Goal: Task Accomplishment & Management: Use online tool/utility

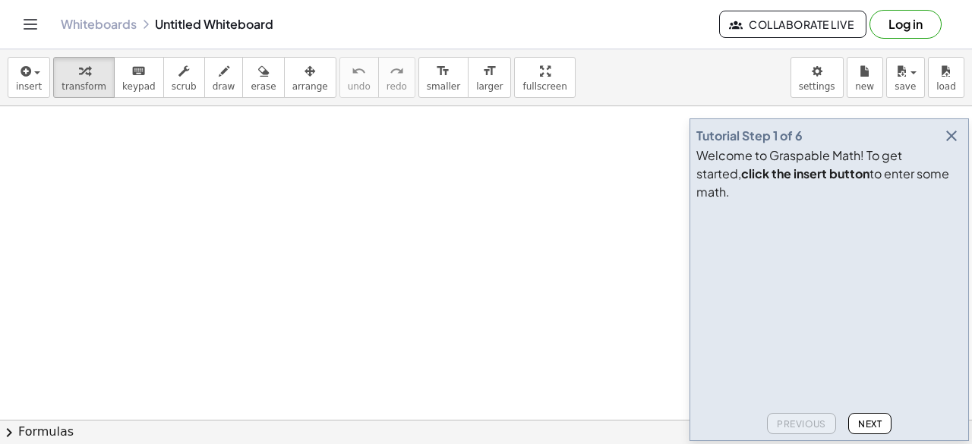
click at [870, 431] on button "Next" at bounding box center [869, 423] width 43 height 21
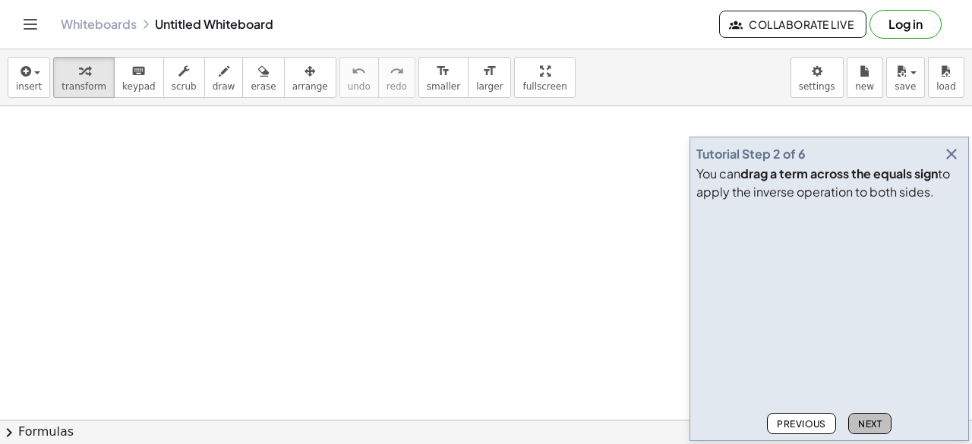
click at [868, 418] on span "Next" at bounding box center [870, 423] width 24 height 11
click at [869, 420] on span "Next" at bounding box center [870, 423] width 24 height 11
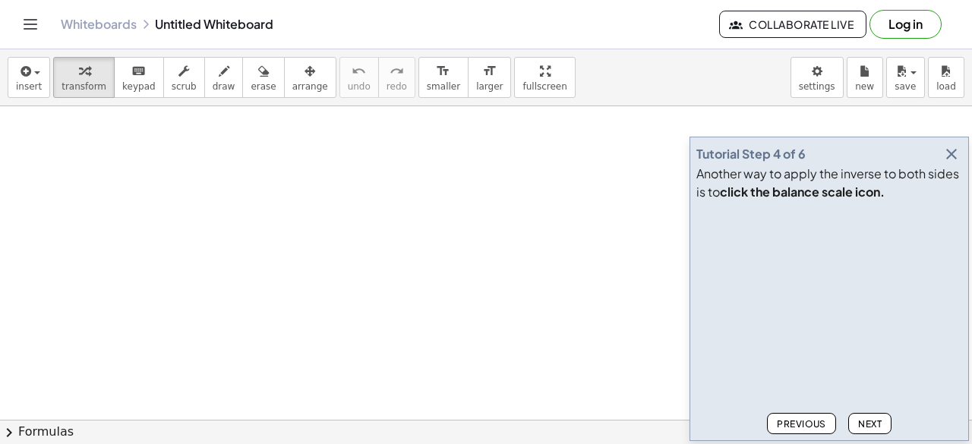
click at [872, 427] on span "Next" at bounding box center [870, 423] width 24 height 11
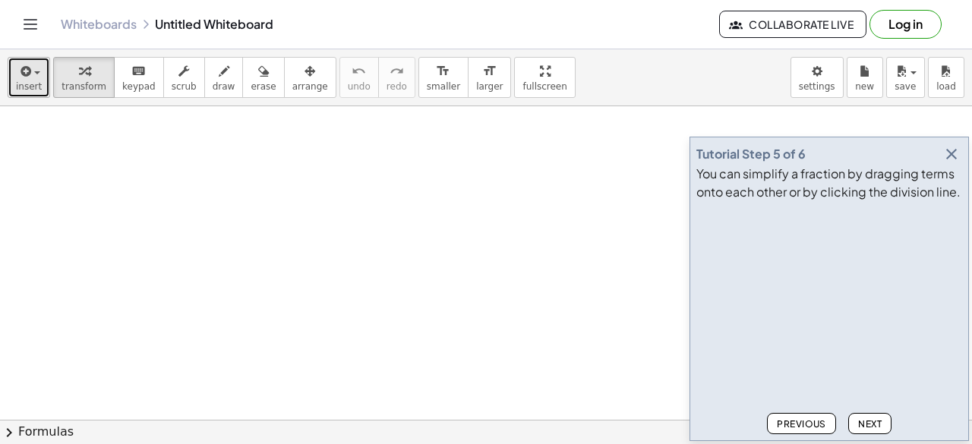
click at [26, 68] on icon "button" at bounding box center [24, 71] width 14 height 18
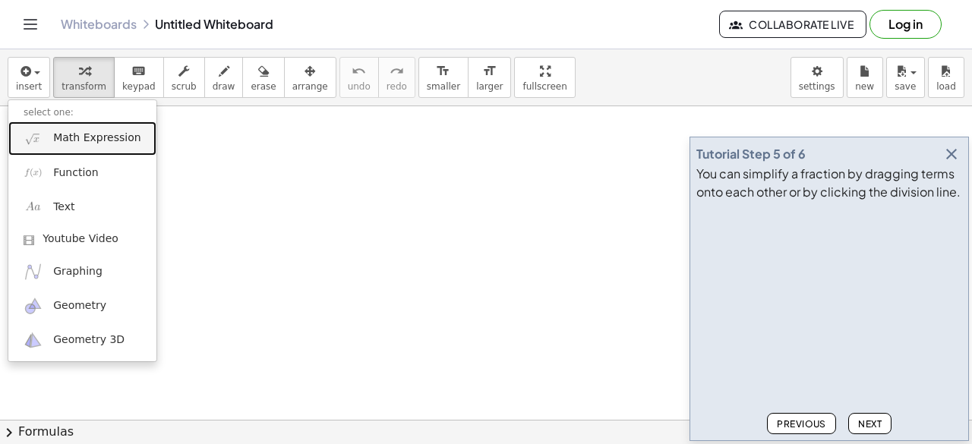
click at [58, 148] on link "Math Expression" at bounding box center [82, 138] width 148 height 34
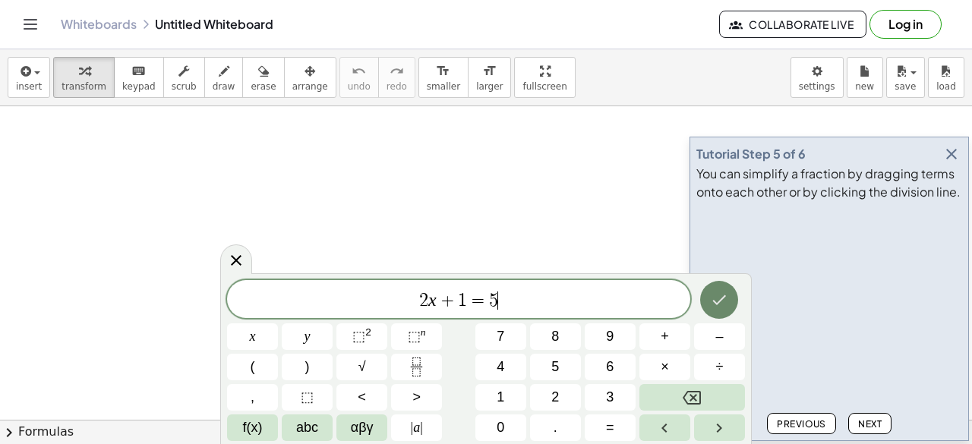
click at [721, 295] on icon "Done" at bounding box center [719, 300] width 18 height 18
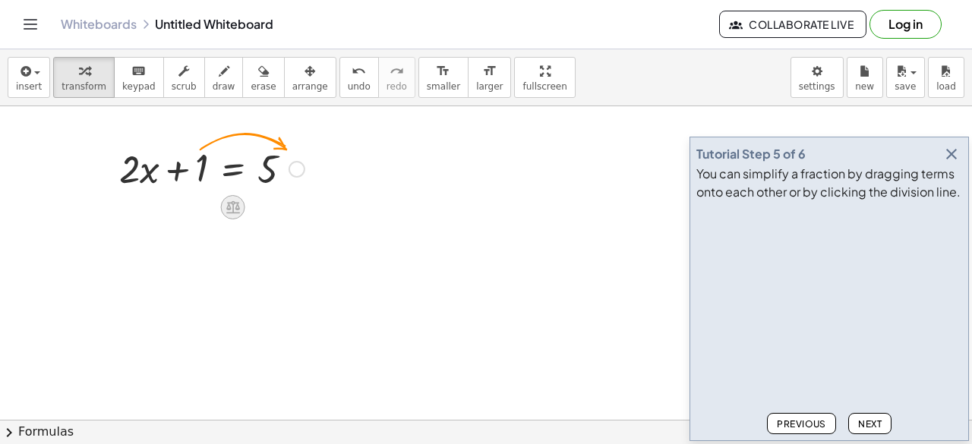
click at [231, 199] on icon at bounding box center [233, 207] width 16 height 16
click at [169, 206] on span "+" at bounding box center [172, 208] width 9 height 22
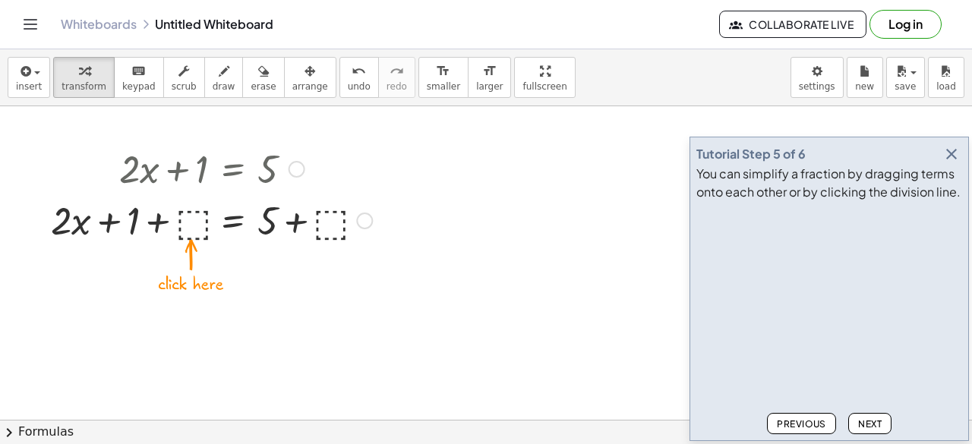
click at [195, 222] on div at bounding box center [211, 220] width 336 height 52
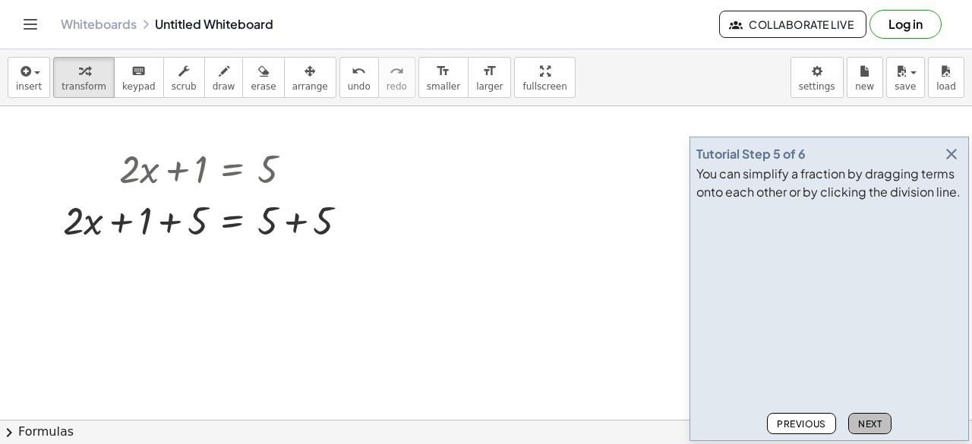
click at [872, 422] on span "Next" at bounding box center [870, 423] width 24 height 11
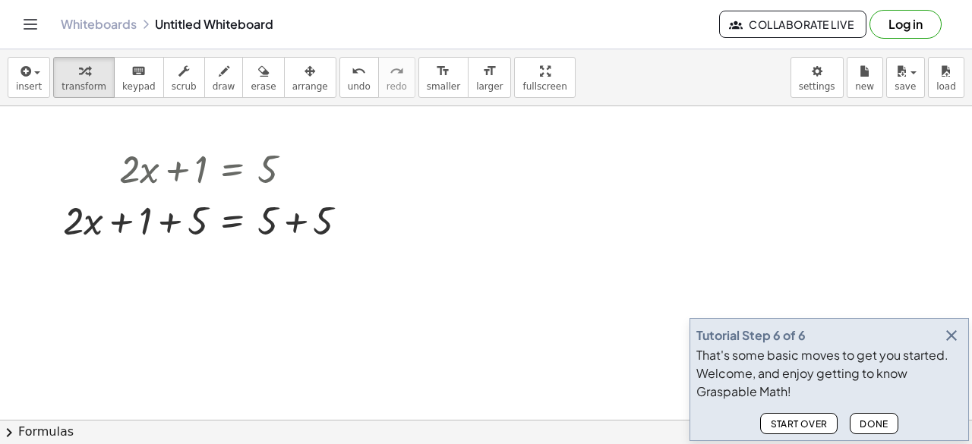
click at [872, 422] on span "Done" at bounding box center [873, 423] width 29 height 11
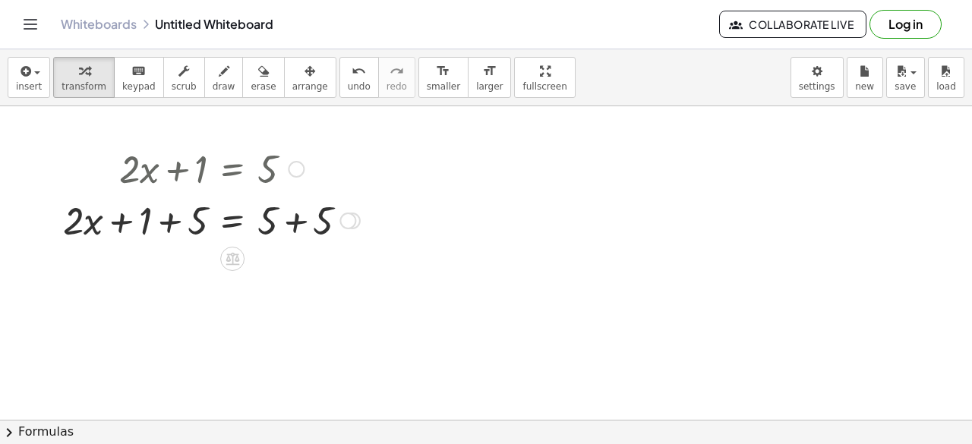
click at [172, 226] on div at bounding box center [211, 220] width 312 height 52
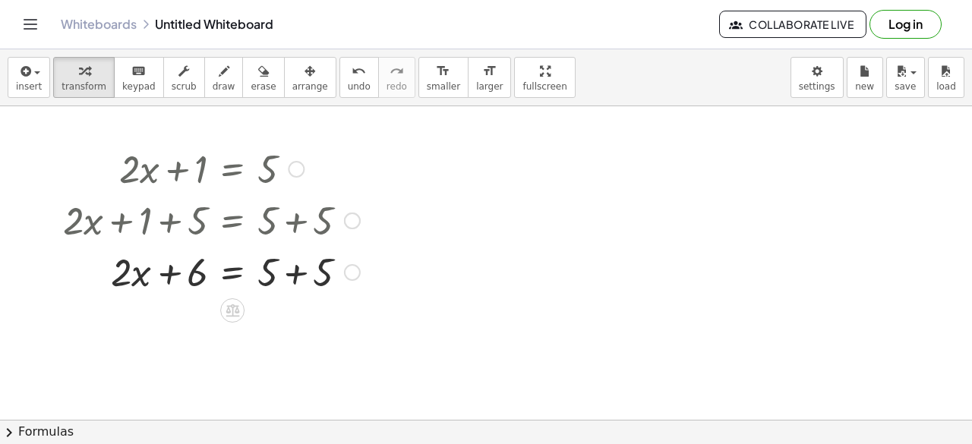
click at [299, 272] on div at bounding box center [211, 271] width 312 height 52
drag, startPoint x: 195, startPoint y: 276, endPoint x: 339, endPoint y: 275, distance: 143.5
click at [339, 275] on div at bounding box center [211, 271] width 312 height 52
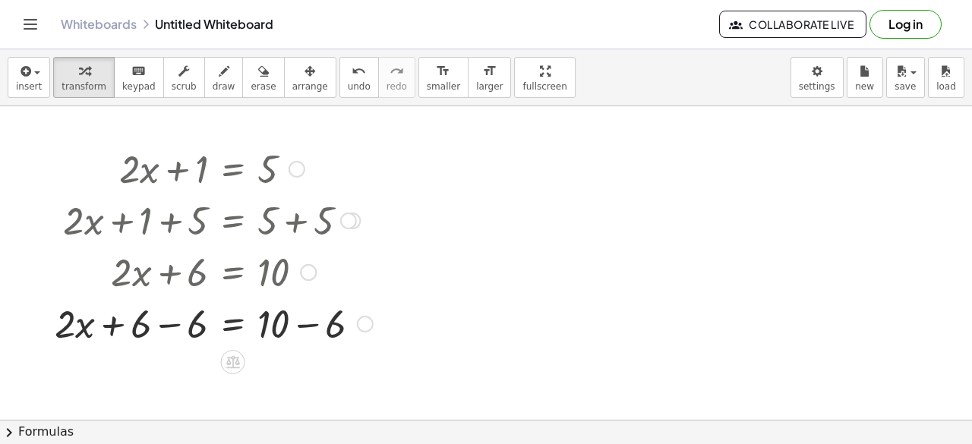
click at [169, 327] on div at bounding box center [213, 323] width 333 height 52
click at [313, 324] on div at bounding box center [217, 323] width 324 height 52
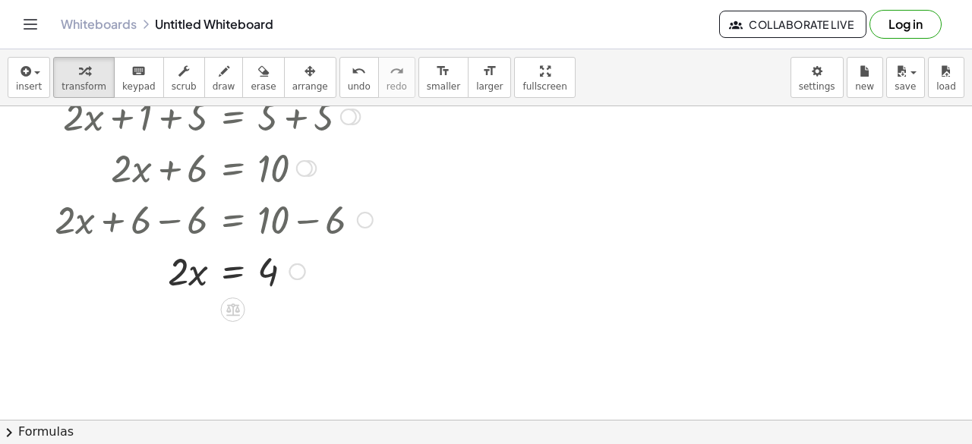
scroll to position [106, 0]
drag, startPoint x: 178, startPoint y: 267, endPoint x: 282, endPoint y: 308, distance: 112.1
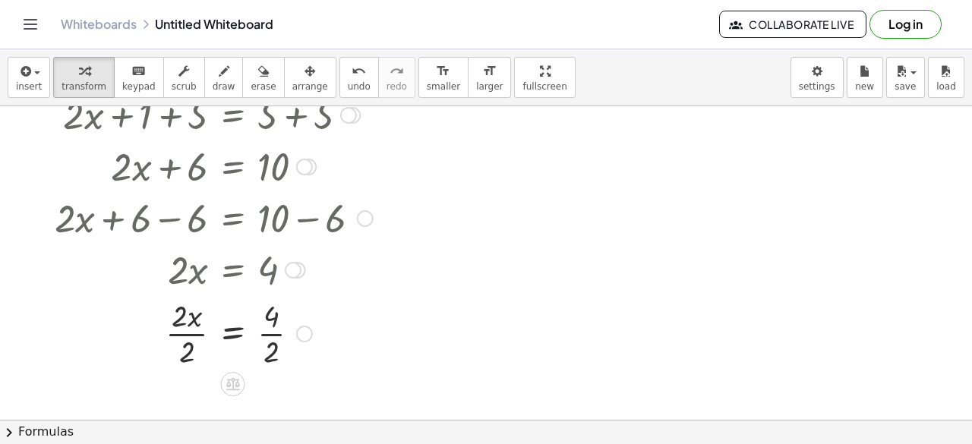
click at [188, 352] on div at bounding box center [213, 333] width 333 height 76
click at [278, 339] on div at bounding box center [213, 333] width 333 height 76
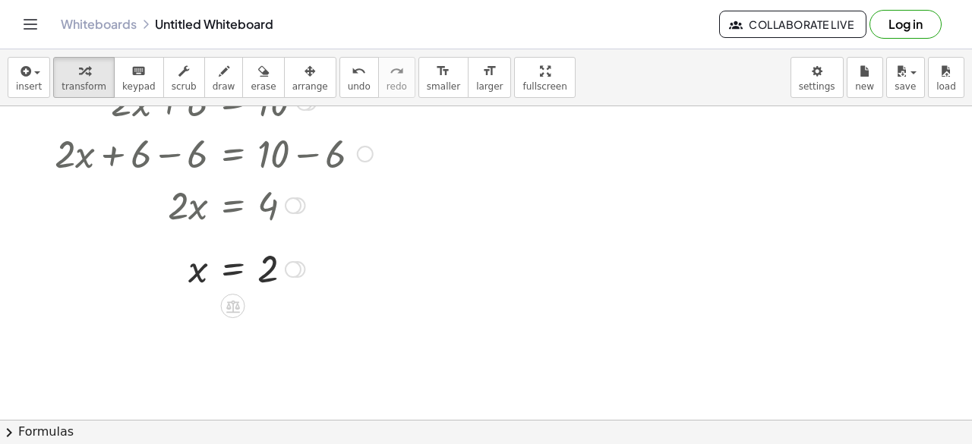
scroll to position [175, 0]
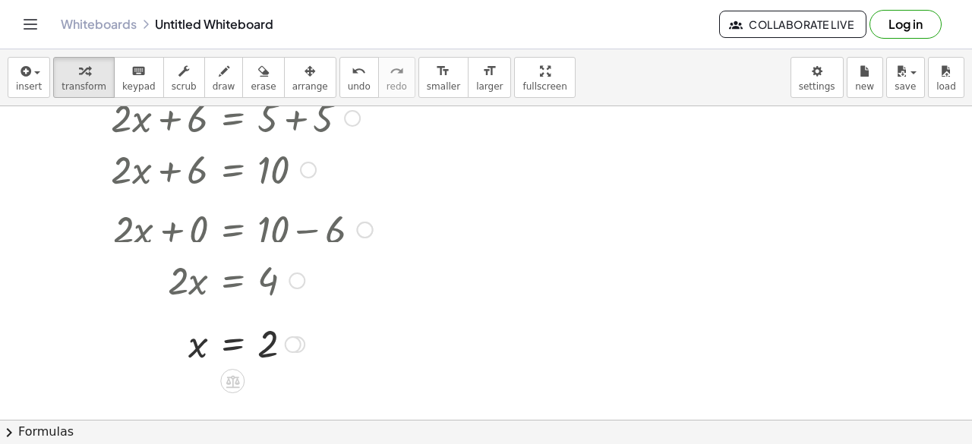
drag, startPoint x: 300, startPoint y: 203, endPoint x: 340, endPoint y: 298, distance: 103.1
click at [232, 281] on div "· 2 · x = 4" at bounding box center [232, 281] width 0 height 0
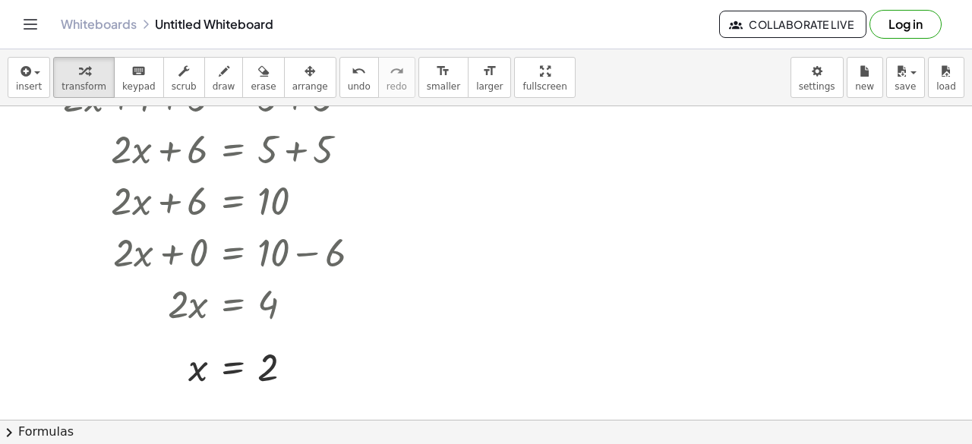
scroll to position [0, 0]
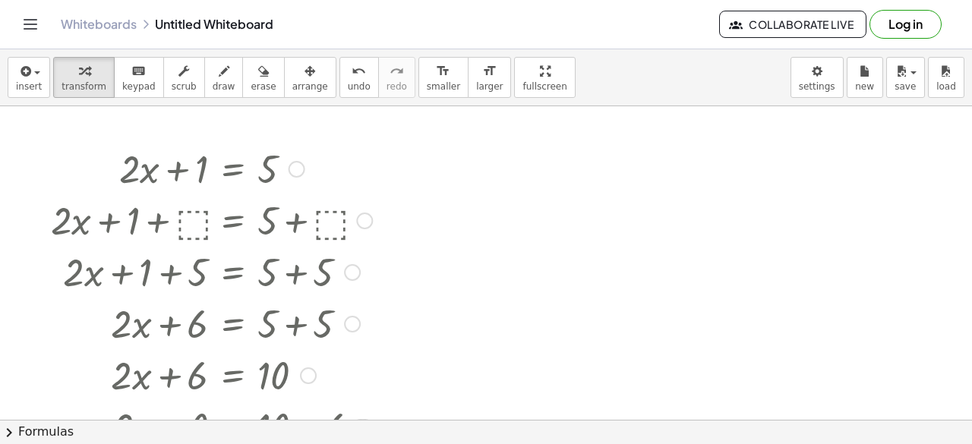
click at [254, 175] on div at bounding box center [211, 168] width 337 height 52
click at [34, 71] on span "button" at bounding box center [37, 72] width 6 height 3
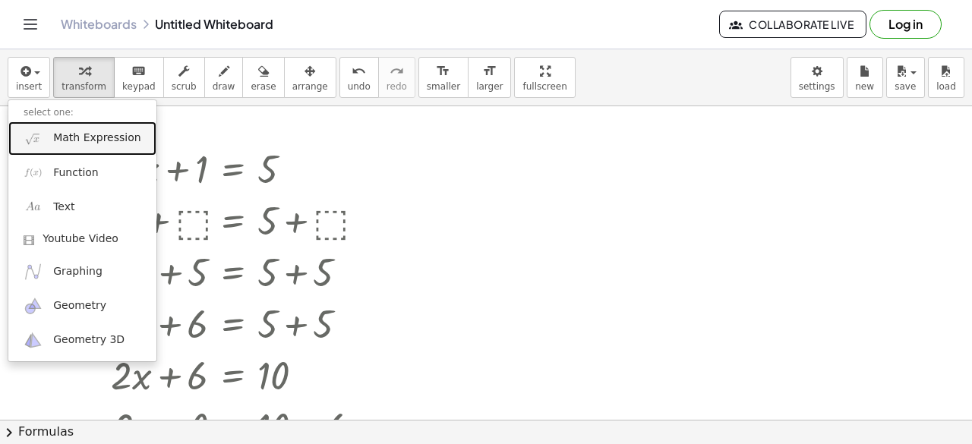
click at [90, 128] on link "Math Expression" at bounding box center [82, 138] width 148 height 34
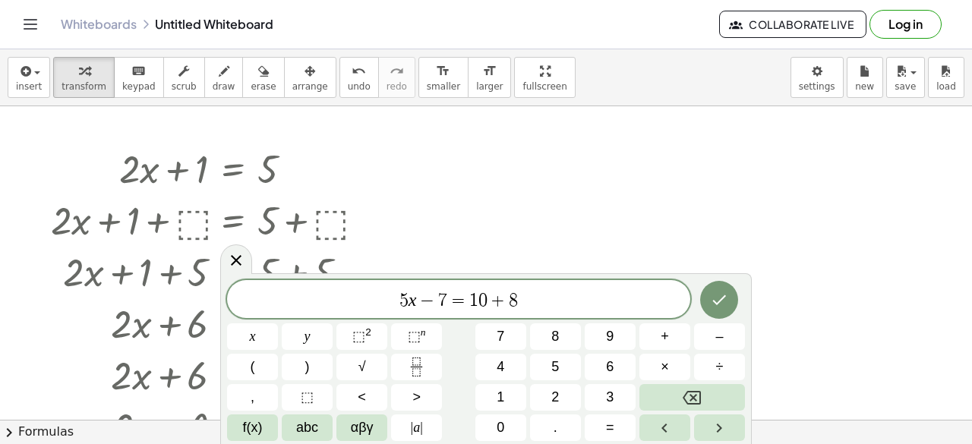
click at [730, 280] on div at bounding box center [719, 299] width 51 height 39
click at [710, 295] on icon "Done" at bounding box center [719, 300] width 18 height 18
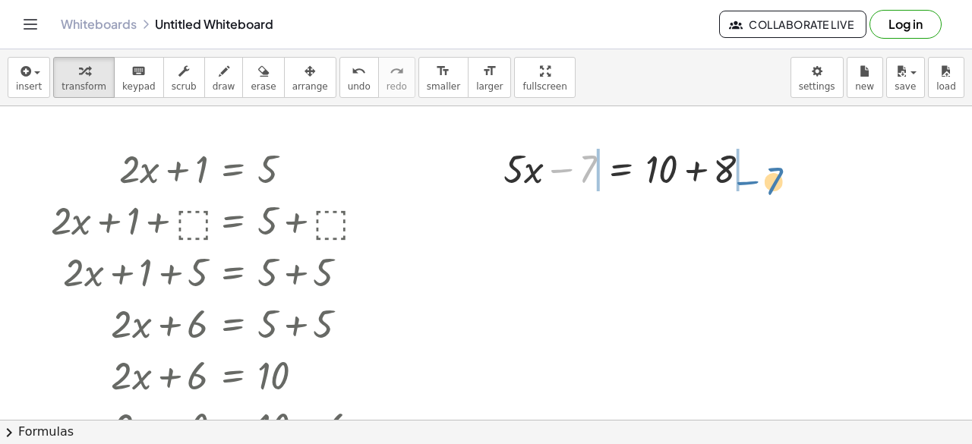
drag, startPoint x: 574, startPoint y: 174, endPoint x: 761, endPoint y: 183, distance: 187.0
click at [761, 183] on div at bounding box center [633, 168] width 274 height 52
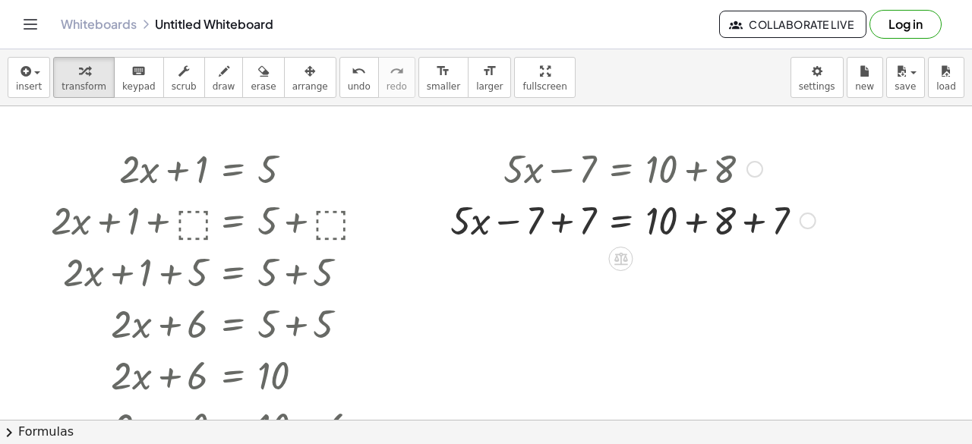
click at [574, 229] on div at bounding box center [633, 220] width 380 height 52
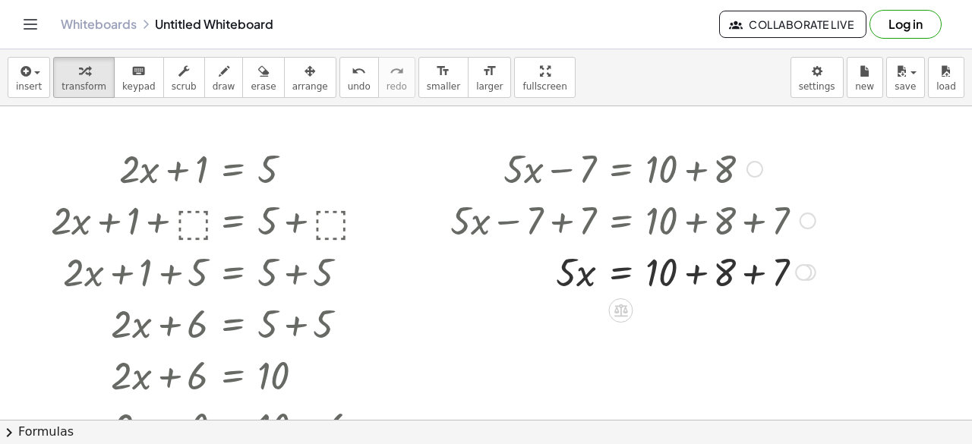
click at [762, 271] on div at bounding box center [633, 271] width 380 height 52
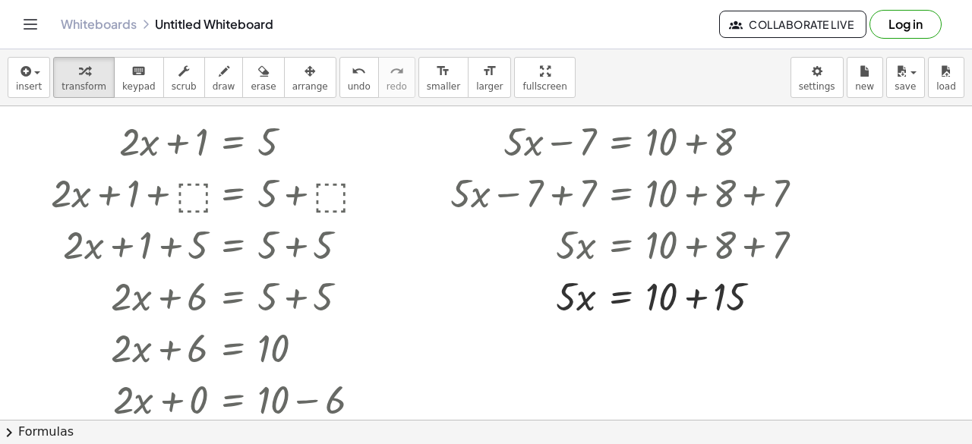
scroll to position [28, 0]
click at [705, 295] on div at bounding box center [633, 295] width 380 height 52
drag, startPoint x: 563, startPoint y: 292, endPoint x: 674, endPoint y: 336, distance: 120.3
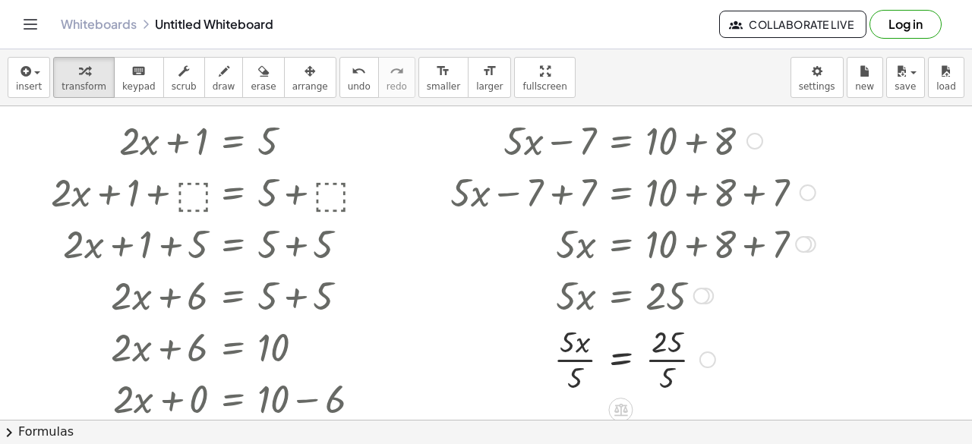
click at [582, 357] on div at bounding box center [633, 358] width 380 height 76
click at [664, 362] on div at bounding box center [633, 358] width 380 height 76
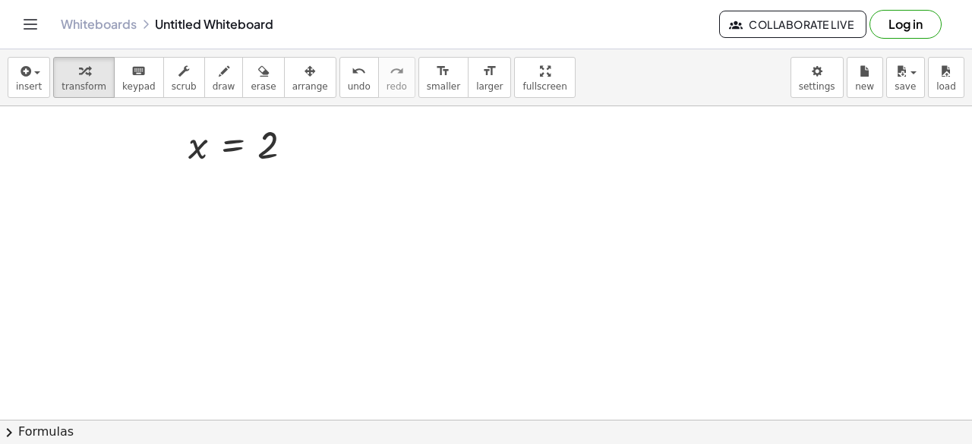
scroll to position [398, 0]
click at [20, 77] on icon "button" at bounding box center [24, 71] width 14 height 18
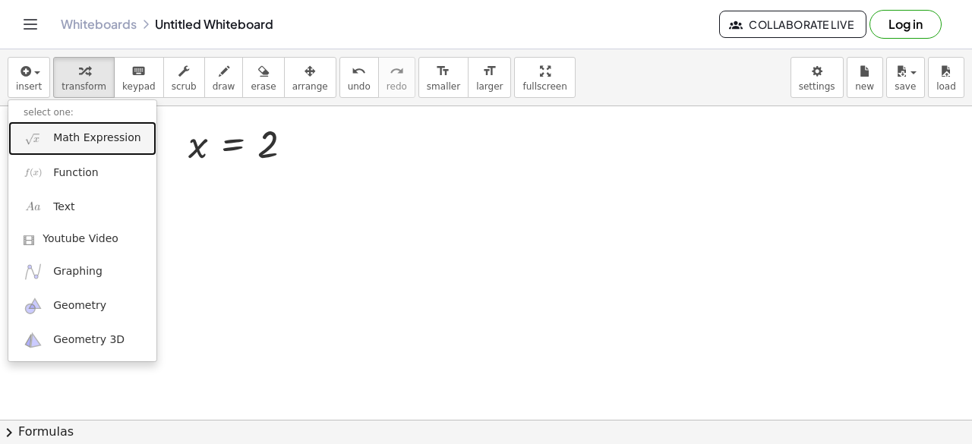
click at [80, 137] on span "Math Expression" at bounding box center [96, 138] width 87 height 15
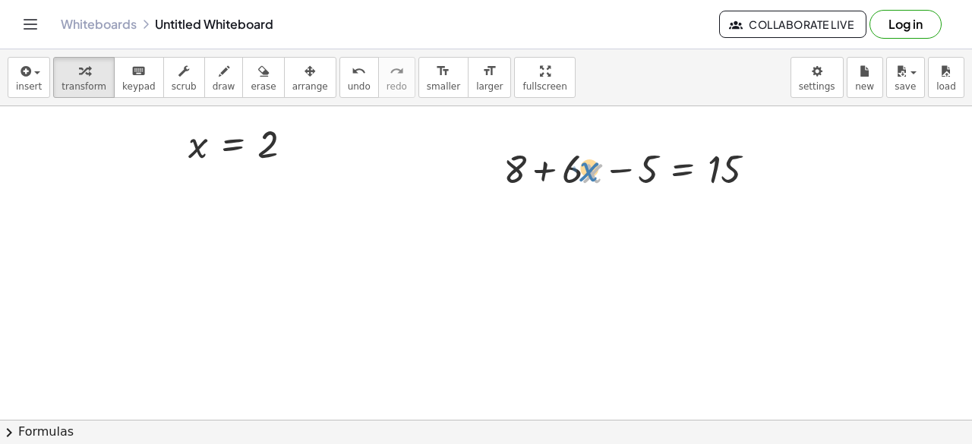
click at [586, 166] on div at bounding box center [635, 168] width 279 height 52
drag, startPoint x: 516, startPoint y: 166, endPoint x: 794, endPoint y: 166, distance: 277.9
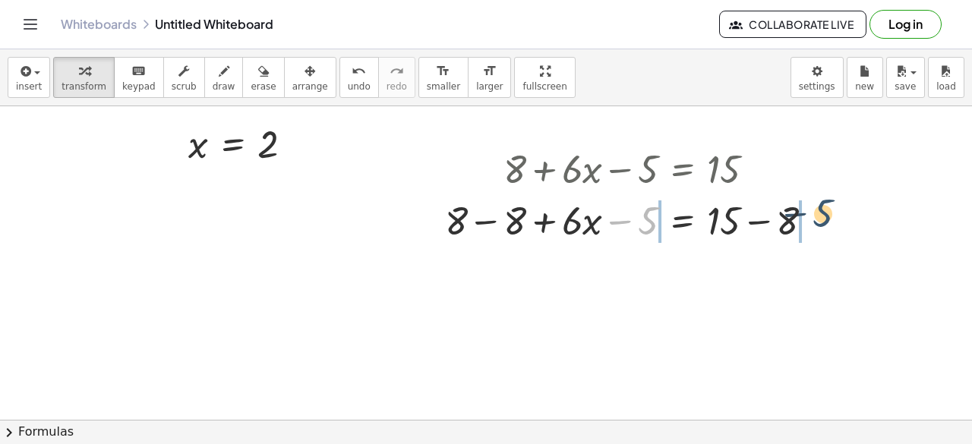
drag, startPoint x: 647, startPoint y: 226, endPoint x: 829, endPoint y: 216, distance: 182.5
click at [829, 216] on div at bounding box center [635, 220] width 396 height 52
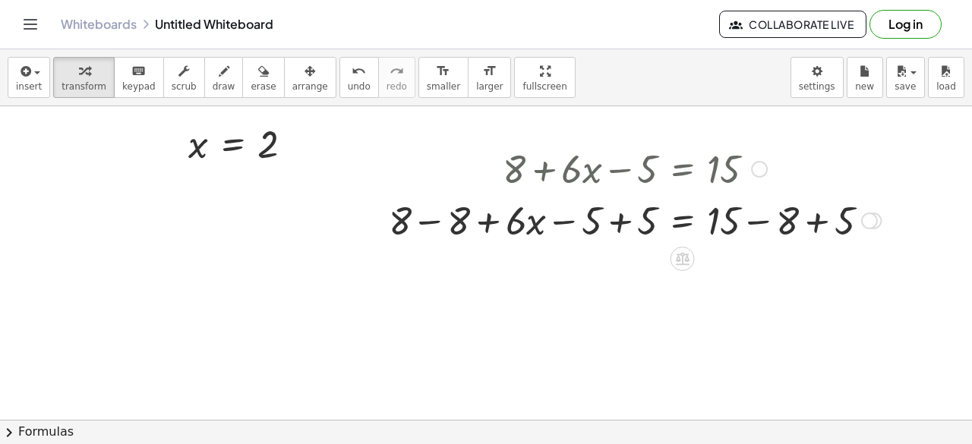
click at [590, 224] on div at bounding box center [634, 220] width 507 height 52
click at [617, 221] on div at bounding box center [634, 220] width 507 height 52
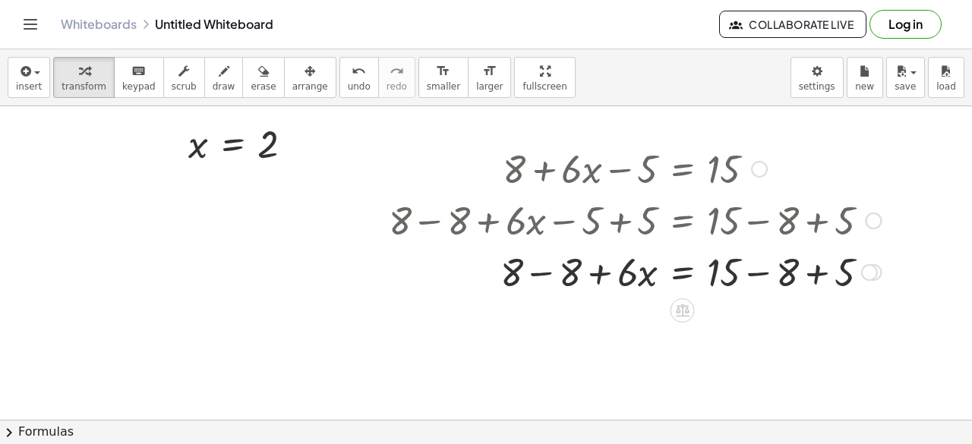
click at [539, 267] on div at bounding box center [634, 271] width 507 height 52
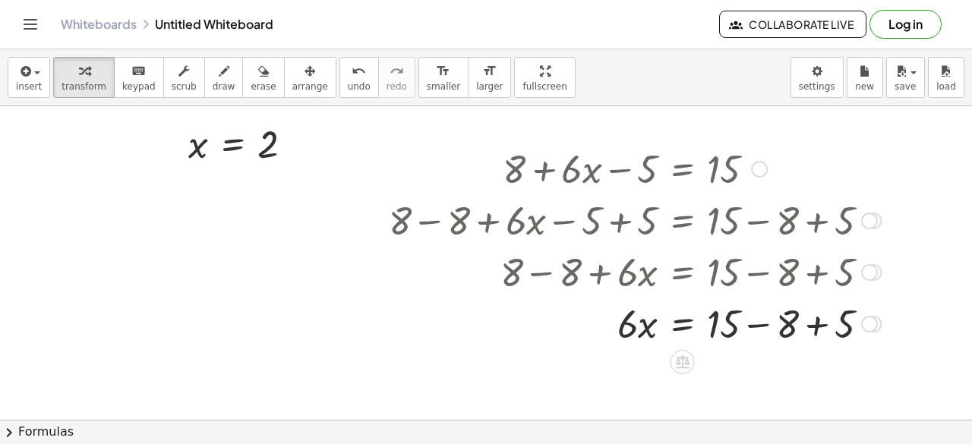
click at [750, 325] on div at bounding box center [634, 323] width 507 height 52
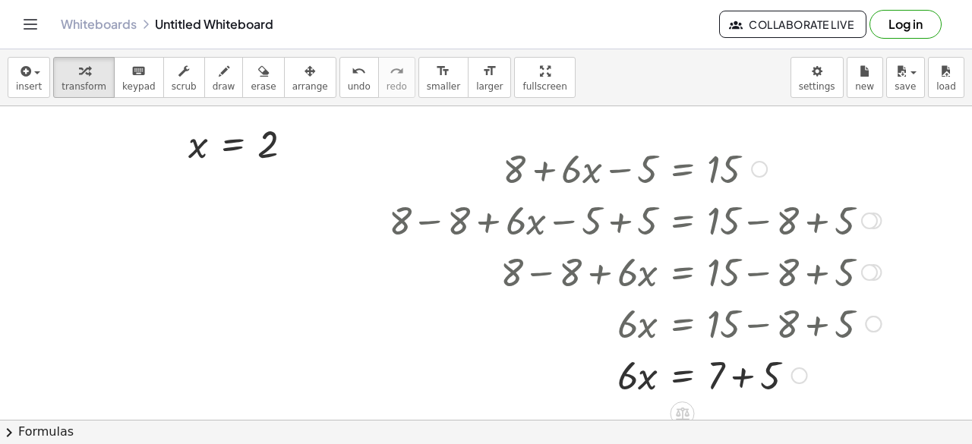
click at [745, 369] on div at bounding box center [634, 375] width 507 height 52
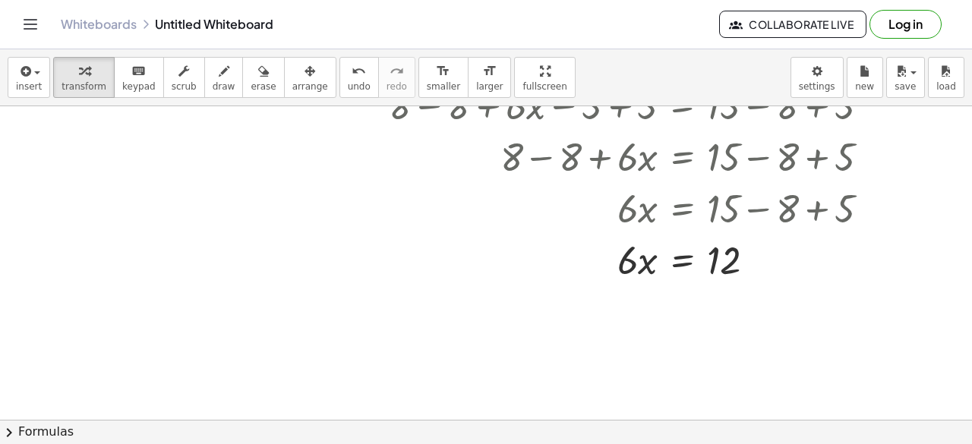
scroll to position [514, 0]
drag, startPoint x: 629, startPoint y: 254, endPoint x: 740, endPoint y: 297, distance: 118.7
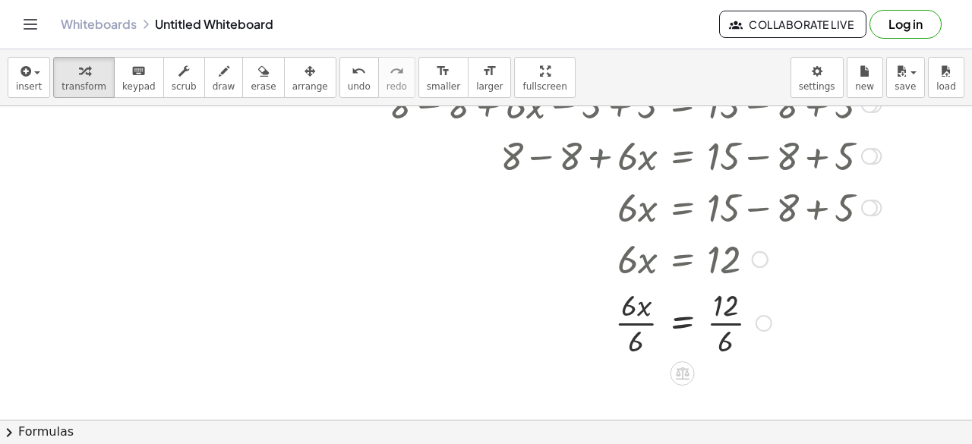
click at [717, 309] on div at bounding box center [634, 322] width 507 height 76
click at [635, 308] on div at bounding box center [634, 322] width 507 height 76
click at [633, 302] on div at bounding box center [634, 322] width 507 height 76
click at [737, 305] on div at bounding box center [634, 322] width 507 height 76
click at [729, 308] on div at bounding box center [634, 322] width 507 height 76
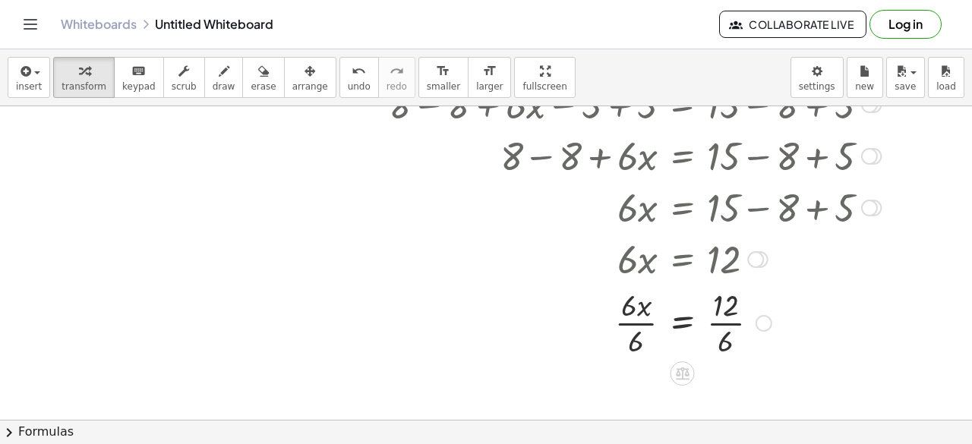
click at [726, 323] on div at bounding box center [634, 322] width 507 height 76
click at [640, 320] on div at bounding box center [634, 322] width 507 height 76
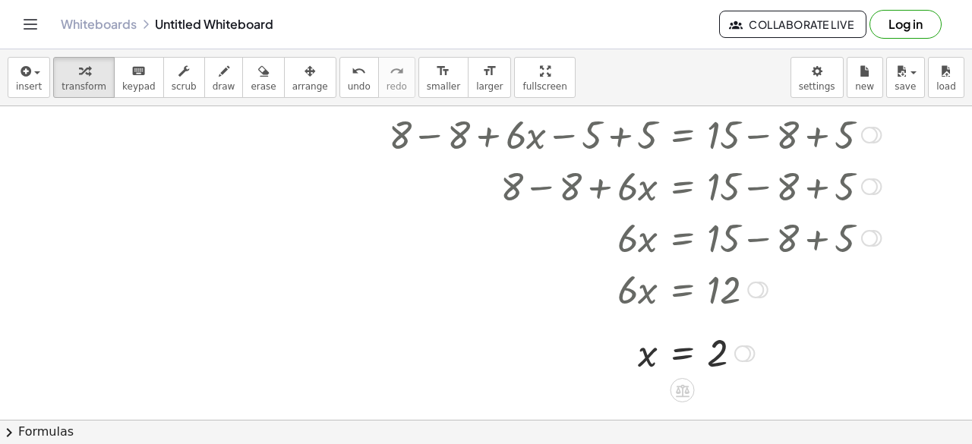
scroll to position [484, 0]
click at [37, 66] on div "button" at bounding box center [29, 71] width 26 height 18
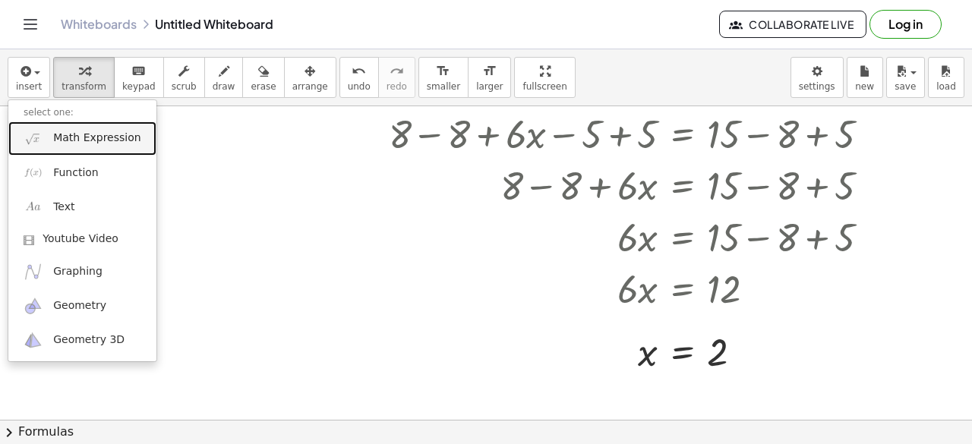
click at [72, 134] on span "Math Expression" at bounding box center [96, 138] width 87 height 15
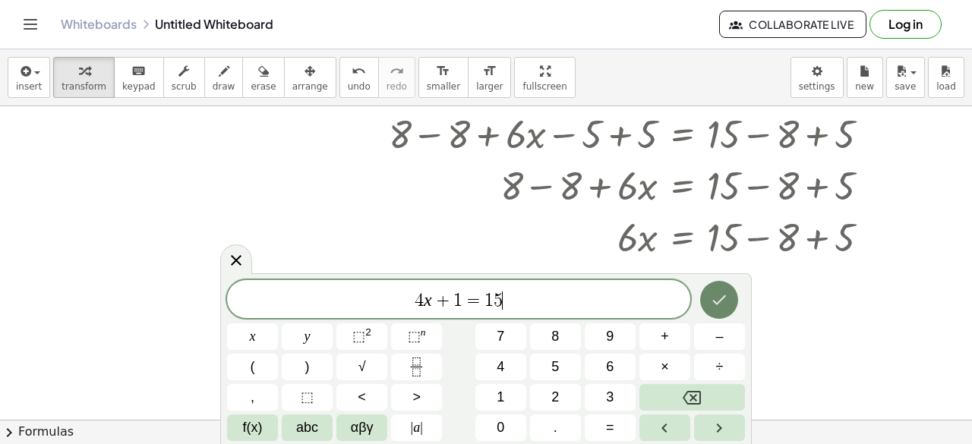
click at [733, 299] on button "Done" at bounding box center [719, 300] width 38 height 38
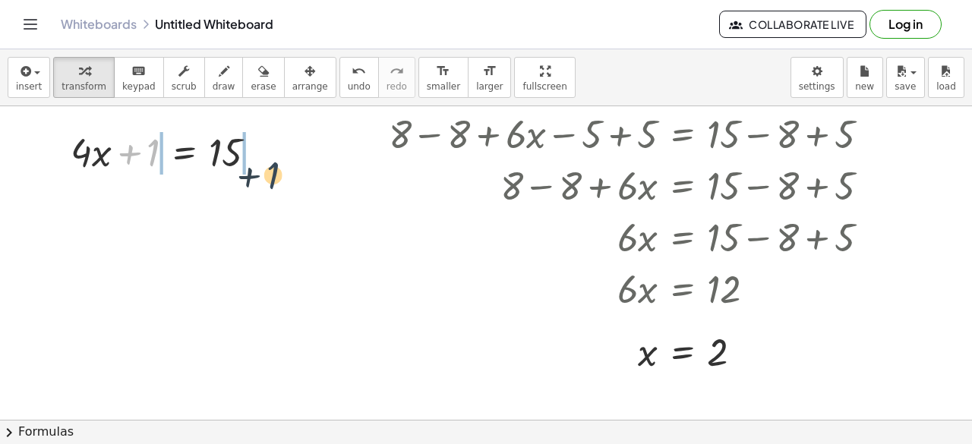
drag, startPoint x: 148, startPoint y: 150, endPoint x: 280, endPoint y: 166, distance: 133.1
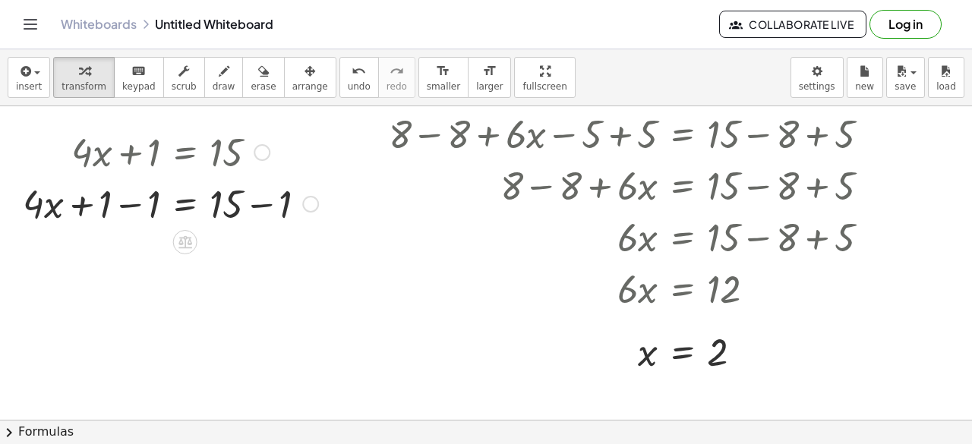
click at [124, 203] on div at bounding box center [170, 203] width 311 height 52
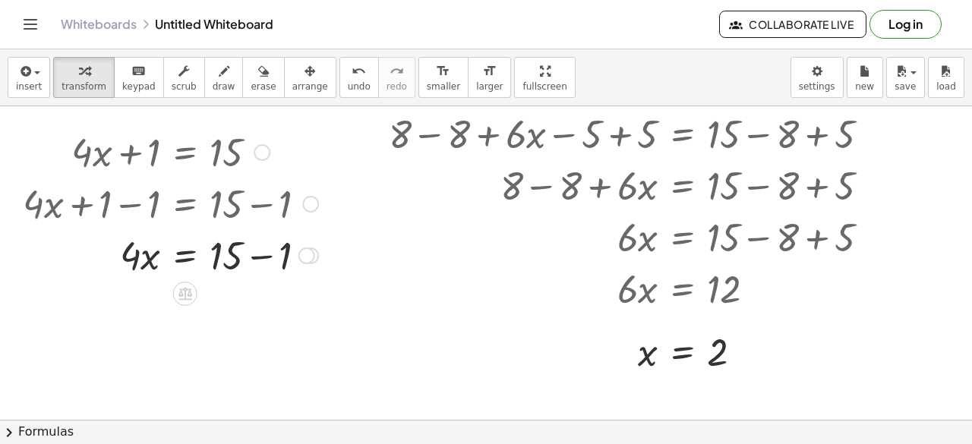
click at [232, 265] on div at bounding box center [170, 255] width 311 height 52
click at [235, 253] on div at bounding box center [170, 255] width 311 height 52
click at [255, 253] on div at bounding box center [170, 255] width 311 height 52
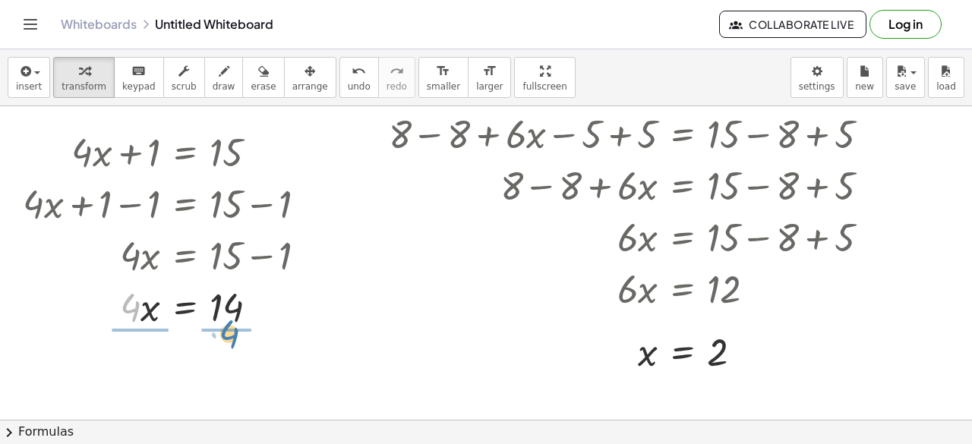
drag, startPoint x: 128, startPoint y: 304, endPoint x: 223, endPoint y: 323, distance: 96.8
click at [223, 323] on div at bounding box center [170, 306] width 311 height 52
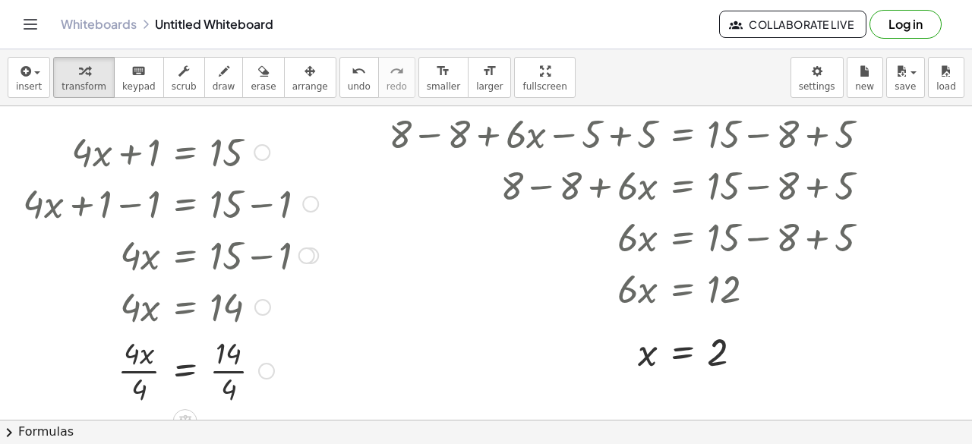
click at [220, 364] on div at bounding box center [170, 370] width 311 height 76
click at [151, 368] on div at bounding box center [170, 370] width 311 height 76
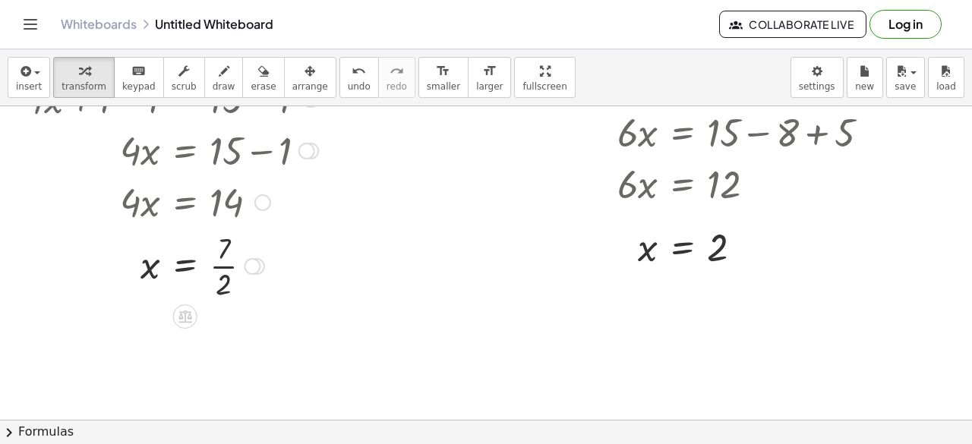
scroll to position [601, 0]
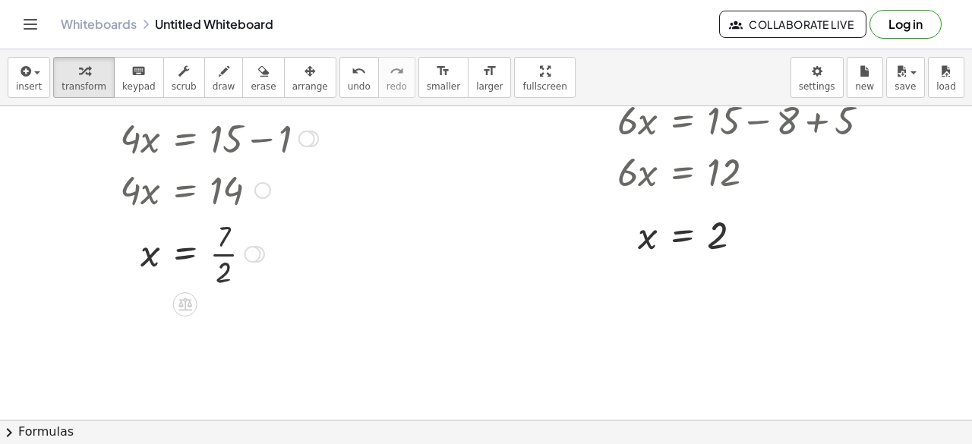
click at [223, 250] on div at bounding box center [170, 253] width 311 height 76
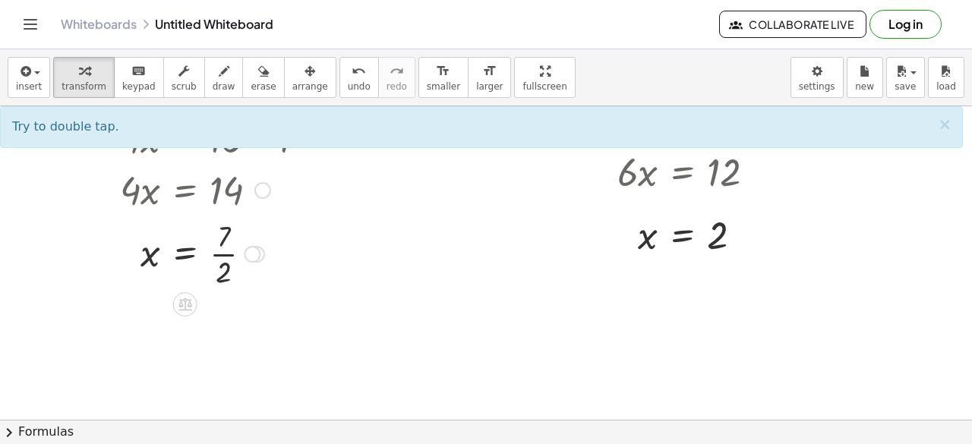
click at [133, 251] on div at bounding box center [170, 253] width 311 height 76
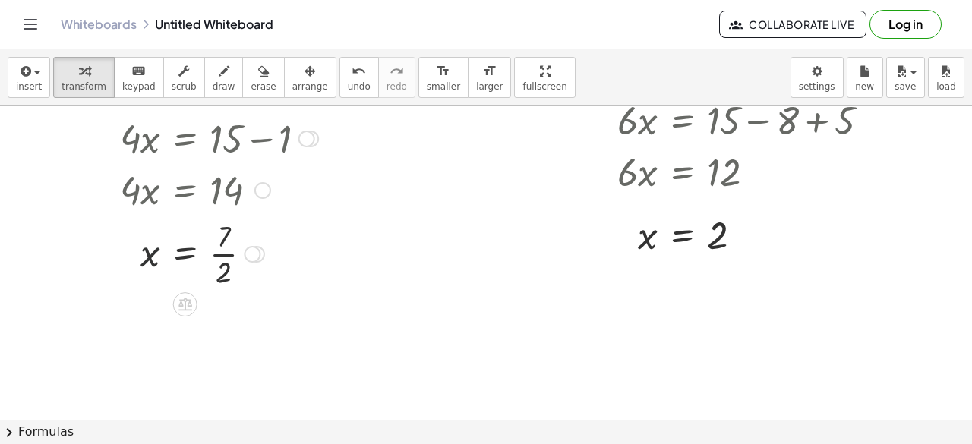
click at [154, 260] on div at bounding box center [170, 253] width 311 height 76
click at [186, 253] on div at bounding box center [170, 253] width 311 height 76
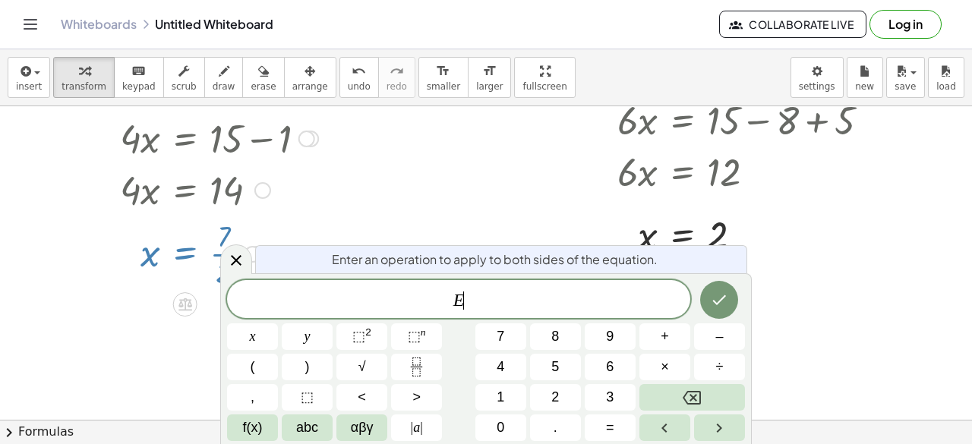
click at [106, 273] on div at bounding box center [170, 253] width 311 height 76
click at [483, 210] on div at bounding box center [634, 235] width 507 height 50
click at [724, 302] on icon "Done" at bounding box center [719, 300] width 18 height 18
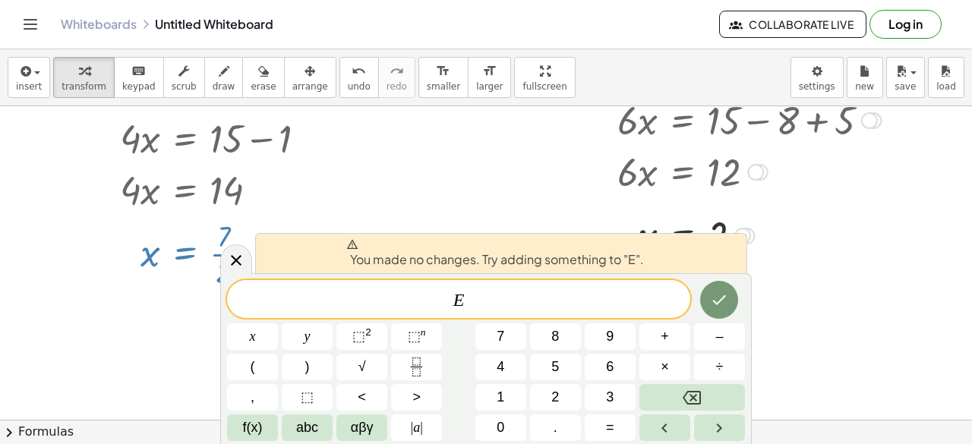
click at [527, 205] on div "+ 8 + · 6 · x − 5 = 15 + 8 − 8 + · 6 · x − 5 = + 15 − 8 + 8 − 8 + · 6 · x − 5 +…" at bounding box center [629, 99] width 526 height 329
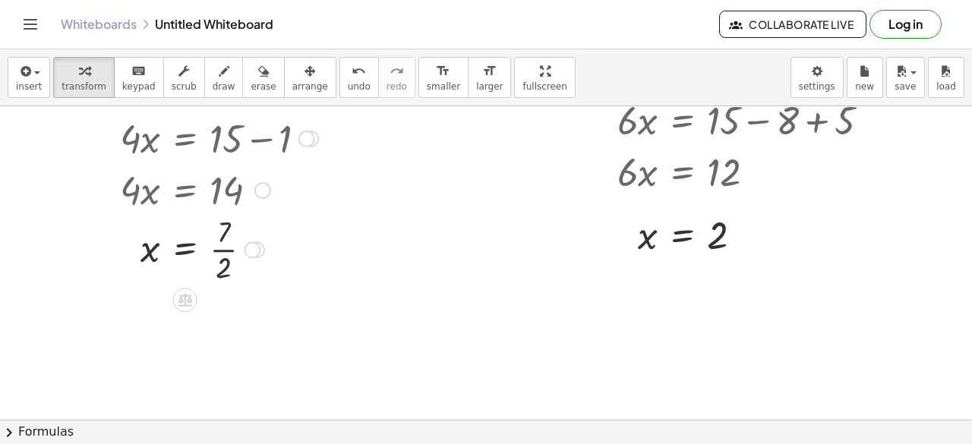
drag, startPoint x: 252, startPoint y: 254, endPoint x: 281, endPoint y: 259, distance: 29.3
click at [185, 250] on div "x = · 7 · 2" at bounding box center [185, 250] width 0 height 0
click at [187, 300] on icon at bounding box center [185, 304] width 14 height 13
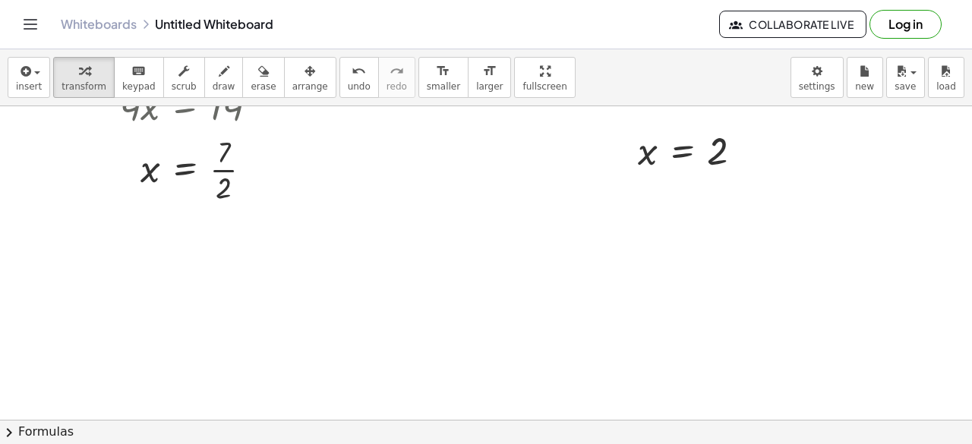
scroll to position [676, 0]
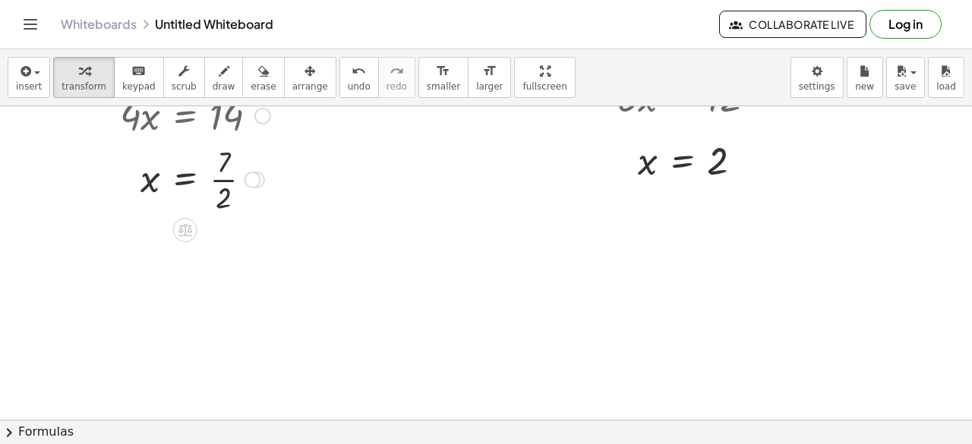
click at [226, 181] on div at bounding box center [170, 178] width 311 height 76
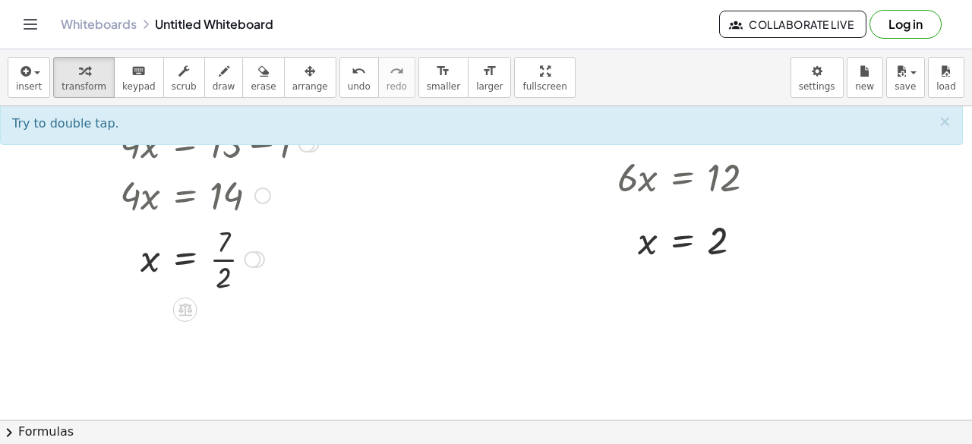
scroll to position [593, 0]
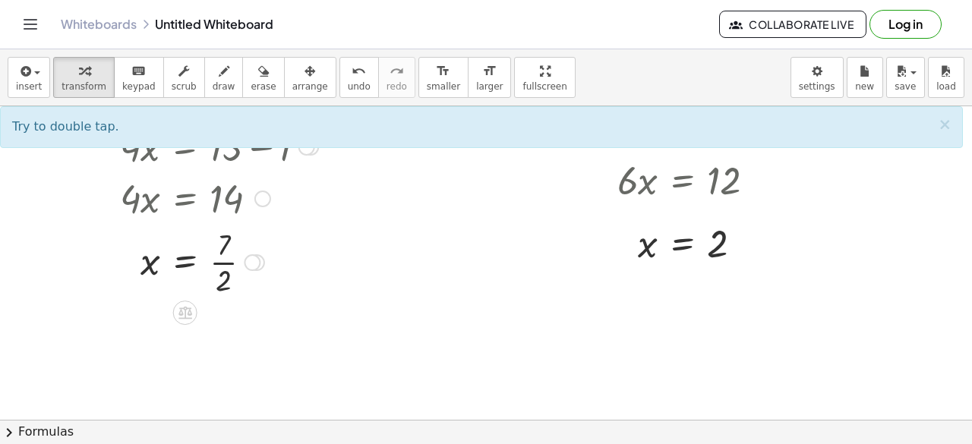
click at [186, 256] on div at bounding box center [170, 261] width 311 height 76
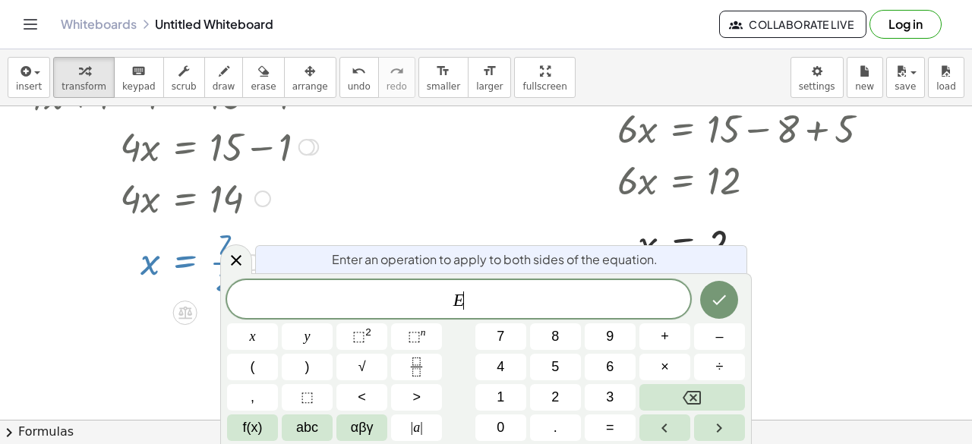
click at [186, 256] on div at bounding box center [170, 261] width 311 height 76
click at [708, 306] on button "Done" at bounding box center [719, 300] width 38 height 38
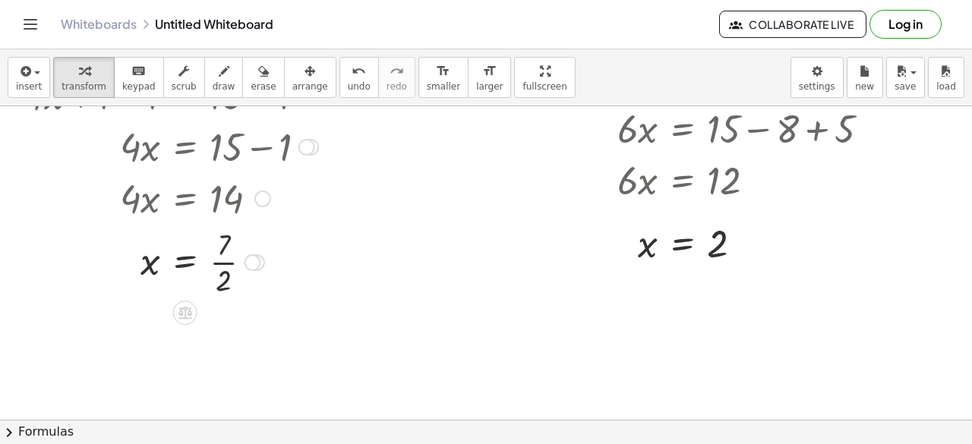
click at [225, 263] on div at bounding box center [170, 261] width 311 height 76
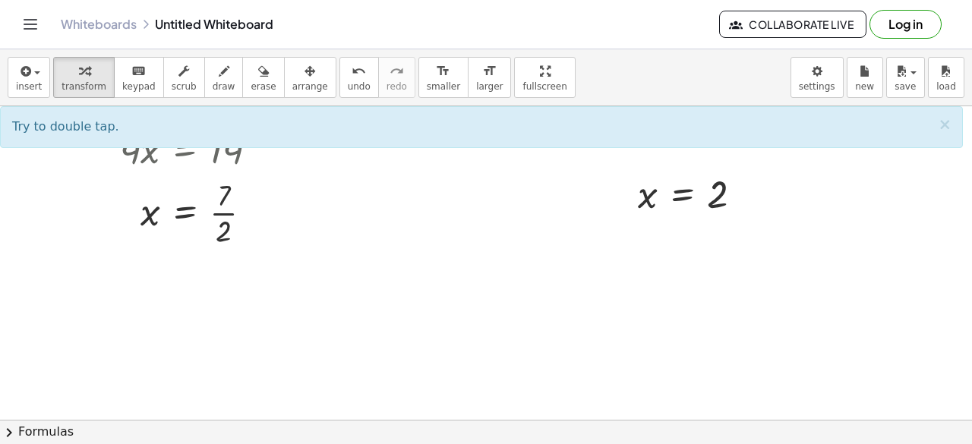
scroll to position [643, 0]
click at [213, 207] on div at bounding box center [170, 211] width 311 height 76
click at [211, 213] on div at bounding box center [170, 211] width 311 height 76
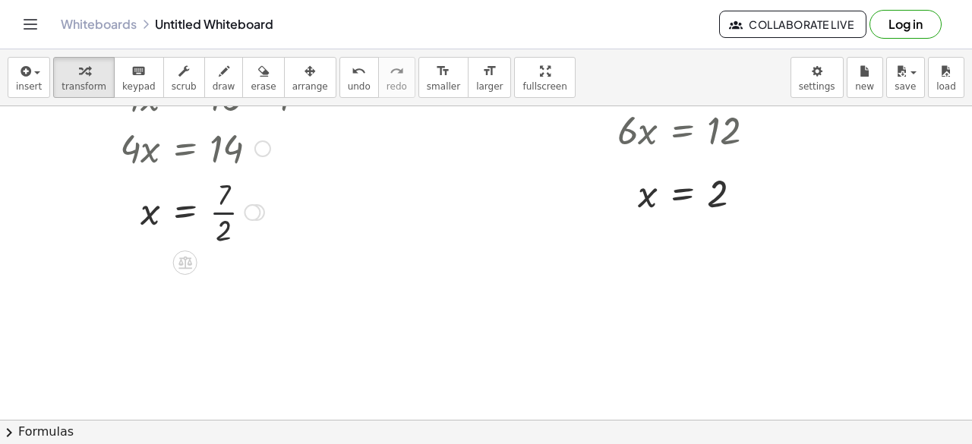
click at [211, 213] on div at bounding box center [170, 211] width 311 height 76
click at [211, 213] on div at bounding box center [170, 211] width 311 height 50
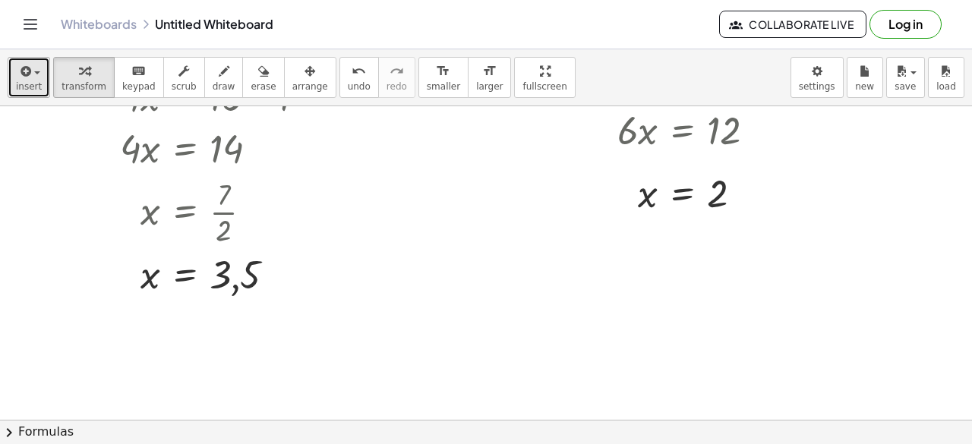
click at [27, 73] on icon "button" at bounding box center [24, 71] width 14 height 18
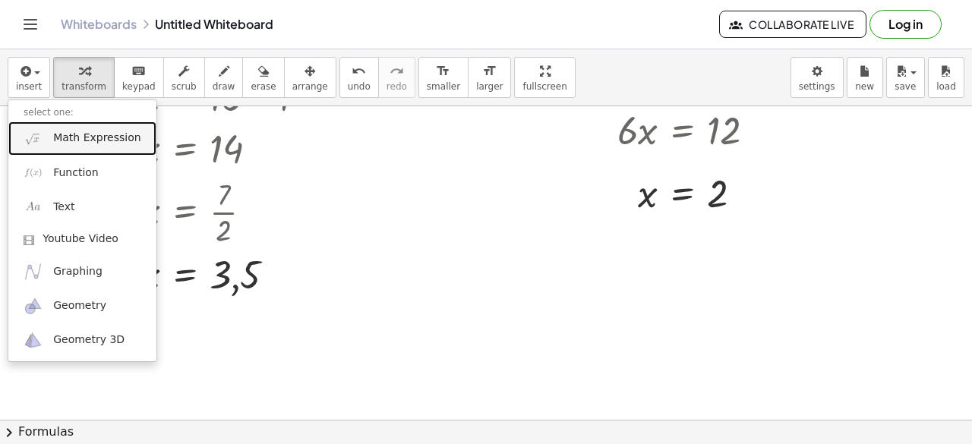
click at [68, 134] on span "Math Expression" at bounding box center [96, 138] width 87 height 15
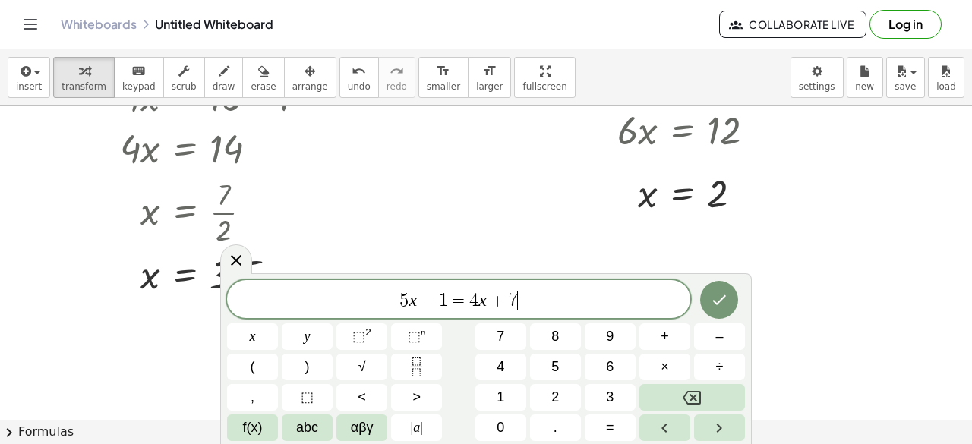
click at [699, 301] on div at bounding box center [719, 299] width 51 height 39
click at [706, 303] on button "Done" at bounding box center [719, 300] width 38 height 38
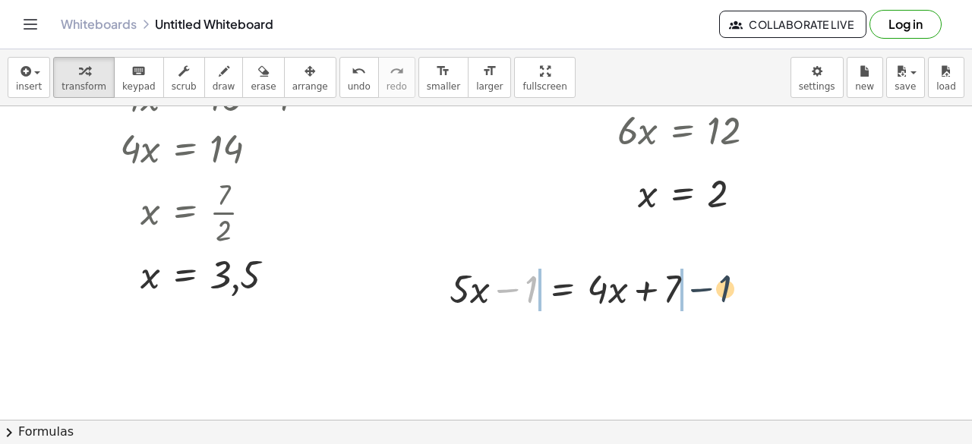
drag, startPoint x: 526, startPoint y: 286, endPoint x: 723, endPoint y: 285, distance: 196.6
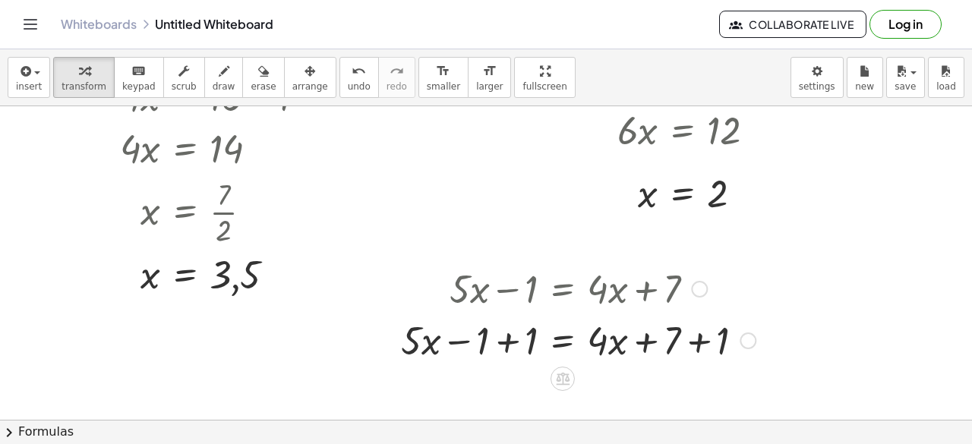
click at [527, 332] on div at bounding box center [578, 340] width 370 height 52
click at [686, 338] on div at bounding box center [602, 340] width 321 height 52
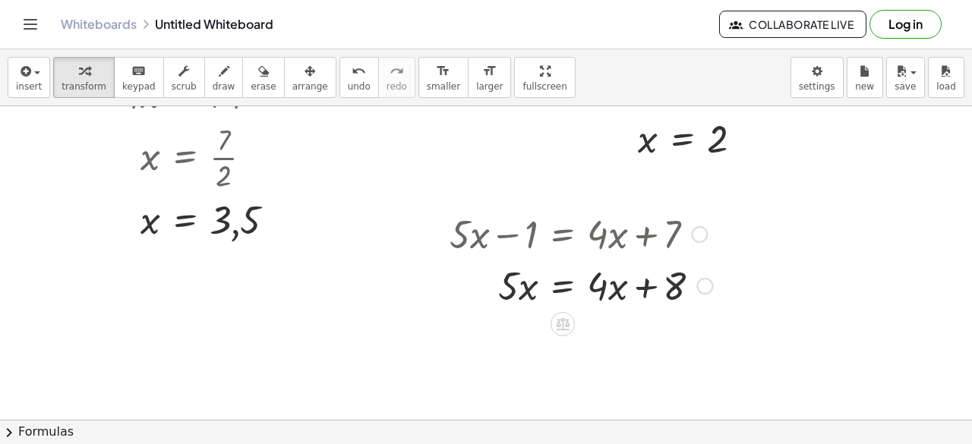
scroll to position [706, 0]
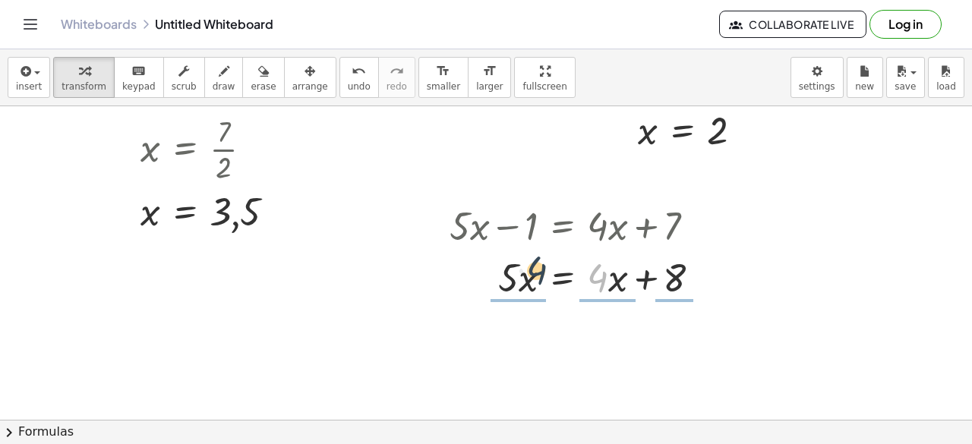
drag, startPoint x: 599, startPoint y: 280, endPoint x: 536, endPoint y: 273, distance: 63.5
click at [536, 273] on div at bounding box center [581, 277] width 278 height 52
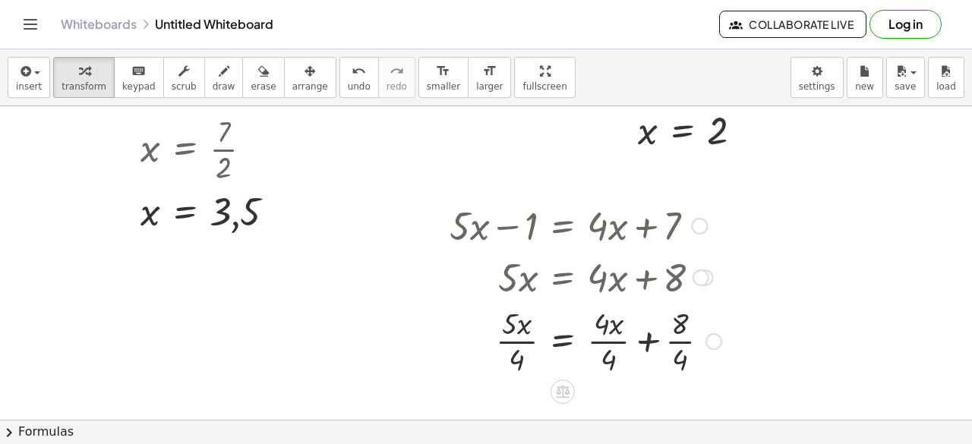
drag, startPoint x: 588, startPoint y: 349, endPoint x: 515, endPoint y: 339, distance: 73.5
click at [515, 339] on div at bounding box center [585, 340] width 287 height 76
click at [507, 339] on div at bounding box center [585, 340] width 287 height 76
click at [604, 342] on div at bounding box center [585, 340] width 287 height 76
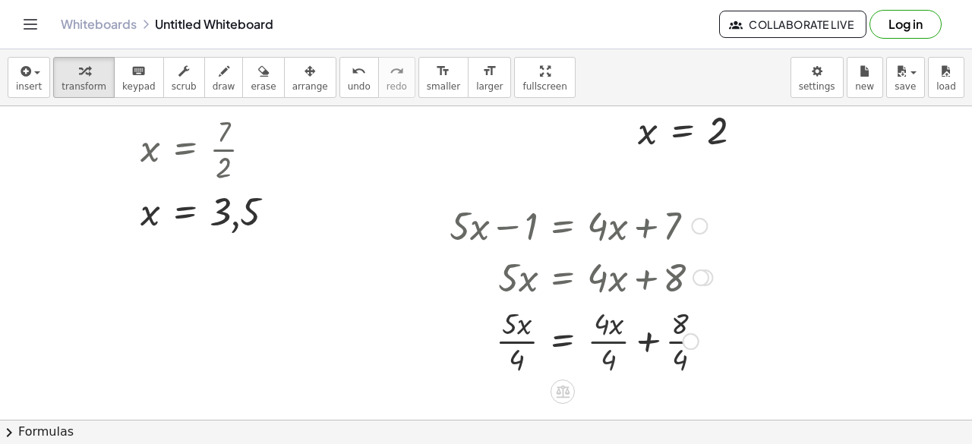
click at [604, 342] on div at bounding box center [581, 340] width 278 height 76
click at [582, 342] on div at bounding box center [581, 340] width 278 height 76
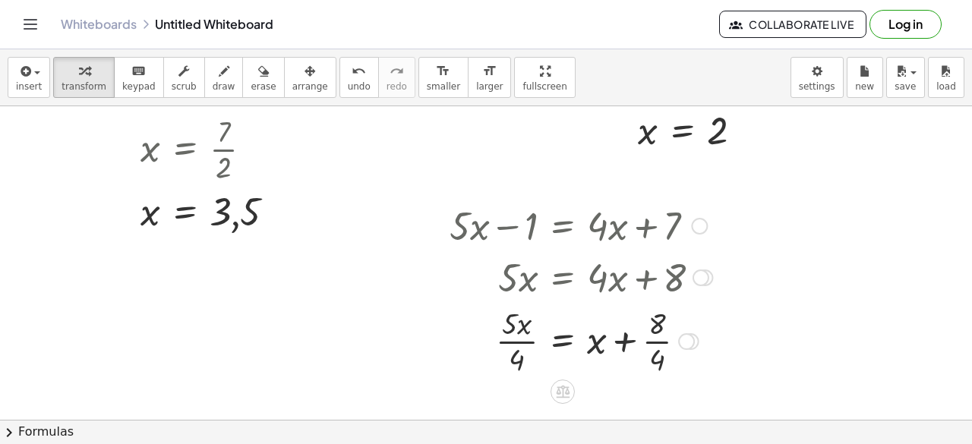
click at [528, 338] on div at bounding box center [581, 340] width 278 height 76
drag, startPoint x: 512, startPoint y: 358, endPoint x: 539, endPoint y: 336, distance: 34.6
drag, startPoint x: 523, startPoint y: 350, endPoint x: 528, endPoint y: 344, distance: 8.1
click at [528, 344] on div at bounding box center [581, 340] width 278 height 76
click at [519, 335] on div at bounding box center [581, 340] width 278 height 76
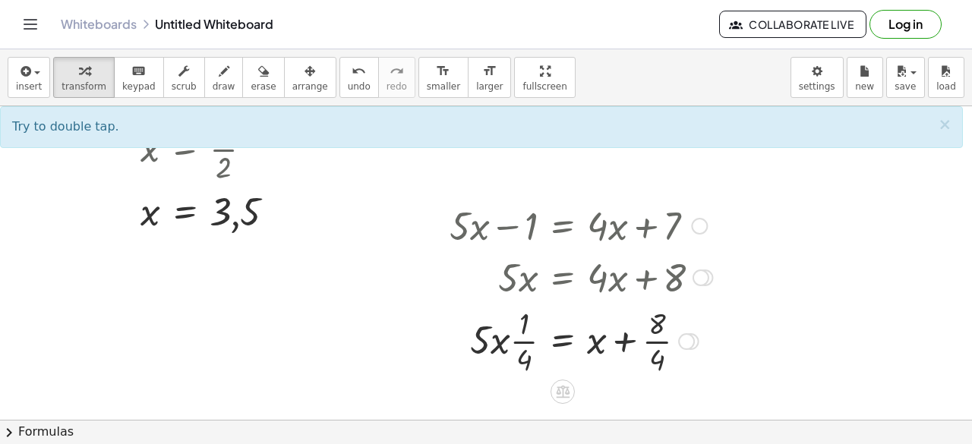
click at [519, 357] on div at bounding box center [581, 340] width 278 height 76
click at [525, 344] on div at bounding box center [581, 340] width 278 height 76
click at [599, 341] on div at bounding box center [581, 340] width 278 height 76
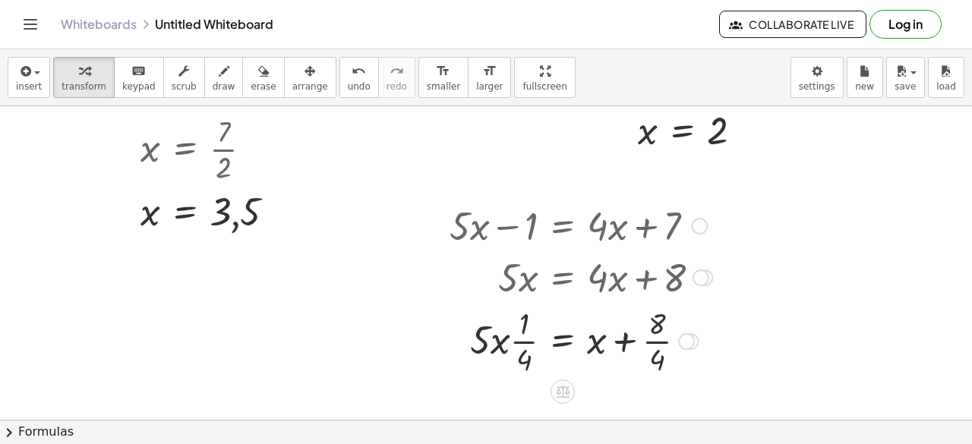
click at [632, 336] on div at bounding box center [581, 340] width 278 height 76
click at [653, 338] on div at bounding box center [581, 340] width 278 height 76
click at [645, 345] on div at bounding box center [581, 340] width 278 height 76
drag, startPoint x: 521, startPoint y: 339, endPoint x: 651, endPoint y: 341, distance: 129.8
click at [651, 341] on div at bounding box center [581, 340] width 278 height 76
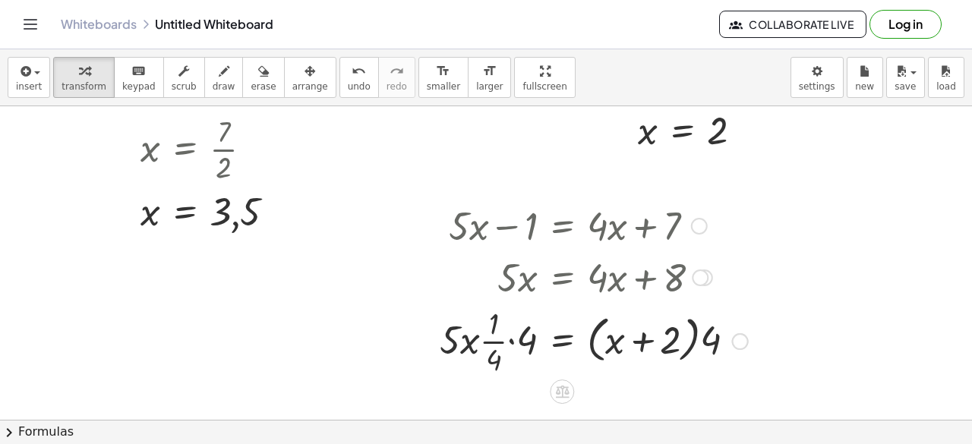
click at [623, 348] on div at bounding box center [593, 340] width 323 height 76
click at [664, 342] on div at bounding box center [593, 340] width 323 height 76
click at [650, 339] on div at bounding box center [593, 340] width 323 height 76
click at [706, 342] on div at bounding box center [593, 340] width 323 height 76
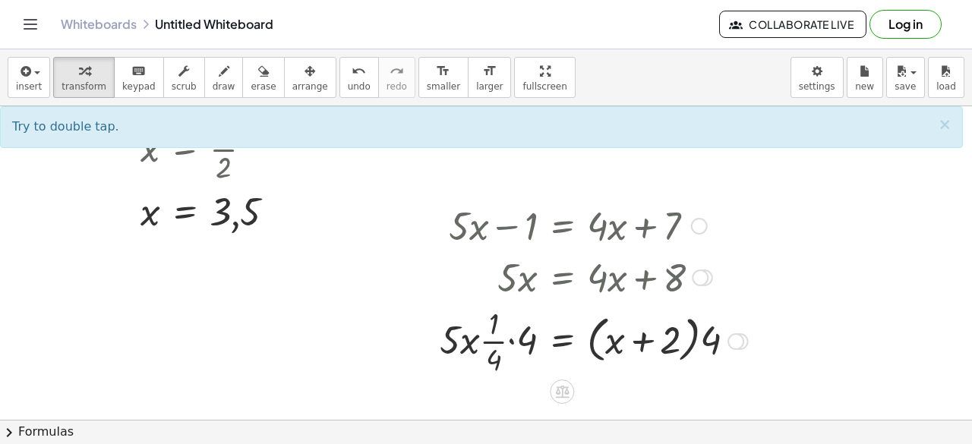
click at [492, 330] on div at bounding box center [593, 340] width 323 height 76
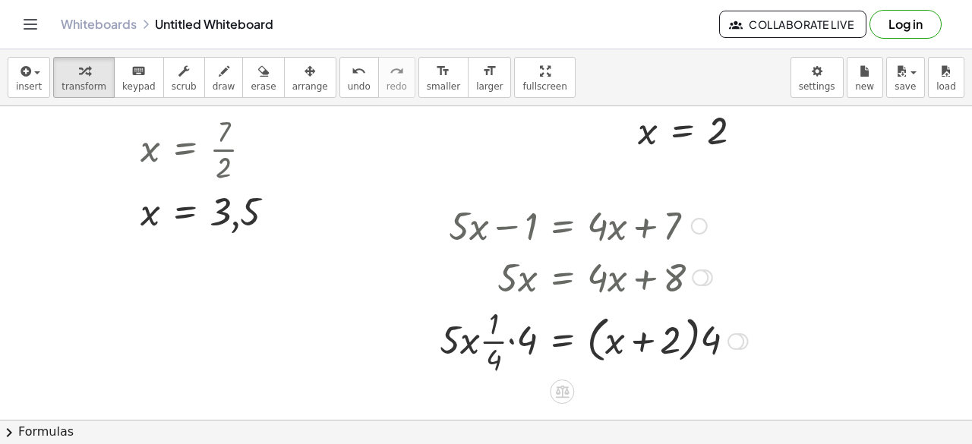
click at [513, 345] on div at bounding box center [593, 340] width 323 height 76
click at [522, 345] on div at bounding box center [599, 340] width 314 height 76
click at [536, 339] on div at bounding box center [599, 340] width 314 height 58
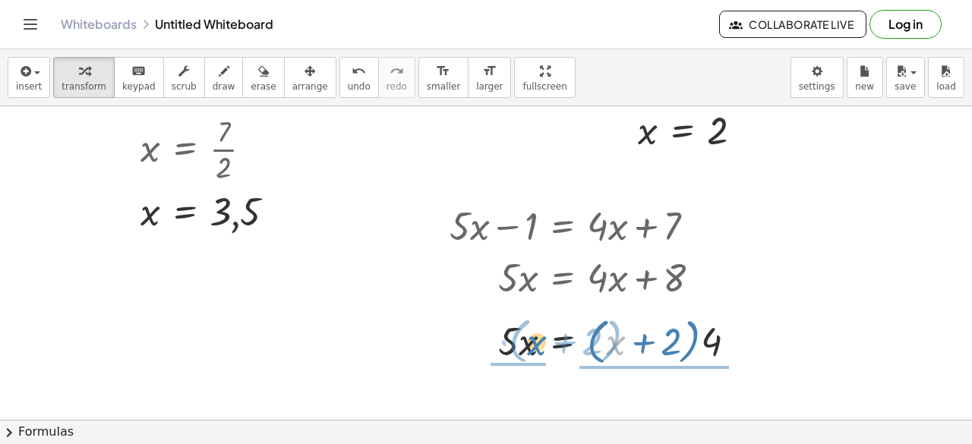
drag, startPoint x: 617, startPoint y: 345, endPoint x: 541, endPoint y: 351, distance: 76.2
click at [541, 351] on div at bounding box center [599, 340] width 314 height 58
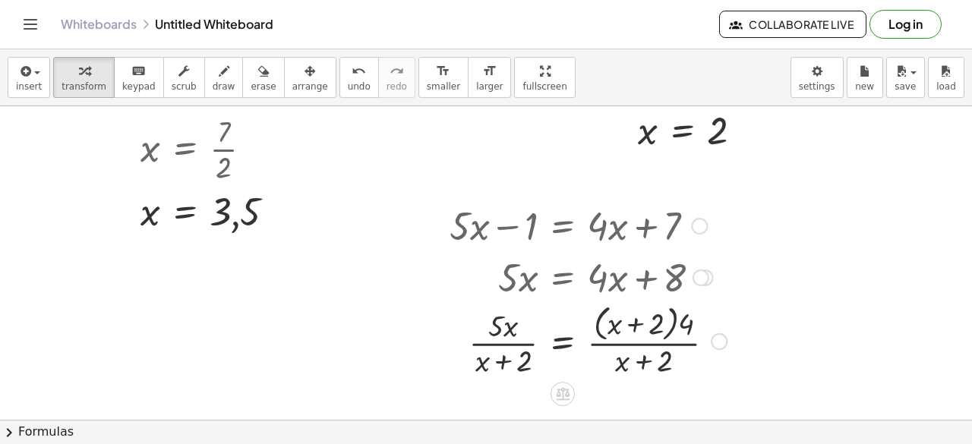
click at [527, 359] on div at bounding box center [588, 340] width 292 height 80
click at [503, 327] on div at bounding box center [588, 340] width 292 height 80
click at [648, 335] on div at bounding box center [588, 340] width 292 height 80
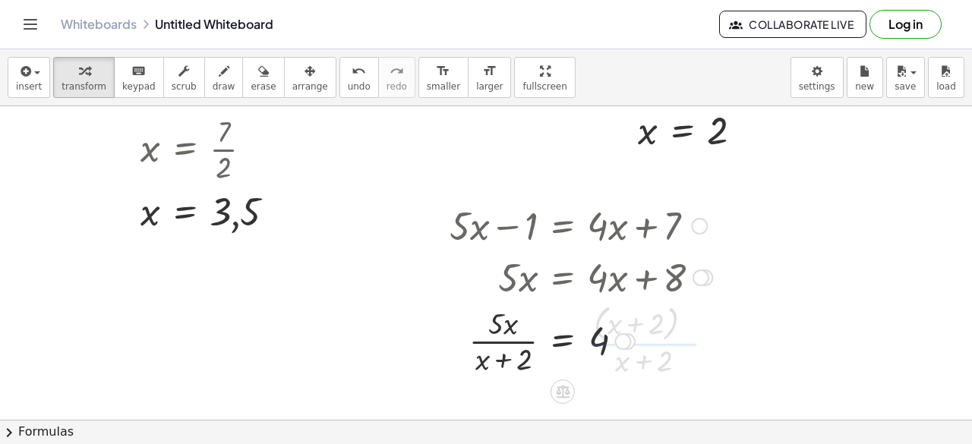
click at [635, 349] on div at bounding box center [581, 340] width 278 height 76
click at [511, 353] on div at bounding box center [581, 340] width 278 height 76
click at [512, 322] on div at bounding box center [581, 340] width 278 height 76
click at [498, 325] on div at bounding box center [581, 340] width 278 height 76
drag, startPoint x: 522, startPoint y: 356, endPoint x: 613, endPoint y: 340, distance: 92.5
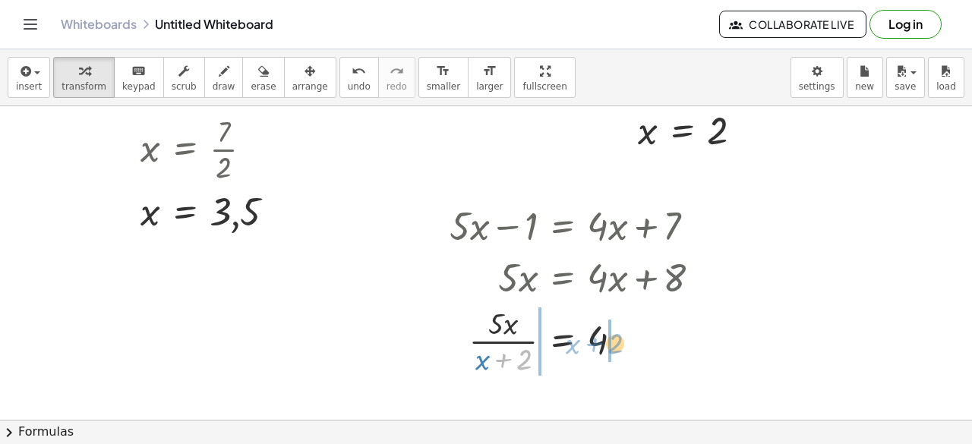
click at [613, 340] on div at bounding box center [581, 340] width 278 height 76
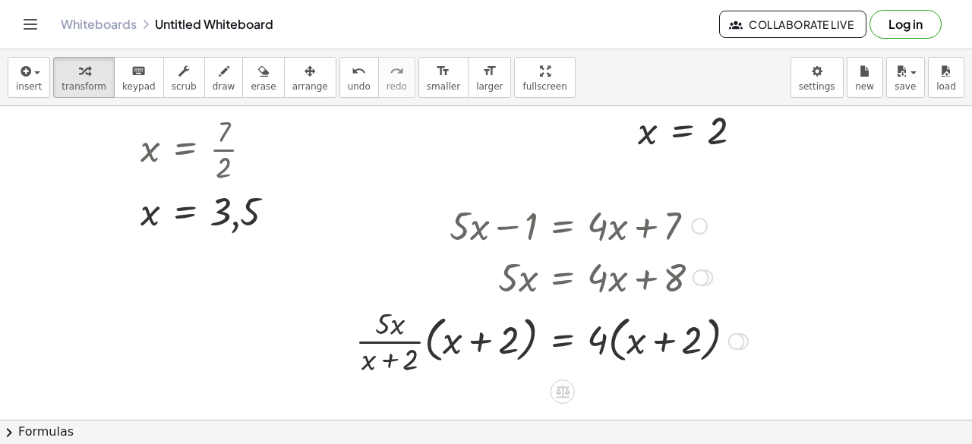
click at [643, 335] on div at bounding box center [552, 340] width 408 height 76
click at [685, 335] on div at bounding box center [552, 340] width 408 height 76
click at [654, 342] on div at bounding box center [552, 340] width 408 height 76
click at [605, 336] on div at bounding box center [552, 340] width 408 height 76
click at [594, 336] on div at bounding box center [552, 340] width 408 height 76
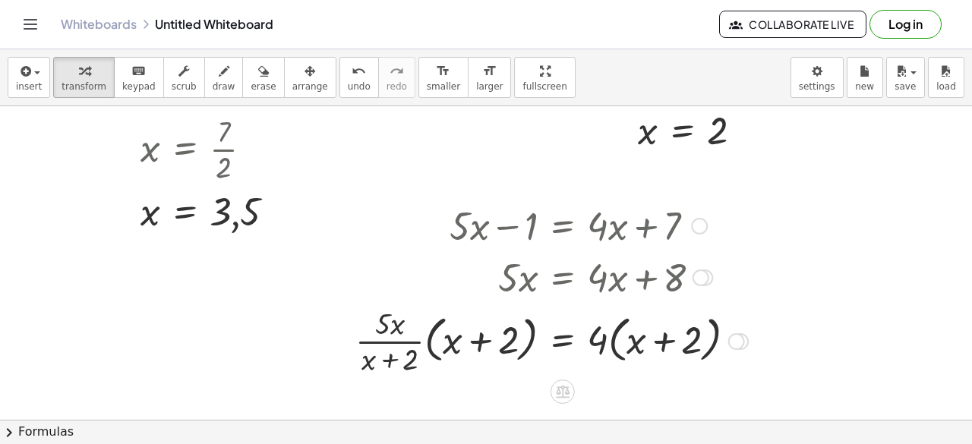
click at [487, 327] on div at bounding box center [552, 340] width 408 height 76
click at [407, 339] on div at bounding box center [552, 340] width 408 height 76
click at [378, 364] on div at bounding box center [552, 340] width 408 height 76
click at [446, 325] on div at bounding box center [552, 340] width 408 height 76
drag, startPoint x: 554, startPoint y: 350, endPoint x: 228, endPoint y: 306, distance: 329.4
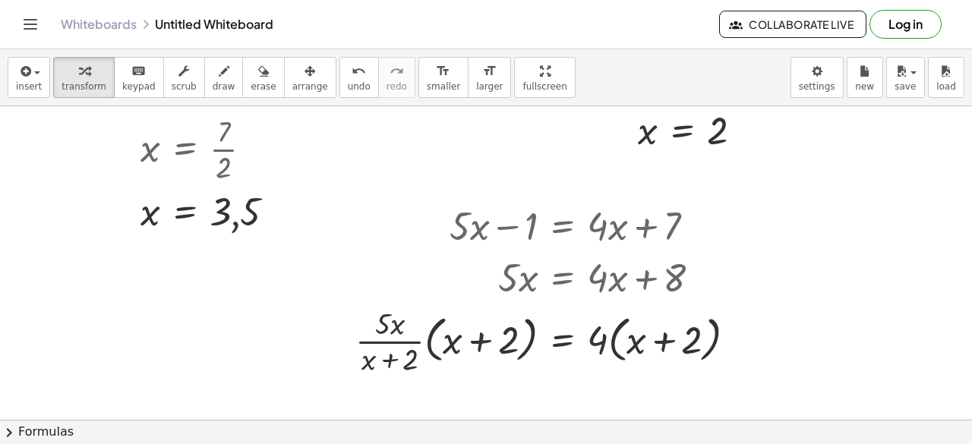
click at [228, 306] on div at bounding box center [486, 30] width 972 height 1260
click at [25, 22] on icon "Toggle navigation" at bounding box center [30, 24] width 18 height 18
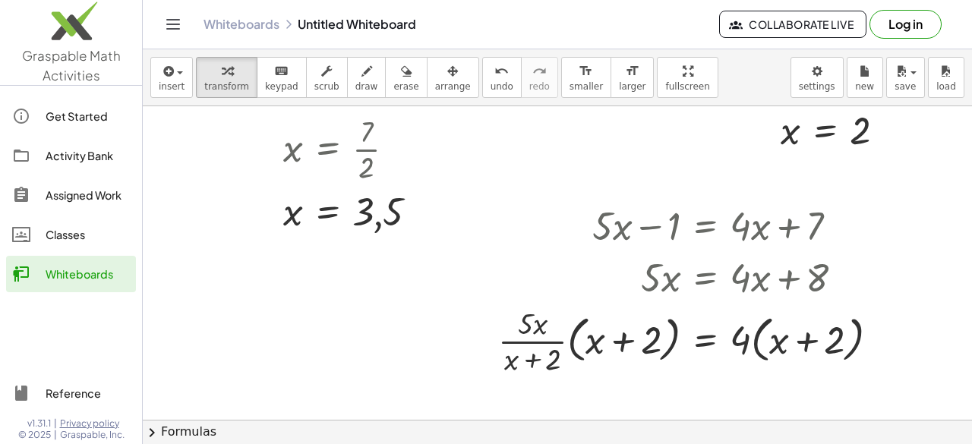
click at [162, 28] on button "Toggle navigation" at bounding box center [173, 24] width 24 height 24
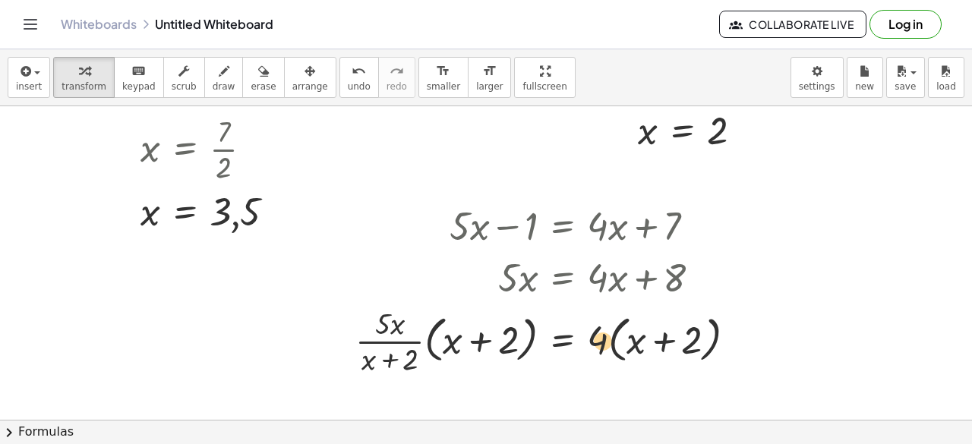
click at [610, 352] on div at bounding box center [552, 340] width 408 height 76
click at [741, 336] on div at bounding box center [736, 341] width 17 height 17
click at [570, 394] on icon at bounding box center [562, 391] width 16 height 16
click at [563, 390] on span "×" at bounding box center [562, 392] width 9 height 22
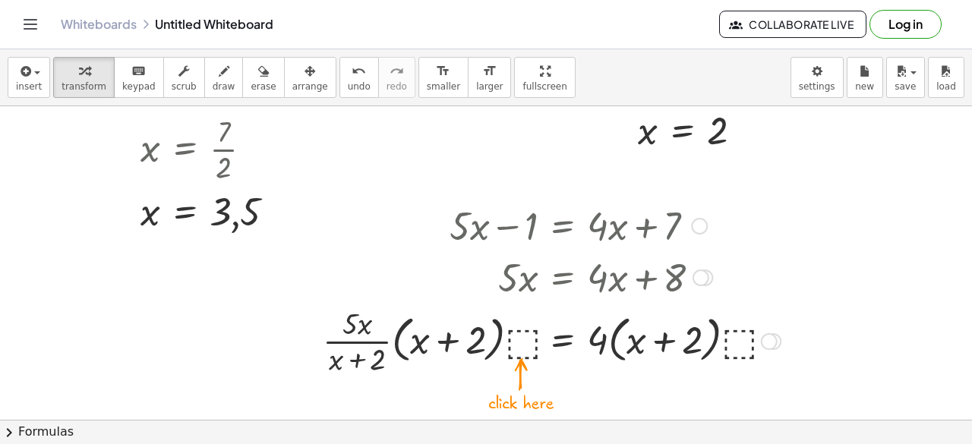
click at [522, 339] on div at bounding box center [551, 340] width 473 height 76
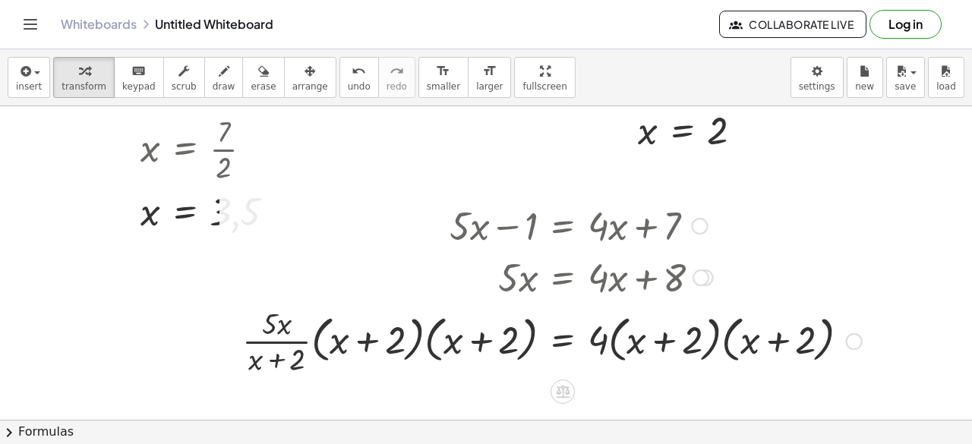
click at [351, 332] on div at bounding box center [552, 340] width 635 height 76
click at [287, 349] on div at bounding box center [552, 340] width 635 height 76
click at [466, 339] on div at bounding box center [552, 340] width 635 height 76
click at [396, 348] on div at bounding box center [552, 340] width 635 height 76
click at [576, 345] on div at bounding box center [552, 340] width 635 height 76
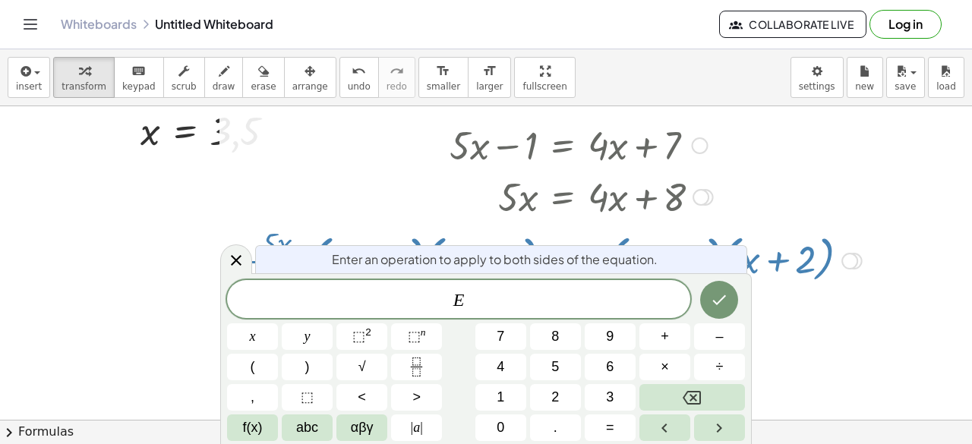
scroll to position [787, 0]
click at [562, 213] on div at bounding box center [552, 196] width 635 height 52
click at [705, 300] on button "Done" at bounding box center [719, 300] width 38 height 38
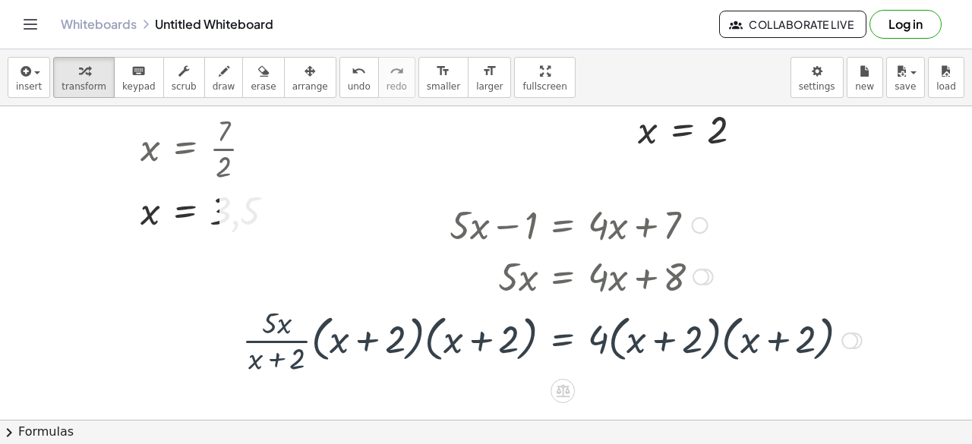
scroll to position [706, 0]
click at [257, 323] on div at bounding box center [552, 340] width 635 height 76
click at [589, 344] on div at bounding box center [552, 340] width 635 height 76
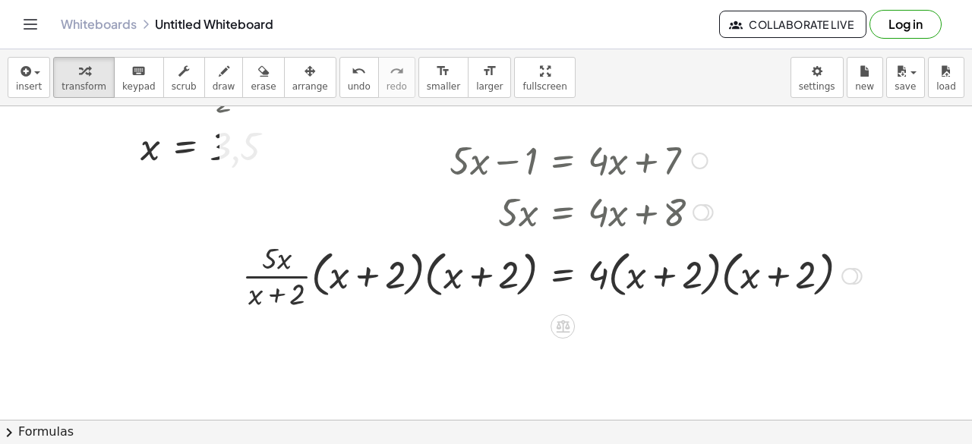
scroll to position [772, 0]
click at [594, 326] on span "÷" at bounding box center [593, 326] width 8 height 22
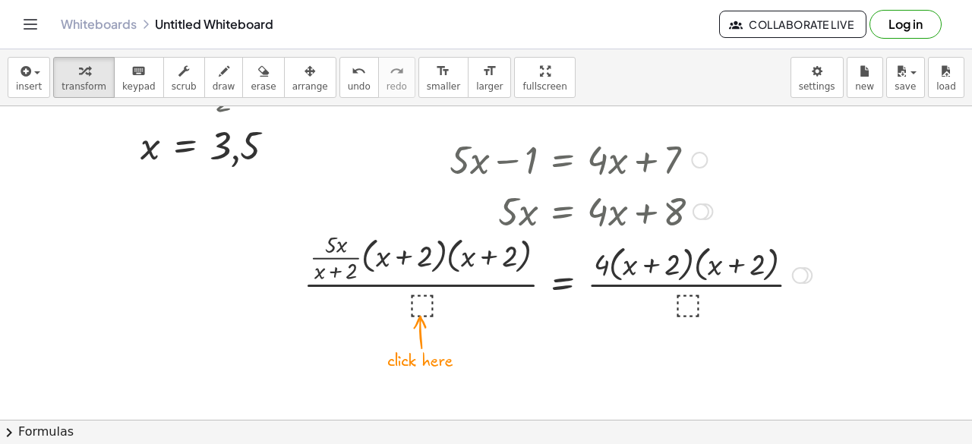
click at [419, 301] on div at bounding box center [557, 274] width 523 height 94
click at [425, 312] on div at bounding box center [557, 274] width 523 height 94
click at [421, 285] on div at bounding box center [557, 274] width 523 height 94
click at [421, 271] on div at bounding box center [557, 274] width 523 height 94
click at [414, 285] on div at bounding box center [557, 274] width 523 height 94
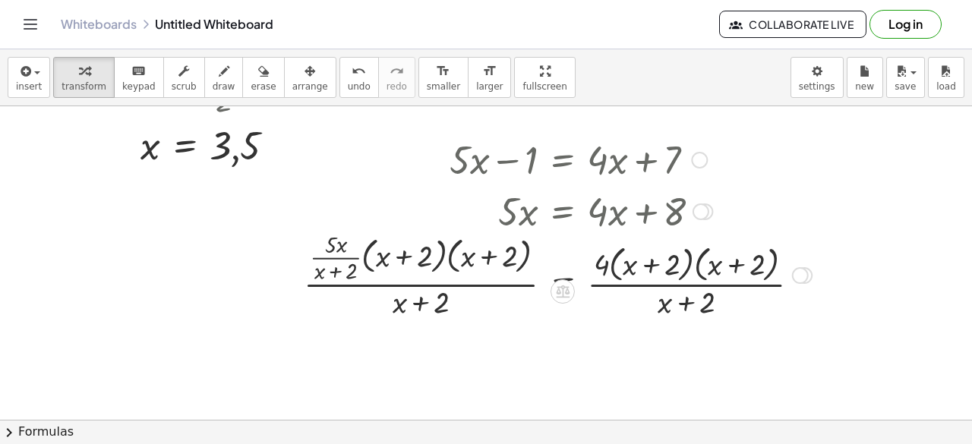
click at [667, 295] on div at bounding box center [557, 274] width 523 height 94
click at [667, 283] on div at bounding box center [557, 274] width 523 height 94
click at [607, 256] on div at bounding box center [557, 274] width 523 height 94
click at [659, 267] on div at bounding box center [557, 274] width 523 height 94
click at [727, 259] on div at bounding box center [557, 274] width 523 height 94
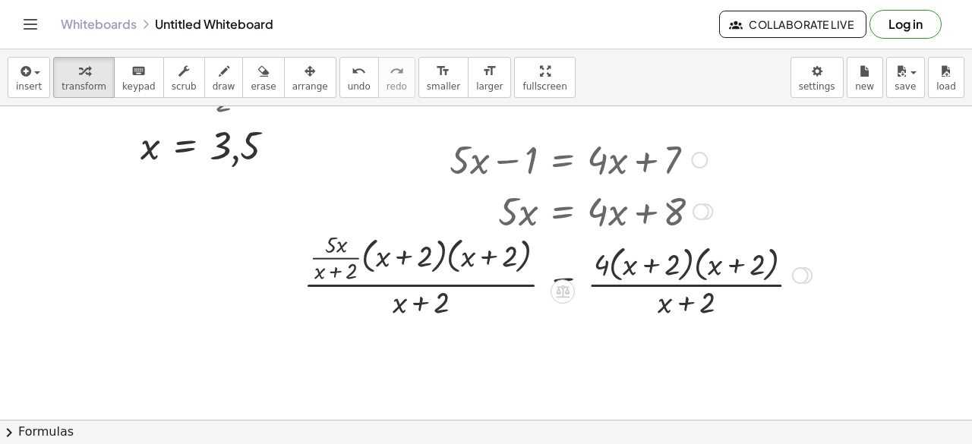
click at [728, 261] on div at bounding box center [557, 274] width 523 height 94
click at [408, 268] on div at bounding box center [557, 274] width 523 height 94
click at [500, 266] on div at bounding box center [557, 274] width 523 height 94
click at [333, 260] on div at bounding box center [557, 274] width 523 height 94
click at [335, 250] on div at bounding box center [557, 274] width 523 height 94
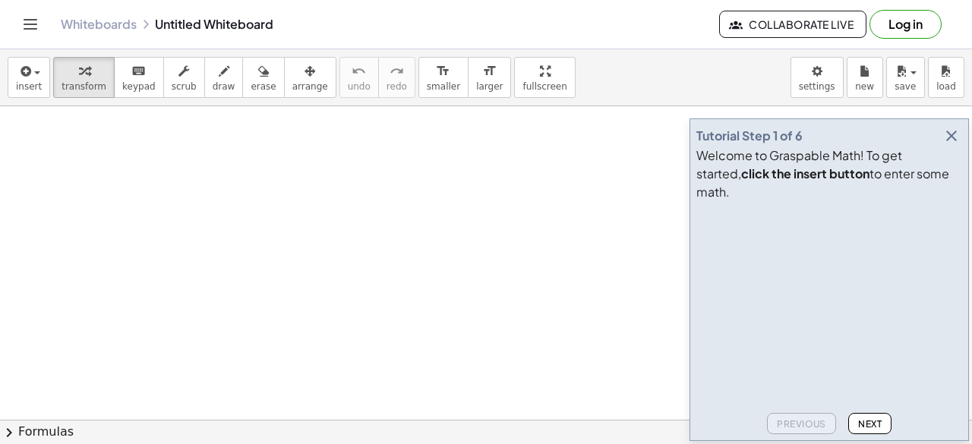
scroll to position [80, 0]
click at [864, 415] on button "Next" at bounding box center [869, 423] width 43 height 21
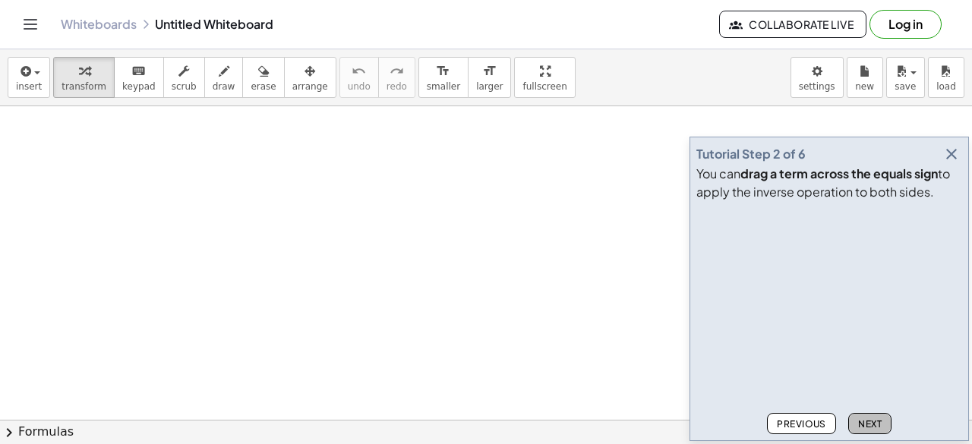
click at [864, 415] on button "Next" at bounding box center [869, 423] width 43 height 21
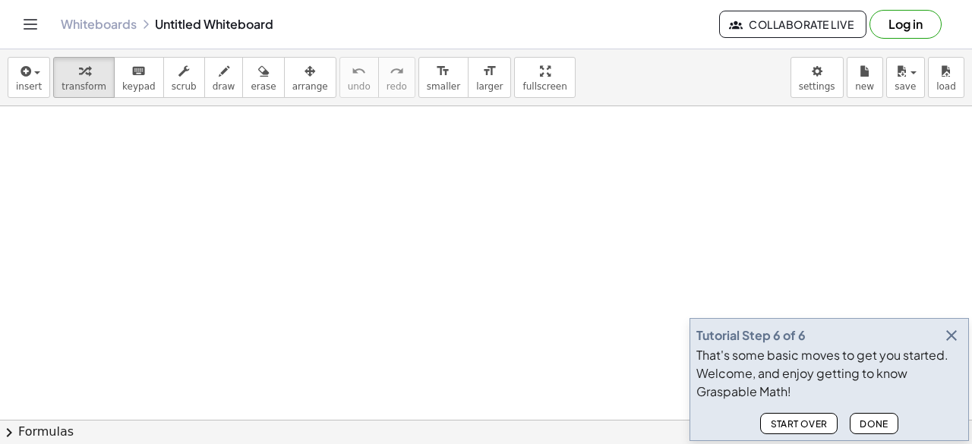
click at [864, 415] on button "Done" at bounding box center [874, 423] width 49 height 21
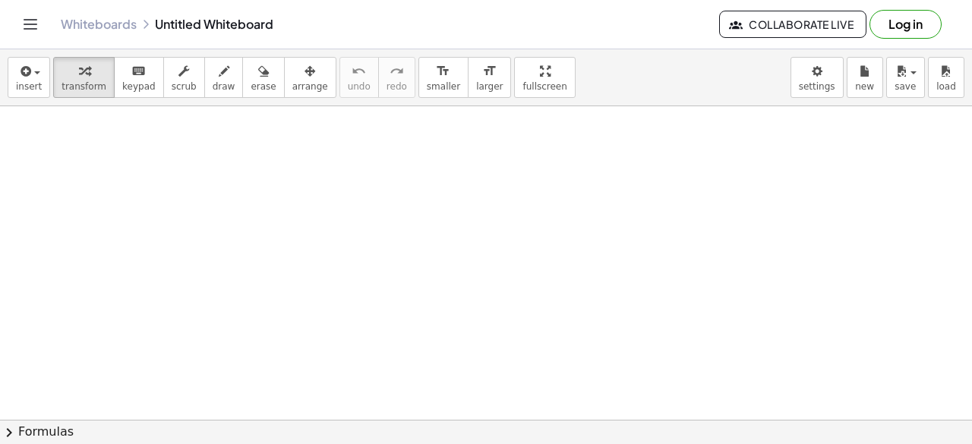
scroll to position [0, 0]
click at [65, 148] on div at bounding box center [486, 420] width 972 height 628
click at [244, 180] on div at bounding box center [216, 179] width 273 height 52
click at [227, 177] on div at bounding box center [216, 179] width 273 height 52
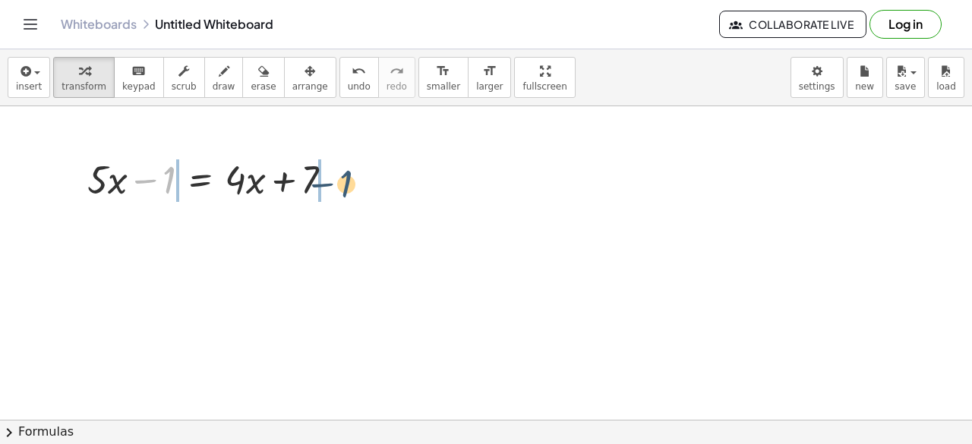
drag, startPoint x: 172, startPoint y: 172, endPoint x: 357, endPoint y: 177, distance: 185.3
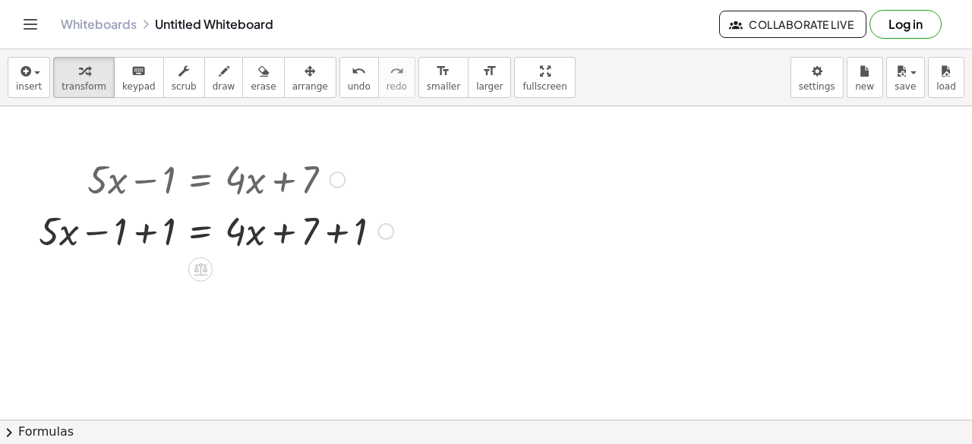
click at [159, 225] on div at bounding box center [216, 230] width 370 height 52
click at [336, 233] on div at bounding box center [240, 230] width 321 height 52
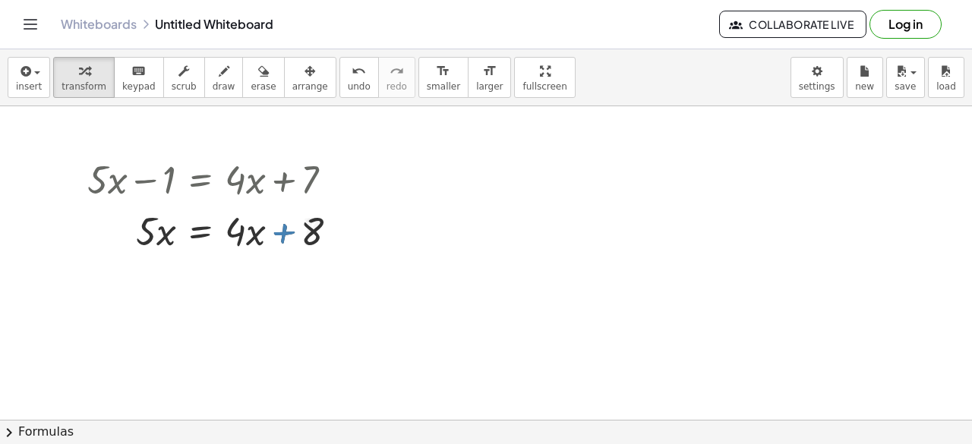
scroll to position [20, 0]
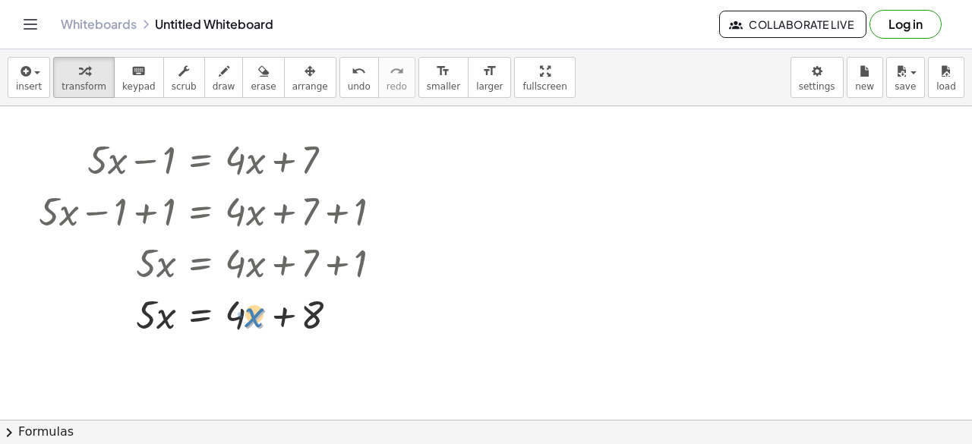
click at [247, 318] on div at bounding box center [216, 314] width 370 height 52
click at [252, 312] on div at bounding box center [216, 314] width 370 height 52
drag, startPoint x: 255, startPoint y: 314, endPoint x: 161, endPoint y: 330, distance: 95.5
click at [161, 330] on div at bounding box center [216, 314] width 370 height 52
click at [200, 160] on div "+ · 5 · x − 1 = + · 4 · x + 7 + · 5 · x − 1 + 1 = + · 4 · x + 7 + 1 + · 5 · x +…" at bounding box center [200, 160] width 0 height 0
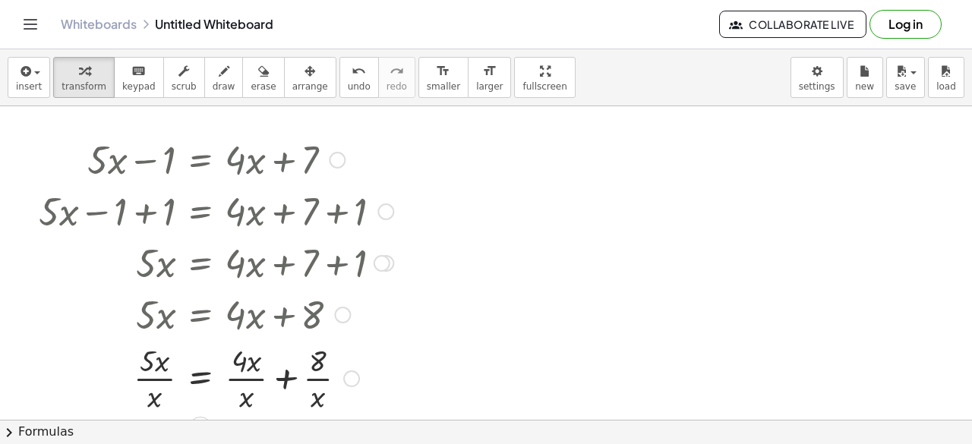
click at [254, 374] on div at bounding box center [216, 377] width 370 height 76
click at [308, 374] on div at bounding box center [216, 377] width 370 height 76
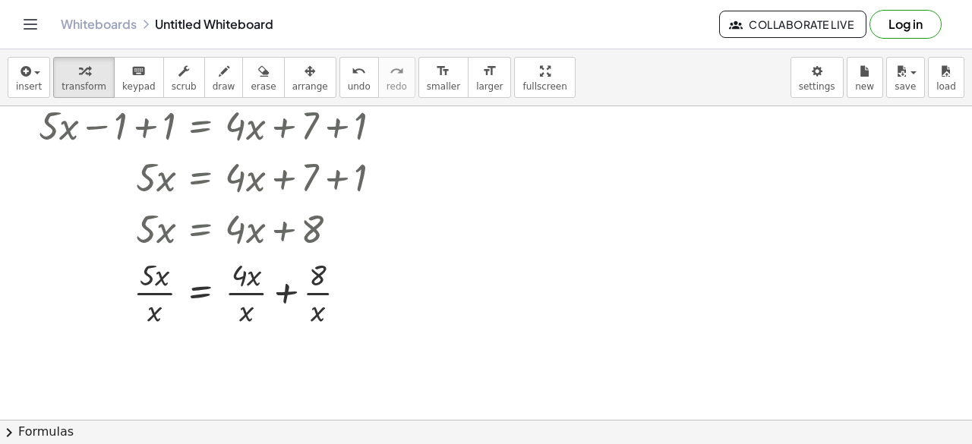
scroll to position [106, 0]
click at [269, 279] on div at bounding box center [216, 291] width 370 height 76
click at [240, 282] on div at bounding box center [216, 291] width 370 height 76
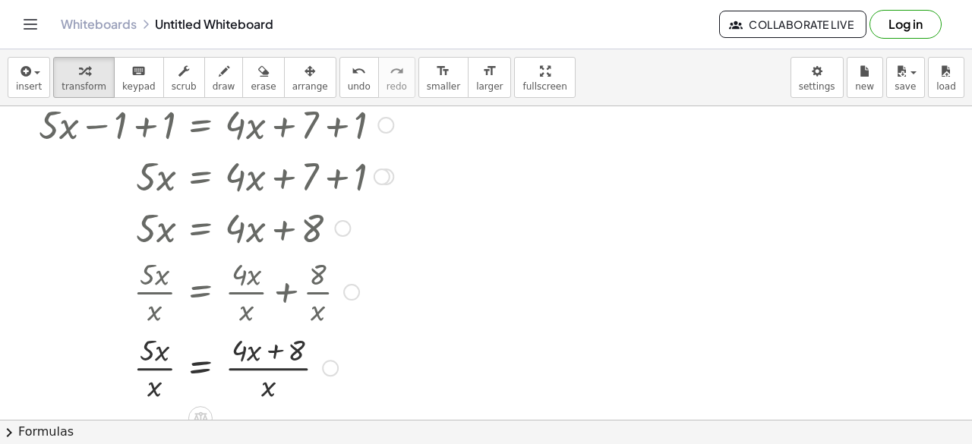
click at [156, 391] on div at bounding box center [216, 367] width 370 height 76
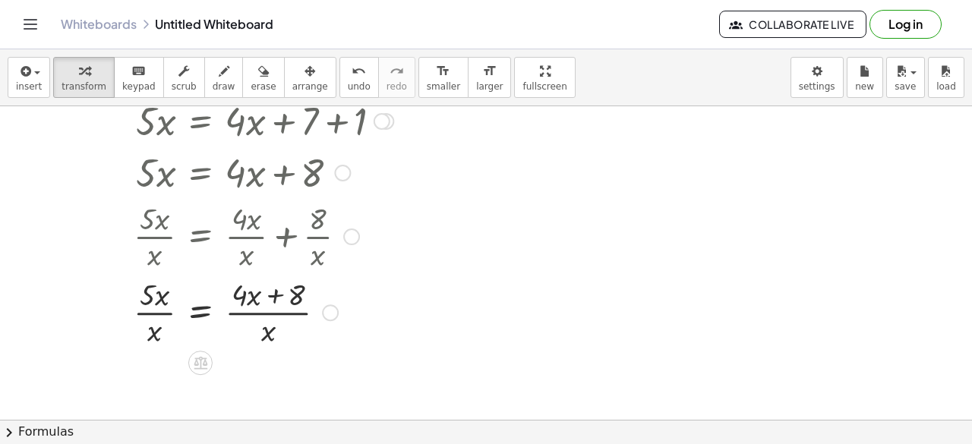
scroll to position [162, 0]
drag, startPoint x: 264, startPoint y: 290, endPoint x: 258, endPoint y: 297, distance: 9.1
click at [258, 297] on div at bounding box center [216, 311] width 370 height 76
drag, startPoint x: 235, startPoint y: 237, endPoint x: 404, endPoint y: 240, distance: 169.3
click at [404, 240] on div at bounding box center [226, 235] width 391 height 76
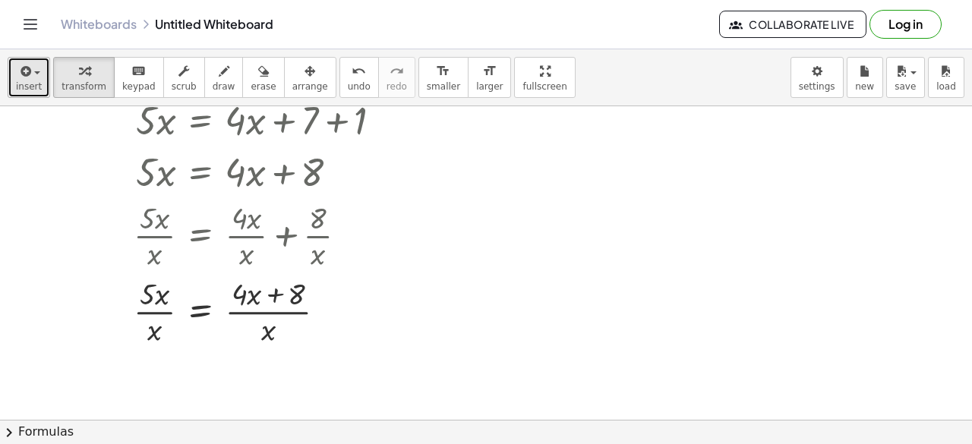
click at [24, 75] on icon "button" at bounding box center [24, 71] width 14 height 18
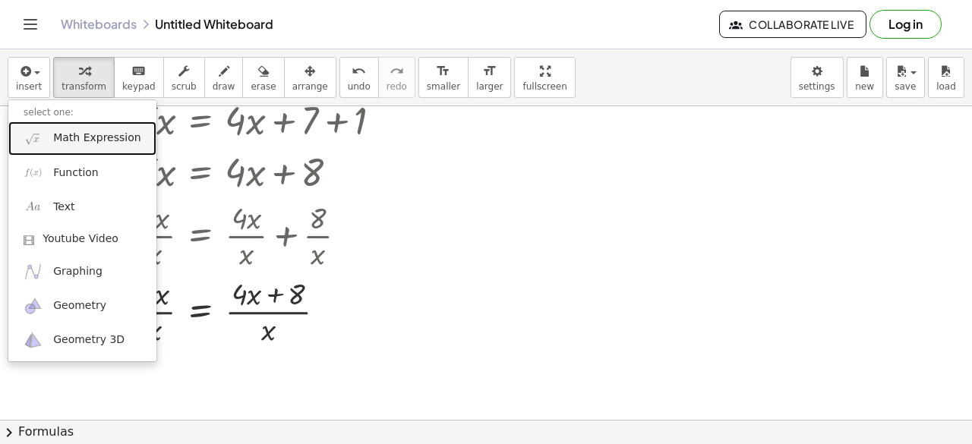
click at [121, 142] on span "Math Expression" at bounding box center [96, 138] width 87 height 15
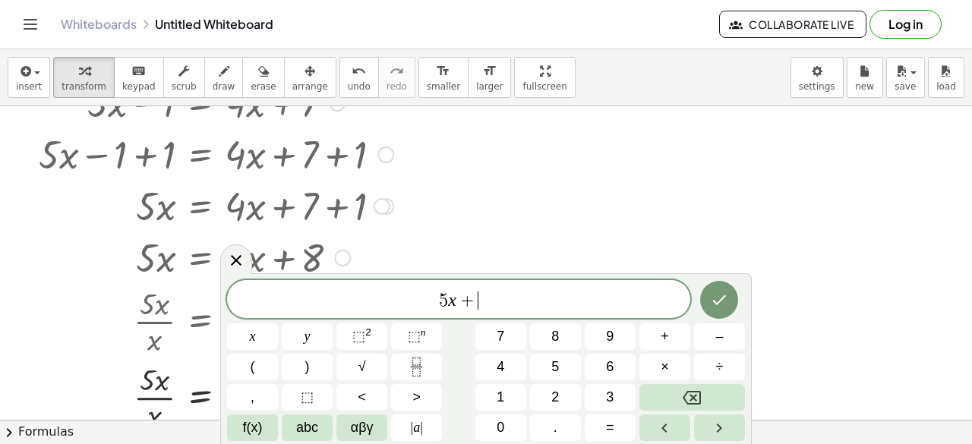
scroll to position [0, 0]
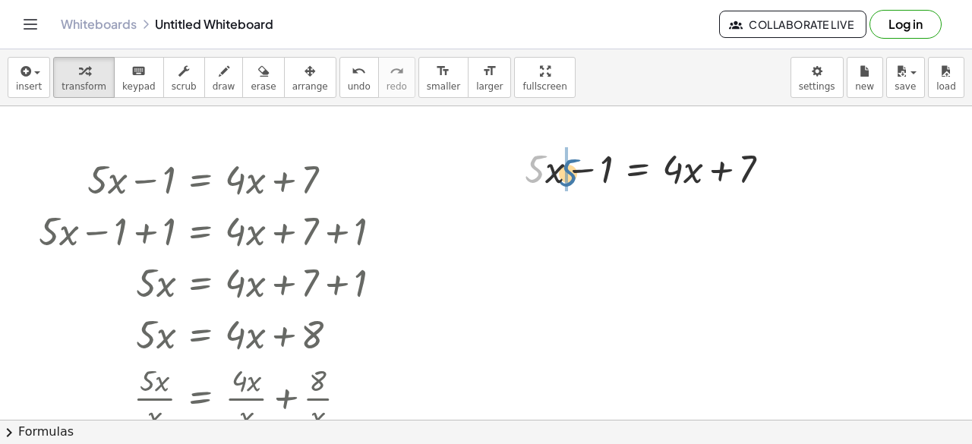
click at [536, 167] on div at bounding box center [653, 168] width 273 height 52
click at [545, 172] on div at bounding box center [653, 168] width 273 height 52
drag, startPoint x: 685, startPoint y: 174, endPoint x: 673, endPoint y: 169, distance: 13.0
click at [673, 169] on div at bounding box center [653, 168] width 273 height 52
click at [641, 195] on div at bounding box center [638, 207] width 24 height 24
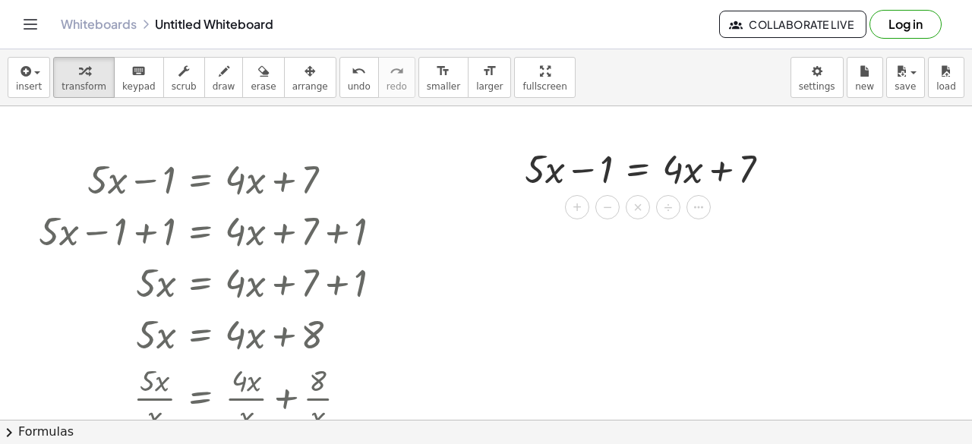
click at [598, 254] on div at bounding box center [486, 420] width 972 height 628
drag, startPoint x: 607, startPoint y: 168, endPoint x: 751, endPoint y: 166, distance: 143.5
click at [751, 166] on div at bounding box center [653, 168] width 273 height 52
click at [638, 169] on div "− 1 + · 5 · x − 1 = + · 4 · x + 7 − 1 + 1 + 1 + · 5 · x − 1 = + · 4 · x + 7" at bounding box center [638, 169] width 0 height 0
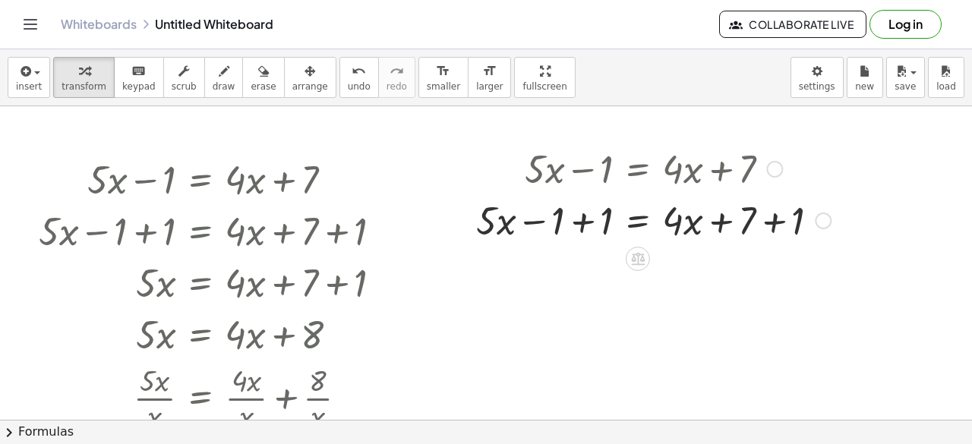
click at [601, 216] on div at bounding box center [653, 220] width 370 height 52
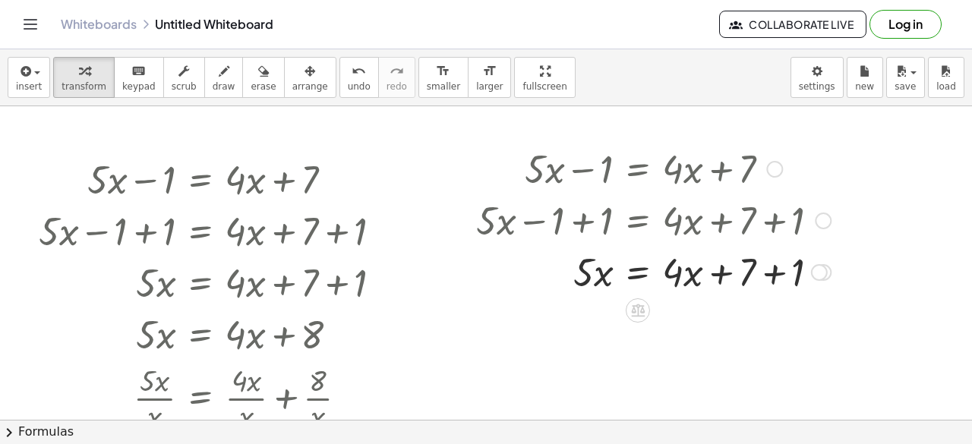
click at [768, 218] on div at bounding box center [653, 220] width 370 height 52
click at [765, 283] on div at bounding box center [653, 271] width 370 height 52
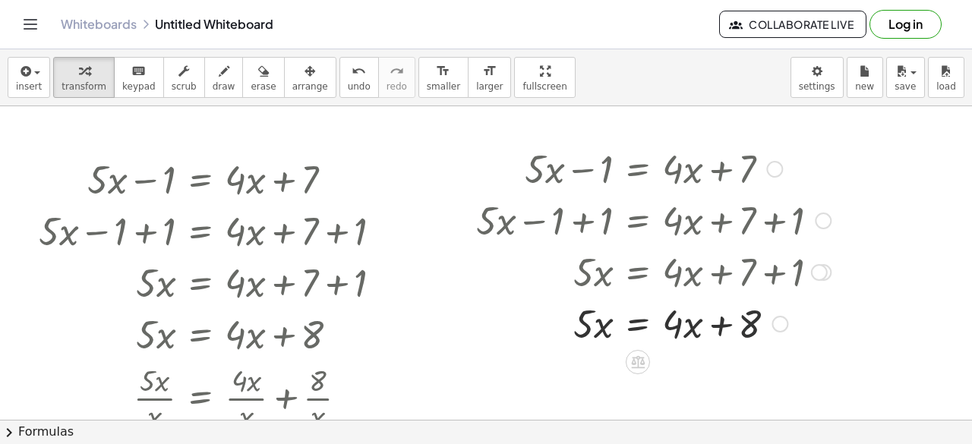
click at [747, 312] on div at bounding box center [653, 323] width 370 height 52
click at [688, 329] on div at bounding box center [653, 323] width 370 height 52
click at [604, 326] on div at bounding box center [653, 323] width 370 height 52
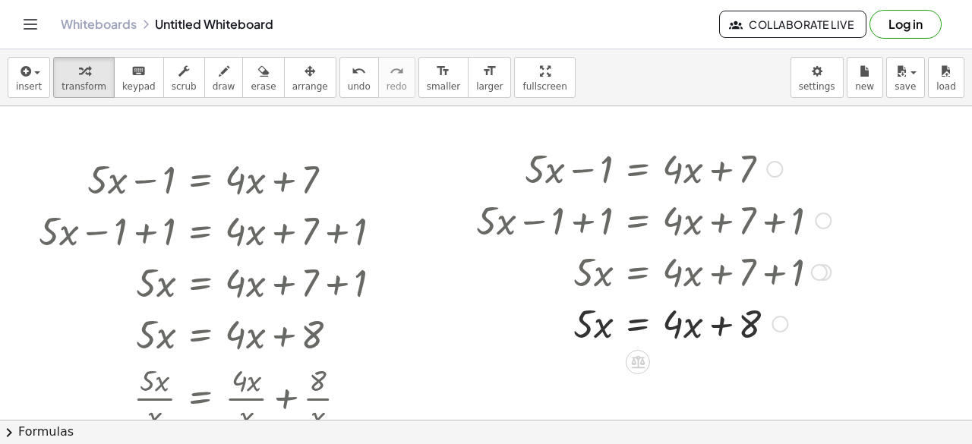
click at [629, 326] on div at bounding box center [653, 323] width 370 height 52
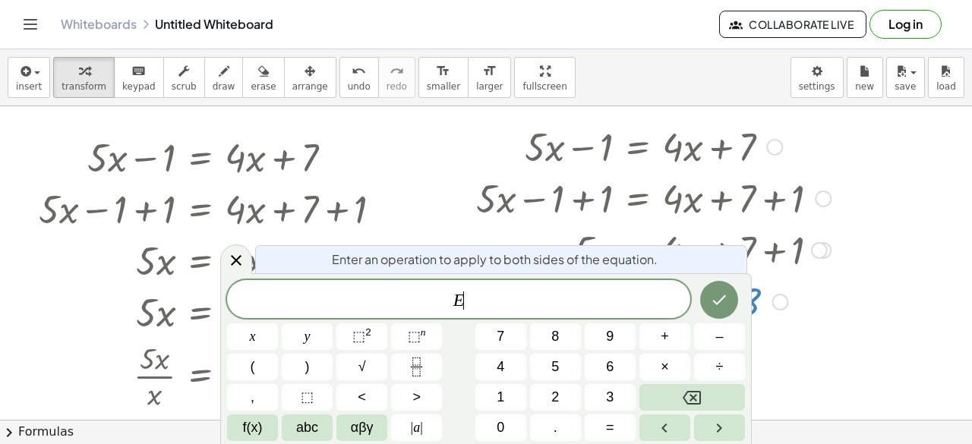
scroll to position [24, 0]
click at [642, 186] on div at bounding box center [653, 196] width 370 height 52
click at [713, 298] on icon "Done" at bounding box center [719, 300] width 18 height 18
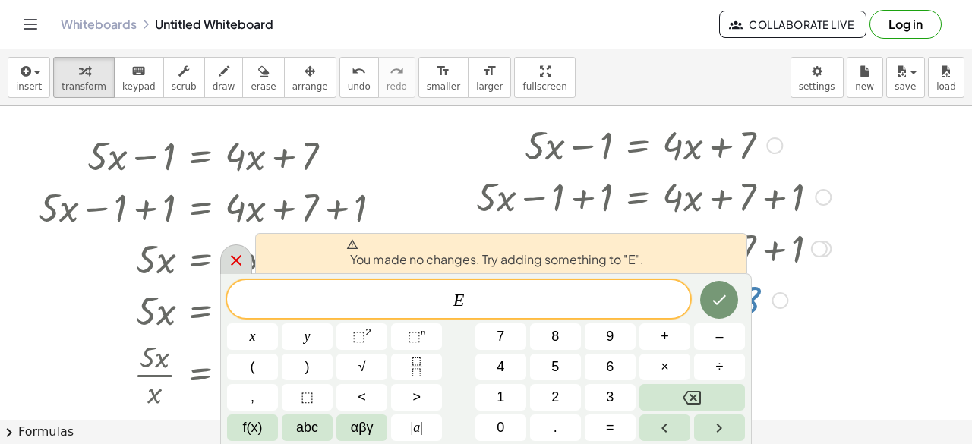
click at [243, 257] on icon at bounding box center [236, 260] width 18 height 18
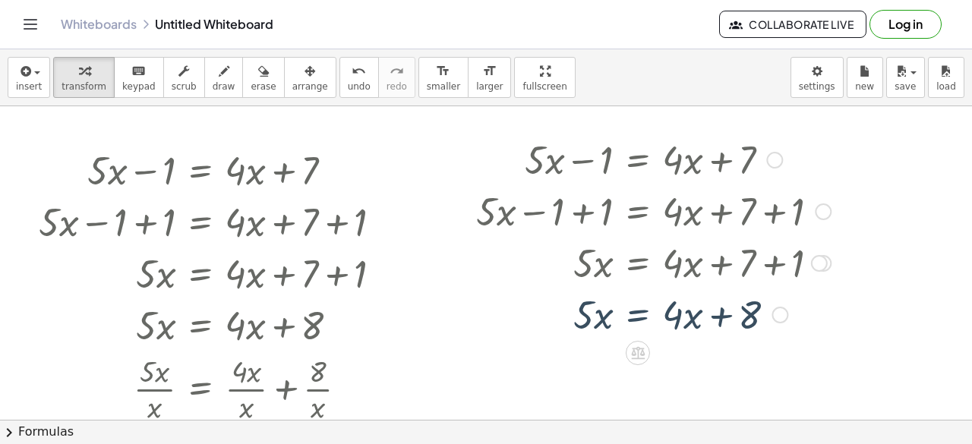
scroll to position [0, 0]
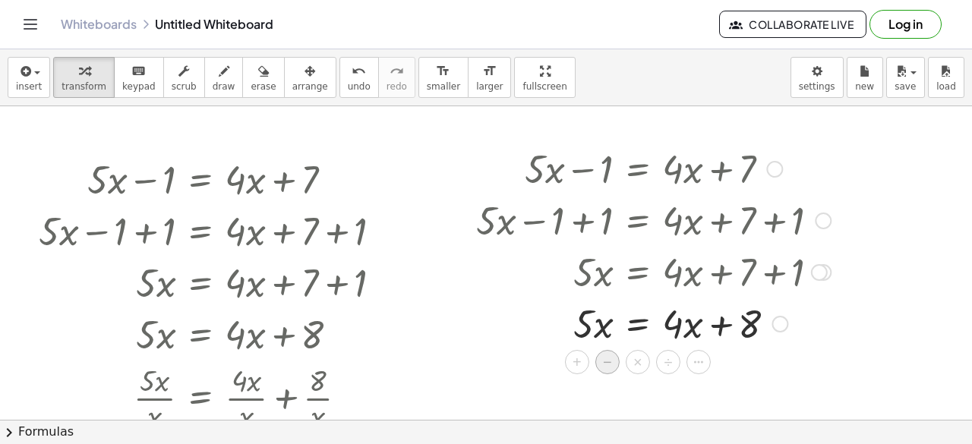
click at [613, 355] on div "−" at bounding box center [607, 362] width 24 height 24
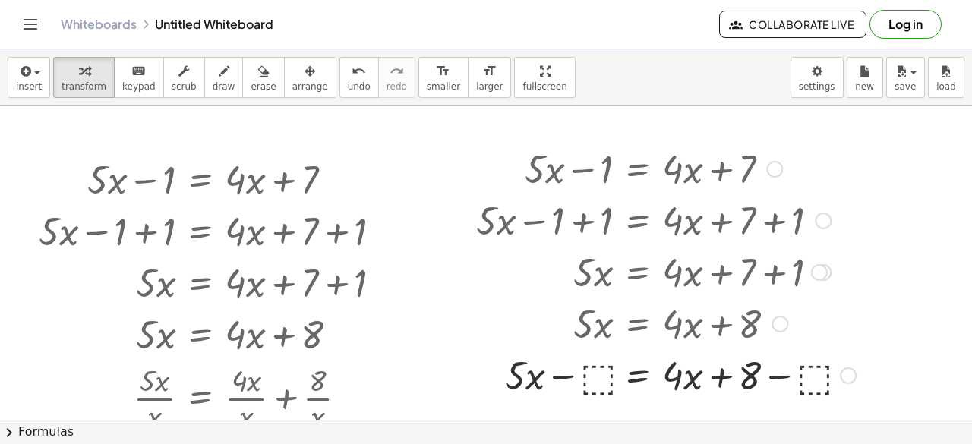
click at [592, 374] on div at bounding box center [665, 375] width 395 height 52
click at [586, 366] on div at bounding box center [669, 375] width 402 height 52
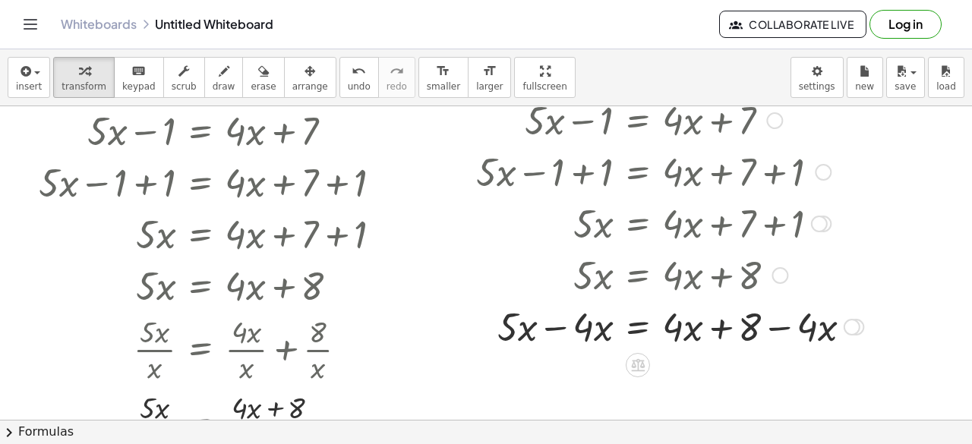
scroll to position [59, 0]
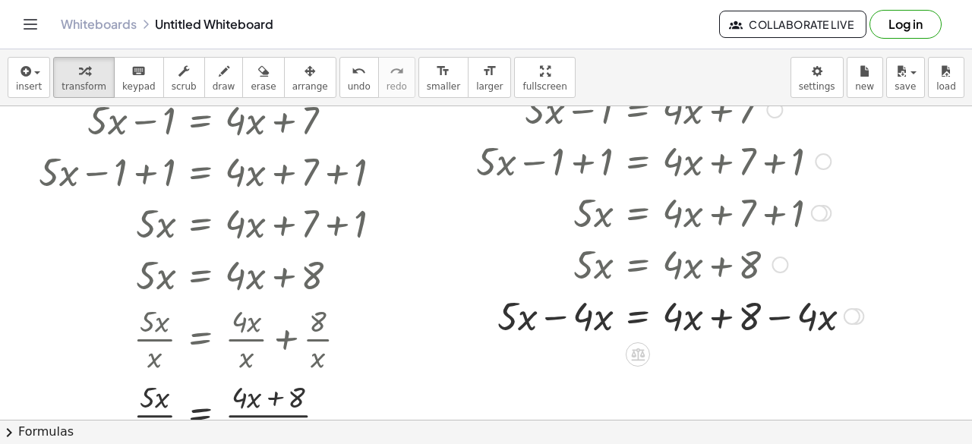
click at [545, 311] on div at bounding box center [669, 315] width 402 height 52
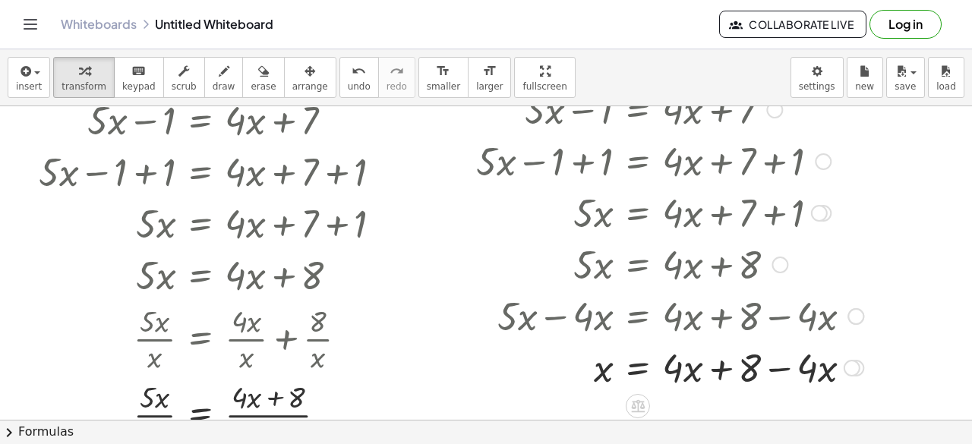
click at [791, 366] on div at bounding box center [669, 367] width 402 height 52
click at [809, 364] on div at bounding box center [669, 367] width 402 height 52
drag, startPoint x: 746, startPoint y: 367, endPoint x: 854, endPoint y: 364, distance: 107.9
click at [854, 364] on div at bounding box center [669, 367] width 402 height 52
click at [745, 373] on div at bounding box center [669, 367] width 402 height 52
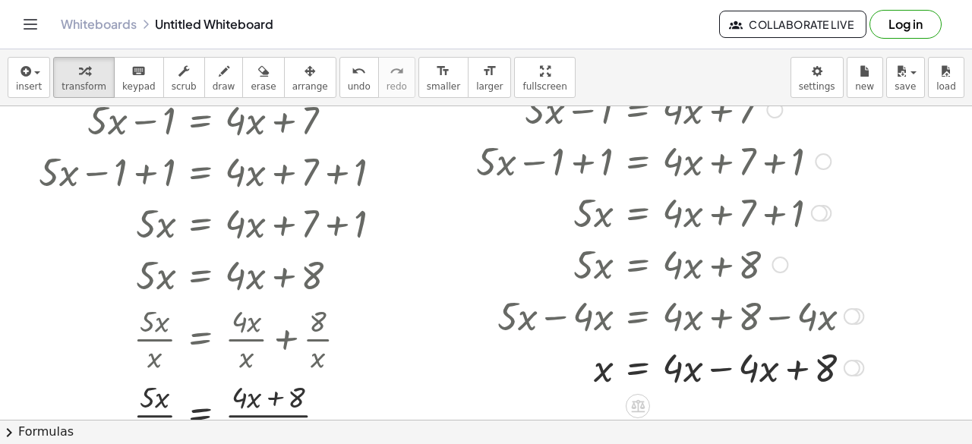
click at [702, 368] on div at bounding box center [669, 367] width 402 height 52
click at [694, 368] on div at bounding box center [669, 367] width 402 height 52
click at [754, 364] on div at bounding box center [669, 367] width 402 height 52
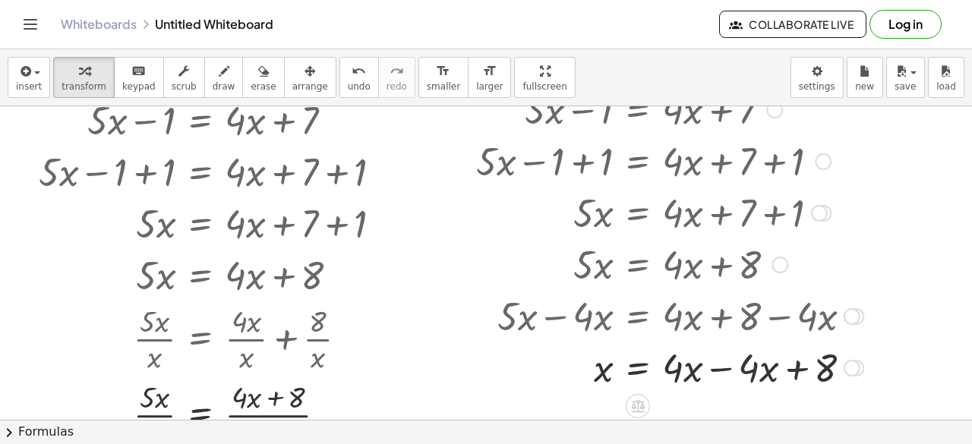
click at [754, 364] on div at bounding box center [669, 367] width 402 height 52
click at [718, 372] on div at bounding box center [669, 367] width 402 height 52
click at [718, 372] on div at bounding box center [669, 367] width 402 height 50
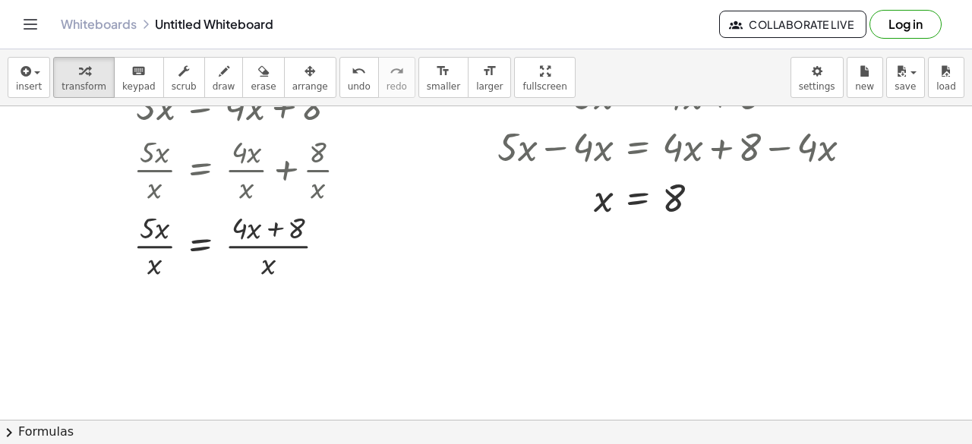
scroll to position [231, 0]
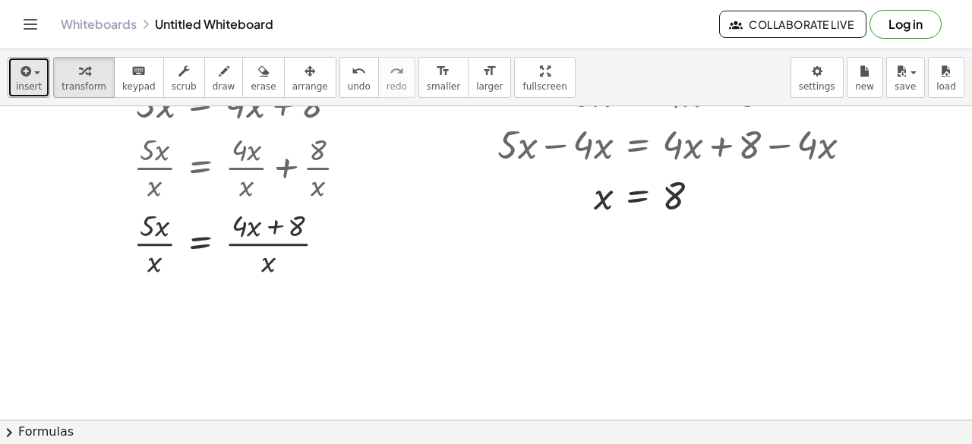
click at [21, 92] on button "insert" at bounding box center [29, 77] width 43 height 41
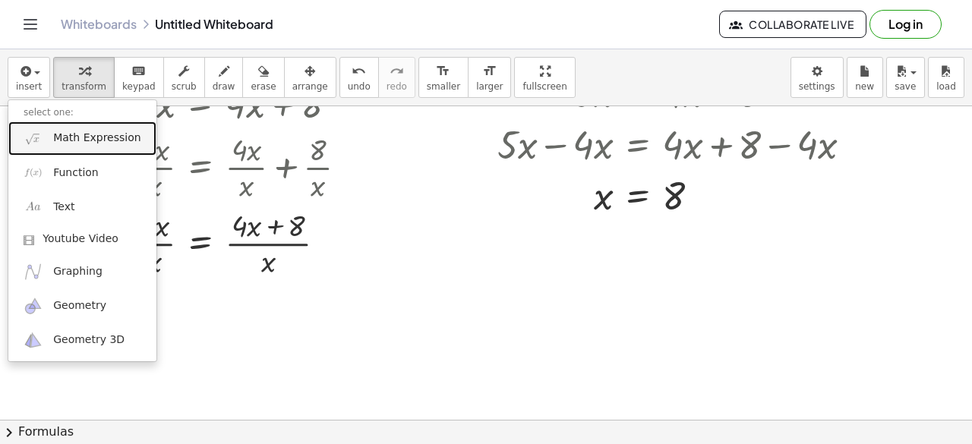
click at [79, 131] on span "Math Expression" at bounding box center [96, 138] width 87 height 15
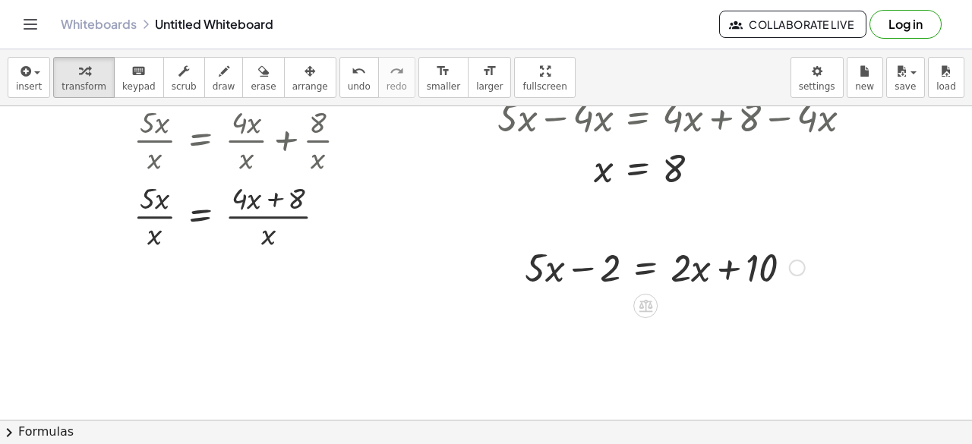
scroll to position [264, 0]
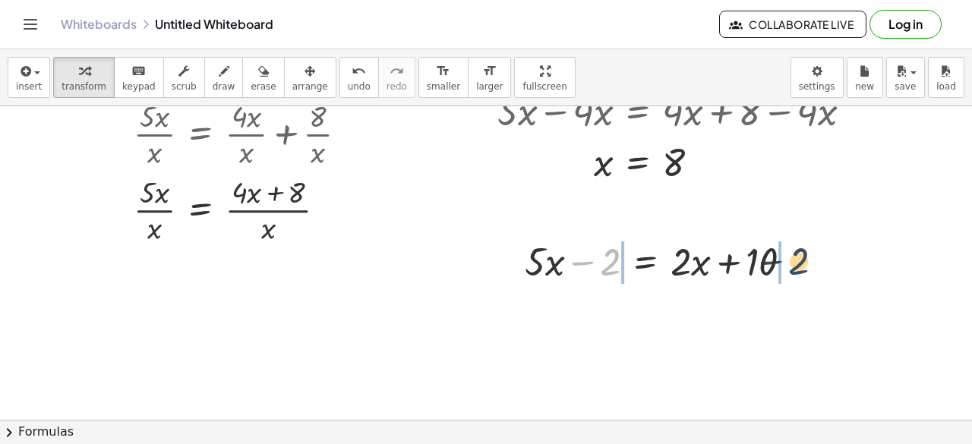
drag, startPoint x: 606, startPoint y: 265, endPoint x: 794, endPoint y: 263, distance: 188.3
click at [794, 263] on div at bounding box center [664, 261] width 295 height 52
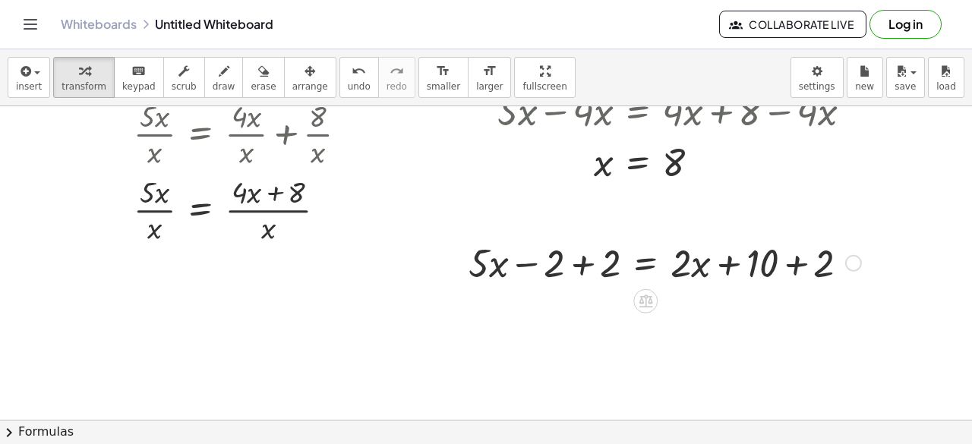
click at [645, 262] on div "+ · 5 · x − 2 = + · 2 · x + 10 + · 5 · x = + · 2 · x + 10 − 2 + 2 + 2" at bounding box center [645, 262] width 0 height 0
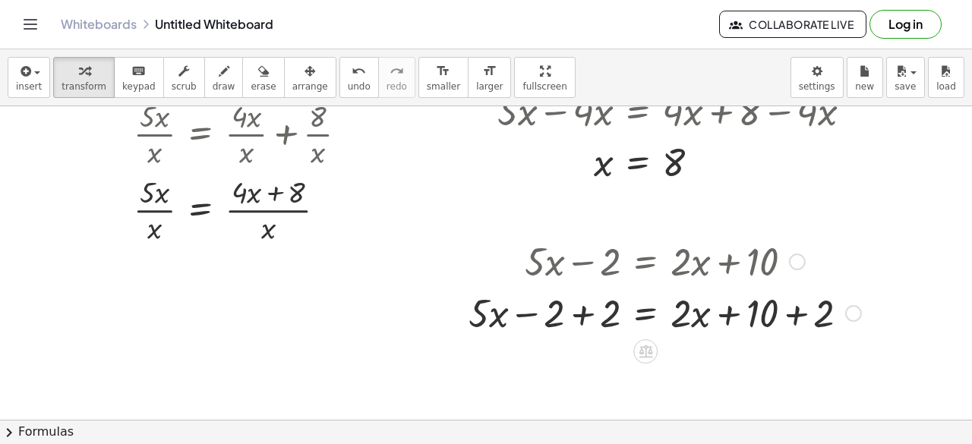
click at [604, 314] on div at bounding box center [665, 312] width 408 height 52
click at [781, 320] on div at bounding box center [693, 312] width 352 height 52
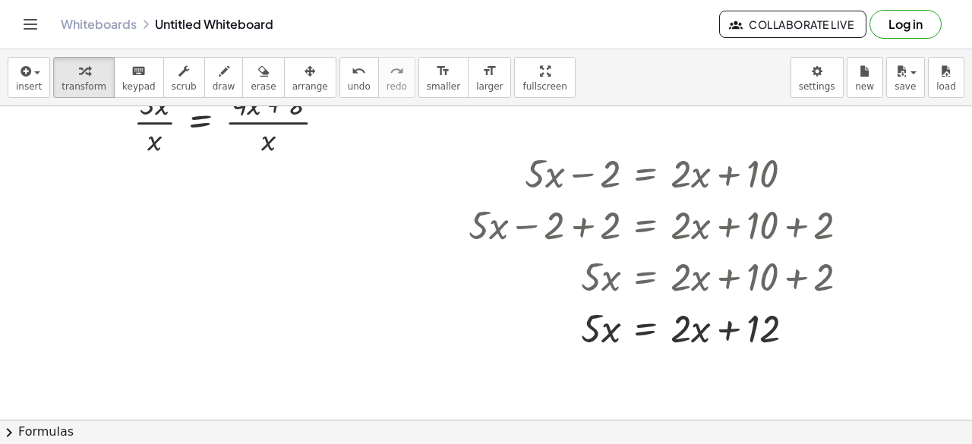
scroll to position [354, 0]
click at [648, 367] on icon at bounding box center [646, 365] width 16 height 16
click at [613, 369] on span "−" at bounding box center [614, 366] width 9 height 22
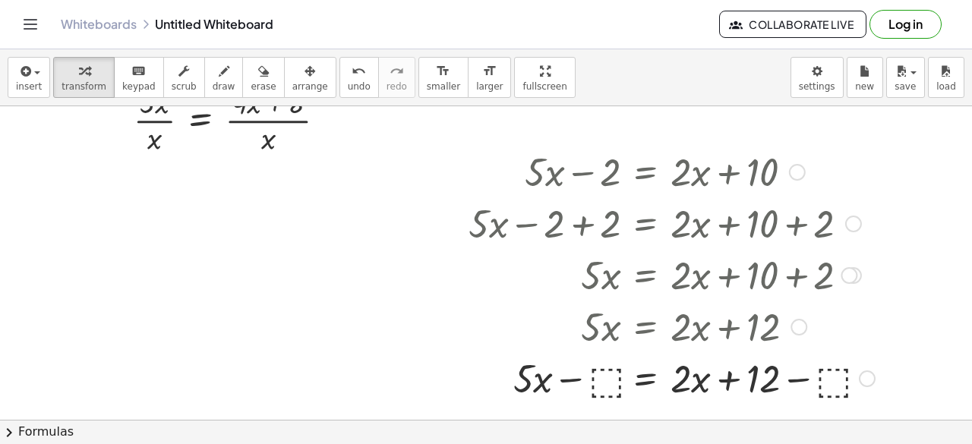
click at [603, 382] on div at bounding box center [671, 378] width 421 height 52
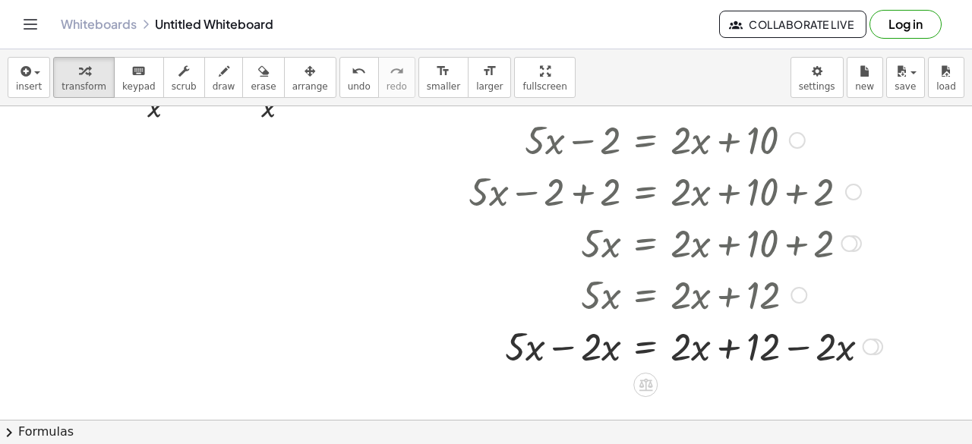
click at [598, 345] on div at bounding box center [675, 346] width 429 height 52
click at [561, 350] on div at bounding box center [675, 346] width 429 height 52
drag, startPoint x: 753, startPoint y: 356, endPoint x: 847, endPoint y: 349, distance: 94.4
click at [847, 349] on div at bounding box center [675, 346] width 429 height 52
click at [726, 353] on div at bounding box center [675, 346] width 429 height 52
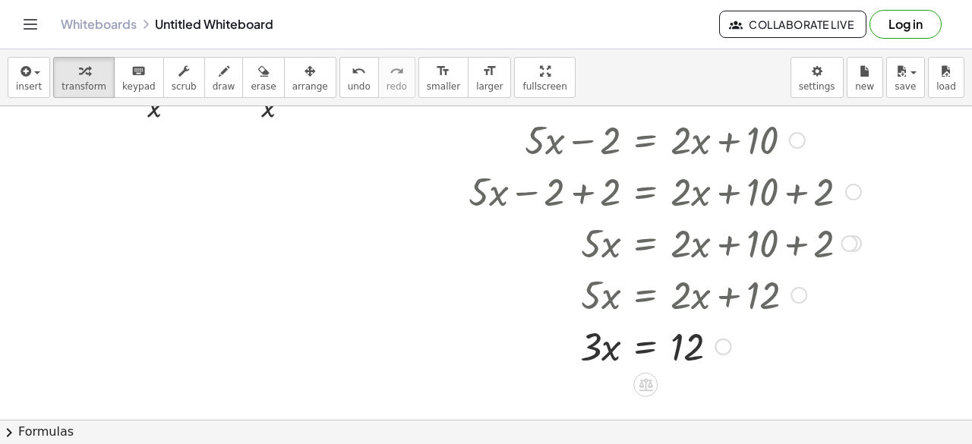
scroll to position [436, 0]
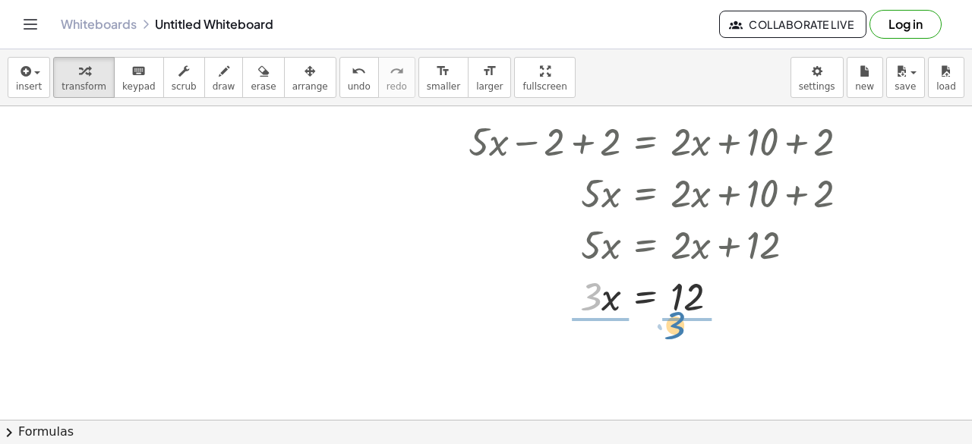
drag, startPoint x: 594, startPoint y: 295, endPoint x: 678, endPoint y: 323, distance: 88.8
click at [688, 311] on div at bounding box center [665, 295] width 408 height 76
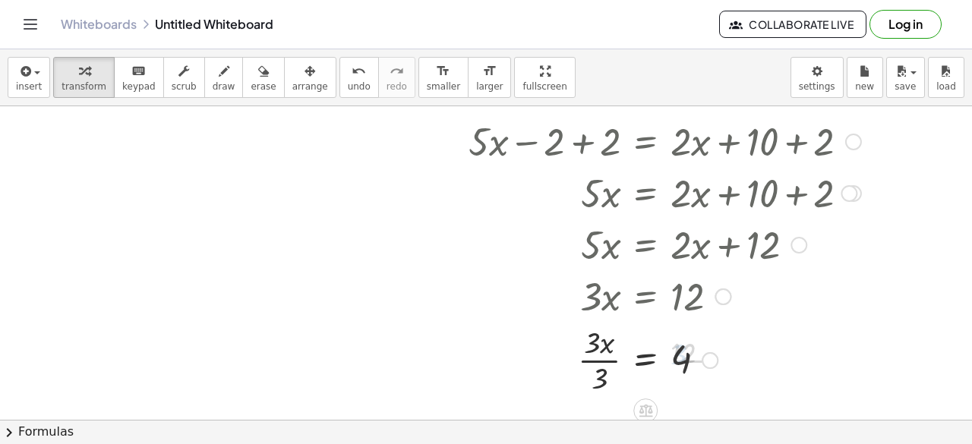
click at [614, 369] on div at bounding box center [665, 359] width 408 height 76
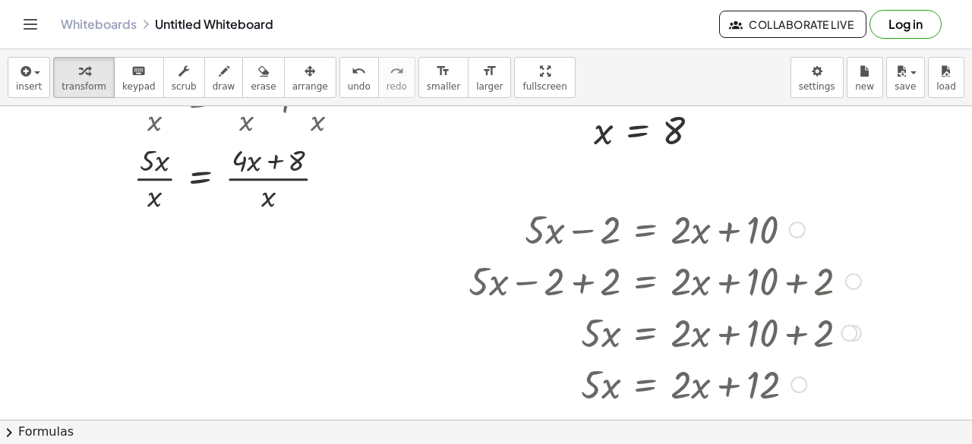
scroll to position [292, 0]
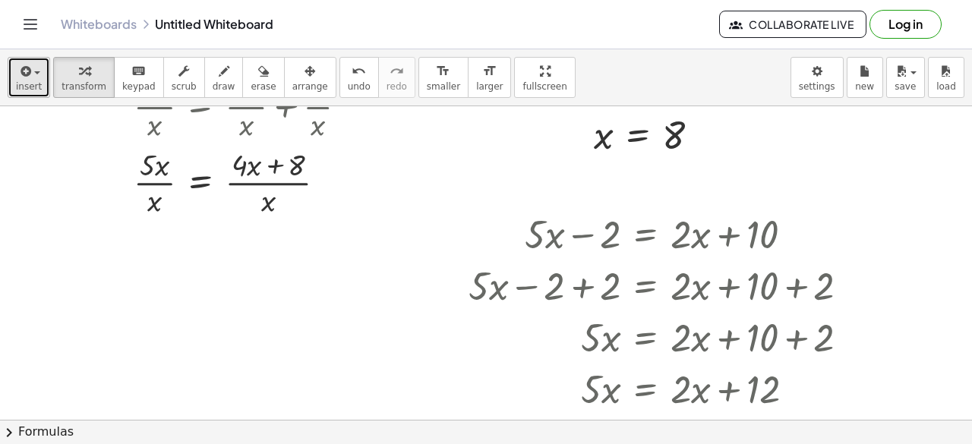
click at [24, 85] on span "insert" at bounding box center [29, 86] width 26 height 11
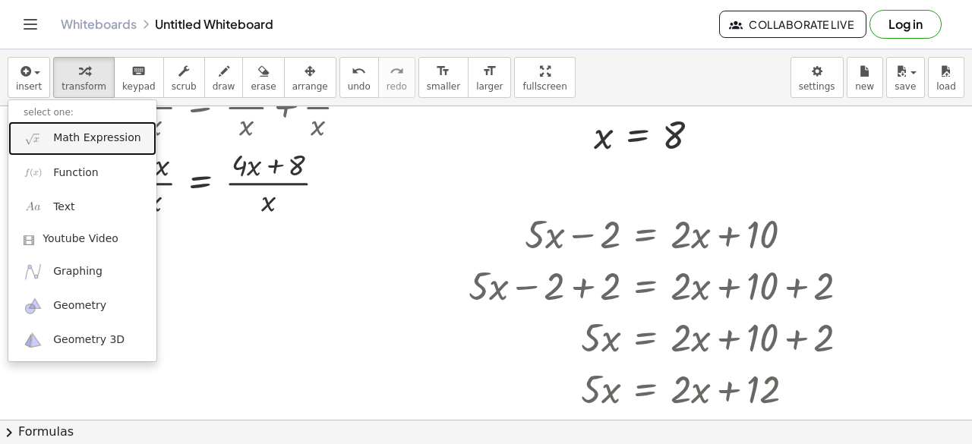
click at [85, 140] on span "Math Expression" at bounding box center [96, 138] width 87 height 15
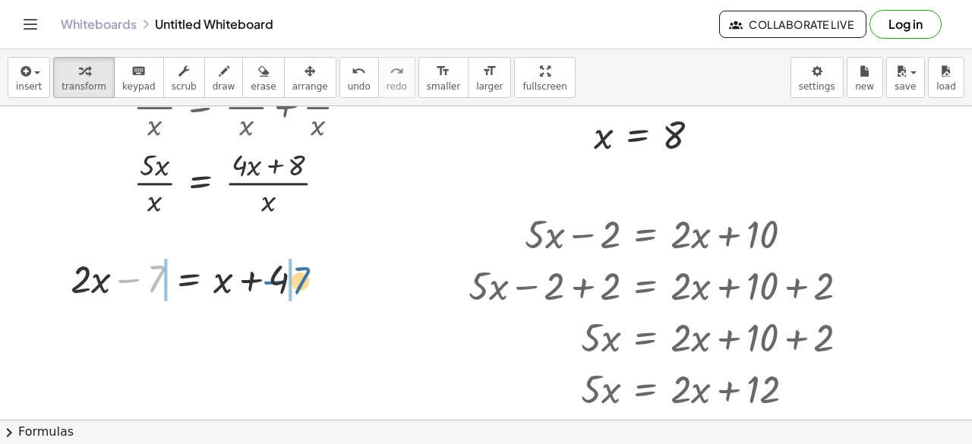
drag, startPoint x: 155, startPoint y: 282, endPoint x: 302, endPoint y: 286, distance: 147.3
click at [302, 286] on div at bounding box center [193, 278] width 260 height 52
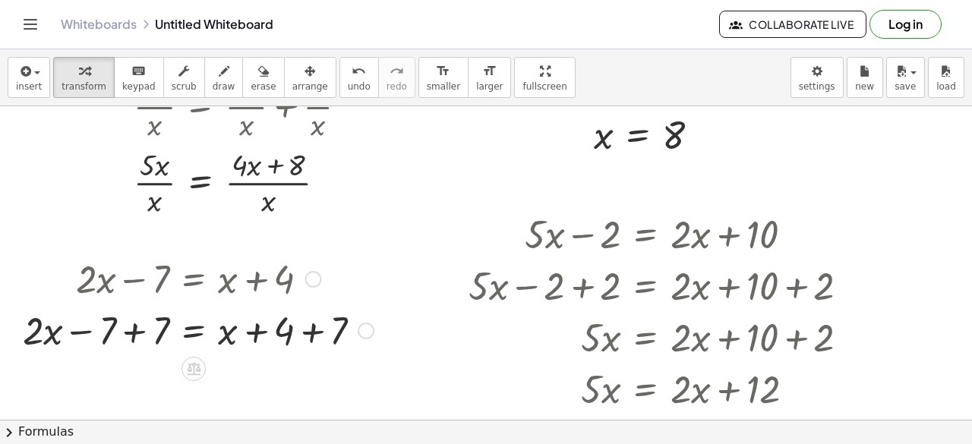
click at [114, 334] on div at bounding box center [198, 330] width 366 height 52
click at [311, 332] on div at bounding box center [198, 330] width 366 height 52
click at [140, 336] on div at bounding box center [174, 330] width 318 height 52
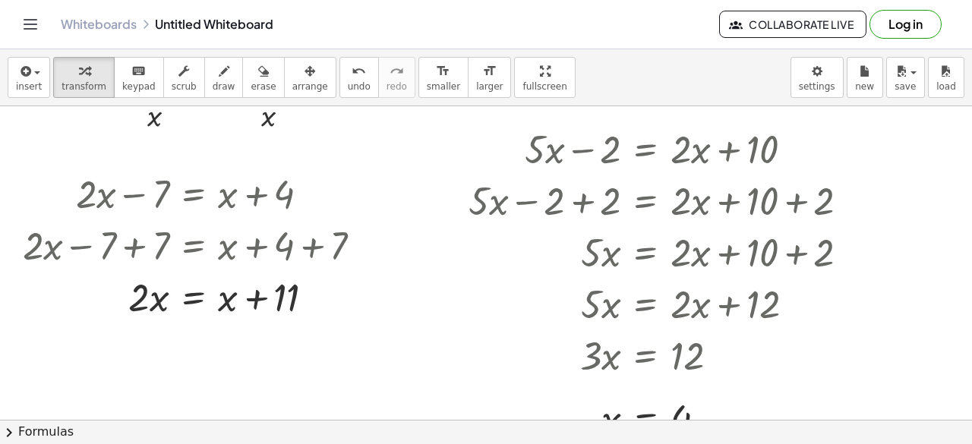
scroll to position [380, 0]
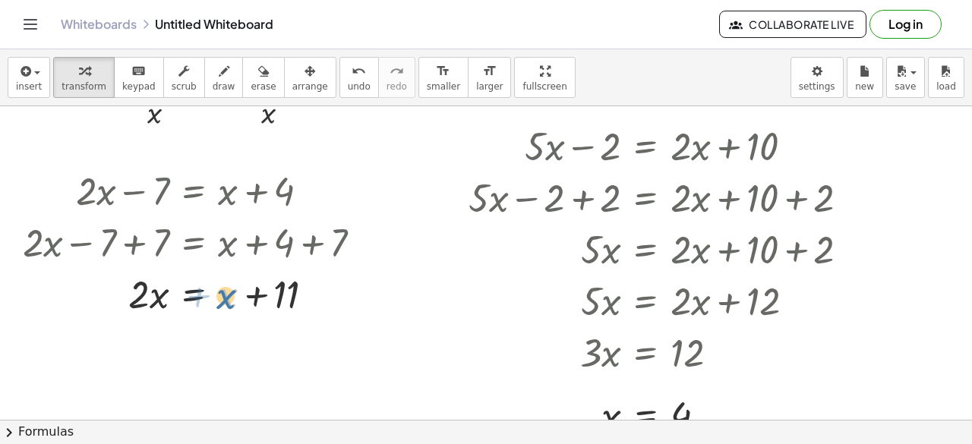
click at [226, 298] on div at bounding box center [198, 293] width 366 height 52
drag, startPoint x: 224, startPoint y: 300, endPoint x: 175, endPoint y: 298, distance: 49.4
click at [175, 298] on div at bounding box center [198, 293] width 366 height 52
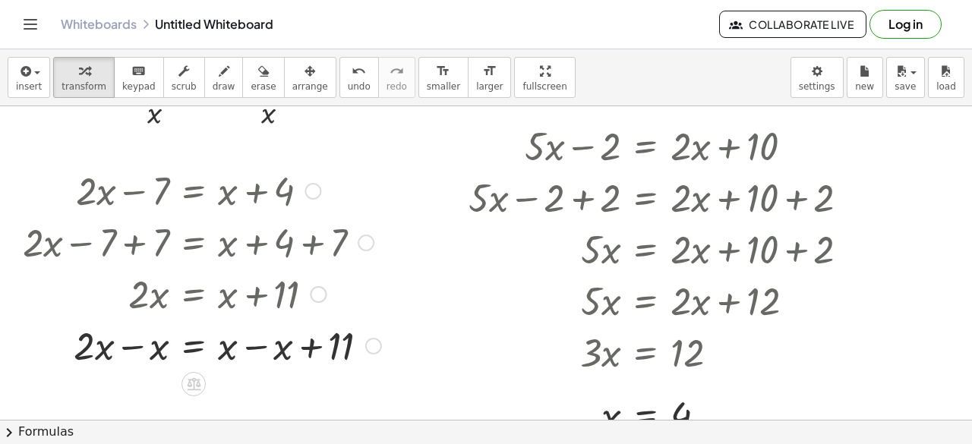
click at [147, 349] on div at bounding box center [202, 345] width 374 height 52
click at [267, 352] on div at bounding box center [202, 345] width 374 height 52
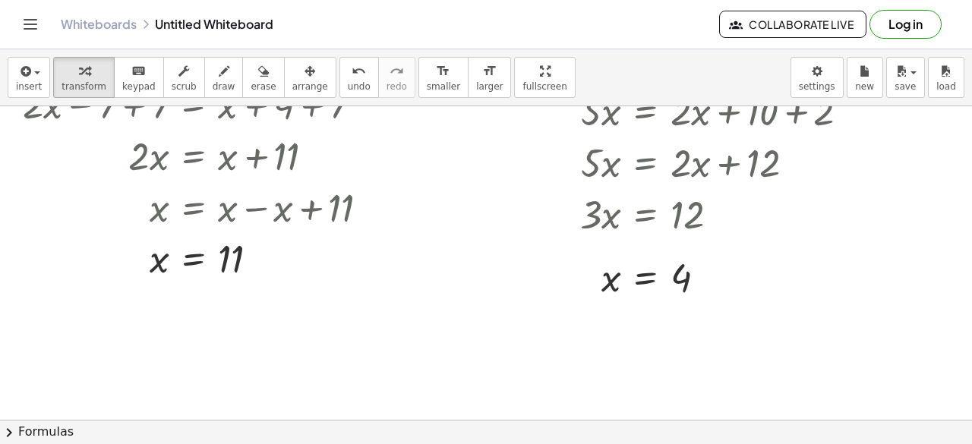
scroll to position [539, 0]
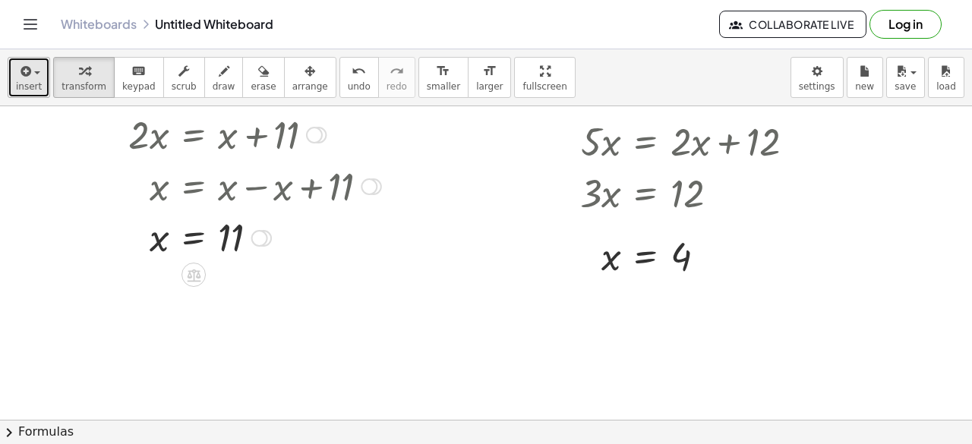
click at [41, 81] on button "insert" at bounding box center [29, 77] width 43 height 41
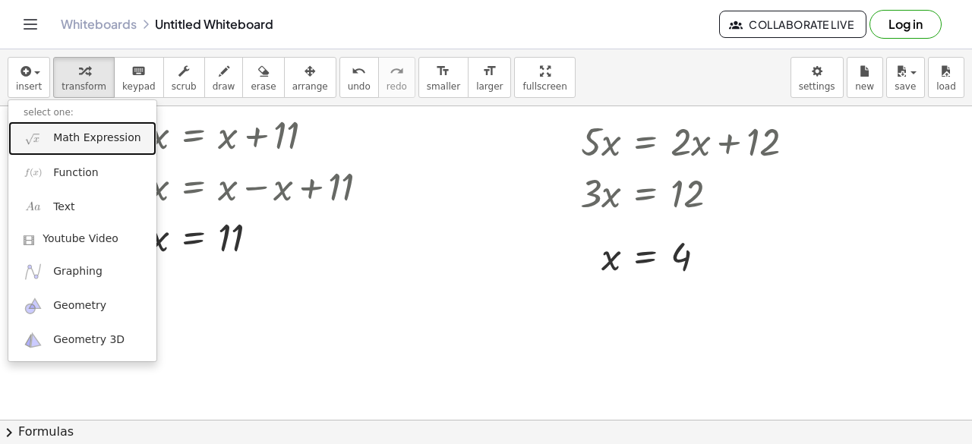
click at [82, 141] on span "Math Expression" at bounding box center [96, 138] width 87 height 15
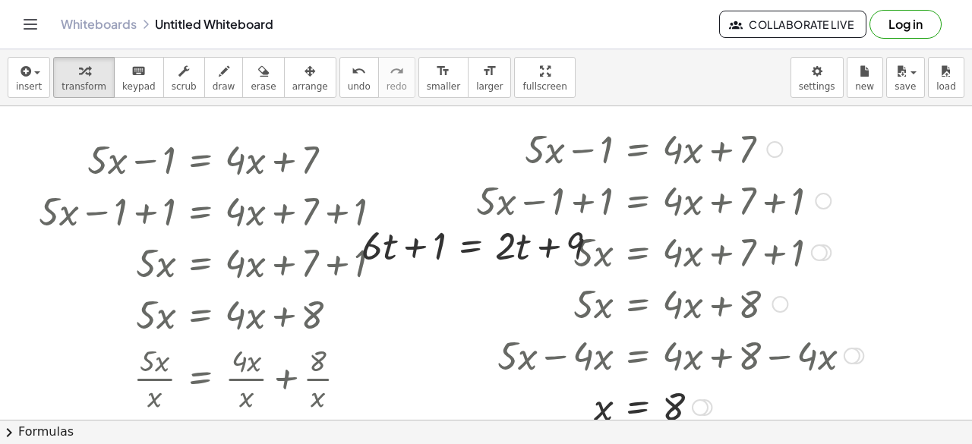
scroll to position [21, 0]
drag, startPoint x: 421, startPoint y: 245, endPoint x: 428, endPoint y: 251, distance: 9.7
click at [428, 251] on div at bounding box center [486, 244] width 265 height 52
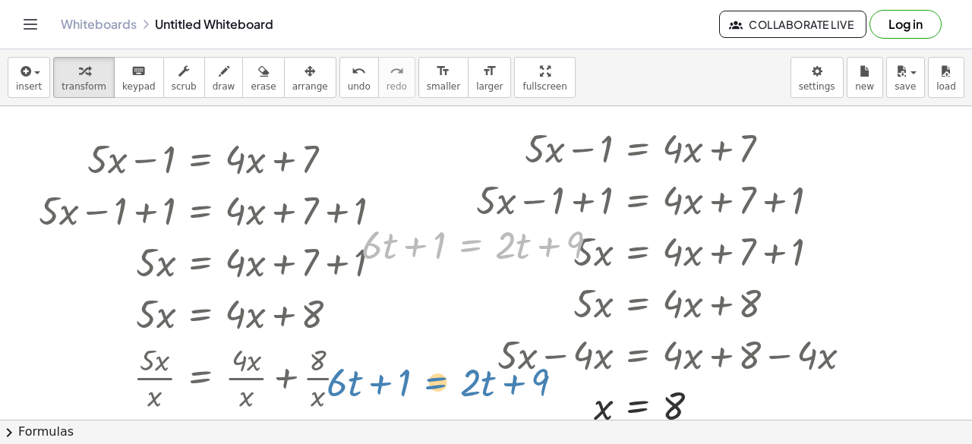
drag, startPoint x: 469, startPoint y: 246, endPoint x: 434, endPoint y: 383, distance: 141.8
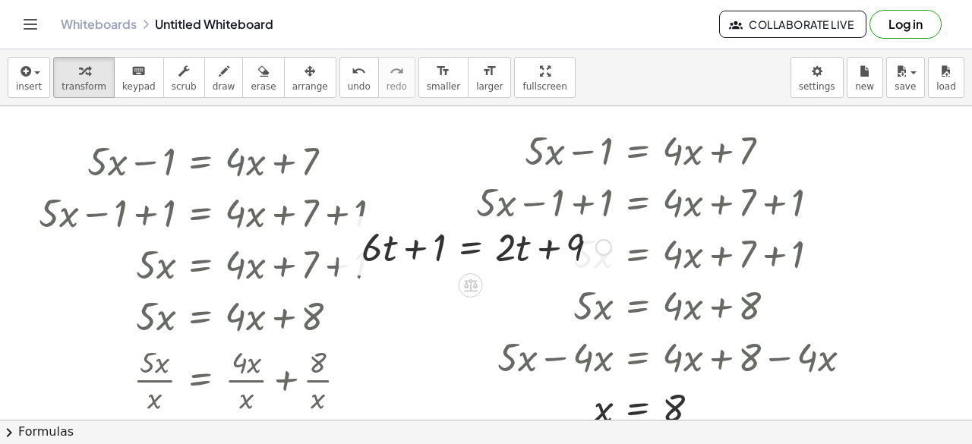
scroll to position [17, 0]
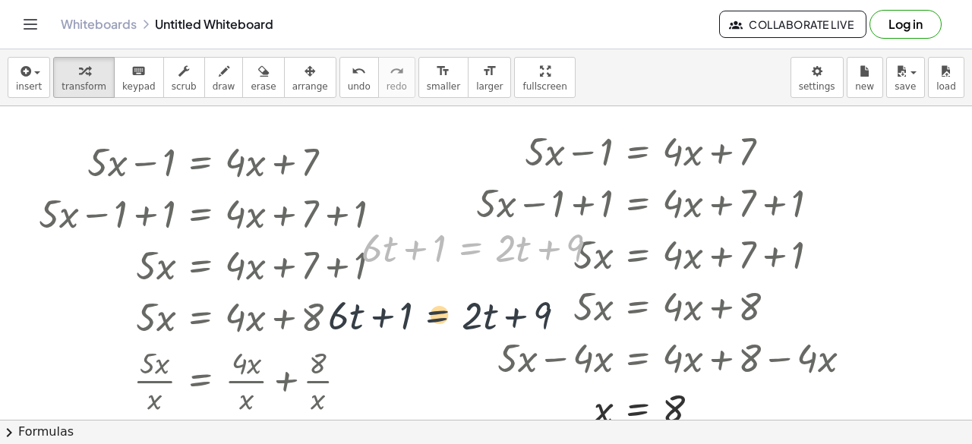
drag, startPoint x: 466, startPoint y: 254, endPoint x: 433, endPoint y: 325, distance: 78.1
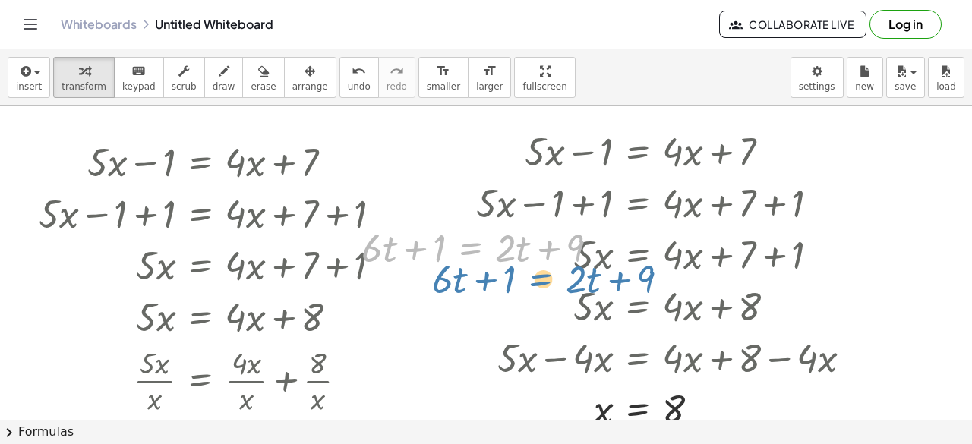
drag, startPoint x: 481, startPoint y: 250, endPoint x: 484, endPoint y: 235, distance: 14.7
click at [484, 235] on div at bounding box center [486, 247] width 265 height 52
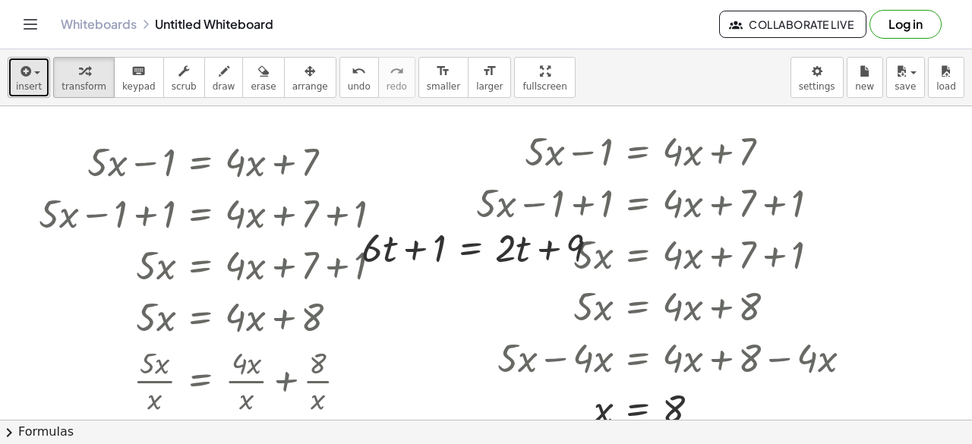
click at [24, 79] on icon "button" at bounding box center [24, 71] width 14 height 18
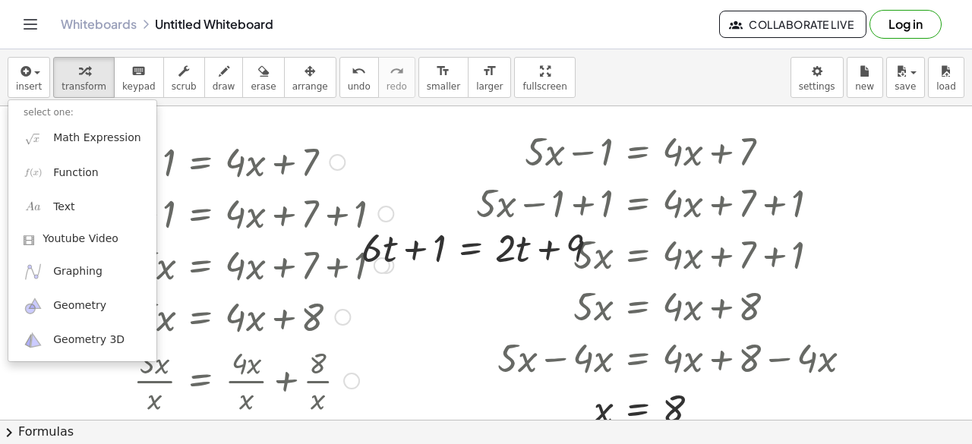
click at [325, 140] on div at bounding box center [216, 161] width 370 height 52
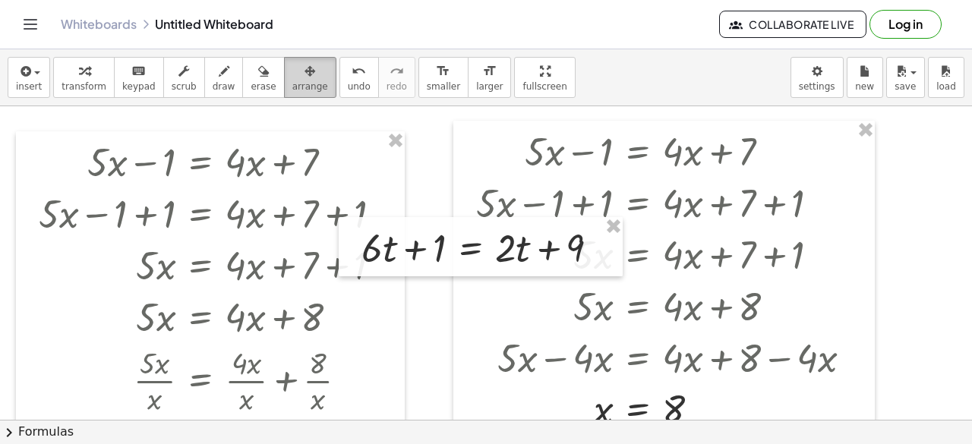
click at [292, 84] on span "arrange" at bounding box center [310, 86] width 36 height 11
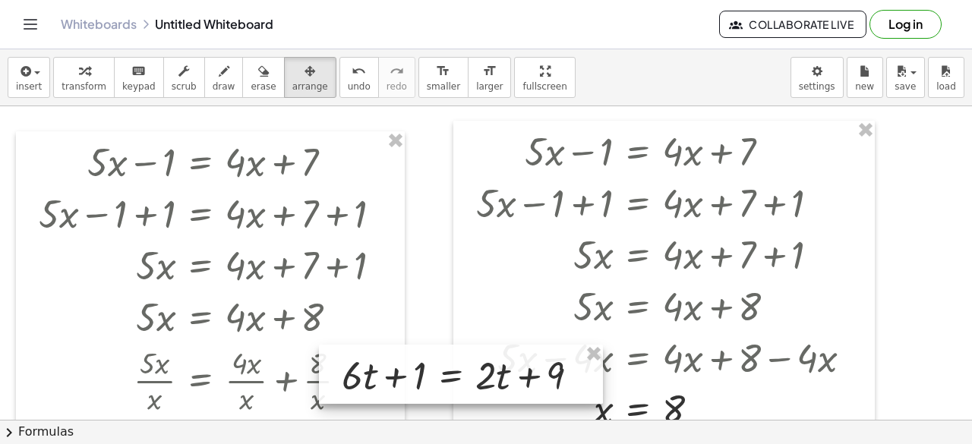
drag, startPoint x: 460, startPoint y: 239, endPoint x: 439, endPoint y: 368, distance: 130.8
click at [439, 368] on div at bounding box center [461, 374] width 284 height 59
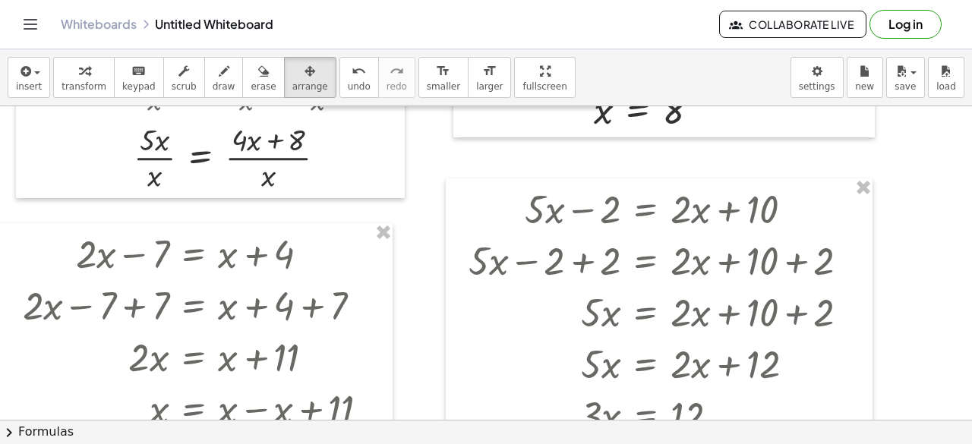
scroll to position [277, 0]
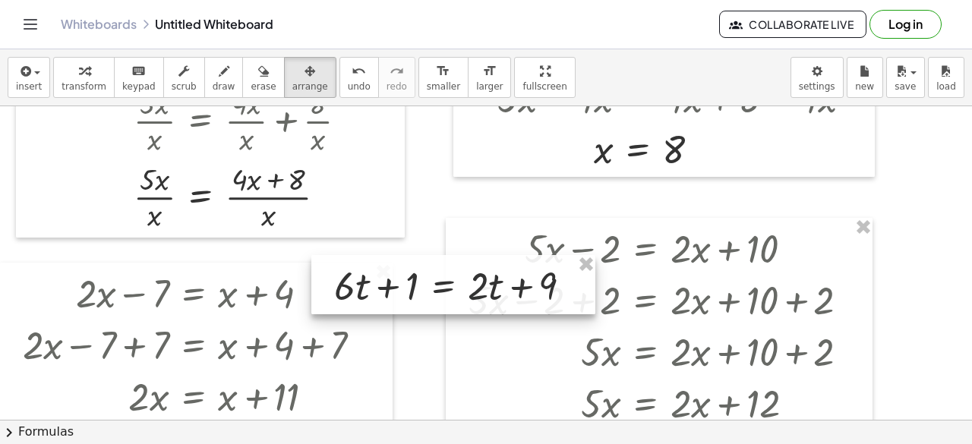
drag, startPoint x: 420, startPoint y: 131, endPoint x: 415, endPoint y: 315, distance: 183.8
click at [415, 314] on div at bounding box center [453, 284] width 284 height 59
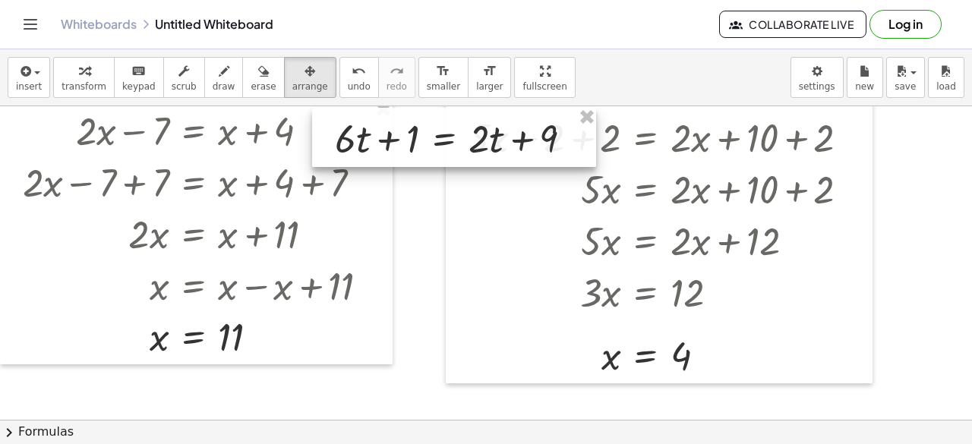
scroll to position [443, 0]
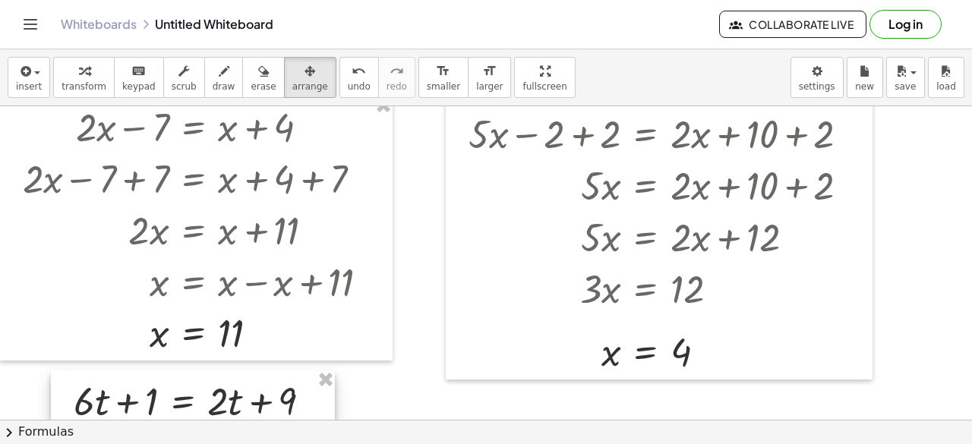
drag, startPoint x: 405, startPoint y: 235, endPoint x: 164, endPoint y: 412, distance: 299.8
click at [164, 412] on div at bounding box center [193, 400] width 284 height 59
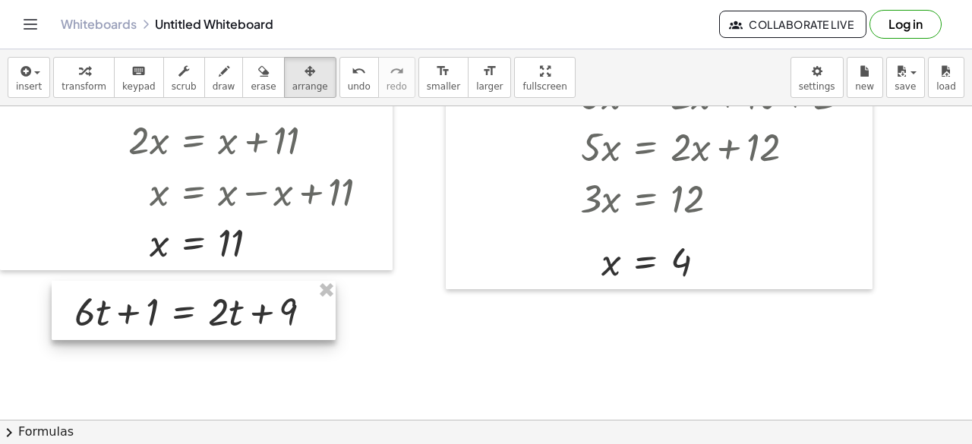
scroll to position [541, 0]
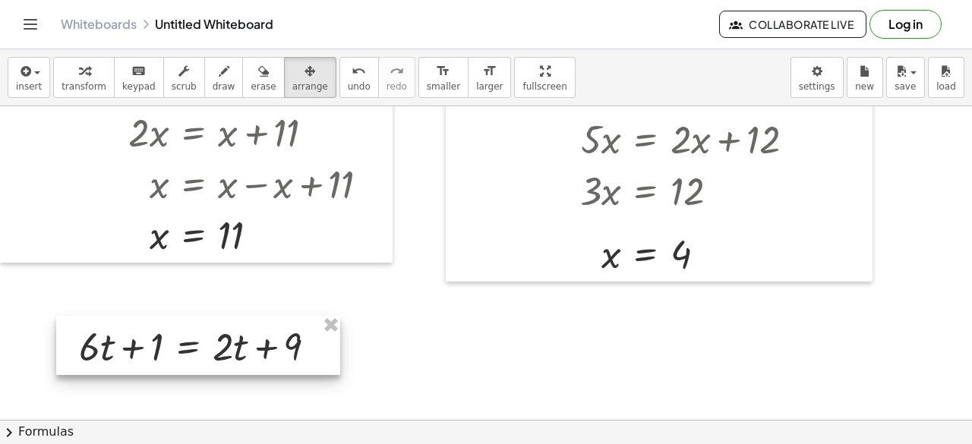
drag, startPoint x: 157, startPoint y: 315, endPoint x: 159, endPoint y: 353, distance: 38.0
click at [159, 353] on div at bounding box center [198, 345] width 284 height 59
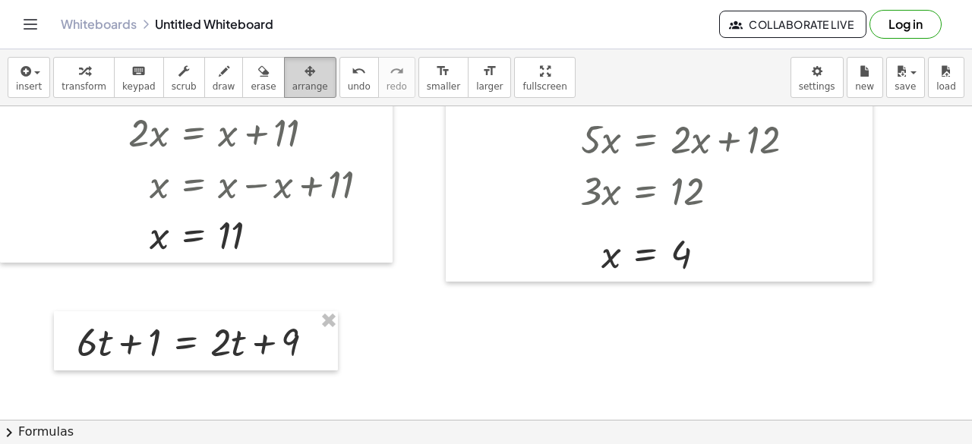
click at [292, 85] on span "arrange" at bounding box center [310, 86] width 36 height 11
click at [44, 89] on button "insert" at bounding box center [29, 77] width 43 height 41
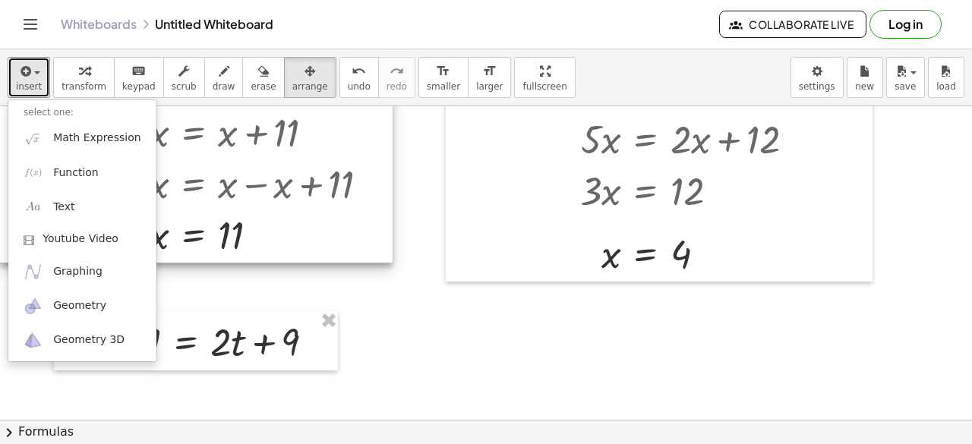
click at [411, 326] on div at bounding box center [486, 37] width 972 height 945
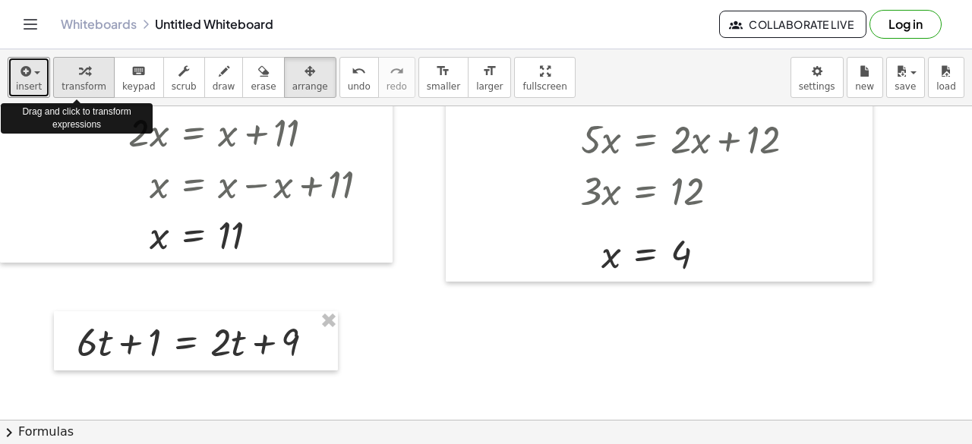
click at [91, 87] on span "transform" at bounding box center [84, 86] width 45 height 11
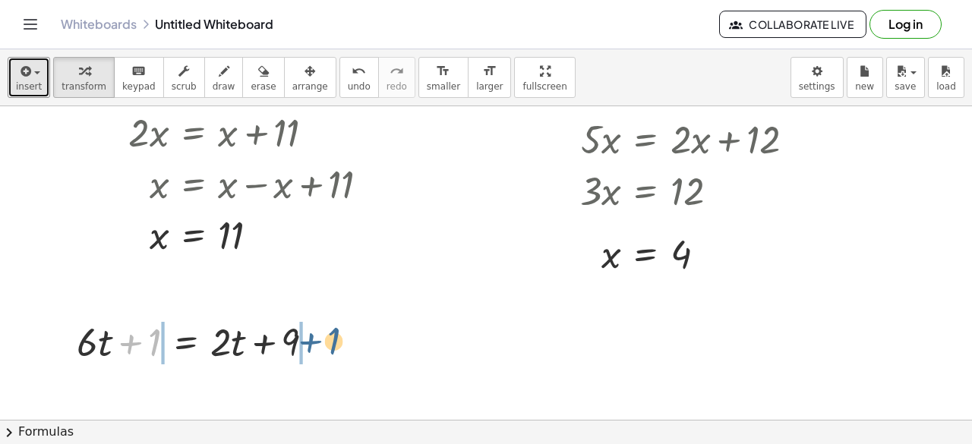
drag, startPoint x: 140, startPoint y: 341, endPoint x: 316, endPoint y: 339, distance: 175.4
click at [316, 339] on div at bounding box center [201, 341] width 265 height 52
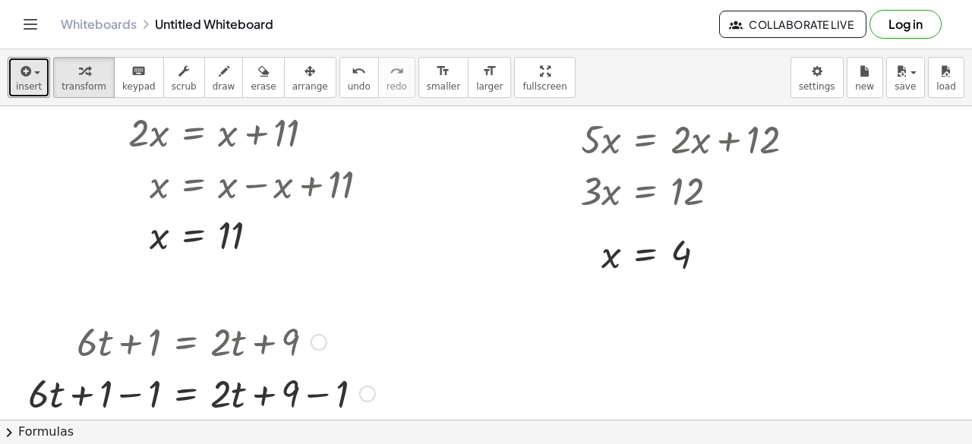
click at [118, 399] on div at bounding box center [202, 393] width 362 height 52
click at [304, 400] on div at bounding box center [226, 393] width 314 height 52
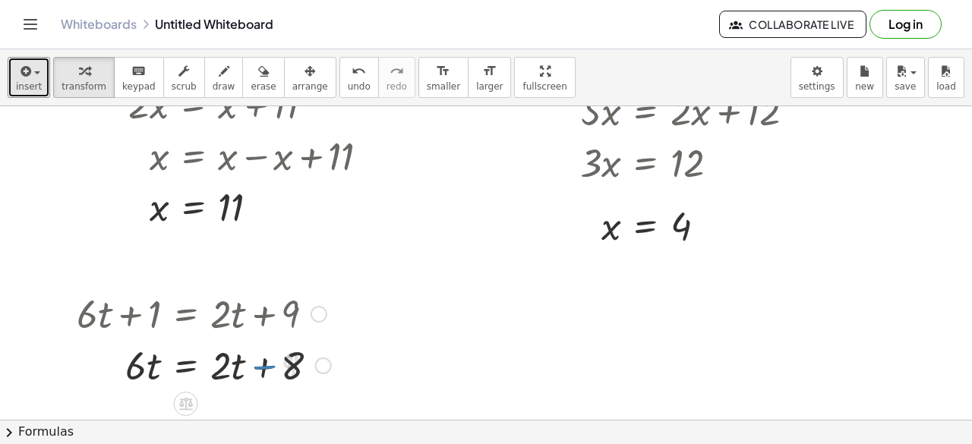
scroll to position [574, 0]
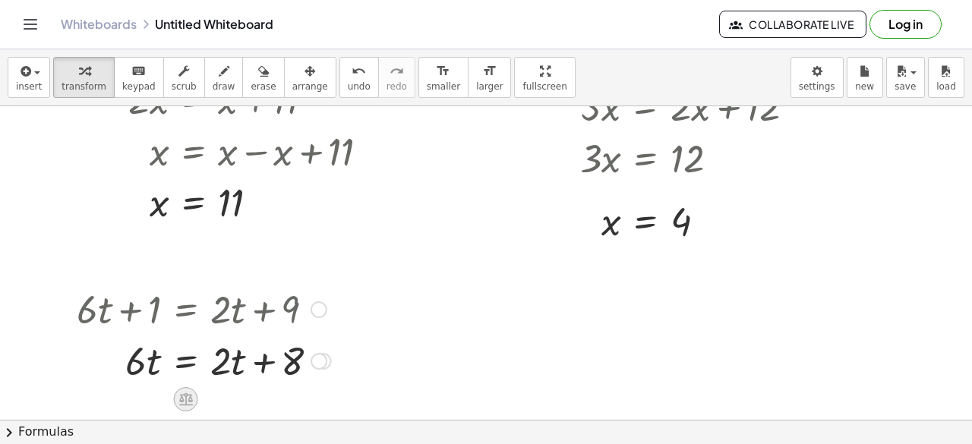
click at [185, 390] on div at bounding box center [186, 399] width 24 height 24
click at [150, 400] on div "−" at bounding box center [156, 399] width 24 height 24
click at [142, 364] on div at bounding box center [228, 360] width 357 height 52
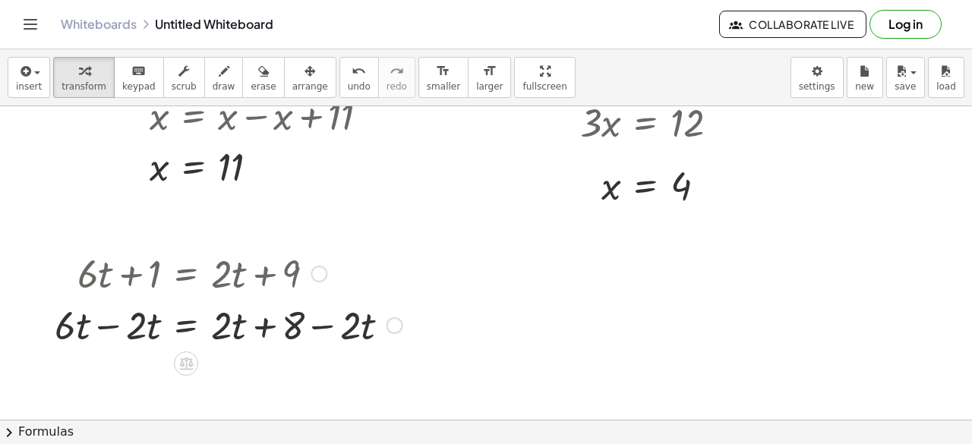
scroll to position [613, 0]
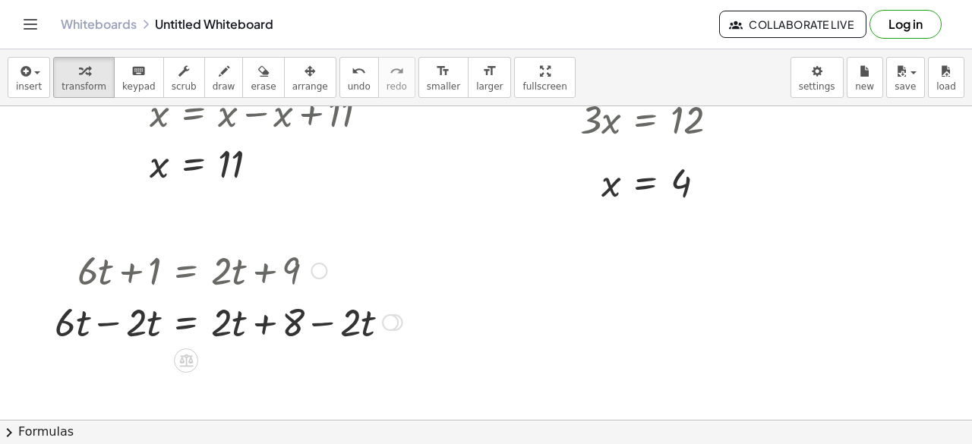
click at [123, 323] on div at bounding box center [228, 321] width 363 height 52
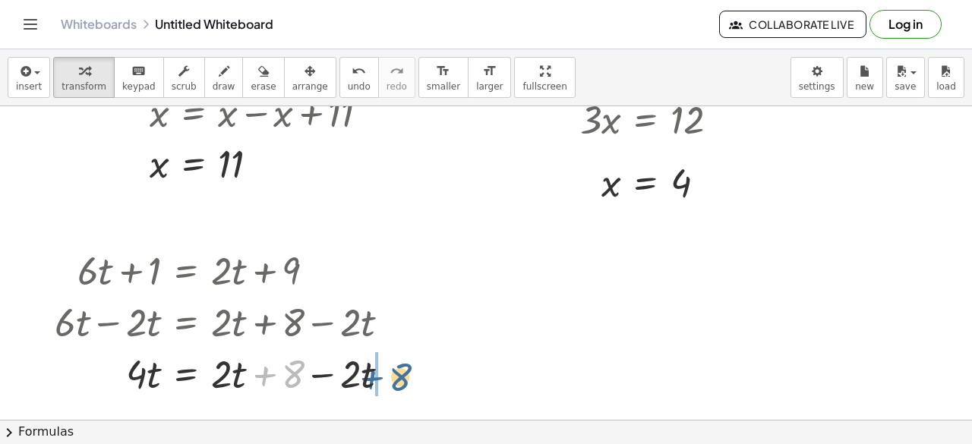
drag, startPoint x: 292, startPoint y: 377, endPoint x: 389, endPoint y: 380, distance: 97.2
click at [389, 380] on div at bounding box center [228, 373] width 363 height 52
click at [265, 377] on div at bounding box center [228, 373] width 363 height 52
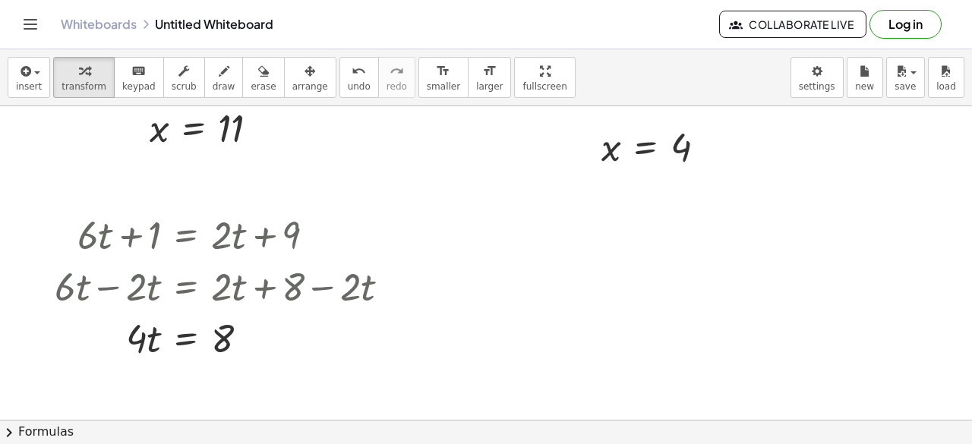
scroll to position [649, 0]
drag, startPoint x: 134, startPoint y: 340, endPoint x: 226, endPoint y: 376, distance: 99.3
click at [222, 342] on div at bounding box center [228, 336] width 363 height 76
click at [137, 337] on div at bounding box center [228, 336] width 363 height 76
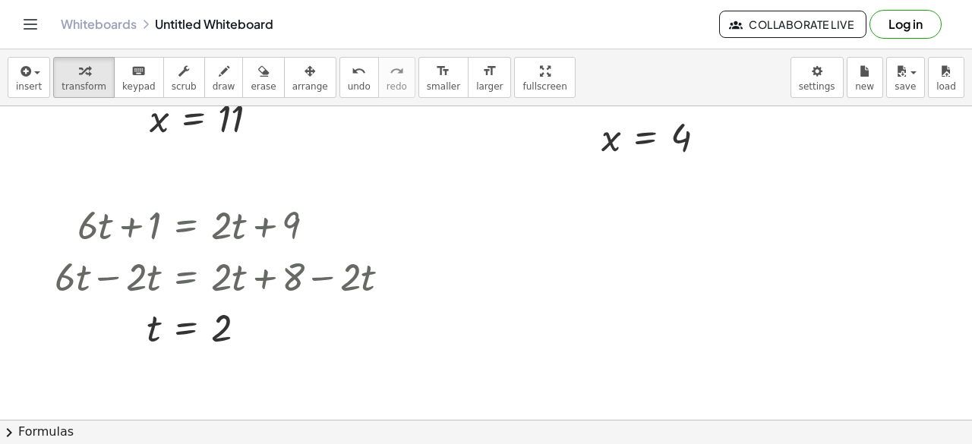
scroll to position [651, 0]
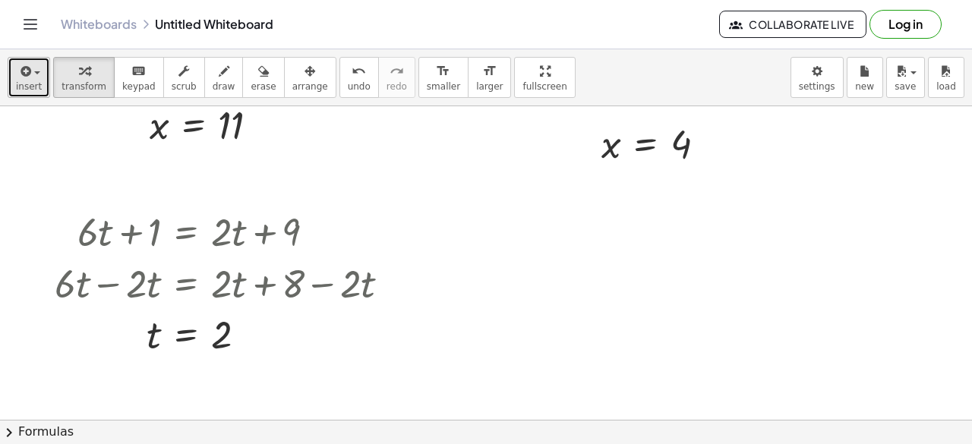
click at [29, 87] on span "insert" at bounding box center [29, 86] width 26 height 11
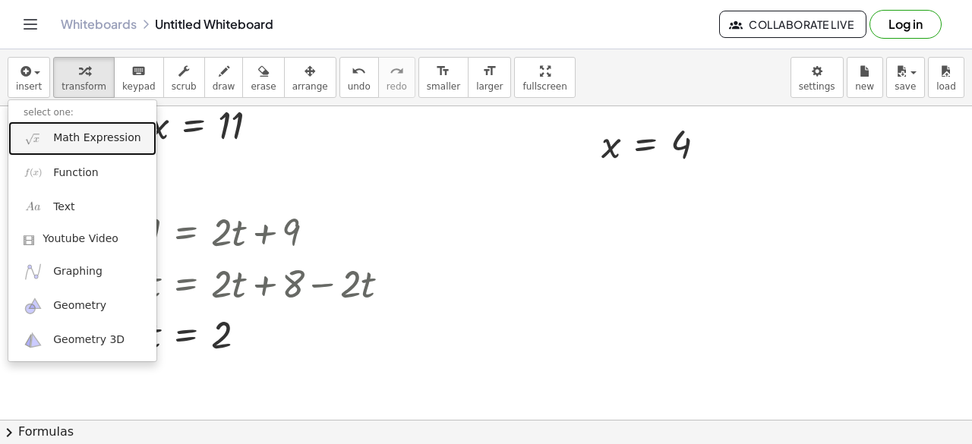
click at [73, 147] on link "Math Expression" at bounding box center [82, 138] width 148 height 34
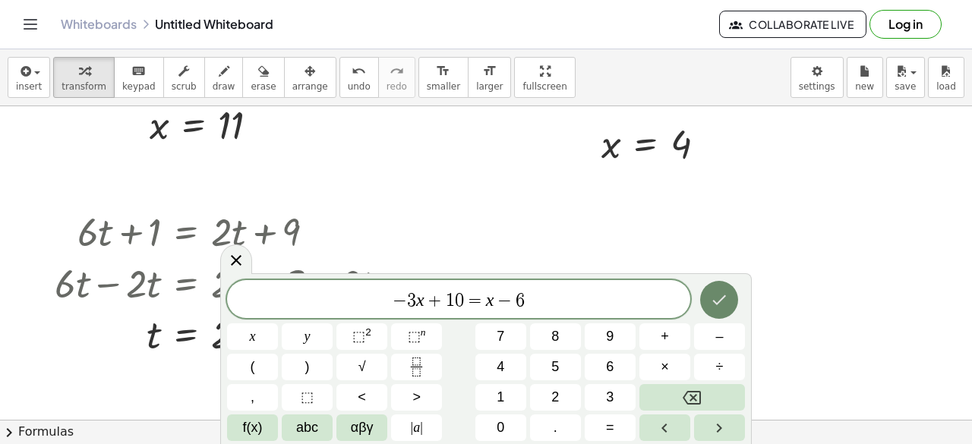
click at [701, 295] on button "Done" at bounding box center [719, 300] width 38 height 38
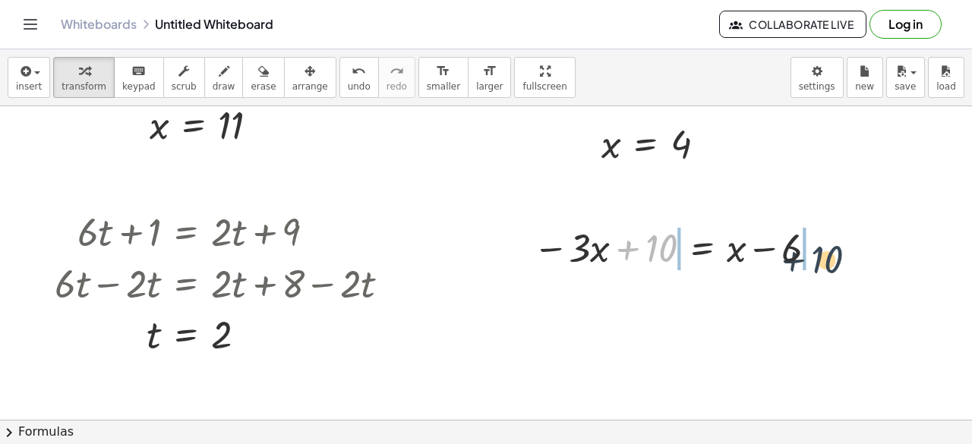
drag, startPoint x: 645, startPoint y: 235, endPoint x: 828, endPoint y: 242, distance: 183.1
click at [828, 242] on div at bounding box center [677, 247] width 305 height 52
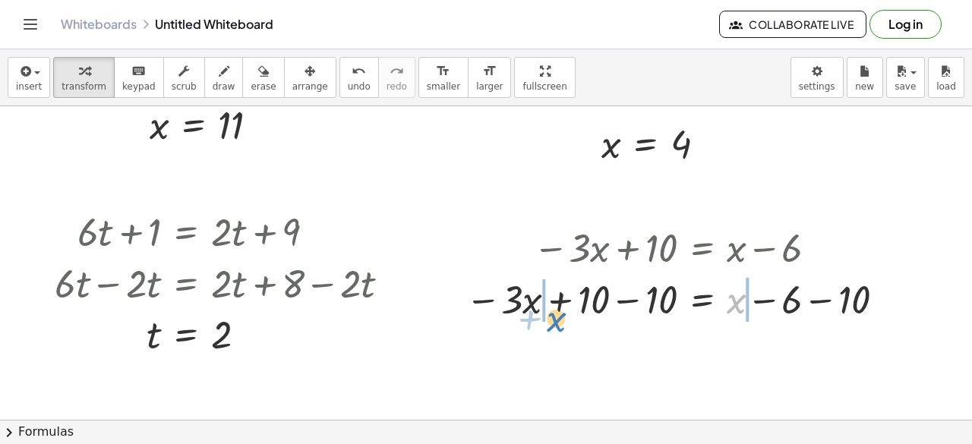
drag, startPoint x: 732, startPoint y: 304, endPoint x: 548, endPoint y: 312, distance: 183.9
click at [548, 312] on div at bounding box center [678, 299] width 440 height 52
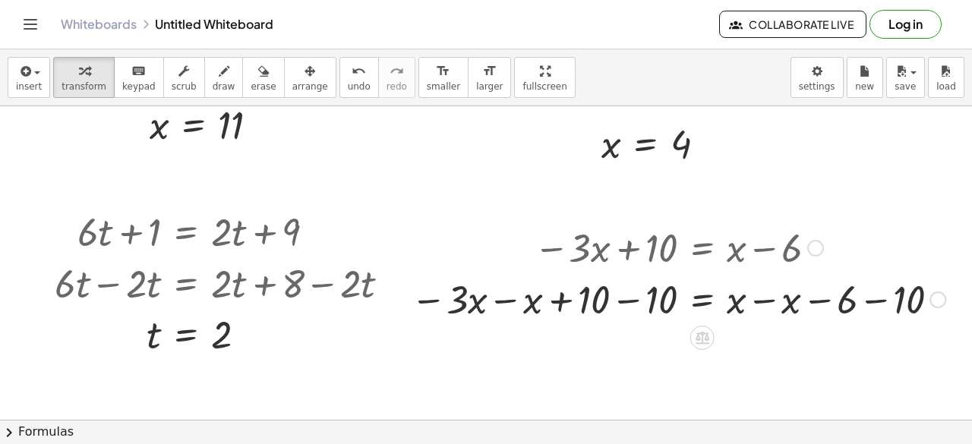
click at [596, 300] on div at bounding box center [678, 299] width 550 height 52
click at [621, 298] on div at bounding box center [678, 299] width 550 height 52
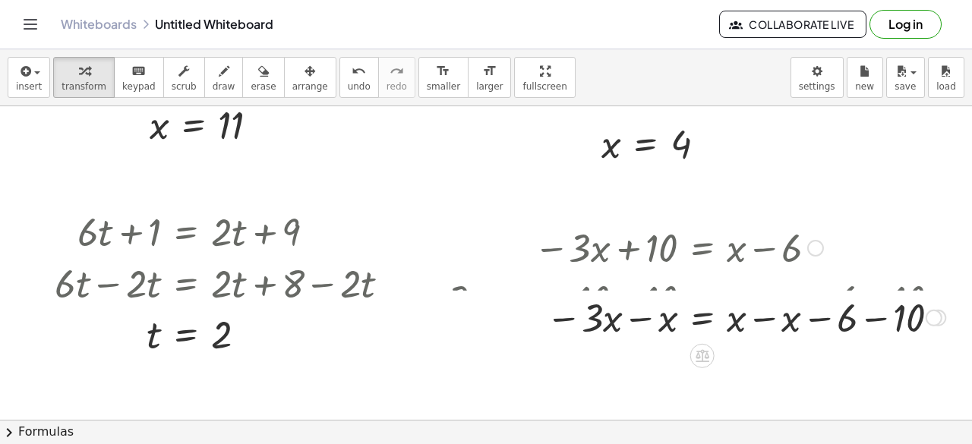
click at [702, 248] on div "− · 3 · x + 10 = + x − 6 − · 3 · x + 10 − 10 = + x − 6 − 10 − · 3 · x − x + 10 …" at bounding box center [702, 248] width 0 height 0
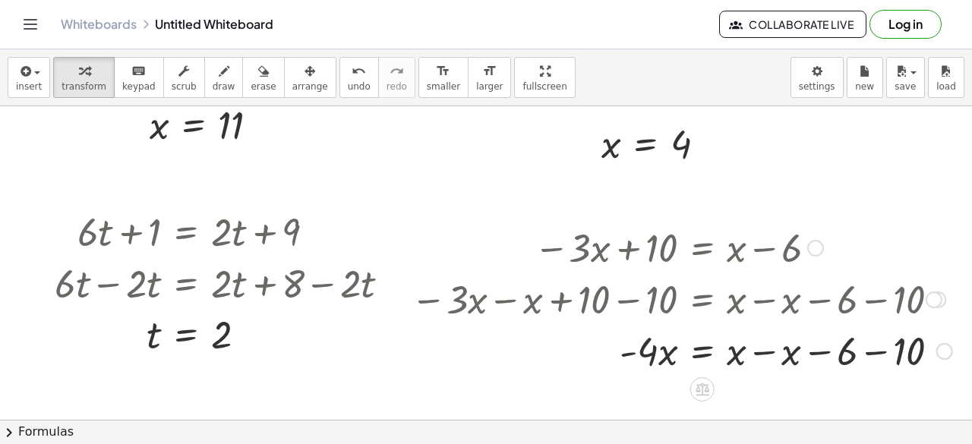
click at [782, 358] on div at bounding box center [681, 350] width 557 height 52
click at [782, 352] on div at bounding box center [678, 350] width 550 height 52
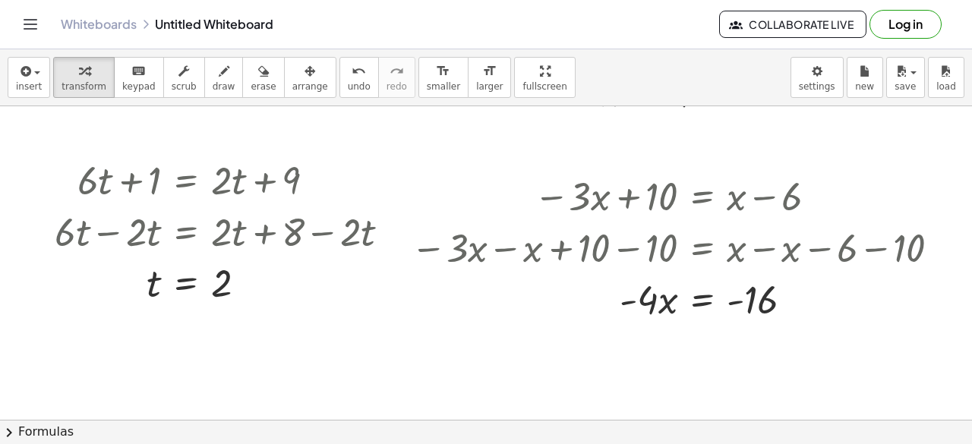
scroll to position [727, 0]
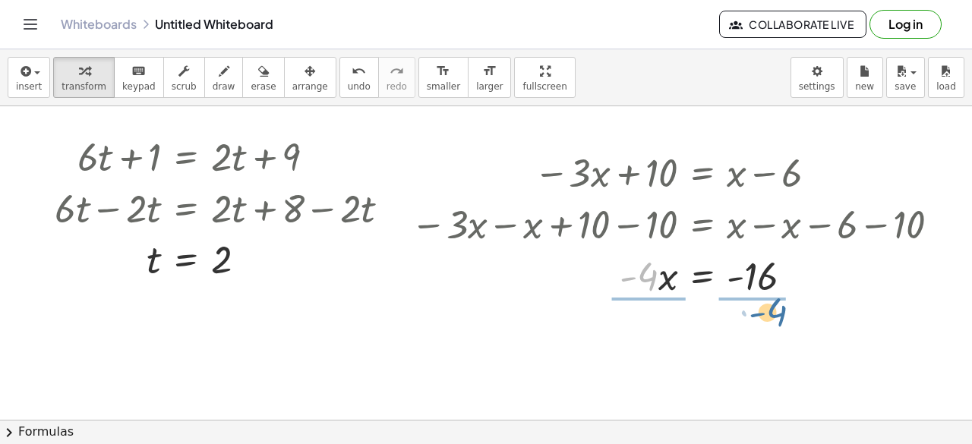
drag, startPoint x: 645, startPoint y: 273, endPoint x: 773, endPoint y: 308, distance: 133.0
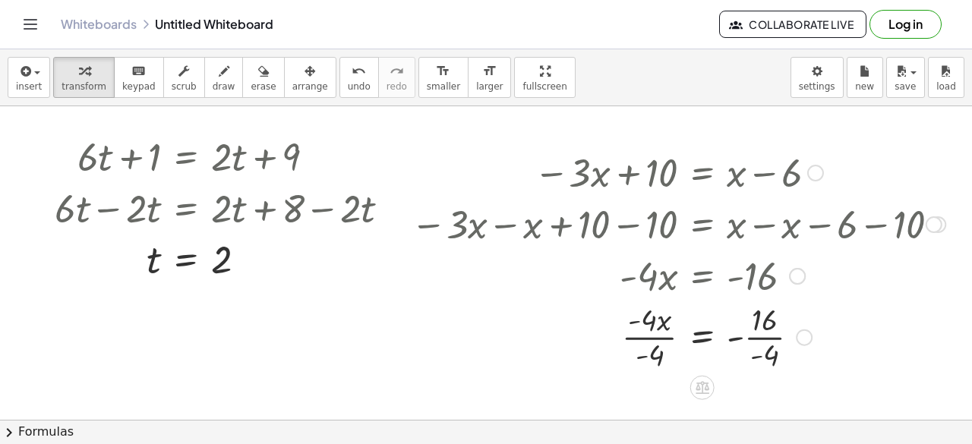
click at [768, 286] on div at bounding box center [673, 275] width 545 height 52
click at [765, 329] on div at bounding box center [678, 339] width 550 height 76
click at [655, 350] on div at bounding box center [678, 339] width 550 height 76
click at [762, 349] on div at bounding box center [678, 339] width 550 height 76
click at [776, 356] on div at bounding box center [678, 339] width 550 height 76
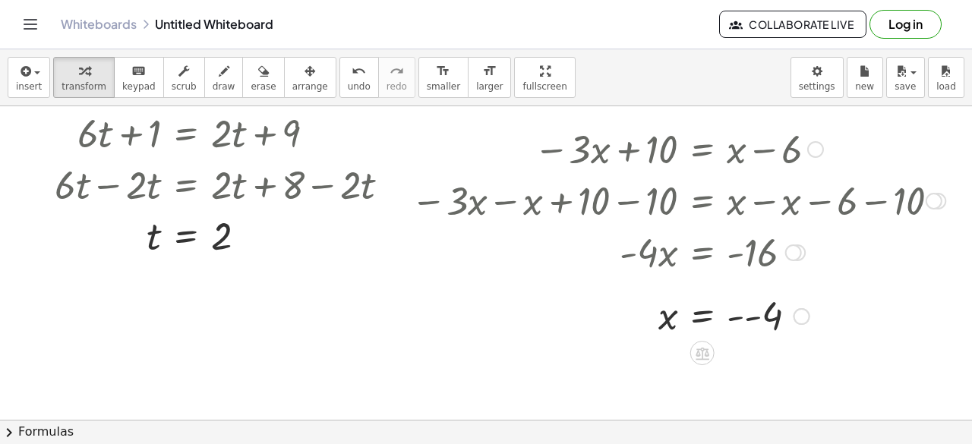
scroll to position [751, 0]
click at [763, 318] on div at bounding box center [678, 314] width 550 height 50
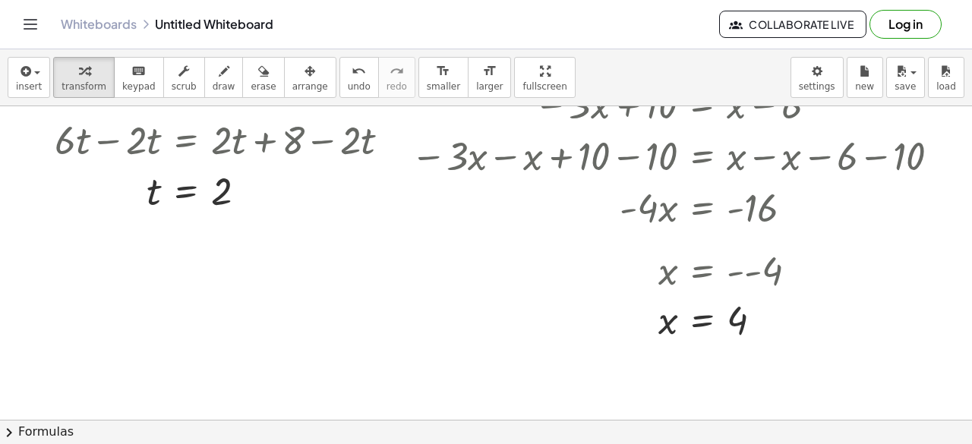
scroll to position [792, 0]
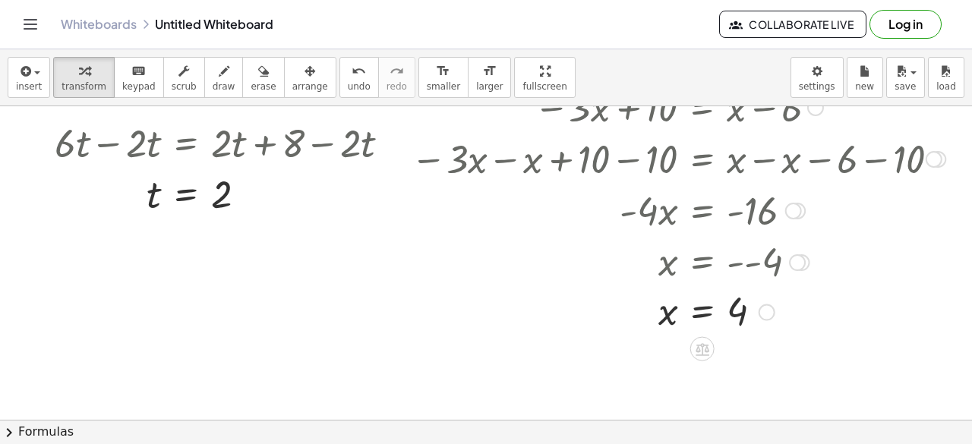
drag, startPoint x: 797, startPoint y: 267, endPoint x: 850, endPoint y: 260, distance: 53.5
click at [702, 263] on div "x = - - 4" at bounding box center [702, 263] width 0 height 0
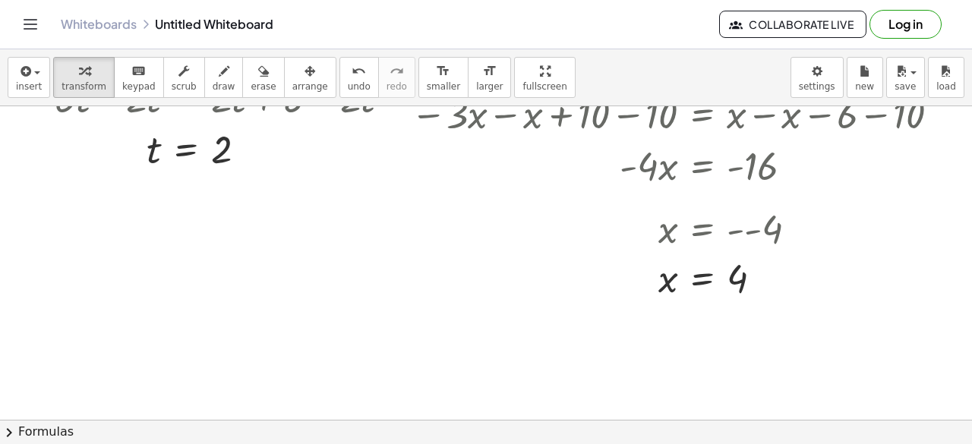
scroll to position [837, 0]
click at [23, 82] on span "insert" at bounding box center [29, 86] width 26 height 11
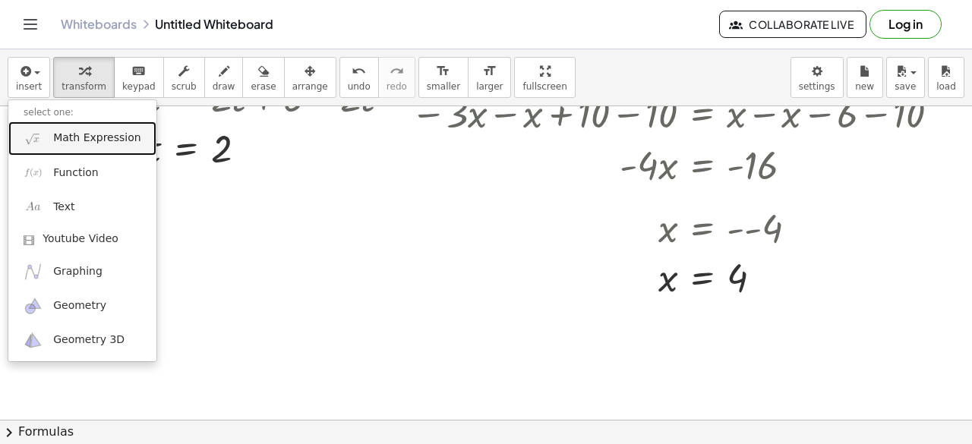
click at [93, 129] on link "Math Expression" at bounding box center [82, 138] width 148 height 34
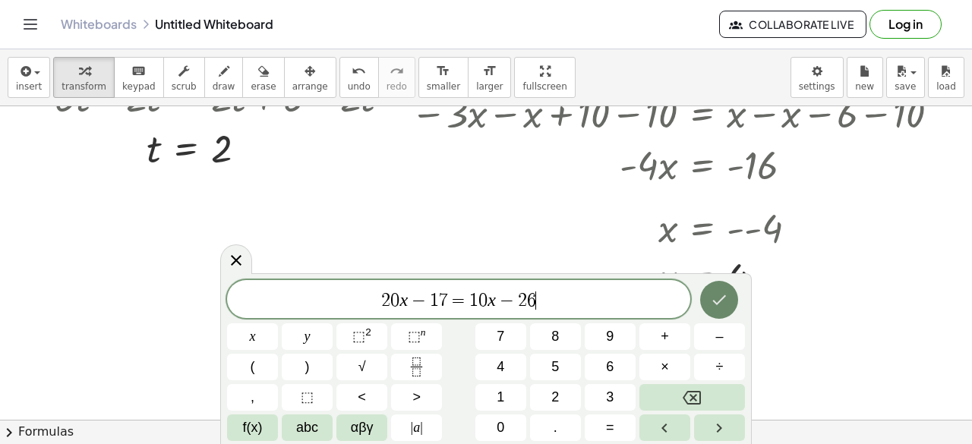
click at [711, 302] on icon "Done" at bounding box center [719, 300] width 18 height 18
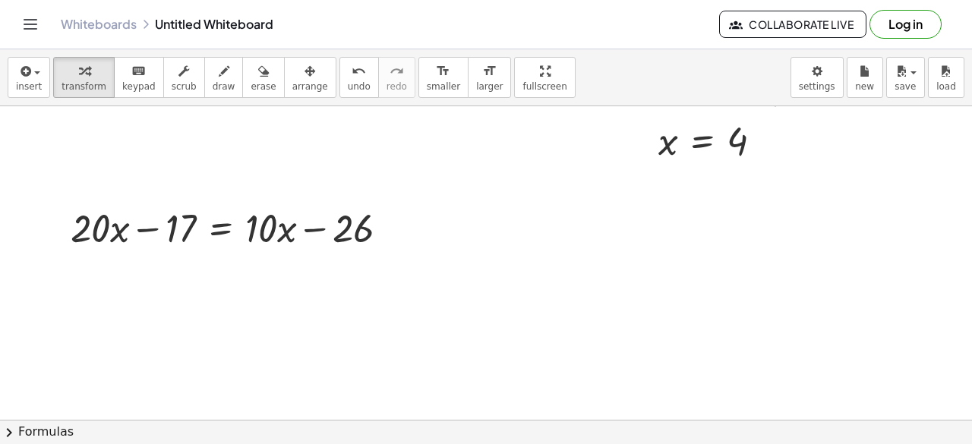
scroll to position [975, 6]
drag, startPoint x: 165, startPoint y: 229, endPoint x: 394, endPoint y: 244, distance: 229.8
click at [394, 244] on div at bounding box center [235, 226] width 345 height 52
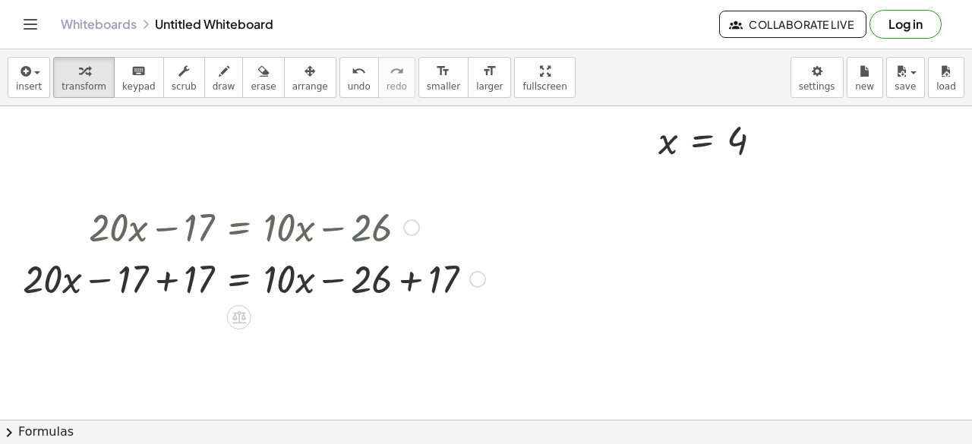
click at [138, 292] on div at bounding box center [254, 278] width 478 height 52
click at [398, 285] on div at bounding box center [254, 278] width 478 height 52
click at [162, 285] on div at bounding box center [221, 278] width 412 height 52
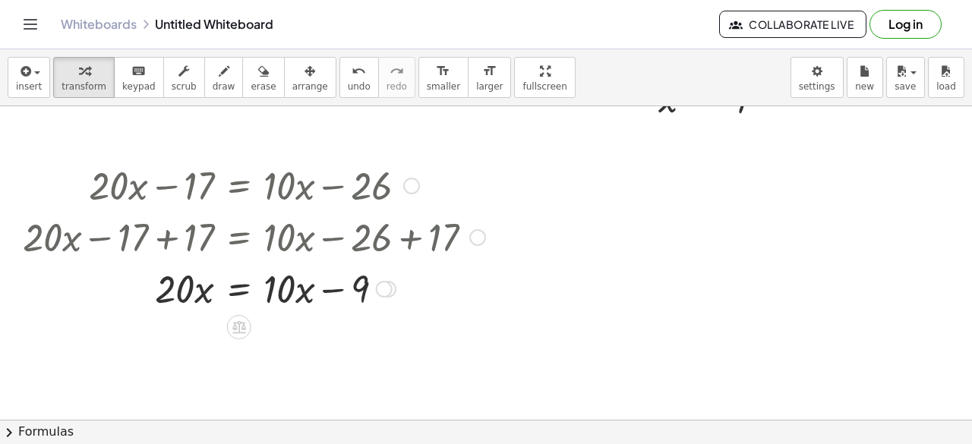
scroll to position [1017, 6]
click at [232, 321] on icon at bounding box center [239, 326] width 14 height 13
click at [204, 325] on span "−" at bounding box center [208, 327] width 9 height 22
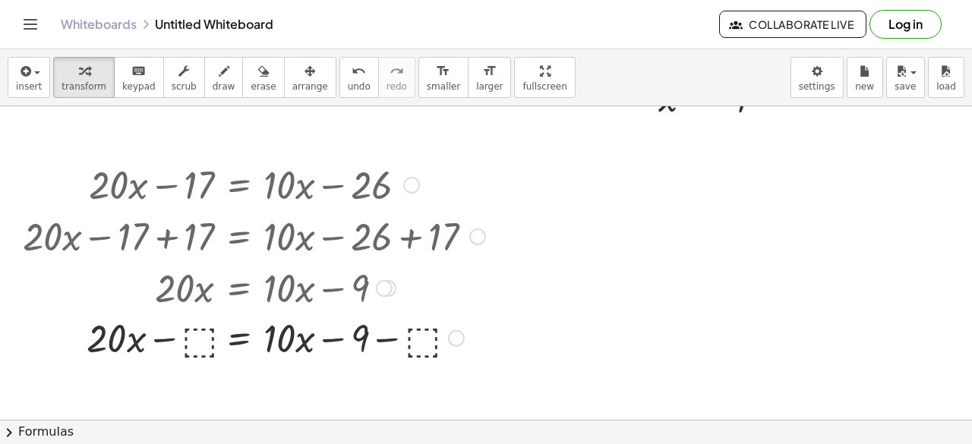
click at [239, 185] on div "+ · 20 · x − 17 = + · 10 · x − 26 + · 20 · x − 17 + 17 = + · 10 · x − 26 + 17 +…" at bounding box center [239, 185] width 0 height 0
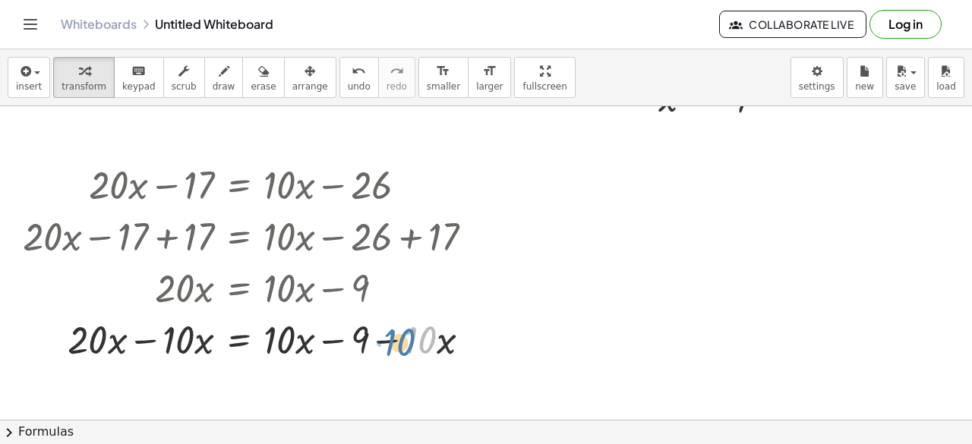
drag, startPoint x: 421, startPoint y: 341, endPoint x: 407, endPoint y: 349, distance: 15.6
click at [407, 349] on div at bounding box center [254, 339] width 478 height 52
drag, startPoint x: 358, startPoint y: 339, endPoint x: 475, endPoint y: 342, distance: 117.7
click at [475, 342] on div at bounding box center [254, 339] width 478 height 52
click at [335, 338] on div at bounding box center [254, 339] width 478 height 52
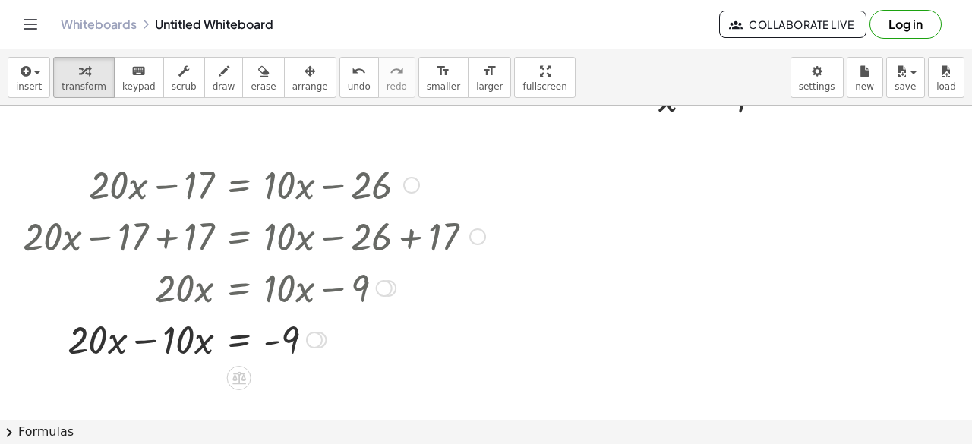
click at [142, 345] on div at bounding box center [254, 339] width 478 height 52
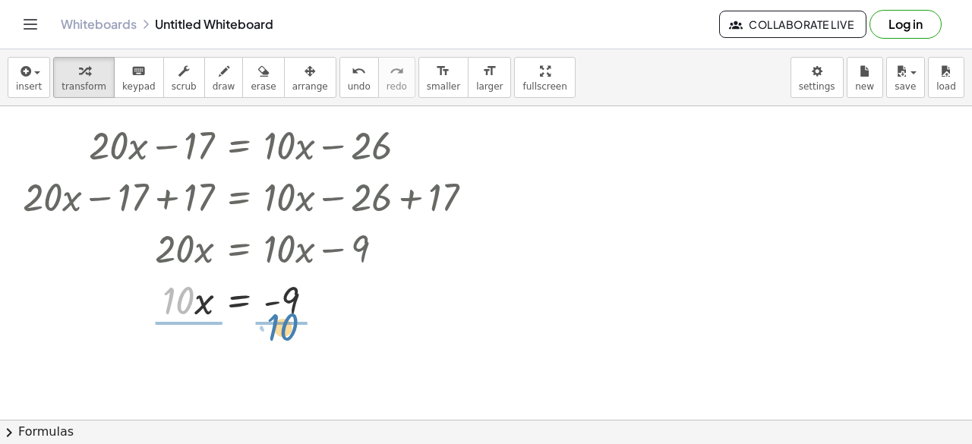
drag, startPoint x: 172, startPoint y: 300, endPoint x: 281, endPoint y: 336, distance: 114.3
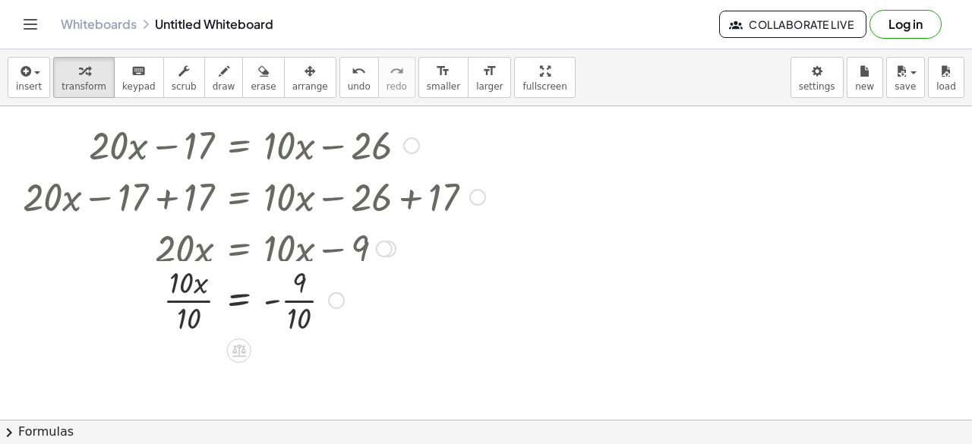
click at [296, 317] on div at bounding box center [254, 299] width 478 height 76
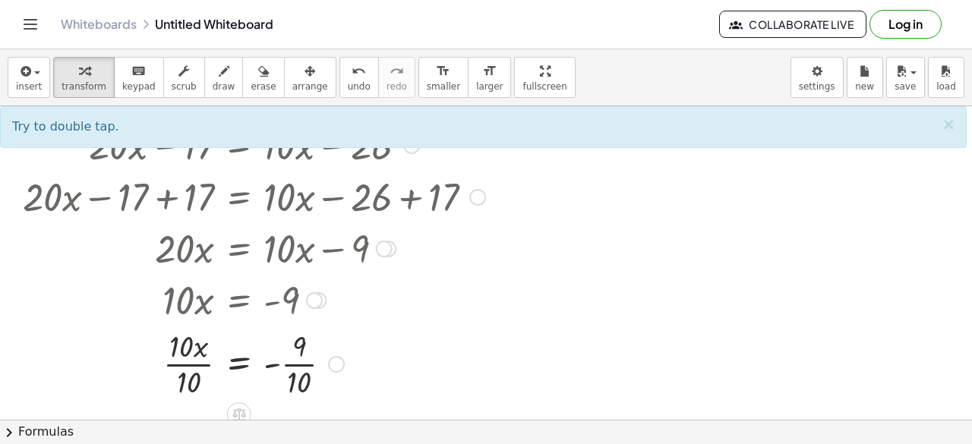
click at [296, 364] on div at bounding box center [254, 363] width 478 height 76
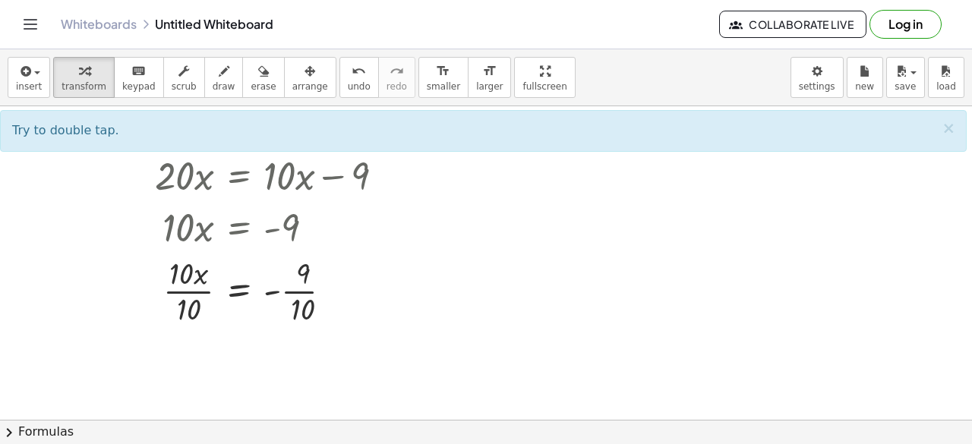
scroll to position [1134, 6]
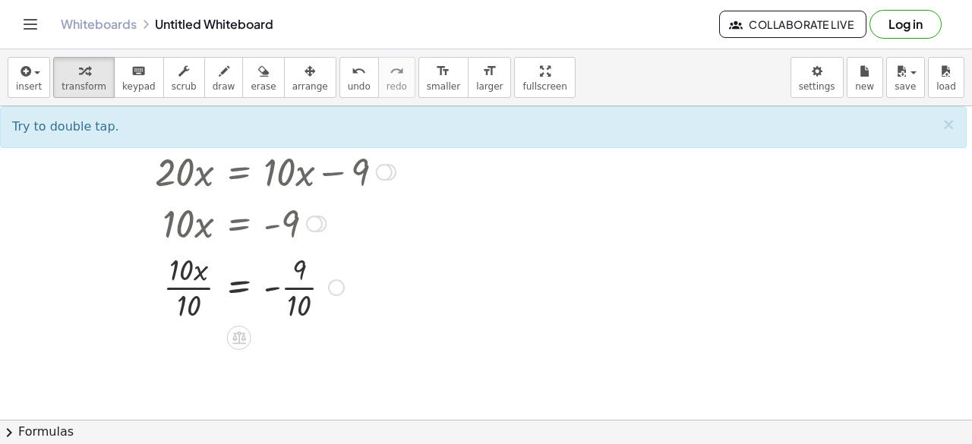
click at [181, 291] on div at bounding box center [254, 286] width 478 height 76
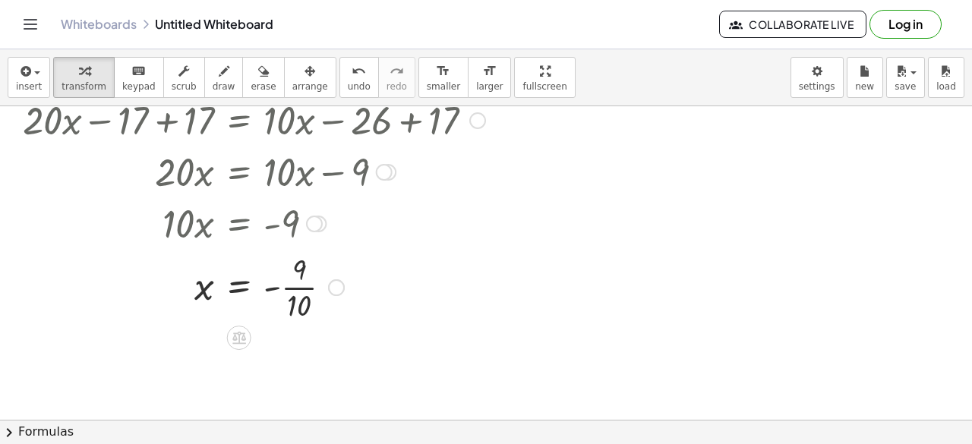
click at [284, 292] on div at bounding box center [254, 286] width 478 height 76
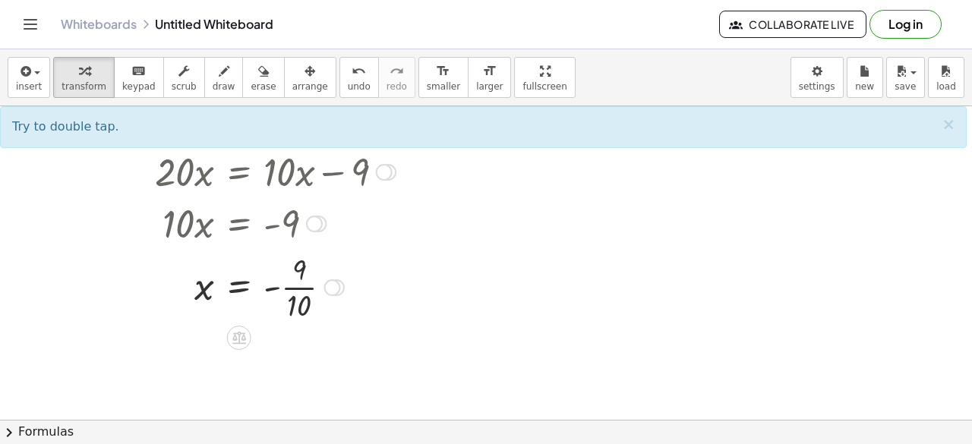
click at [289, 282] on div at bounding box center [254, 286] width 478 height 76
click at [292, 289] on div at bounding box center [254, 286] width 478 height 76
click at [292, 292] on div at bounding box center [254, 286] width 478 height 76
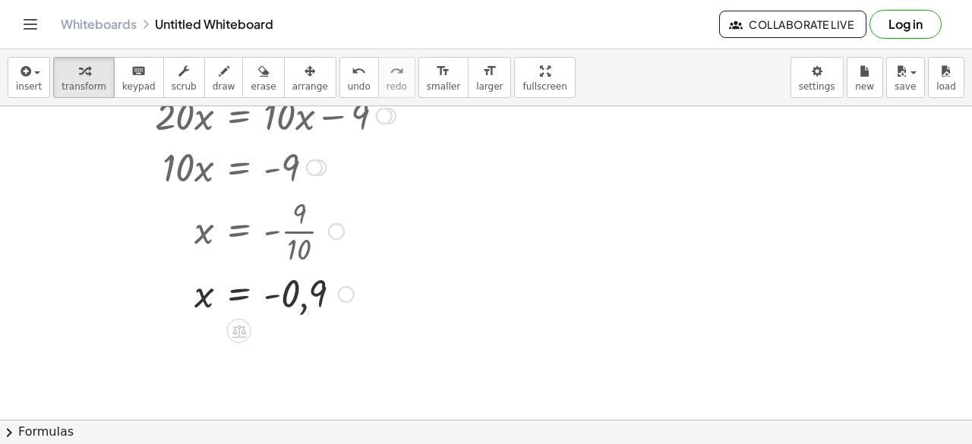
scroll to position [1193, 6]
click at [280, 291] on div at bounding box center [254, 290] width 478 height 50
click at [287, 293] on div at bounding box center [254, 290] width 478 height 50
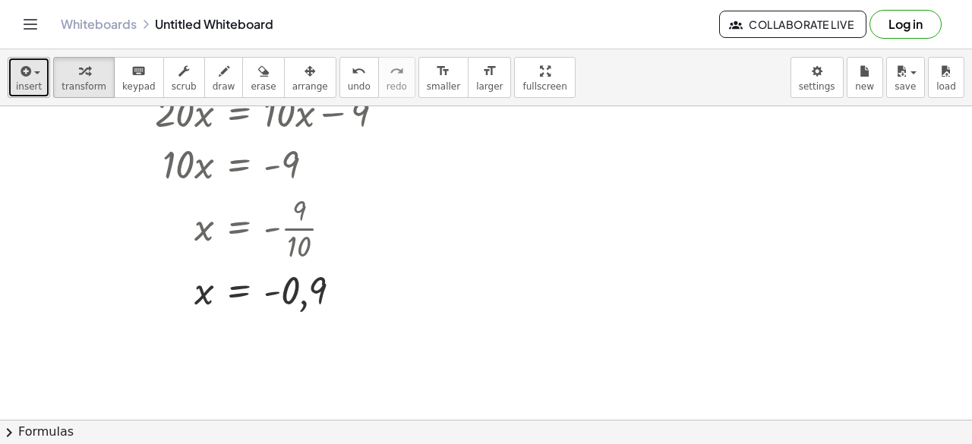
click at [34, 87] on span "insert" at bounding box center [29, 86] width 26 height 11
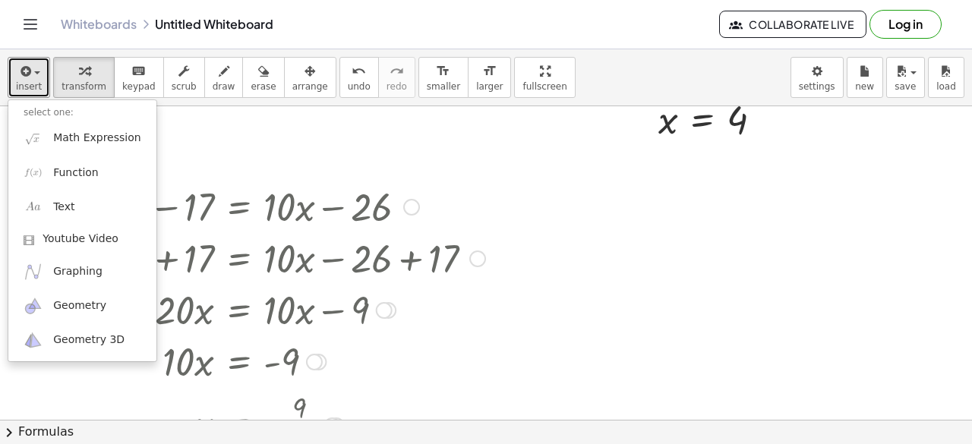
scroll to position [995, 6]
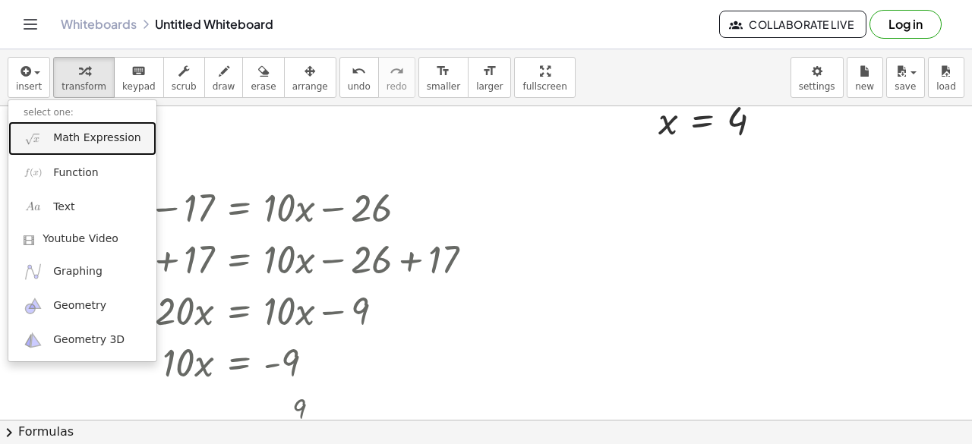
click at [87, 145] on span "Math Expression" at bounding box center [96, 138] width 87 height 15
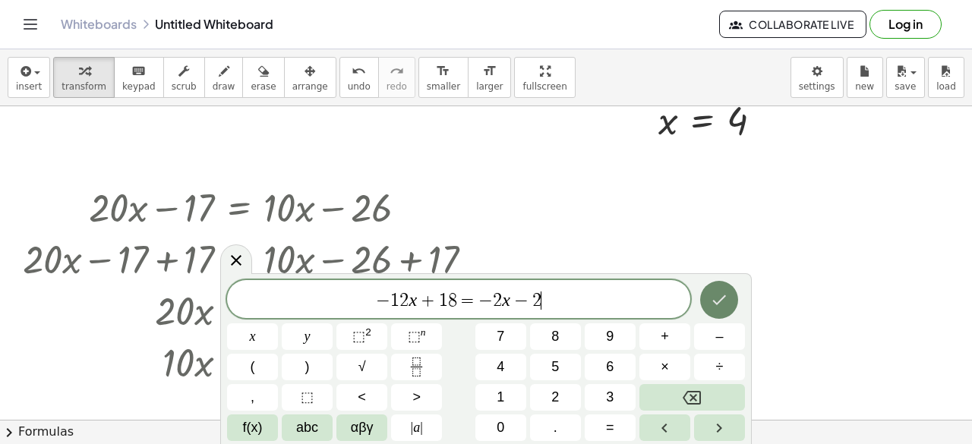
click at [711, 303] on icon "Done" at bounding box center [719, 300] width 18 height 18
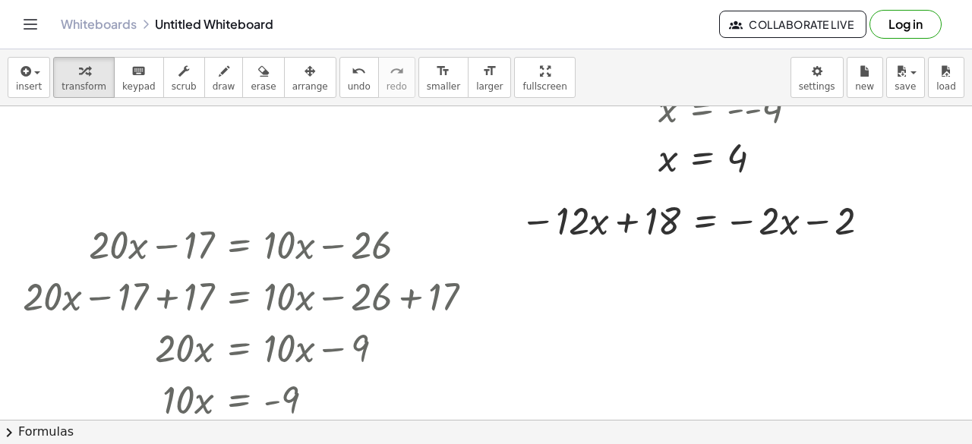
scroll to position [957, 6]
drag, startPoint x: 658, startPoint y: 224, endPoint x: 894, endPoint y: 220, distance: 236.2
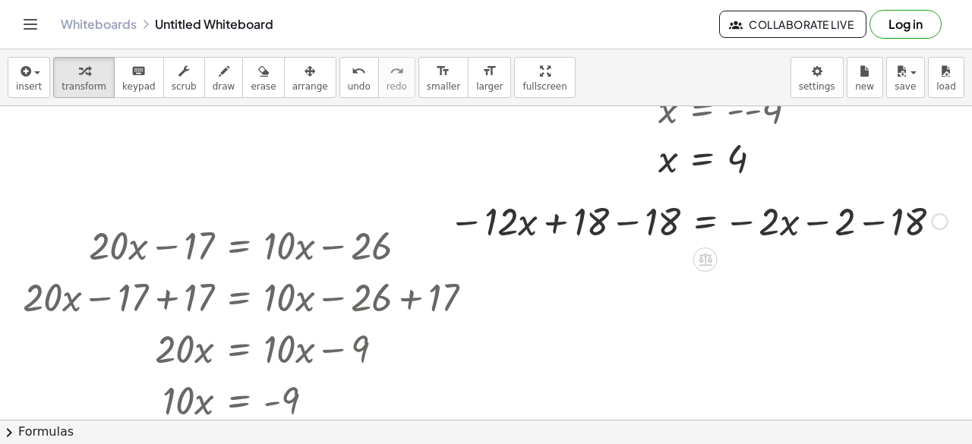
click at [640, 226] on div at bounding box center [698, 220] width 514 height 52
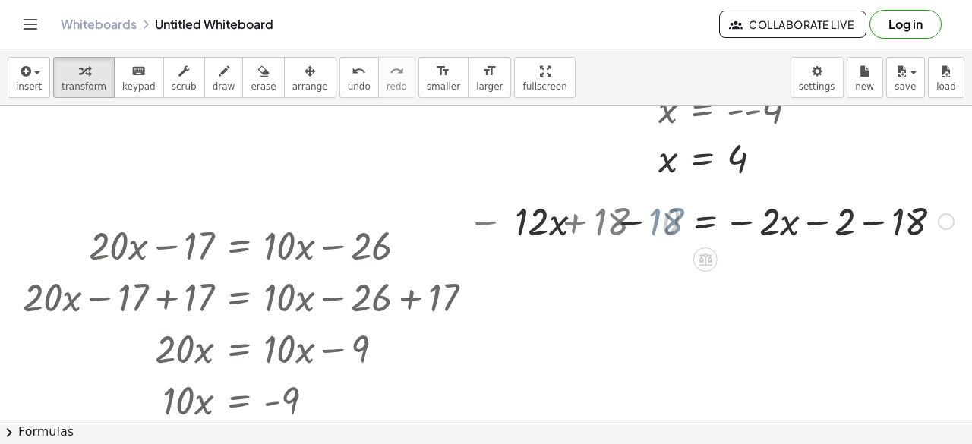
click at [856, 226] on div at bounding box center [781, 220] width 359 height 52
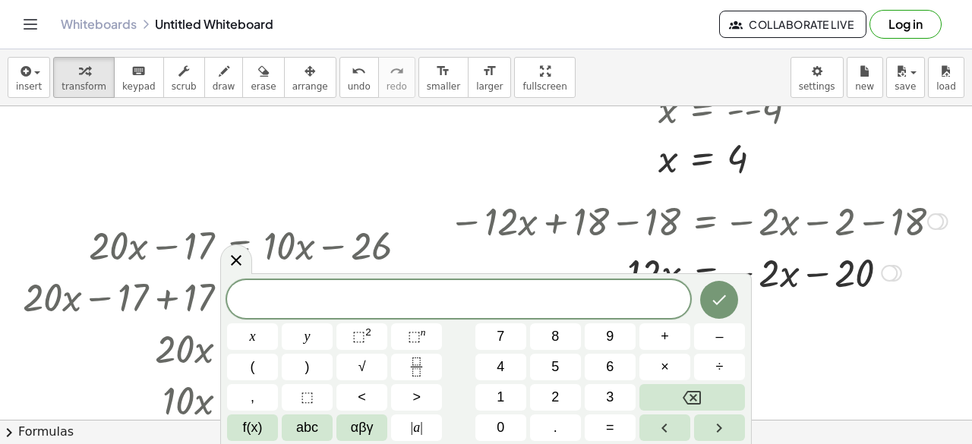
click at [525, 265] on div at bounding box center [698, 272] width 514 height 52
click at [707, 305] on button "Done" at bounding box center [719, 300] width 38 height 38
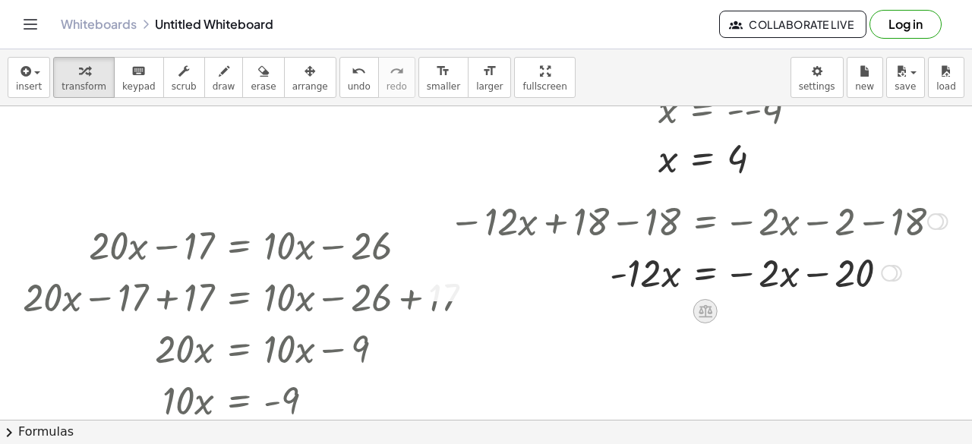
click at [702, 303] on icon at bounding box center [705, 311] width 16 height 16
click at [670, 312] on span "−" at bounding box center [674, 312] width 9 height 22
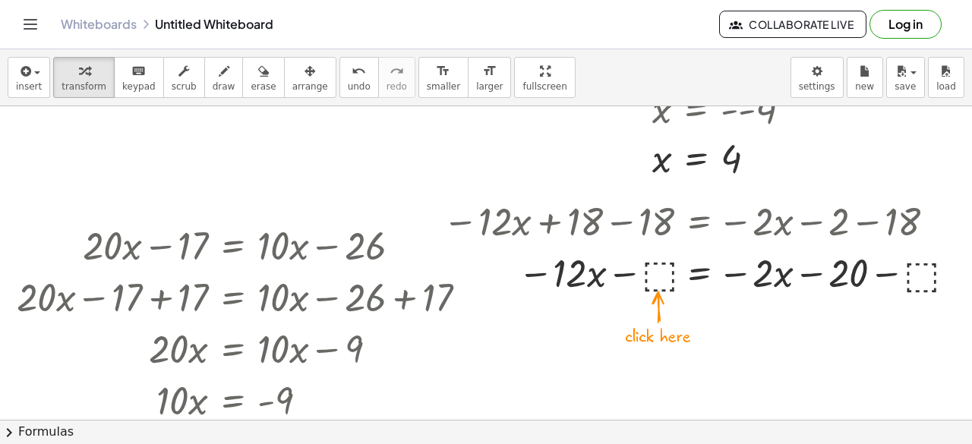
scroll to position [957, 17]
click at [617, 286] on div at bounding box center [699, 272] width 529 height 52
click at [613, 276] on div at bounding box center [699, 272] width 529 height 52
click at [642, 275] on div at bounding box center [699, 272] width 529 height 52
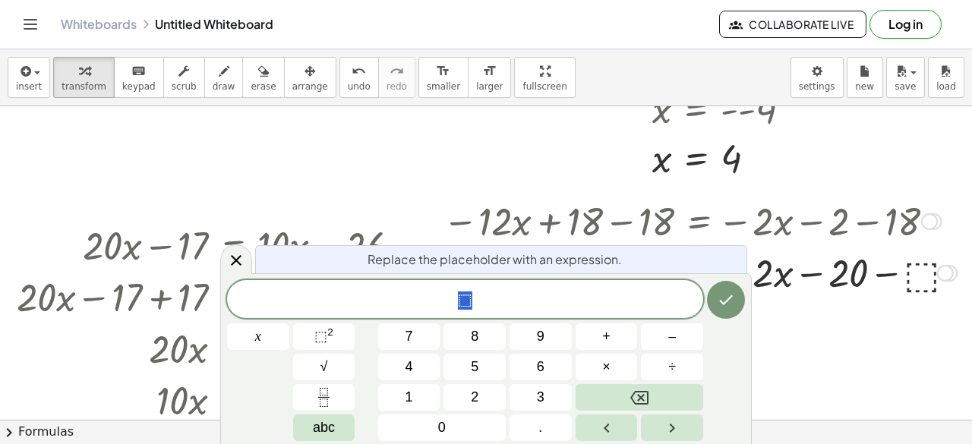
click at [510, 297] on span "⬚" at bounding box center [465, 300] width 476 height 21
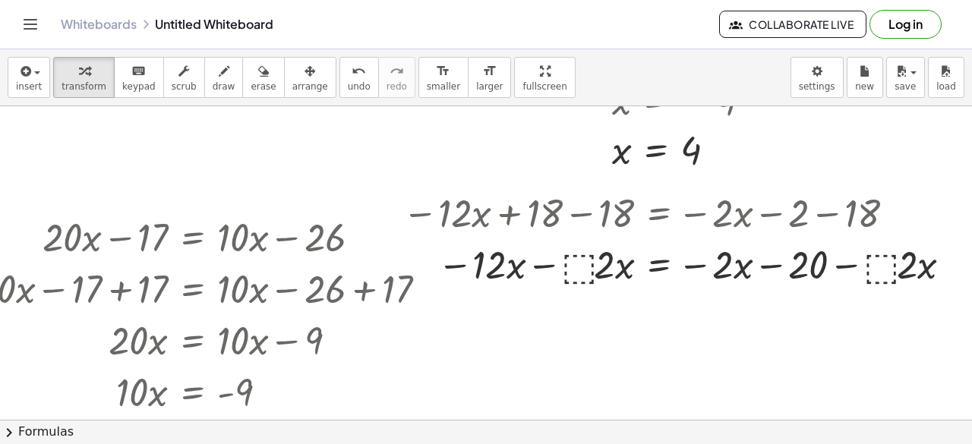
scroll to position [961, 58]
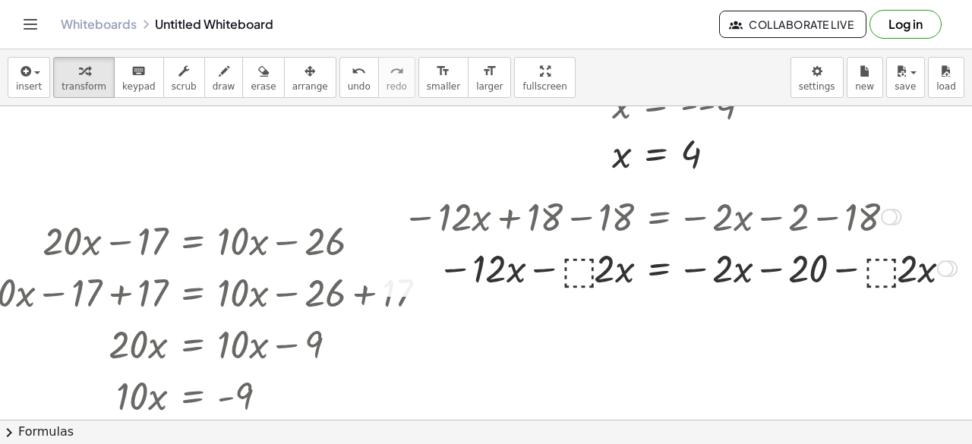
click at [563, 279] on div at bounding box center [679, 267] width 569 height 52
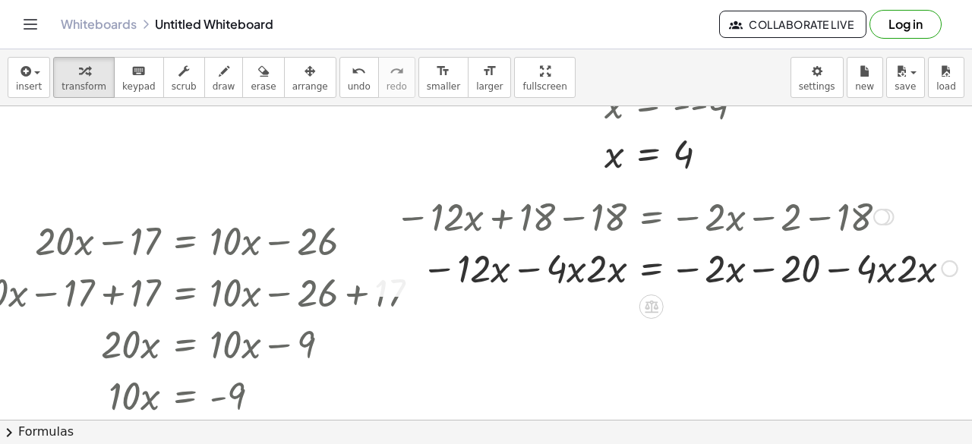
click at [561, 273] on div at bounding box center [676, 267] width 578 height 52
click at [595, 275] on div at bounding box center [676, 267] width 578 height 52
click at [777, 268] on div at bounding box center [676, 267] width 578 height 52
click at [860, 273] on div at bounding box center [676, 267] width 578 height 52
click at [733, 268] on div at bounding box center [676, 267] width 578 height 52
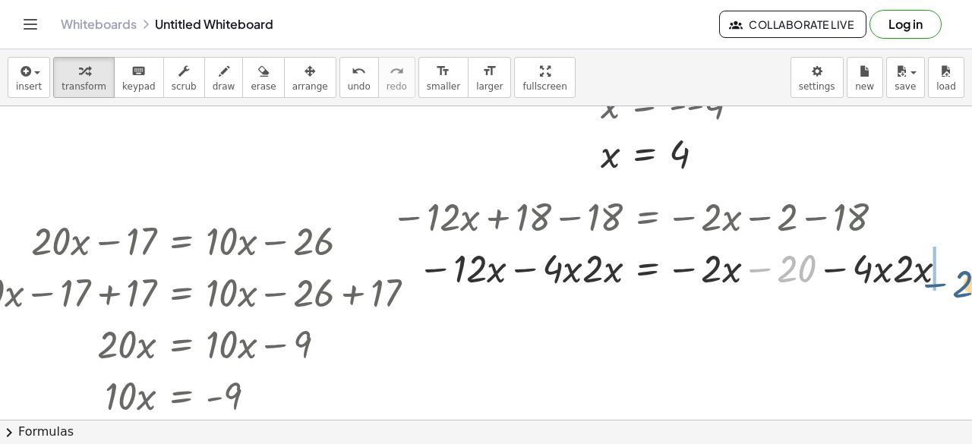
drag, startPoint x: 794, startPoint y: 267, endPoint x: 948, endPoint y: 273, distance: 154.2
click at [948, 273] on div at bounding box center [672, 267] width 578 height 52
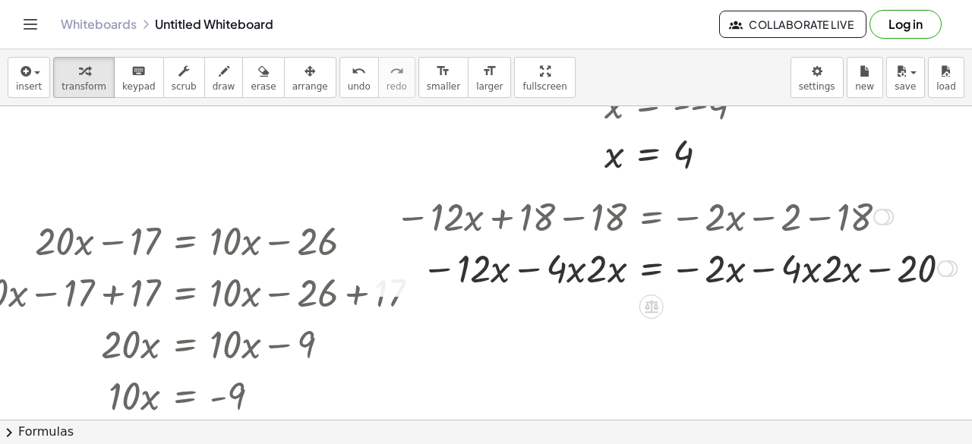
click at [777, 272] on div at bounding box center [676, 267] width 578 height 52
click at [805, 268] on div at bounding box center [676, 267] width 578 height 52
click at [705, 274] on div at bounding box center [676, 267] width 578 height 52
click at [574, 270] on div at bounding box center [676, 267] width 578 height 52
click at [471, 263] on div at bounding box center [676, 267] width 578 height 52
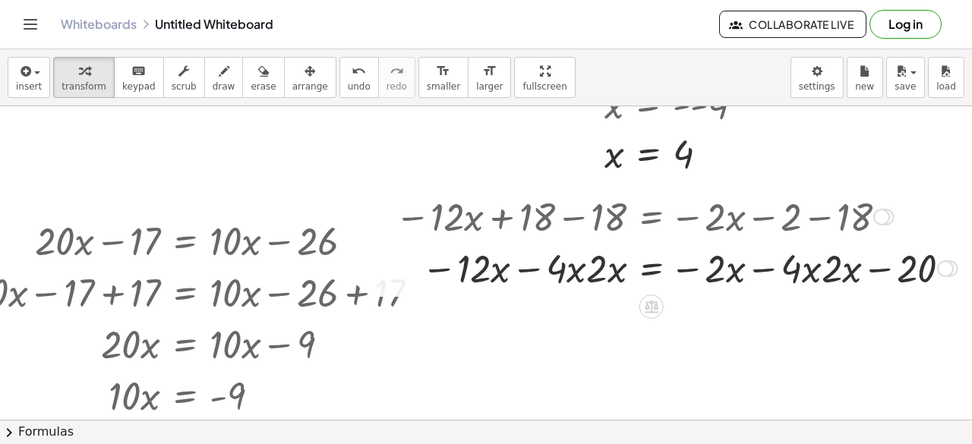
drag, startPoint x: 575, startPoint y: 273, endPoint x: 650, endPoint y: 263, distance: 75.8
drag, startPoint x: 650, startPoint y: 263, endPoint x: 580, endPoint y: 270, distance: 70.2
click at [580, 270] on div at bounding box center [676, 267] width 578 height 52
drag, startPoint x: 605, startPoint y: 267, endPoint x: 630, endPoint y: 277, distance: 27.2
click at [630, 277] on div at bounding box center [676, 267] width 578 height 52
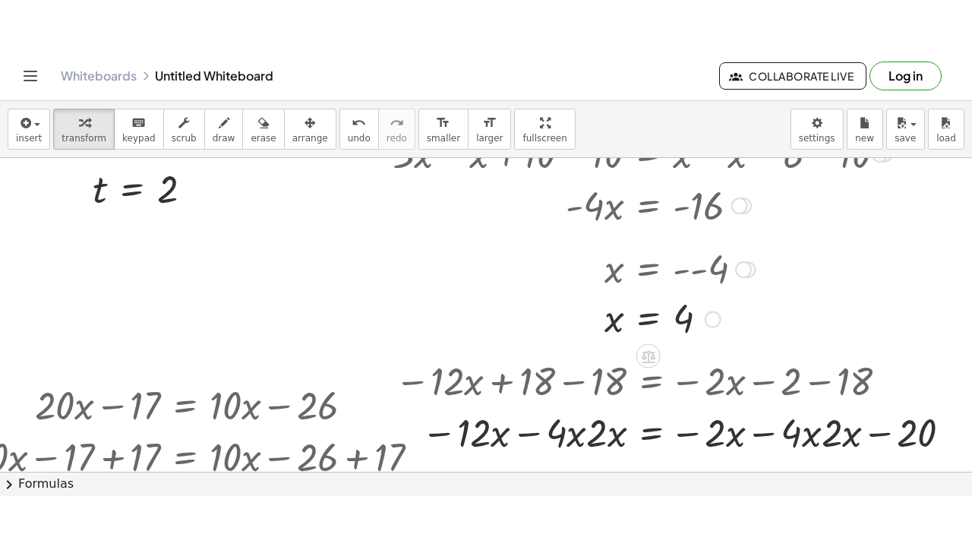
scroll to position [846, 58]
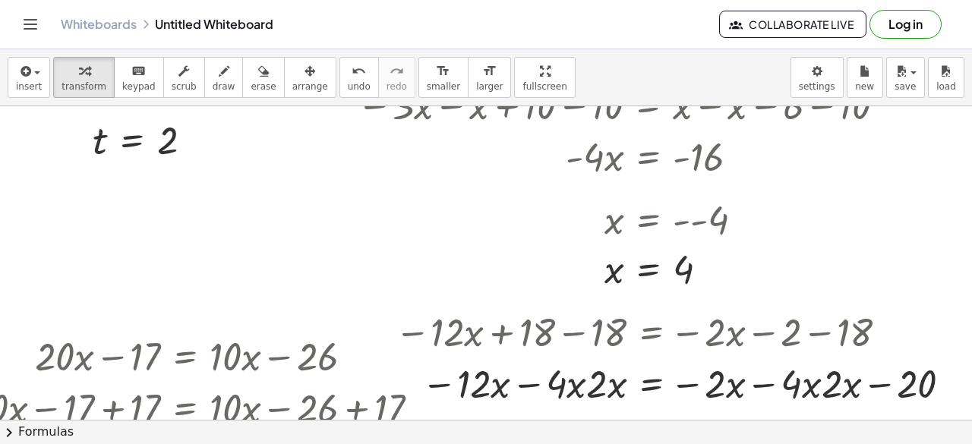
click at [504, 158] on div "insert select one: Math Expression Function Text Youtube Video Graphing Geometr…" at bounding box center [486, 246] width 972 height 395
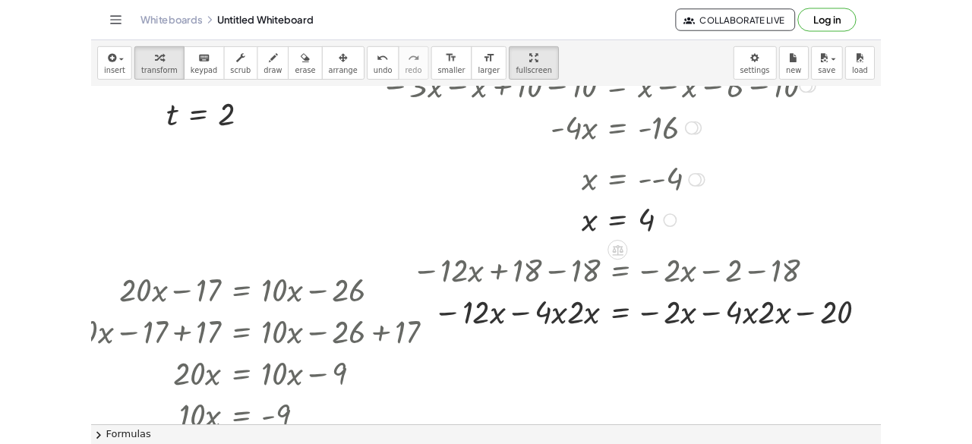
scroll to position [825, 58]
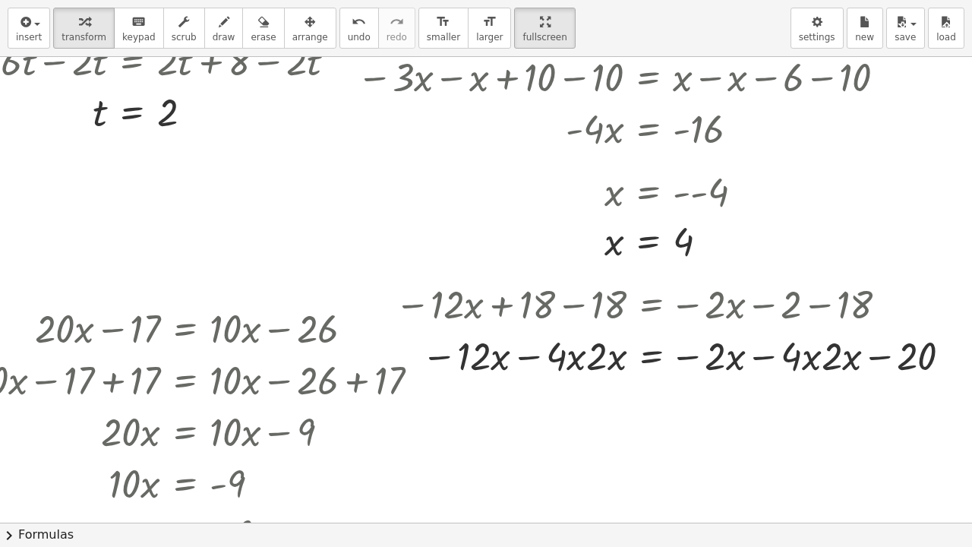
click at [491, 0] on html "Graspable Math Activities Get Started Activity Bank Assigned Work Classes White…" at bounding box center [486, 273] width 972 height 547
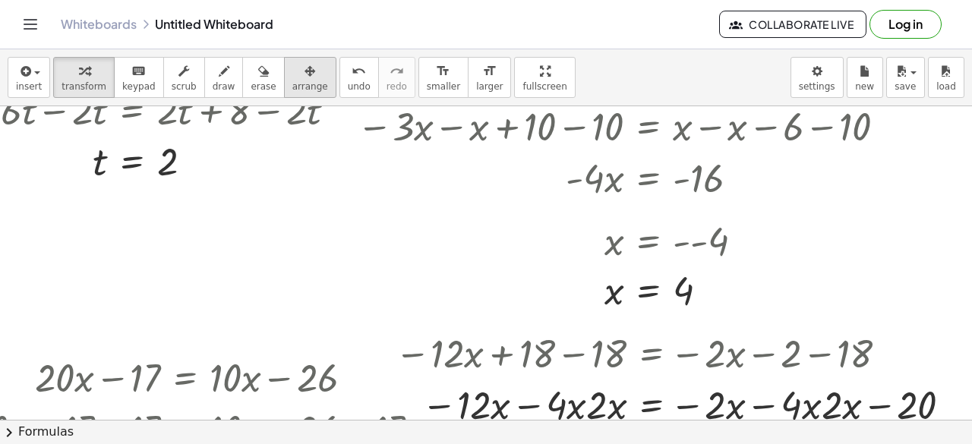
click at [304, 77] on icon "button" at bounding box center [309, 71] width 11 height 18
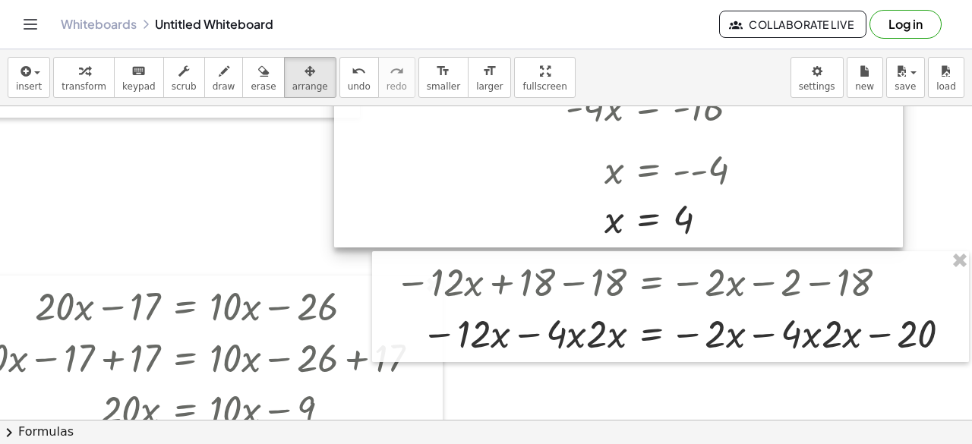
scroll to position [908, 58]
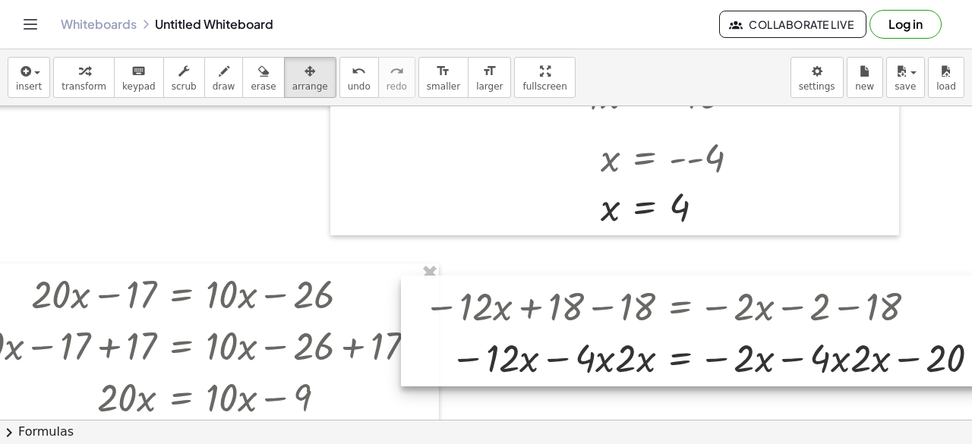
drag, startPoint x: 490, startPoint y: 277, endPoint x: 523, endPoint y: 314, distance: 48.9
click at [523, 314] on div at bounding box center [699, 331] width 597 height 111
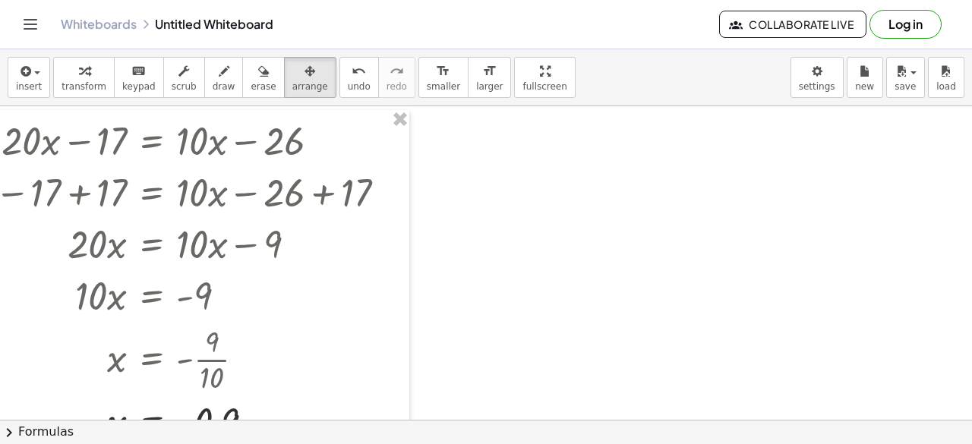
scroll to position [1071, 99]
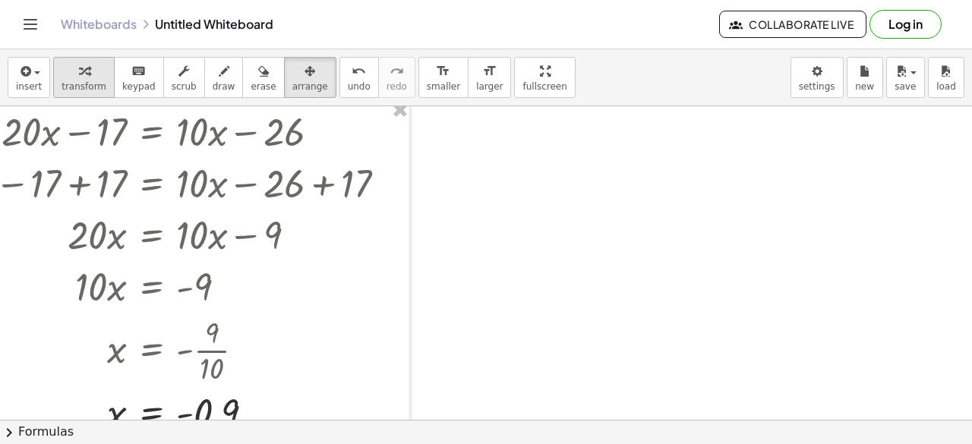
click at [62, 82] on span "transform" at bounding box center [84, 86] width 45 height 11
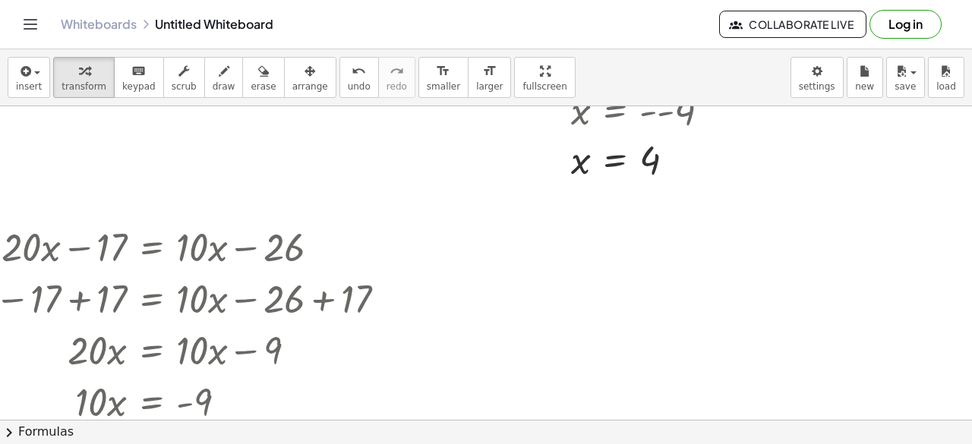
scroll to position [955, 99]
click at [24, 74] on icon "button" at bounding box center [24, 71] width 14 height 18
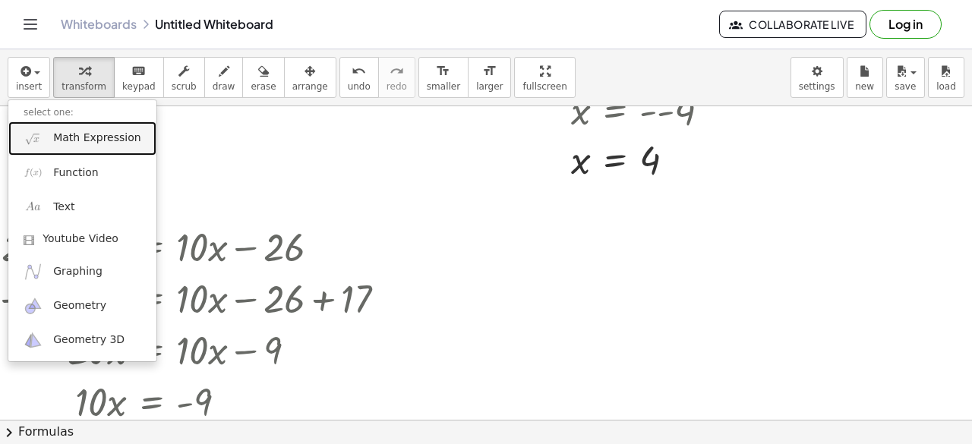
click at [93, 139] on span "Math Expression" at bounding box center [96, 138] width 87 height 15
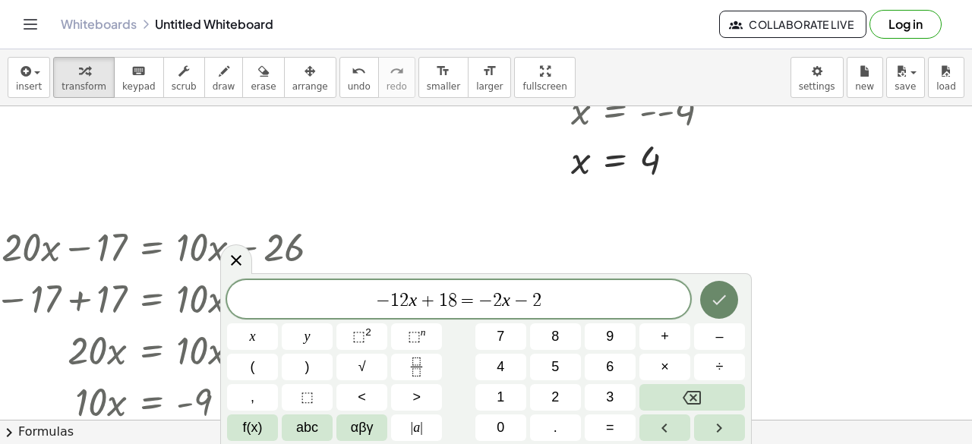
click at [724, 304] on icon "Done" at bounding box center [719, 300] width 18 height 18
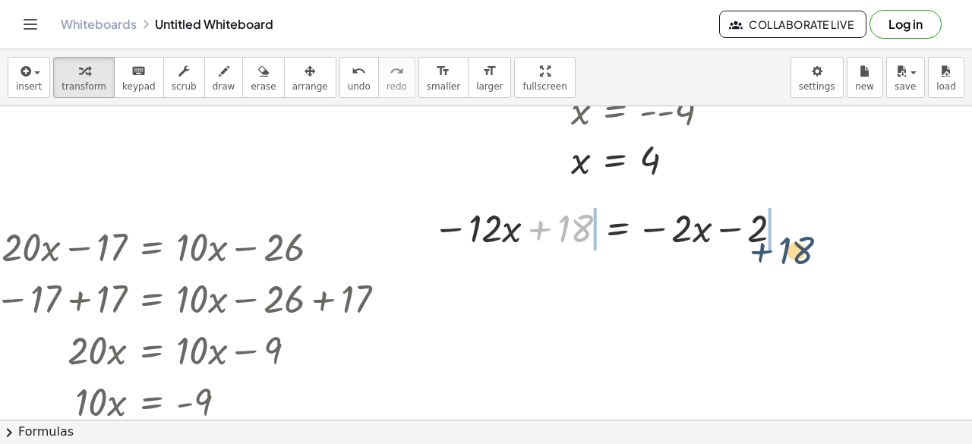
drag, startPoint x: 554, startPoint y: 226, endPoint x: 791, endPoint y: 238, distance: 237.2
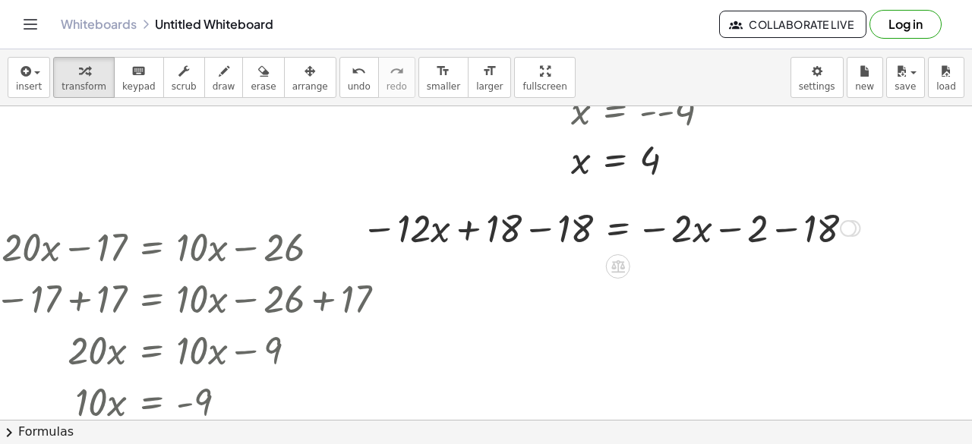
click at [528, 227] on div at bounding box center [611, 227] width 514 height 52
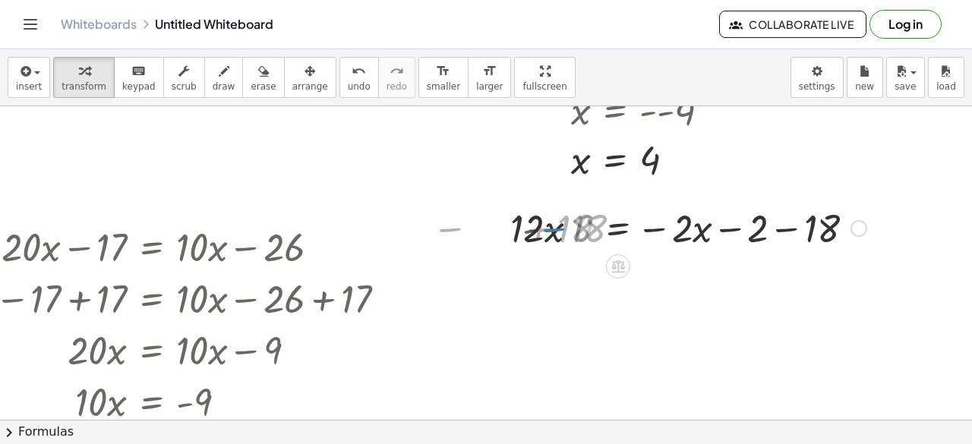
click at [784, 223] on div at bounding box center [694, 227] width 359 height 52
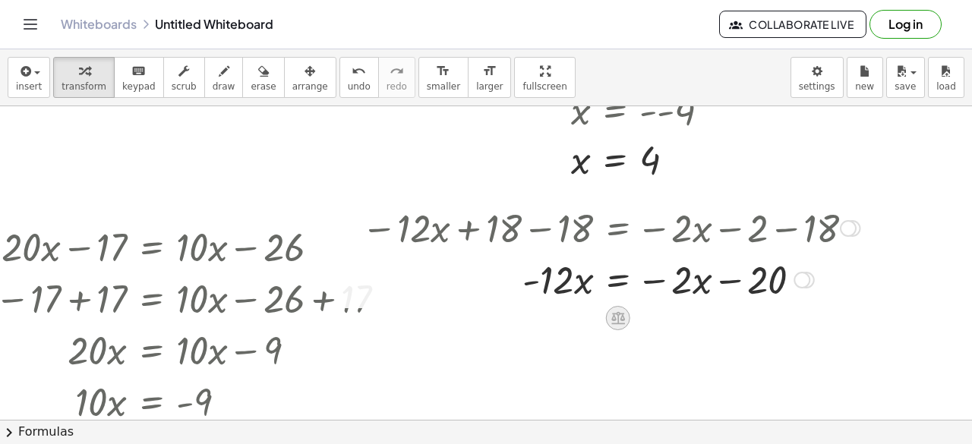
click at [606, 318] on div at bounding box center [618, 318] width 24 height 24
click at [552, 317] on div "+" at bounding box center [557, 318] width 24 height 24
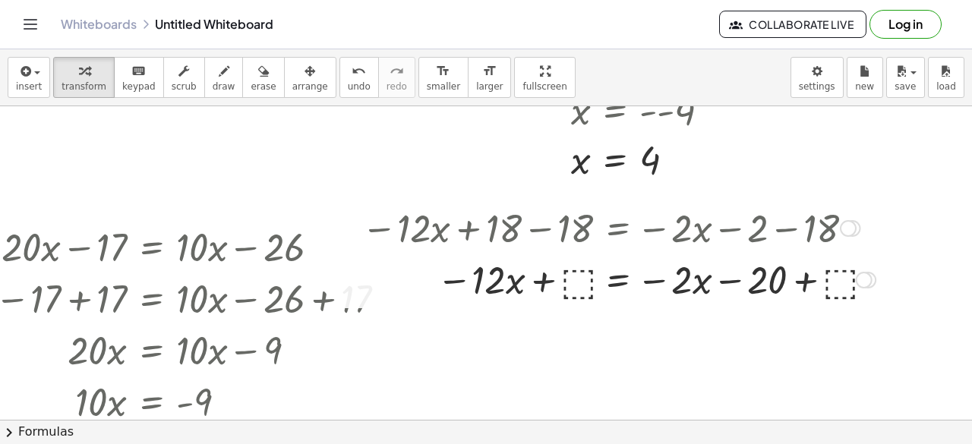
click at [569, 280] on div at bounding box center [618, 279] width 529 height 52
click at [542, 289] on div at bounding box center [622, 279] width 537 height 52
click at [519, 285] on div at bounding box center [622, 279] width 537 height 52
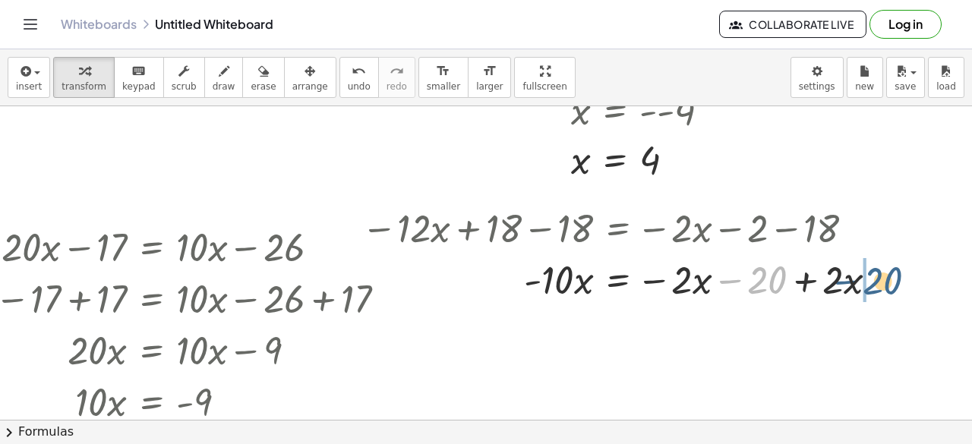
drag, startPoint x: 755, startPoint y: 281, endPoint x: 870, endPoint y: 282, distance: 115.4
click at [870, 282] on div at bounding box center [626, 279] width 544 height 52
click at [702, 287] on div at bounding box center [626, 279] width 544 height 52
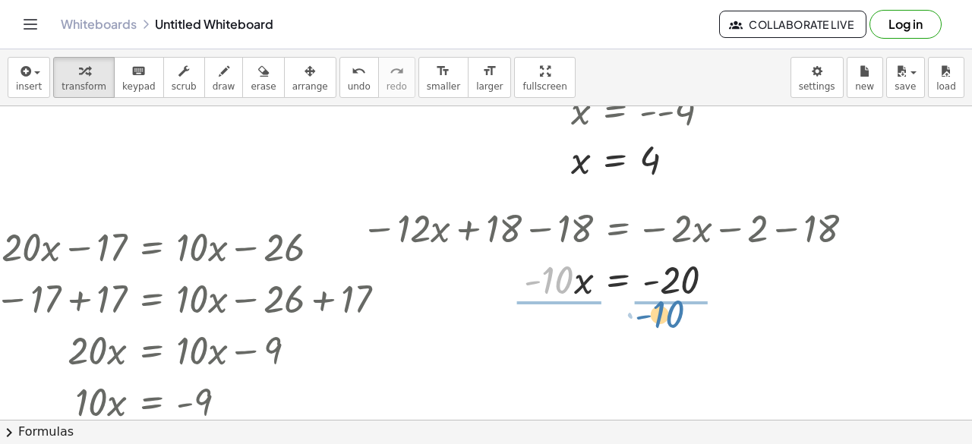
drag, startPoint x: 548, startPoint y: 280, endPoint x: 668, endPoint y: 315, distance: 124.9
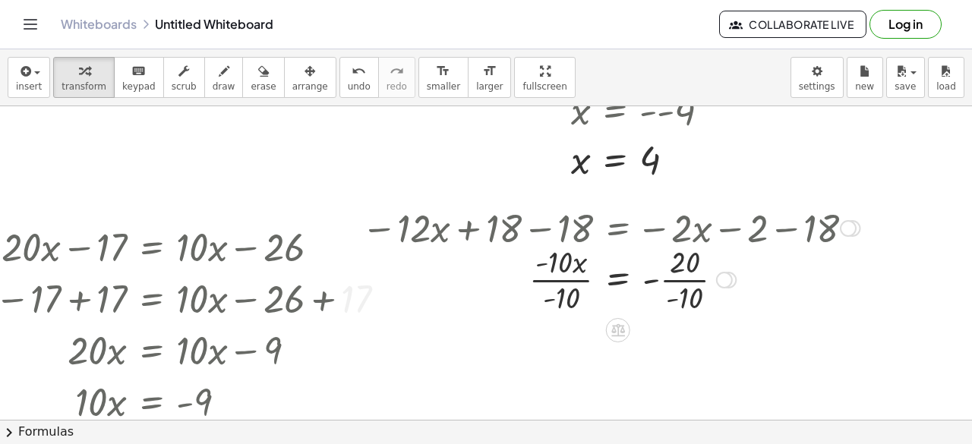
click at [678, 278] on div at bounding box center [611, 279] width 514 height 76
click at [558, 276] on div at bounding box center [611, 279] width 514 height 76
click at [665, 279] on div at bounding box center [611, 279] width 514 height 50
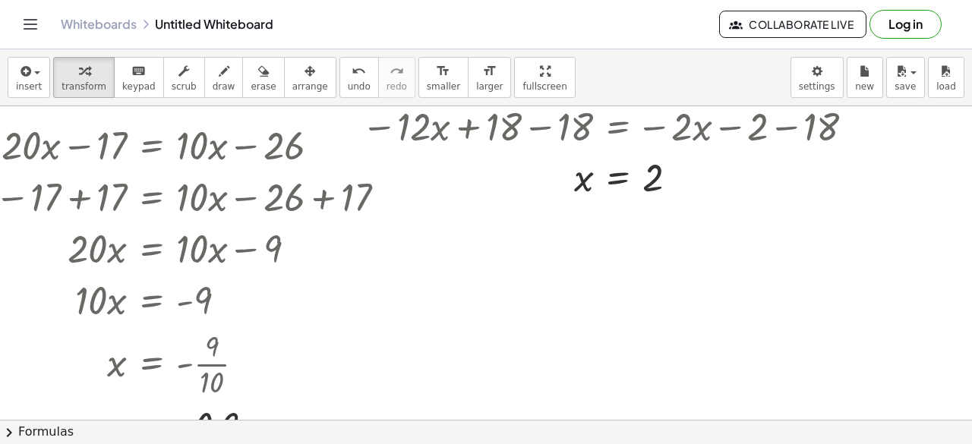
scroll to position [1071, 99]
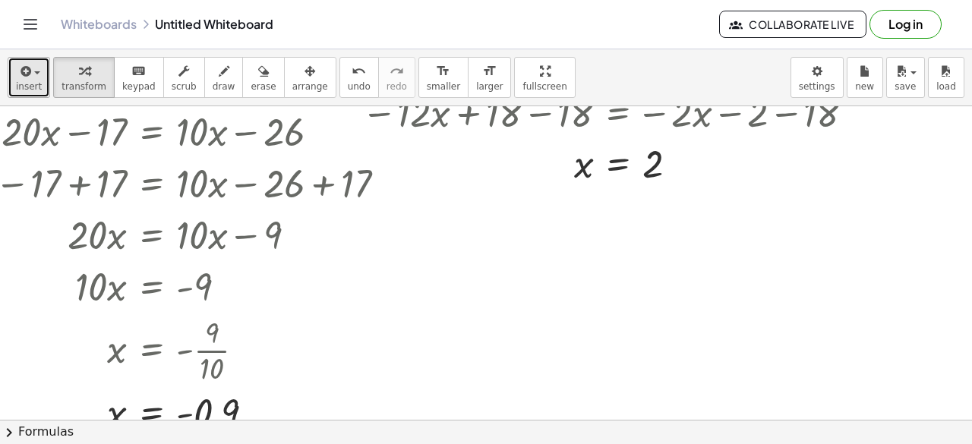
click at [18, 73] on icon "button" at bounding box center [24, 71] width 14 height 18
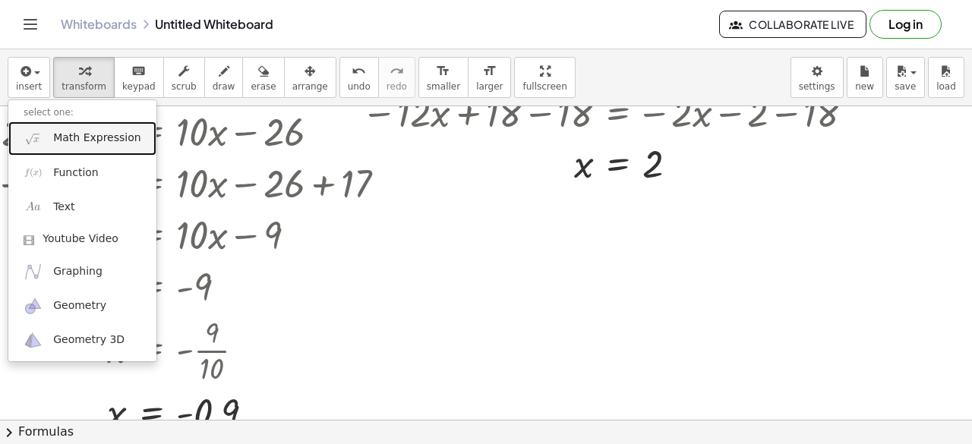
click at [92, 133] on span "Math Expression" at bounding box center [96, 138] width 87 height 15
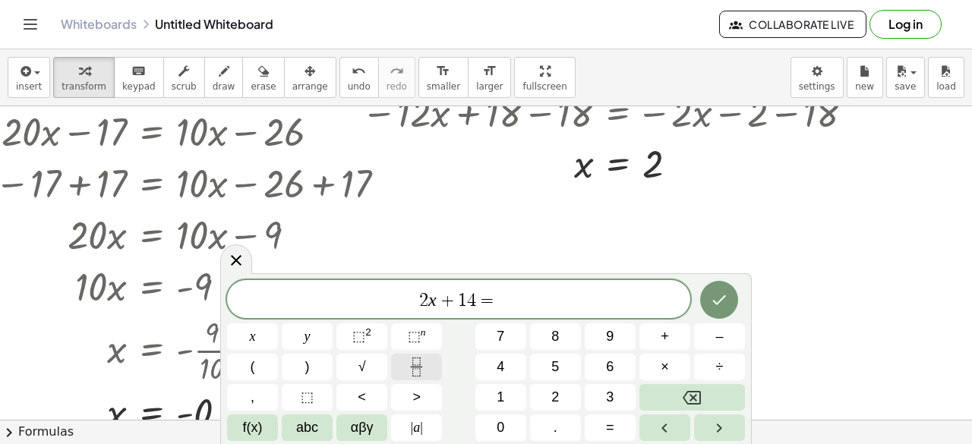
click at [410, 359] on icon "Fraction" at bounding box center [416, 367] width 19 height 19
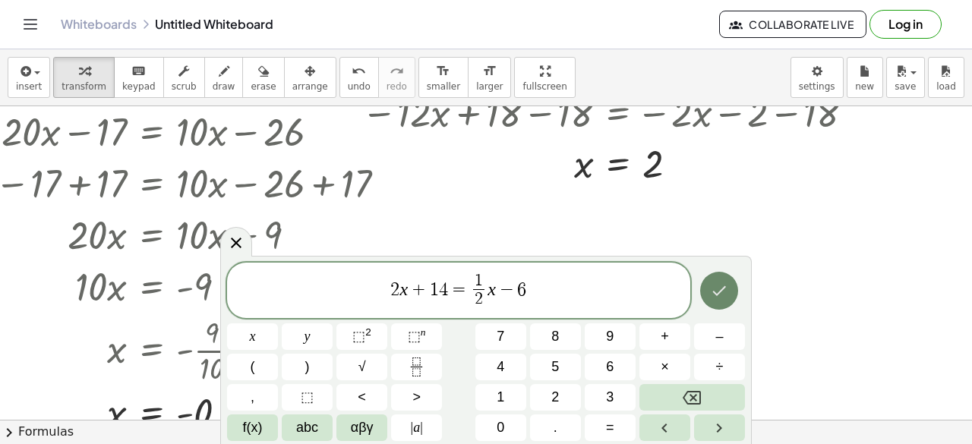
click at [721, 280] on button "Done" at bounding box center [719, 291] width 38 height 38
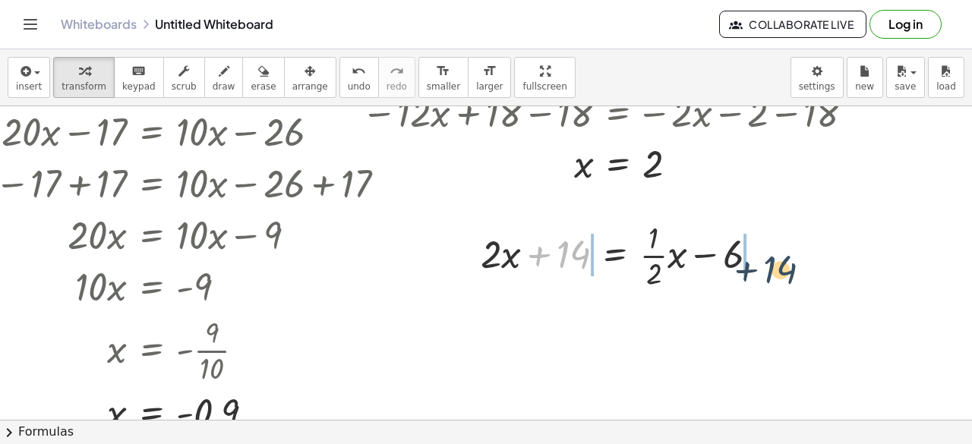
drag, startPoint x: 554, startPoint y: 254, endPoint x: 767, endPoint y: 269, distance: 213.8
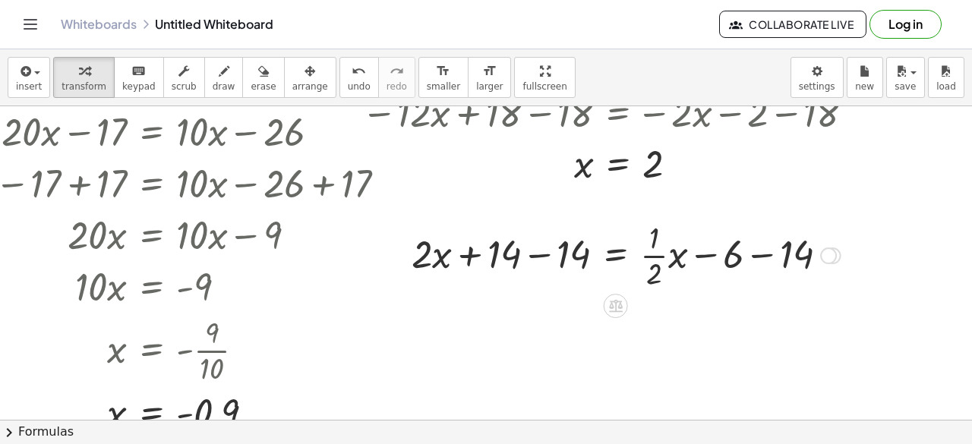
click at [711, 259] on div at bounding box center [626, 254] width 444 height 76
click at [513, 252] on div at bounding box center [626, 254] width 444 height 76
click at [769, 251] on div at bounding box center [626, 254] width 444 height 76
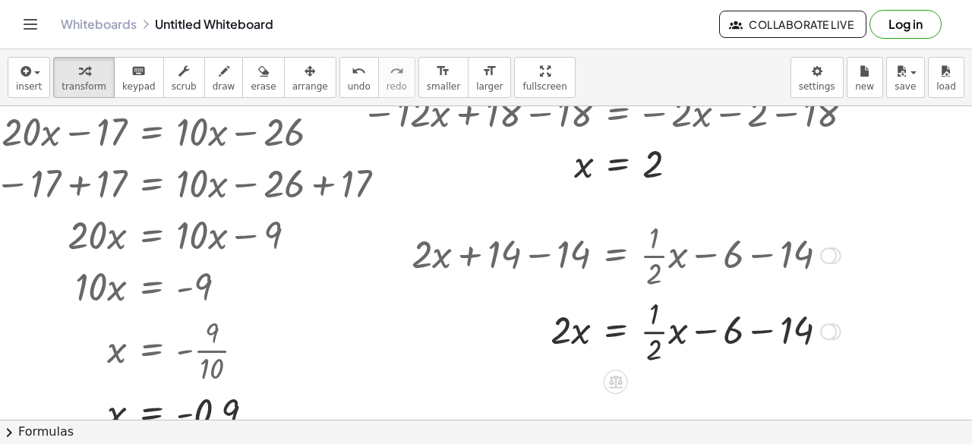
click at [743, 333] on div at bounding box center [626, 330] width 444 height 76
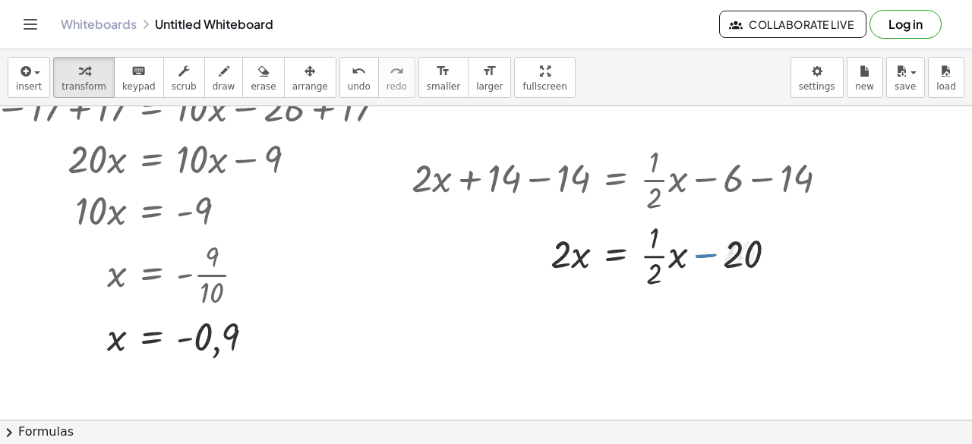
scroll to position [1148, 99]
click at [607, 297] on icon at bounding box center [615, 304] width 16 height 16
click at [581, 297] on span "−" at bounding box center [585, 305] width 9 height 22
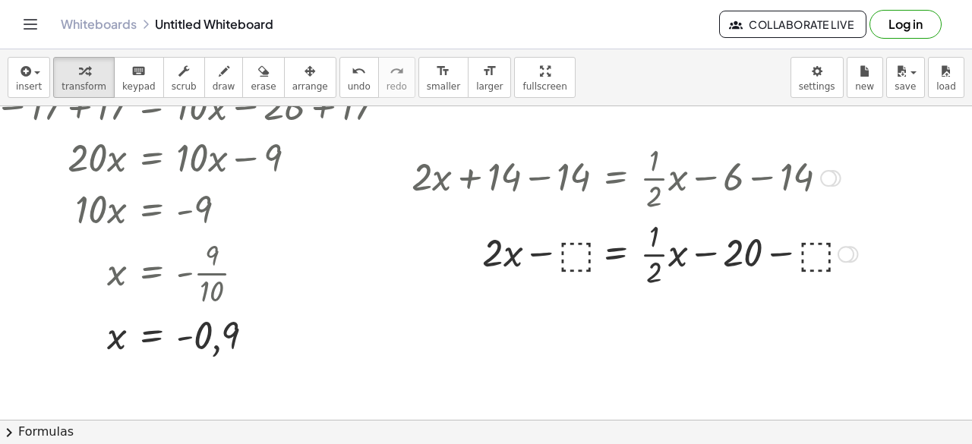
click at [573, 261] on div at bounding box center [634, 253] width 461 height 76
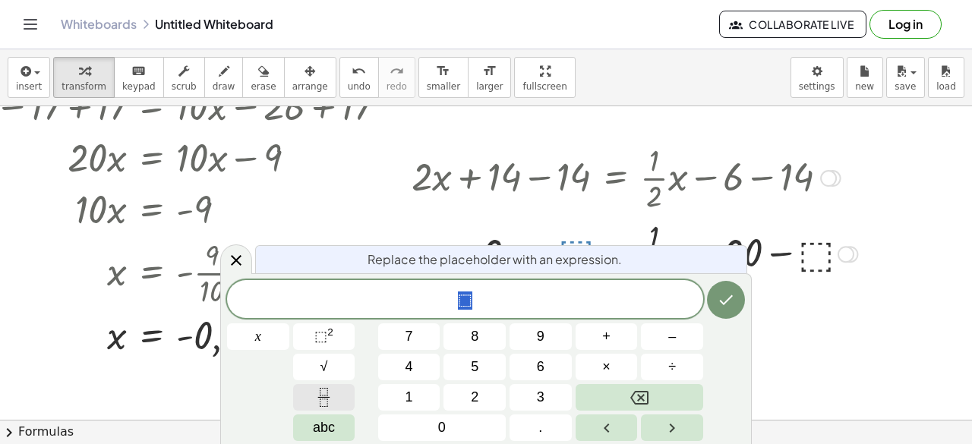
click at [332, 391] on icon "Fraction" at bounding box center [323, 397] width 19 height 19
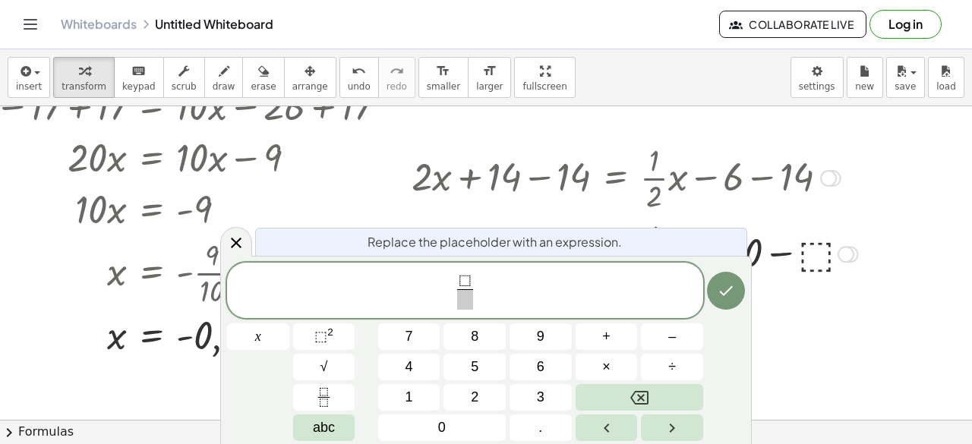
click at [465, 279] on span "⬚" at bounding box center [465, 281] width 13 height 17
click at [463, 295] on span at bounding box center [465, 299] width 16 height 21
click at [461, 282] on span "⬚" at bounding box center [465, 281] width 13 height 17
click at [465, 282] on span "⬚" at bounding box center [465, 281] width 13 height 17
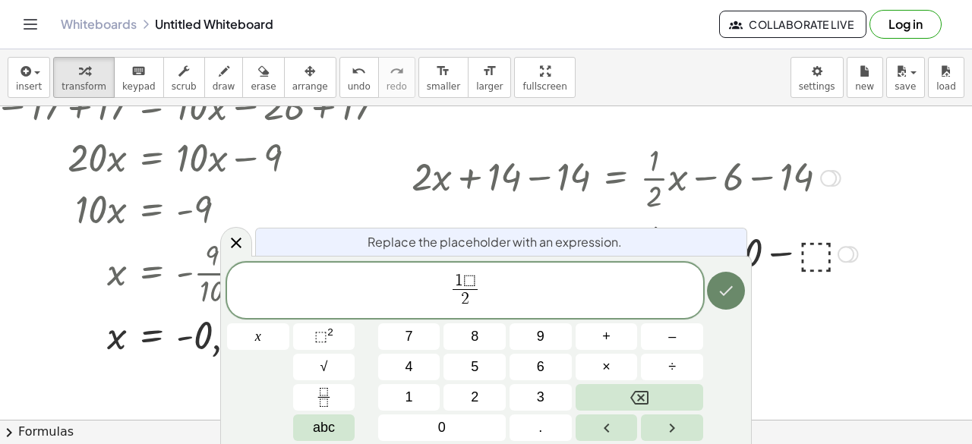
click at [721, 300] on icon "Done" at bounding box center [726, 291] width 18 height 18
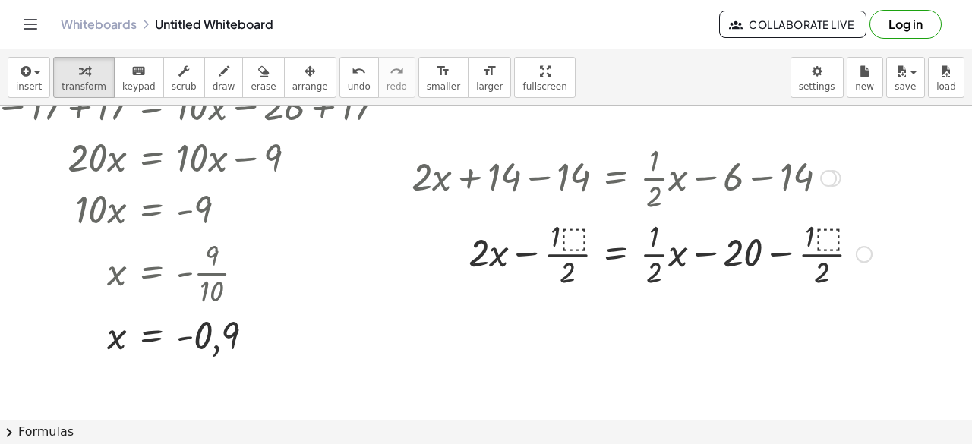
scroll to position [1131, 99]
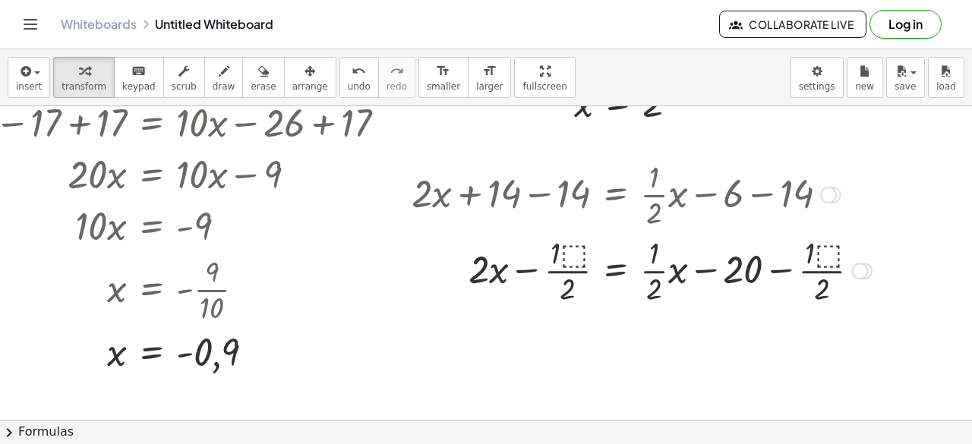
click at [538, 267] on div at bounding box center [641, 270] width 475 height 76
click at [516, 273] on div at bounding box center [641, 270] width 475 height 76
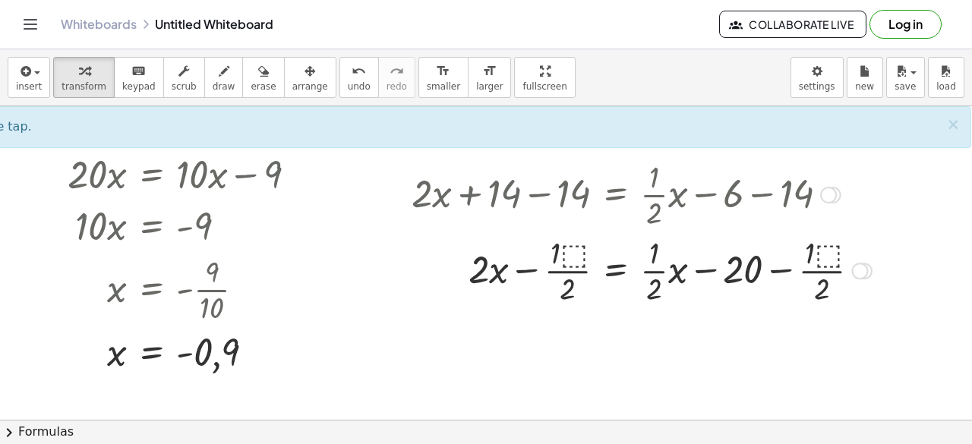
click at [781, 264] on div at bounding box center [641, 270] width 475 height 76
click at [776, 268] on div at bounding box center [641, 270] width 475 height 76
click at [821, 250] on div at bounding box center [641, 270] width 475 height 76
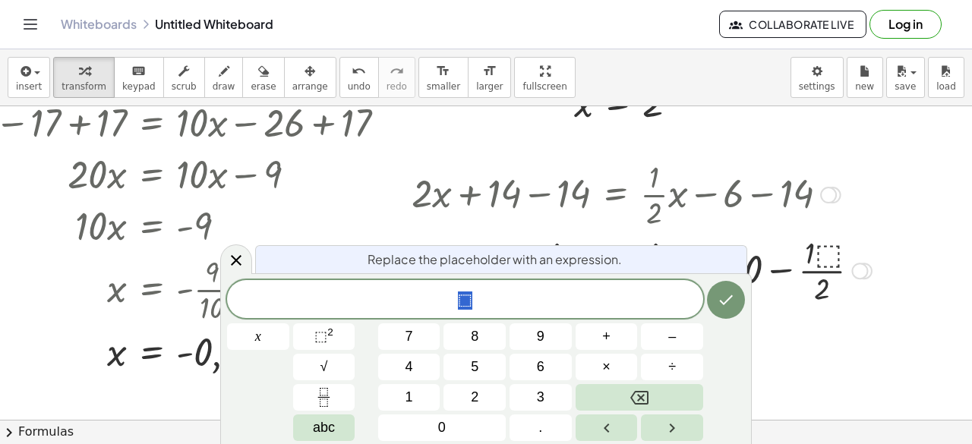
click at [821, 250] on div at bounding box center [641, 270] width 475 height 76
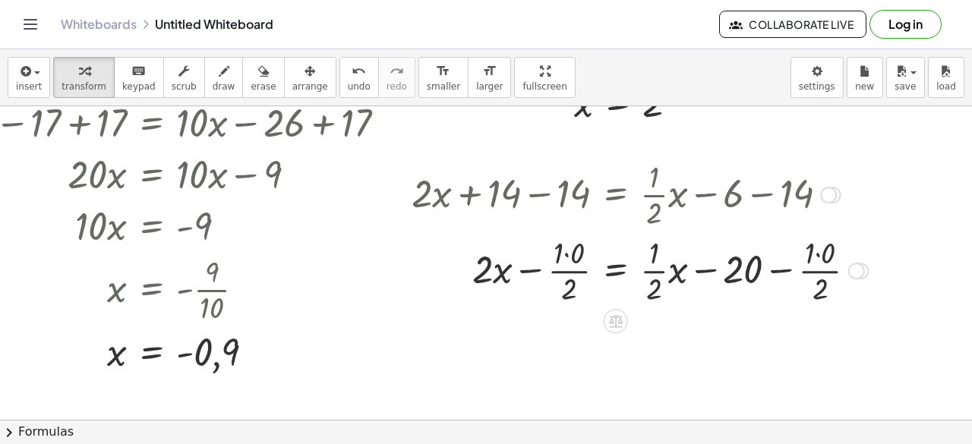
click at [553, 260] on div at bounding box center [640, 270] width 472 height 76
click at [817, 255] on div at bounding box center [640, 270] width 472 height 76
click at [791, 271] on div at bounding box center [632, 270] width 456 height 76
click at [791, 271] on div at bounding box center [627, 270] width 447 height 76
click at [560, 269] on div at bounding box center [627, 270] width 447 height 76
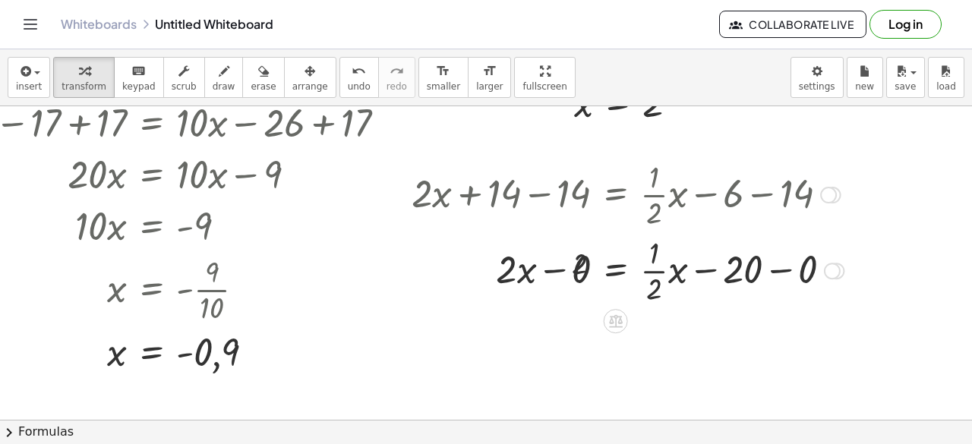
click at [563, 273] on div at bounding box center [627, 270] width 447 height 76
click at [784, 274] on div at bounding box center [627, 270] width 447 height 76
click at [609, 317] on icon at bounding box center [616, 321] width 14 height 13
click at [579, 320] on div "−" at bounding box center [585, 321] width 24 height 24
click at [560, 268] on div at bounding box center [634, 270] width 461 height 76
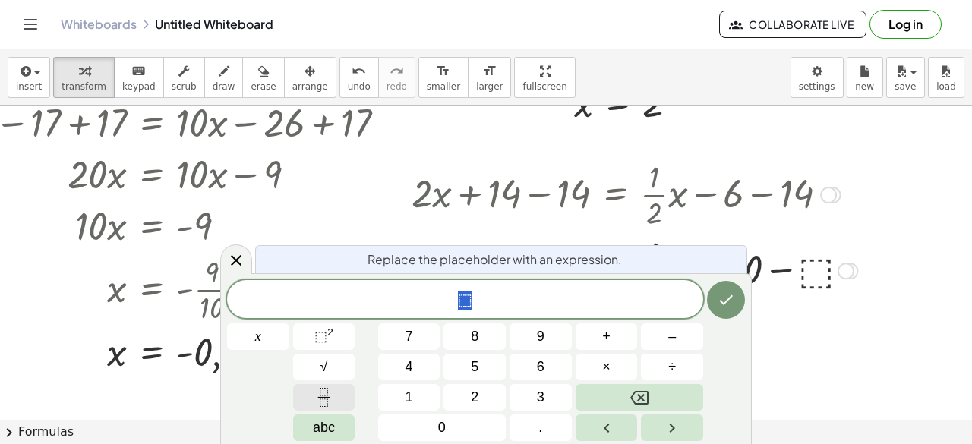
click at [336, 393] on button "Fraction" at bounding box center [324, 397] width 62 height 27
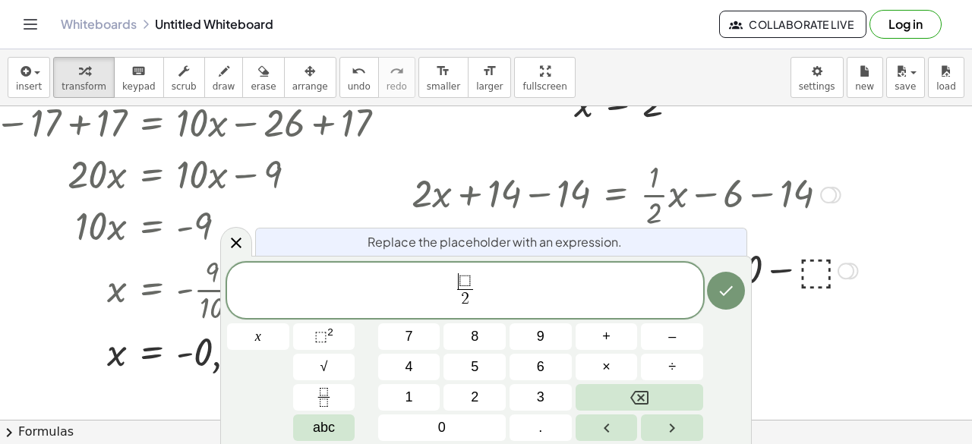
click at [465, 289] on span "2" at bounding box center [465, 299] width 16 height 21
click at [465, 280] on span "⬚" at bounding box center [465, 281] width 13 height 17
click at [460, 280] on span "⬚" at bounding box center [465, 281] width 13 height 17
click at [723, 294] on icon "Done" at bounding box center [727, 291] width 14 height 10
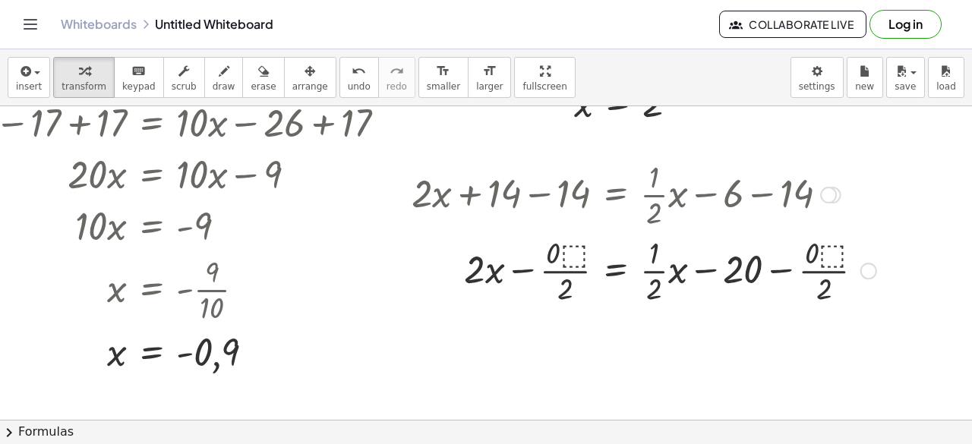
click at [569, 256] on div at bounding box center [644, 270] width 480 height 76
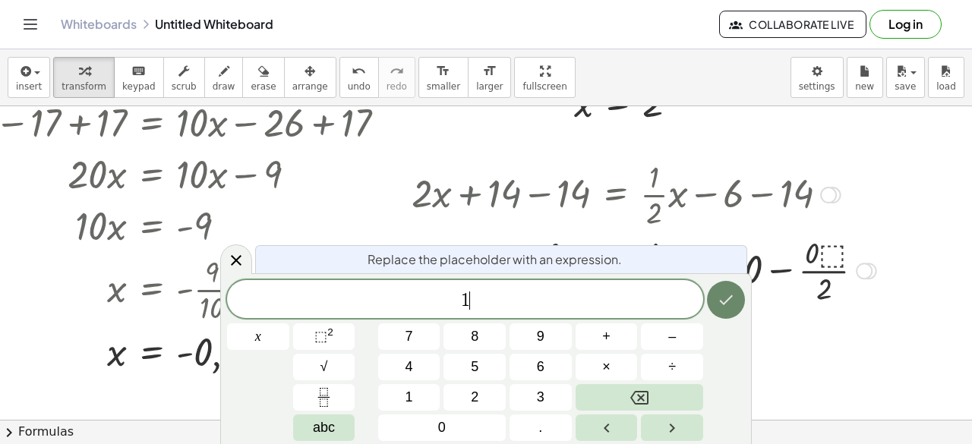
click at [726, 301] on icon "Done" at bounding box center [727, 300] width 14 height 10
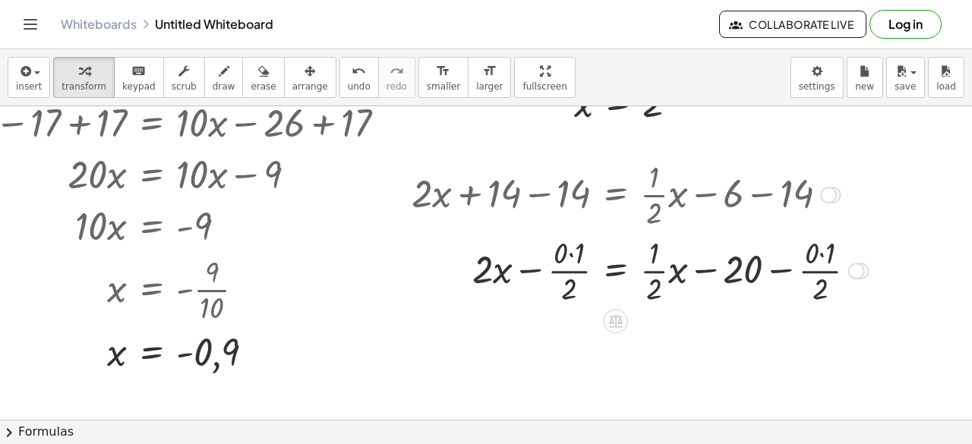
click at [557, 265] on div at bounding box center [640, 270] width 472 height 76
click at [802, 247] on div at bounding box center [640, 270] width 472 height 76
click at [559, 254] on div at bounding box center [627, 270] width 447 height 76
click at [559, 265] on div at bounding box center [627, 270] width 447 height 76
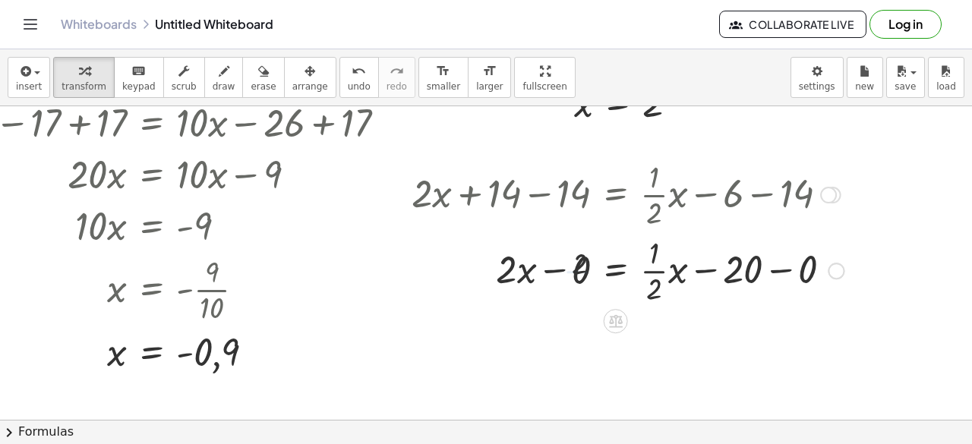
click at [796, 263] on div at bounding box center [627, 270] width 447 height 76
click at [559, 263] on div at bounding box center [626, 270] width 444 height 76
click at [610, 320] on icon at bounding box center [616, 321] width 14 height 13
click at [581, 323] on span "−" at bounding box center [585, 322] width 9 height 22
click at [547, 265] on div at bounding box center [634, 270] width 461 height 76
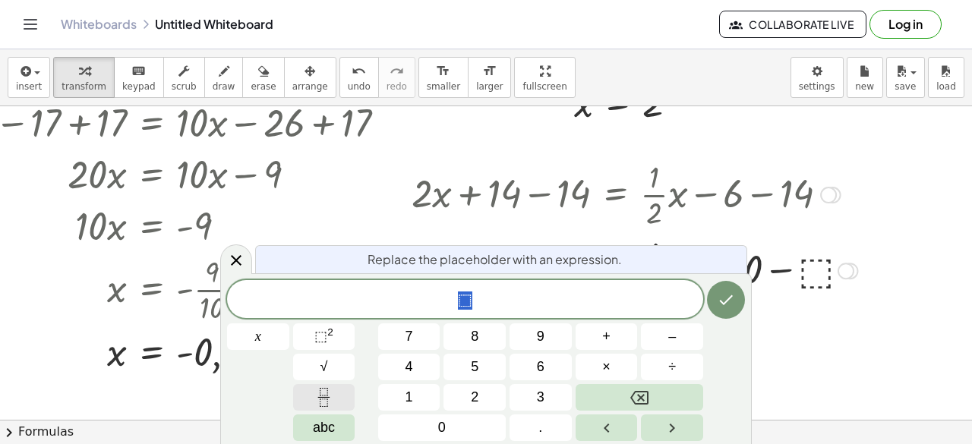
click at [317, 394] on icon "Fraction" at bounding box center [323, 397] width 19 height 19
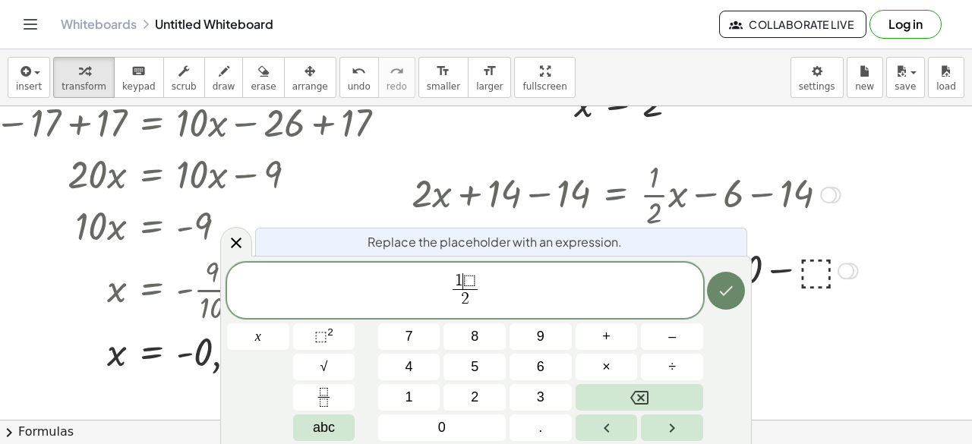
click at [718, 301] on button "Done" at bounding box center [726, 291] width 38 height 38
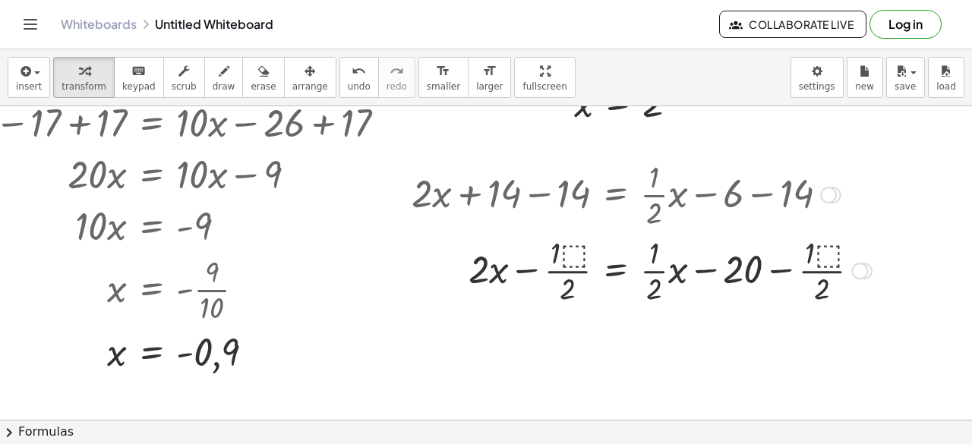
click at [560, 256] on div at bounding box center [641, 270] width 475 height 76
click at [557, 259] on div at bounding box center [638, 270] width 468 height 76
click at [557, 265] on div at bounding box center [638, 270] width 468 height 76
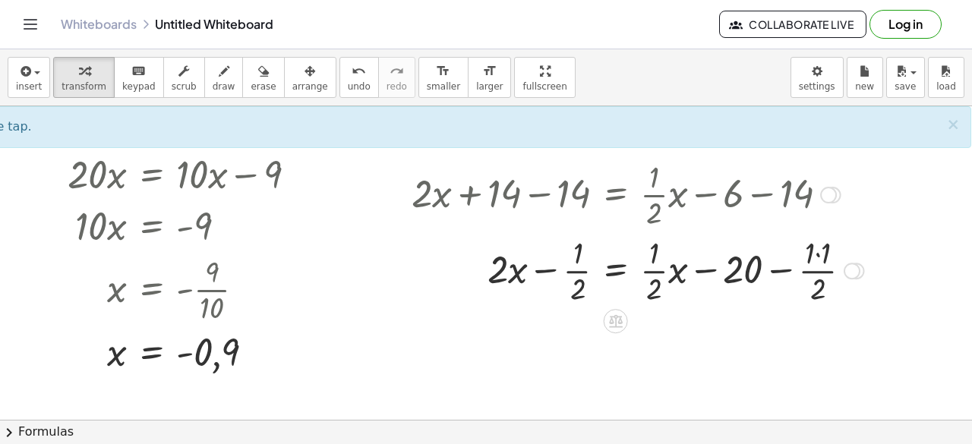
click at [567, 275] on div at bounding box center [638, 270] width 468 height 76
click at [528, 273] on div at bounding box center [638, 270] width 468 height 76
click at [533, 264] on div at bounding box center [638, 270] width 468 height 76
click at [569, 281] on div at bounding box center [638, 270] width 468 height 76
click at [566, 275] on div at bounding box center [638, 270] width 468 height 76
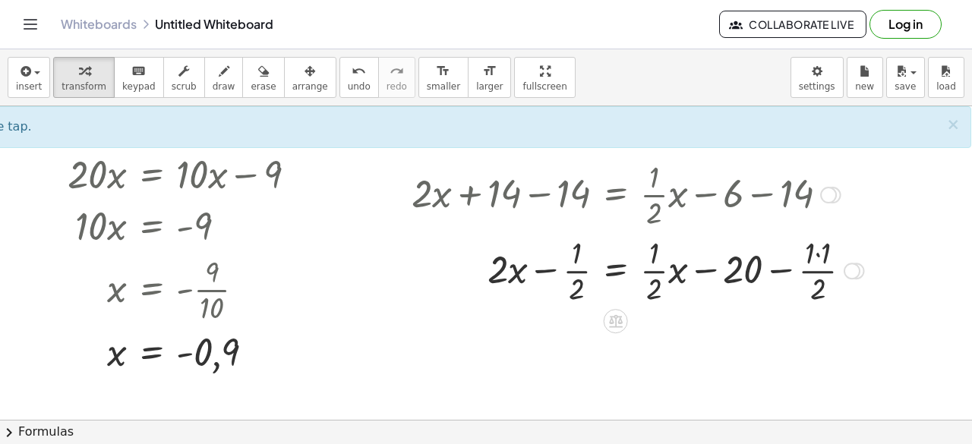
click at [566, 275] on div at bounding box center [638, 270] width 468 height 76
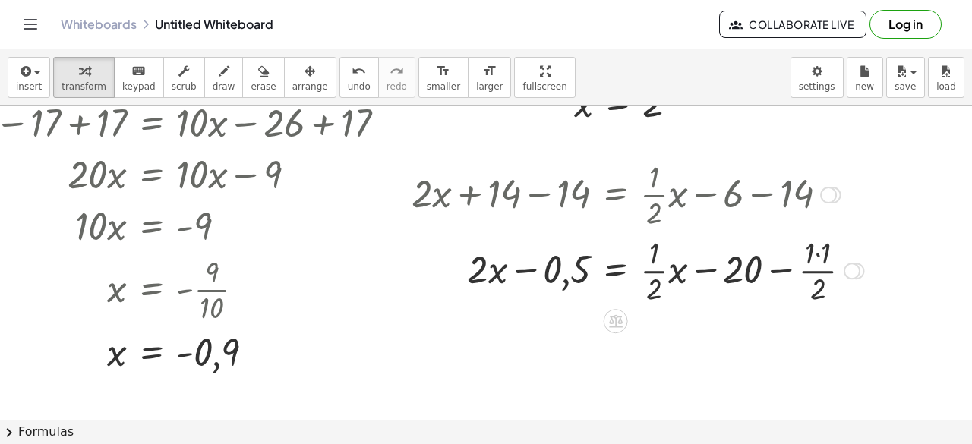
click at [550, 270] on div at bounding box center [638, 270] width 468 height 76
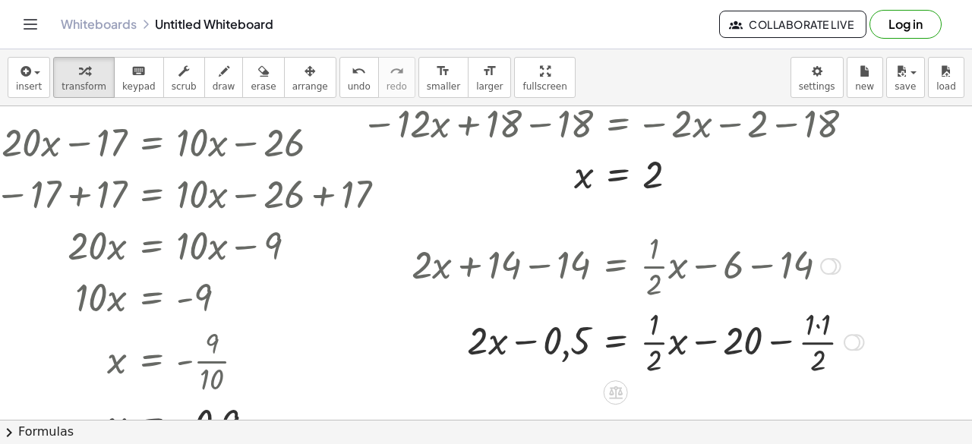
scroll to position [1060, 99]
click at [292, 81] on span "arrange" at bounding box center [310, 86] width 36 height 11
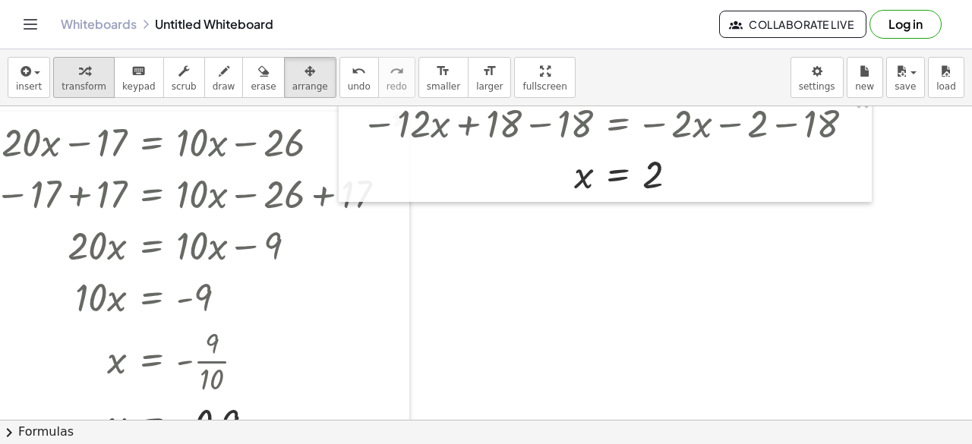
click at [62, 84] on span "transform" at bounding box center [84, 86] width 45 height 11
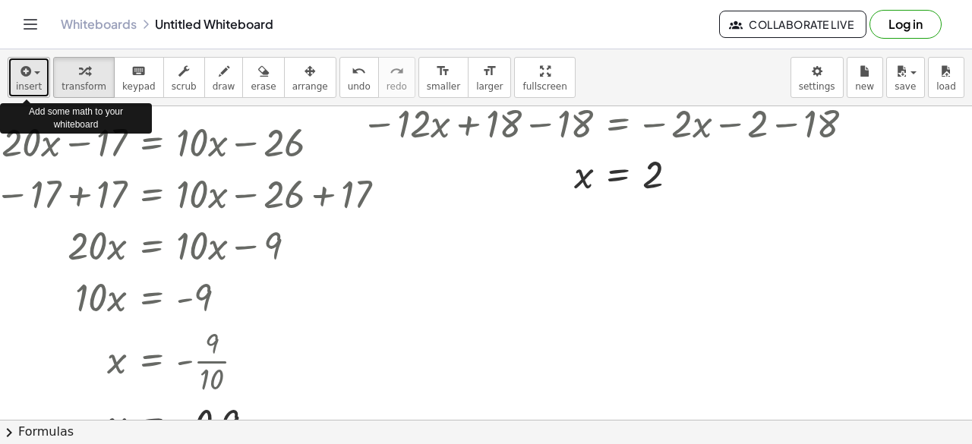
click at [29, 83] on span "insert" at bounding box center [29, 86] width 26 height 11
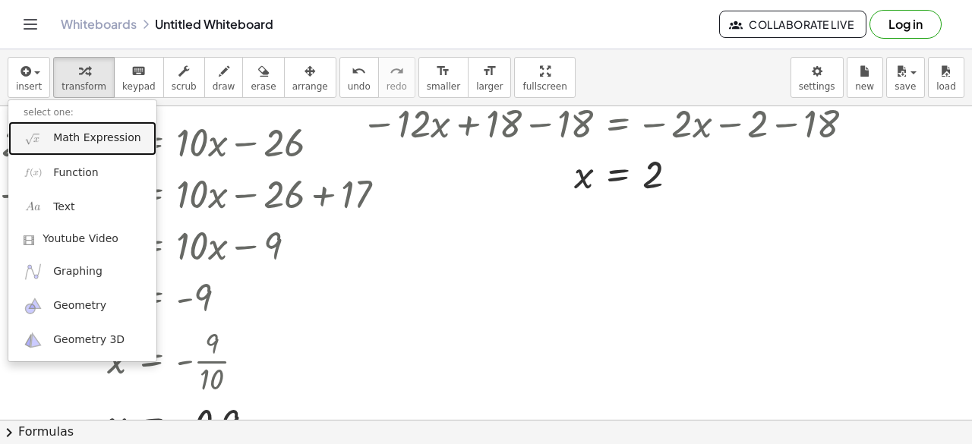
click at [65, 153] on link "Math Expression" at bounding box center [82, 138] width 148 height 34
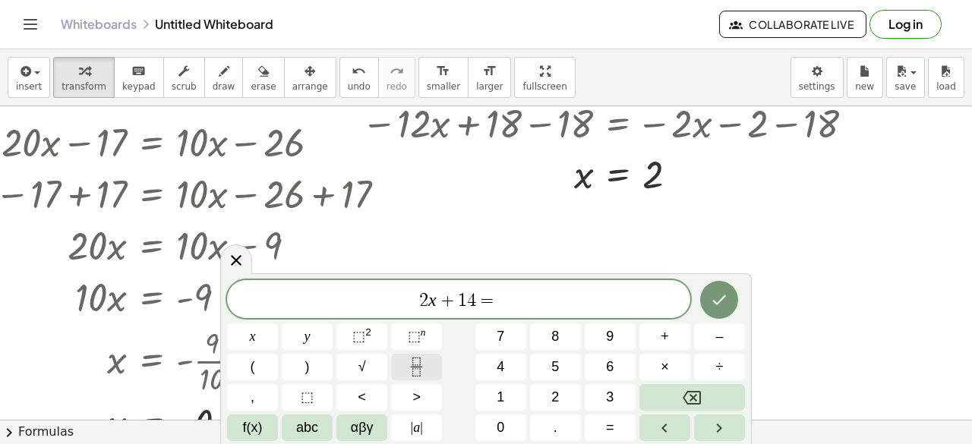
click at [402, 362] on button "Fraction" at bounding box center [416, 367] width 51 height 27
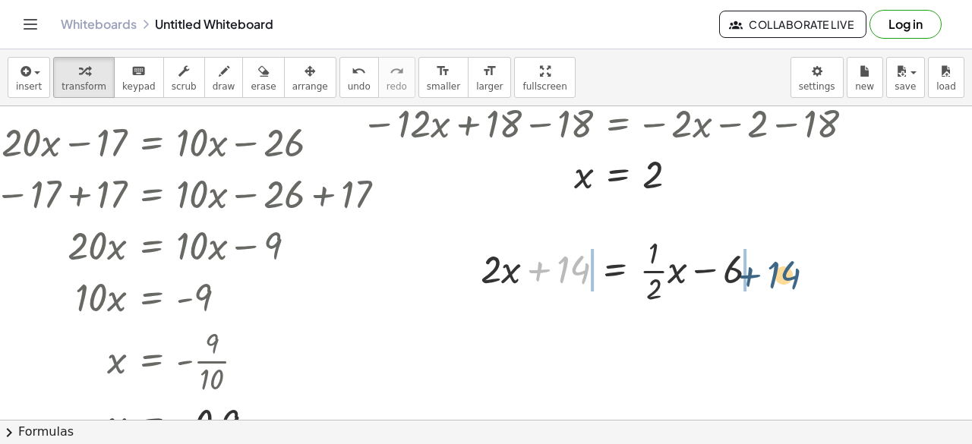
drag, startPoint x: 549, startPoint y: 260, endPoint x: 759, endPoint y: 265, distance: 210.4
click at [759, 265] on div at bounding box center [625, 270] width 305 height 76
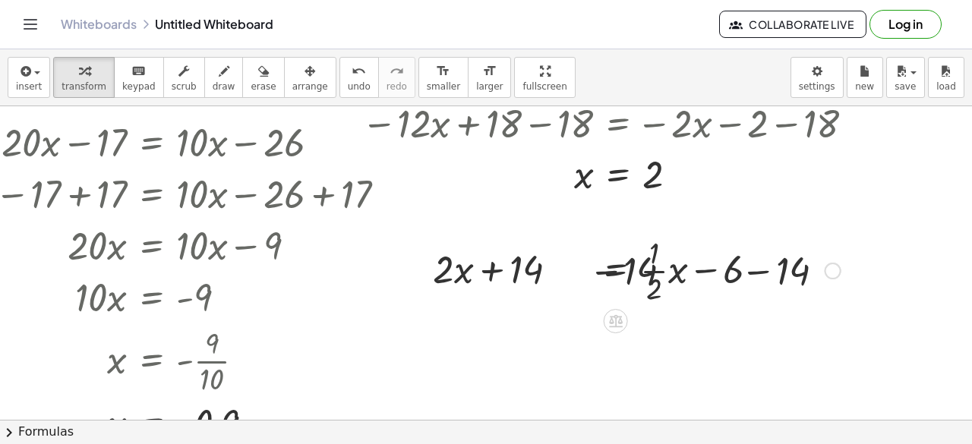
click at [723, 267] on div at bounding box center [626, 270] width 444 height 76
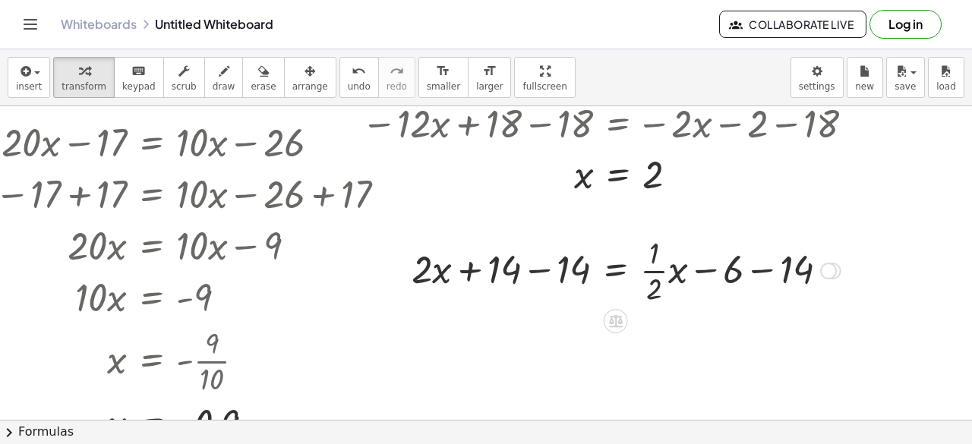
click at [502, 267] on div at bounding box center [626, 270] width 444 height 76
click at [530, 273] on div at bounding box center [626, 270] width 444 height 76
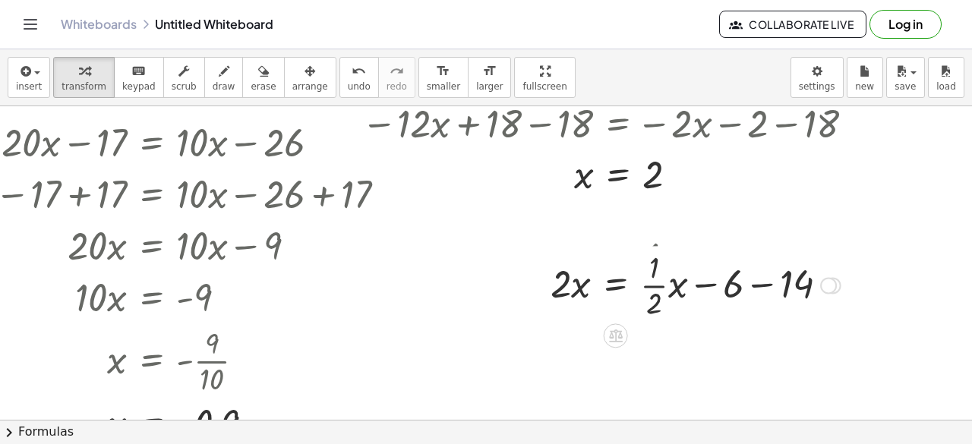
click at [756, 276] on div at bounding box center [626, 284] width 444 height 76
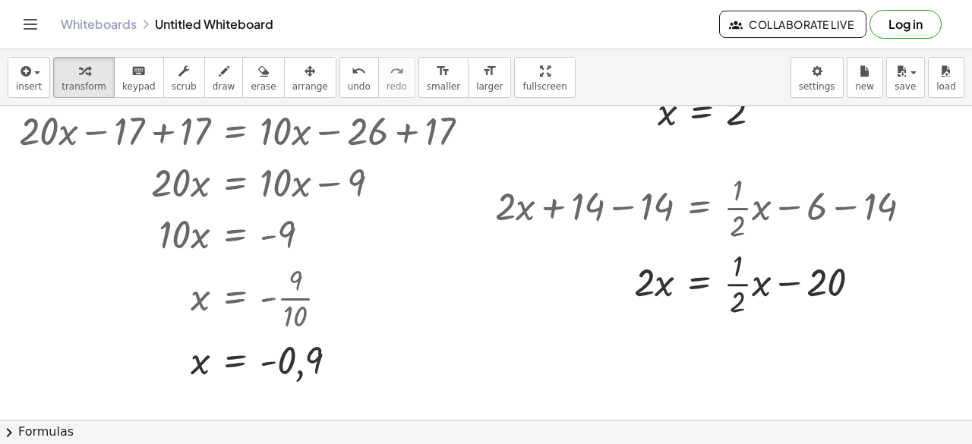
scroll to position [1124, 5]
click at [662, 336] on div "−" at bounding box center [668, 333] width 24 height 24
click at [662, 285] on div at bounding box center [717, 282] width 461 height 76
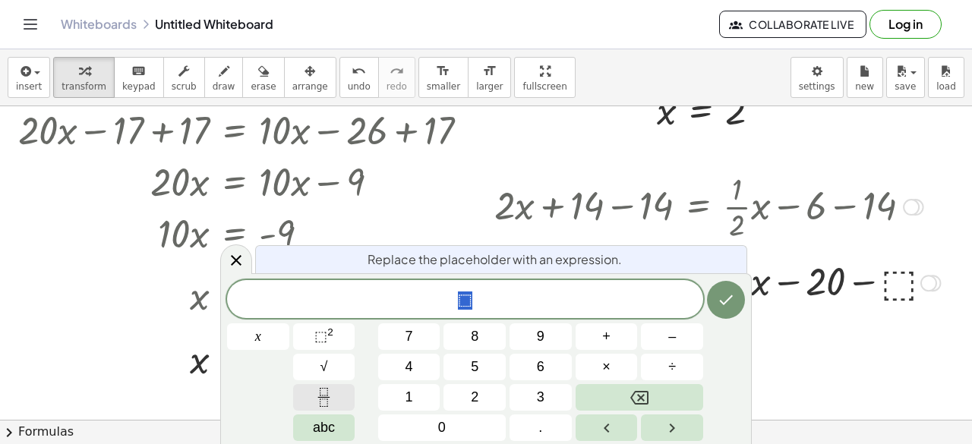
click at [341, 405] on button "Fraction" at bounding box center [324, 397] width 62 height 27
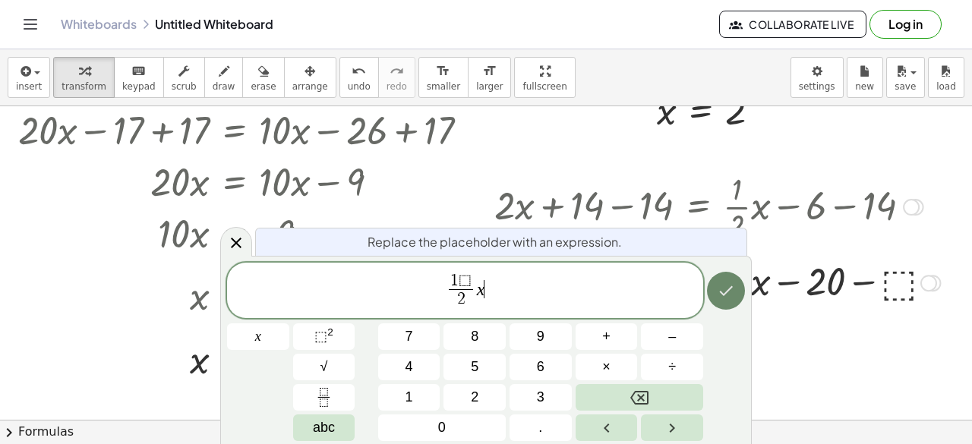
click at [717, 296] on icon "Done" at bounding box center [726, 291] width 18 height 18
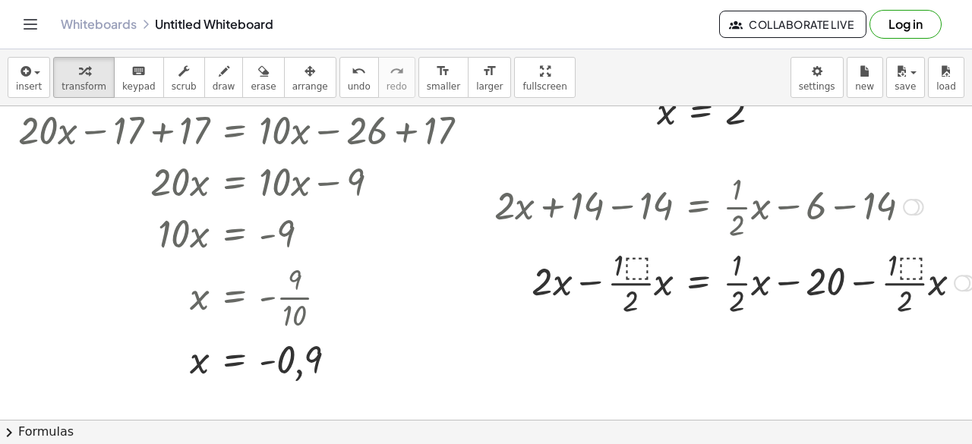
click at [632, 266] on div at bounding box center [734, 282] width 495 height 76
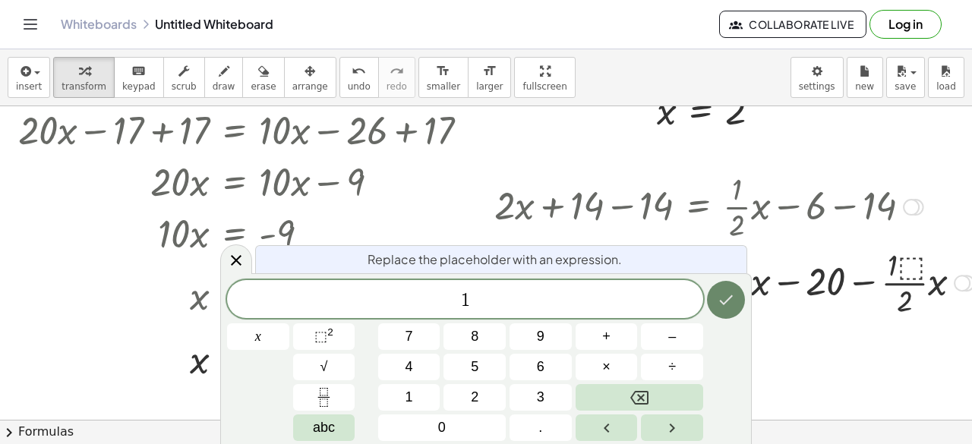
click at [724, 300] on icon "Done" at bounding box center [726, 300] width 18 height 18
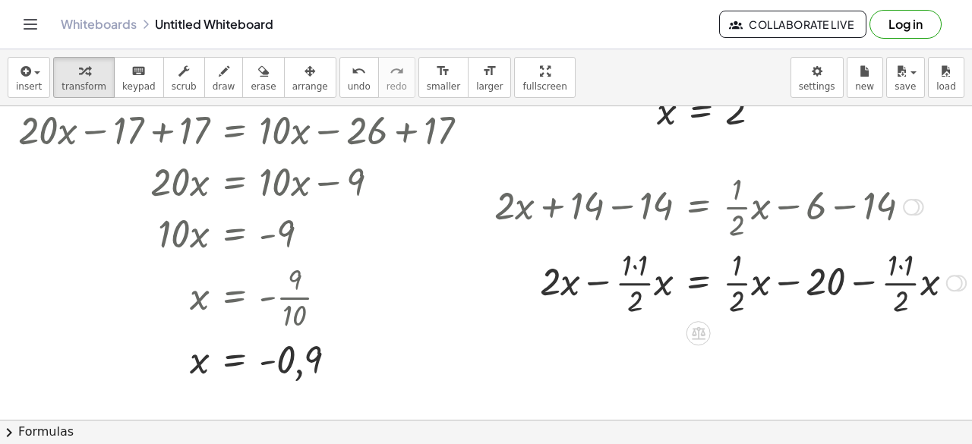
click at [629, 267] on div at bounding box center [730, 282] width 487 height 76
click at [642, 271] on div at bounding box center [730, 282] width 487 height 76
click at [595, 279] on div at bounding box center [730, 282] width 487 height 76
click at [610, 285] on div at bounding box center [730, 282] width 487 height 76
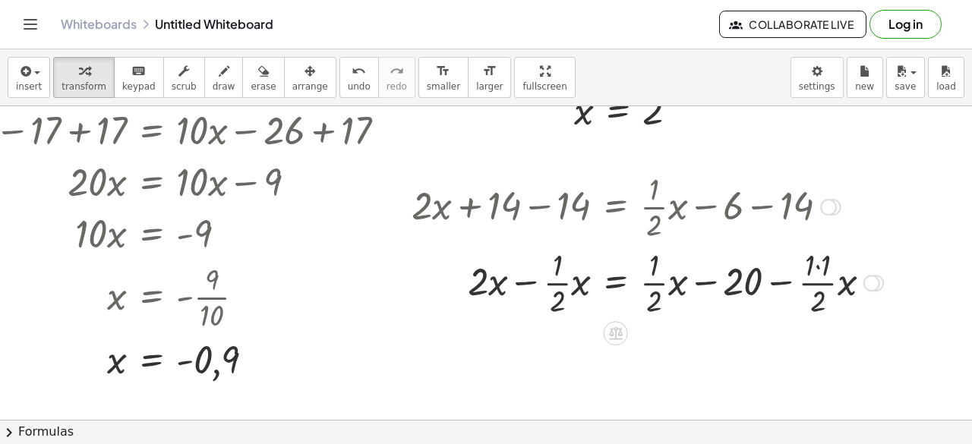
scroll to position [1124, 96]
click at [791, 286] on div at bounding box center [647, 282] width 487 height 76
click at [818, 257] on div at bounding box center [647, 282] width 487 height 76
click at [773, 271] on div at bounding box center [642, 282] width 476 height 76
click at [770, 277] on div at bounding box center [642, 282] width 476 height 76
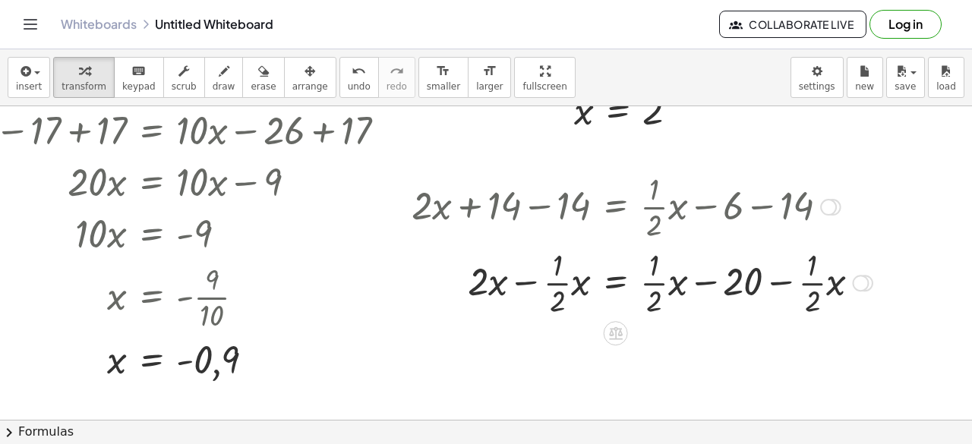
click at [771, 280] on div at bounding box center [642, 282] width 476 height 76
drag, startPoint x: 745, startPoint y: 279, endPoint x: 871, endPoint y: 276, distance: 126.1
click at [871, 276] on div at bounding box center [642, 282] width 476 height 76
click at [706, 283] on div at bounding box center [642, 282] width 476 height 76
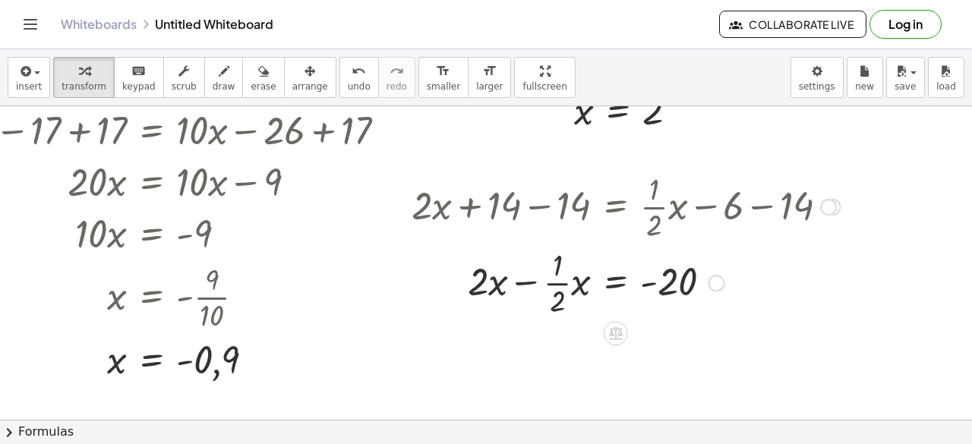
click at [637, 285] on div at bounding box center [626, 282] width 444 height 76
click at [526, 287] on div at bounding box center [626, 282] width 444 height 76
click at [490, 280] on div at bounding box center [626, 282] width 444 height 76
click at [529, 285] on div at bounding box center [626, 282] width 444 height 76
click at [513, 297] on div at bounding box center [626, 282] width 444 height 76
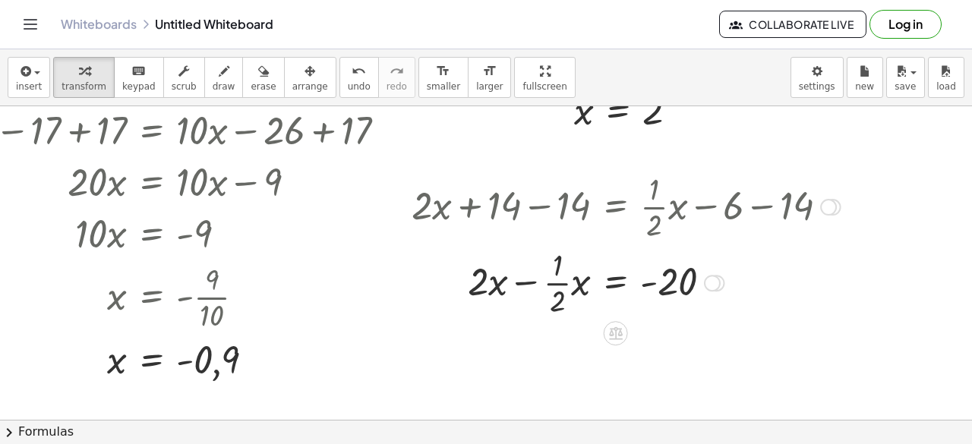
click at [514, 284] on div at bounding box center [626, 282] width 444 height 76
click at [477, 279] on div at bounding box center [626, 282] width 444 height 76
click at [562, 285] on div at bounding box center [626, 282] width 444 height 76
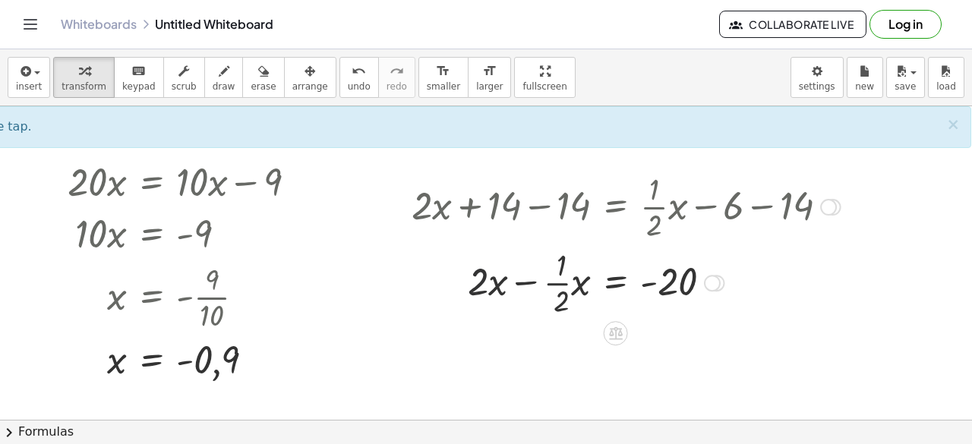
click at [552, 297] on div at bounding box center [626, 282] width 444 height 76
click at [548, 277] on div at bounding box center [626, 282] width 444 height 76
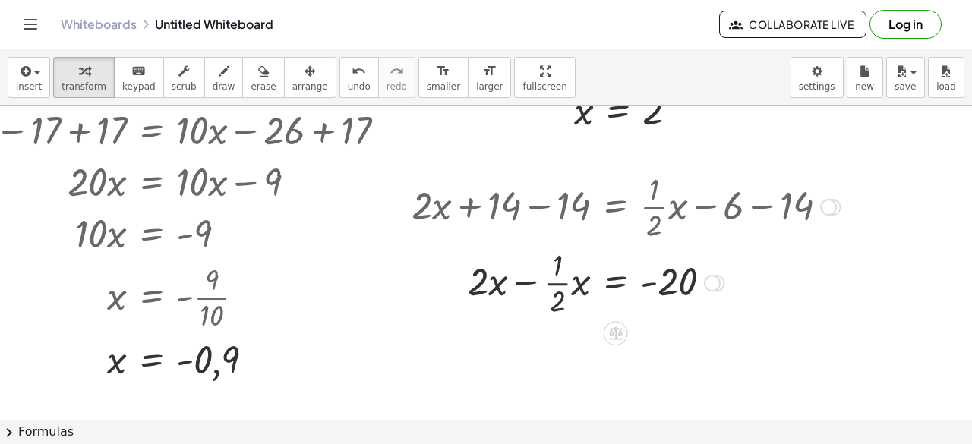
click at [548, 277] on div at bounding box center [626, 282] width 444 height 76
click at [501, 287] on div at bounding box center [626, 282] width 444 height 52
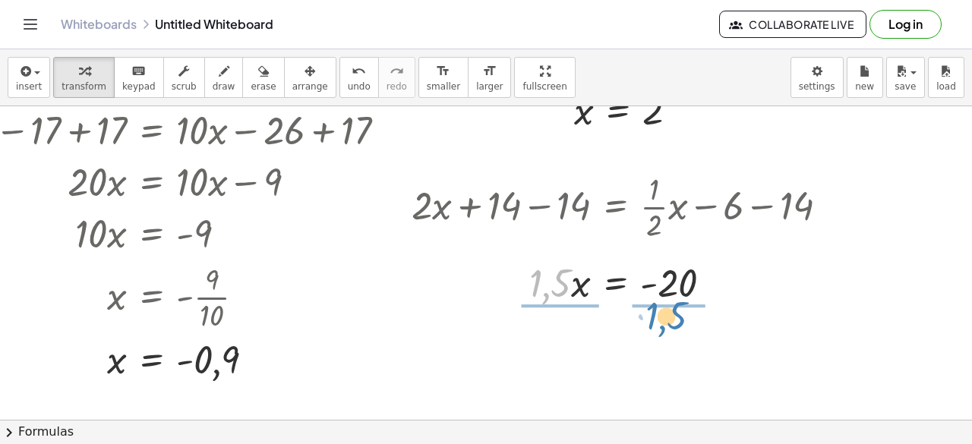
drag, startPoint x: 546, startPoint y: 278, endPoint x: 664, endPoint y: 311, distance: 122.1
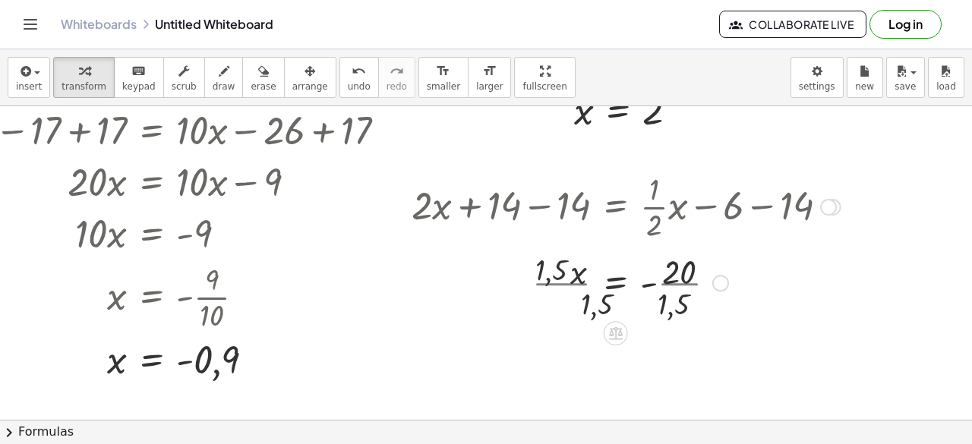
click at [669, 284] on div at bounding box center [626, 282] width 444 height 76
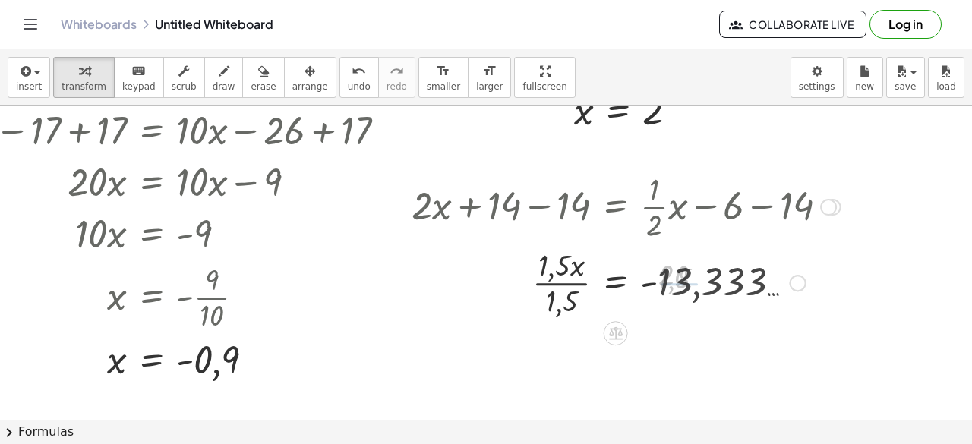
click at [562, 288] on div at bounding box center [626, 282] width 444 height 76
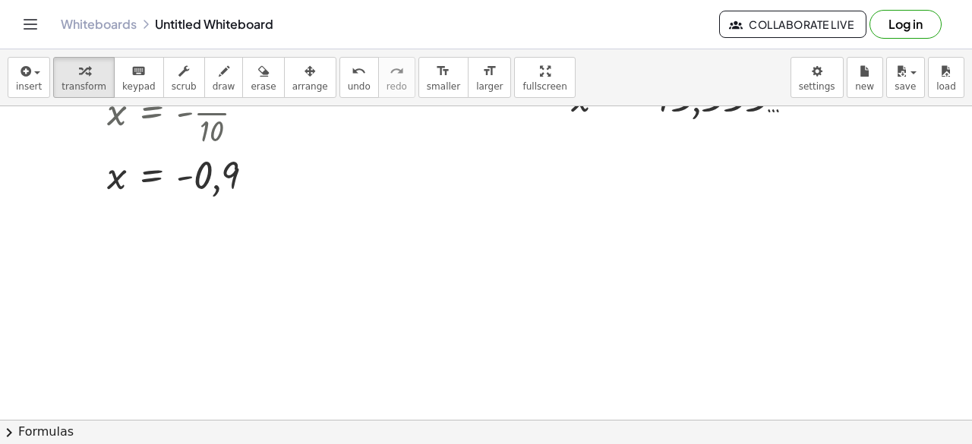
scroll to position [1309, 96]
click at [26, 75] on icon "button" at bounding box center [24, 71] width 14 height 18
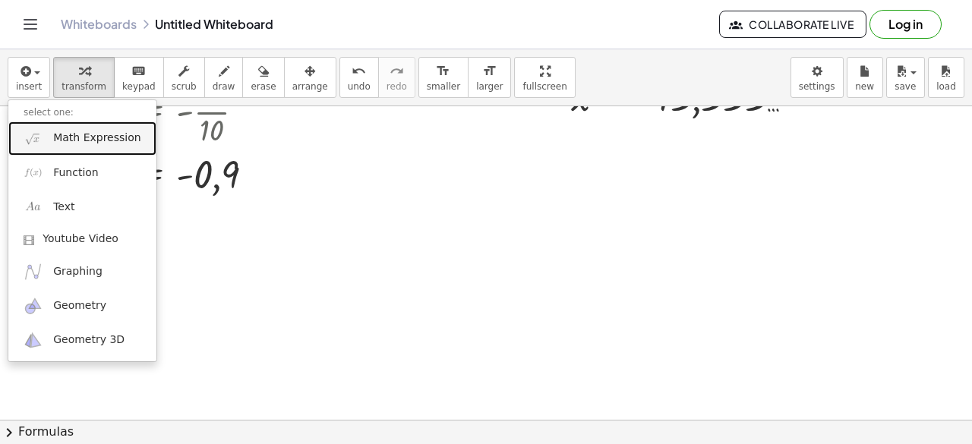
click at [61, 137] on span "Math Expression" at bounding box center [96, 138] width 87 height 15
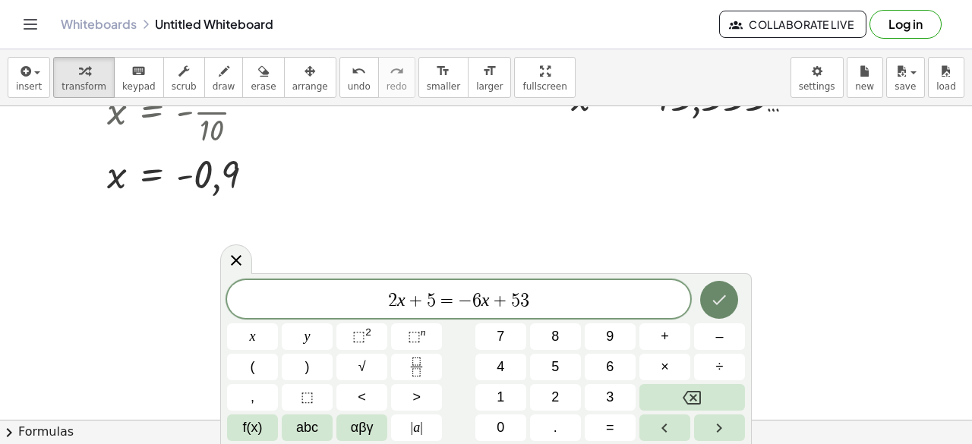
click at [720, 292] on icon "Done" at bounding box center [719, 300] width 18 height 18
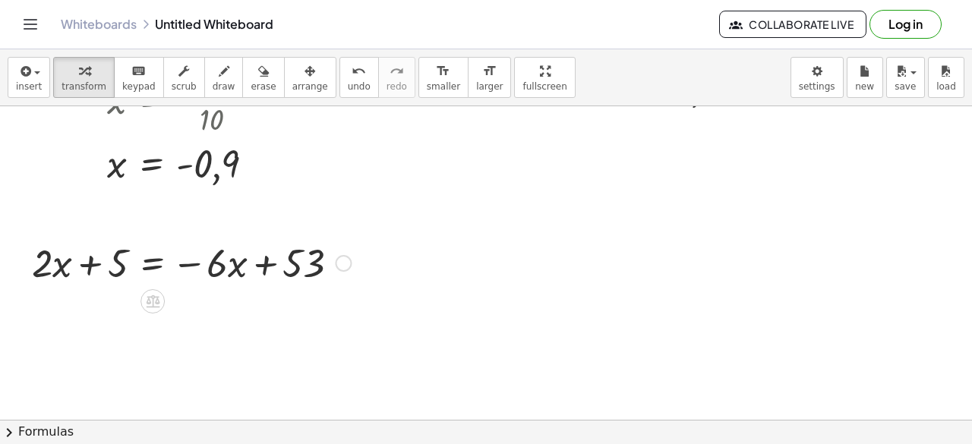
scroll to position [1320, 90]
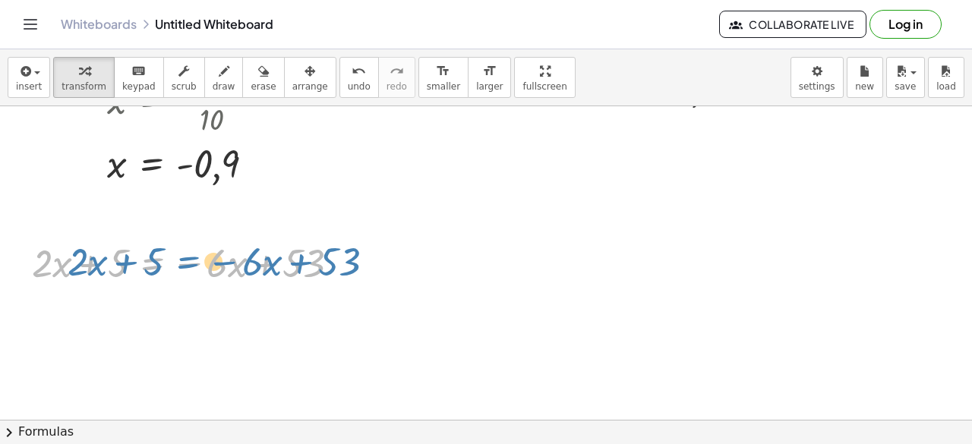
drag, startPoint x: 129, startPoint y: 265, endPoint x: 134, endPoint y: 272, distance: 8.7
click at [134, 272] on div at bounding box center [191, 262] width 334 height 52
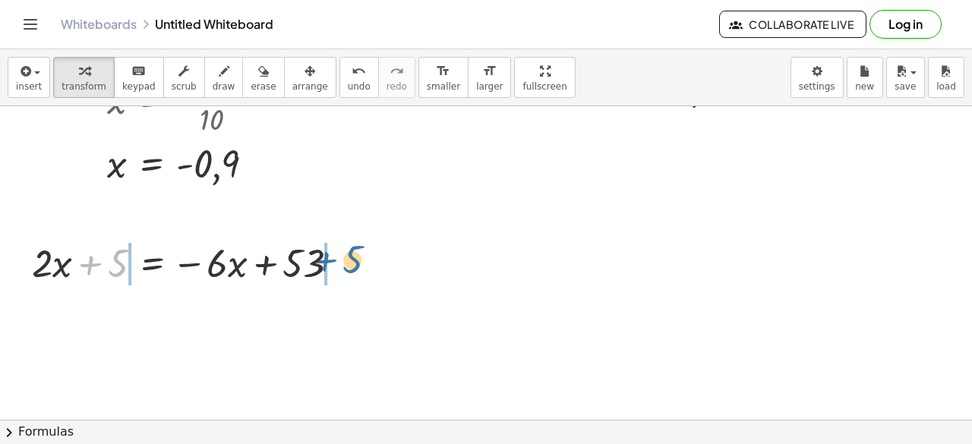
drag, startPoint x: 118, startPoint y: 267, endPoint x: 354, endPoint y: 263, distance: 235.4
click at [354, 263] on div at bounding box center [191, 262] width 334 height 52
click at [293, 263] on div at bounding box center [191, 262] width 446 height 52
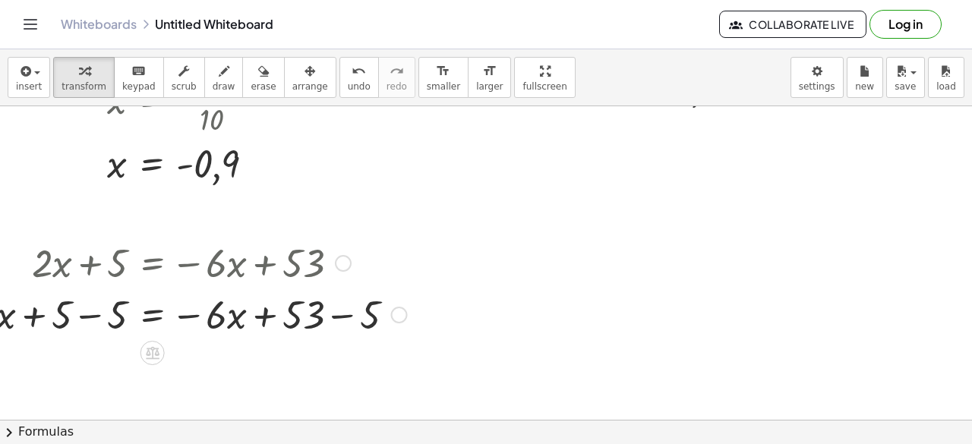
click at [112, 310] on div at bounding box center [191, 314] width 446 height 52
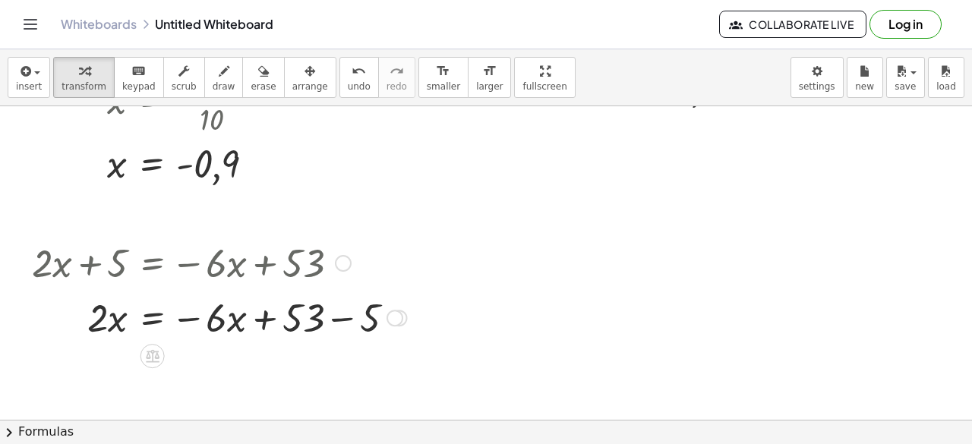
click at [153, 263] on div "+ · 2 · x + 5 = − · 6 · x + 53 + · 2 · x + 5 − 5 = − · 6 · x + 53 − 5 + · 2 · x…" at bounding box center [153, 263] width 0 height 0
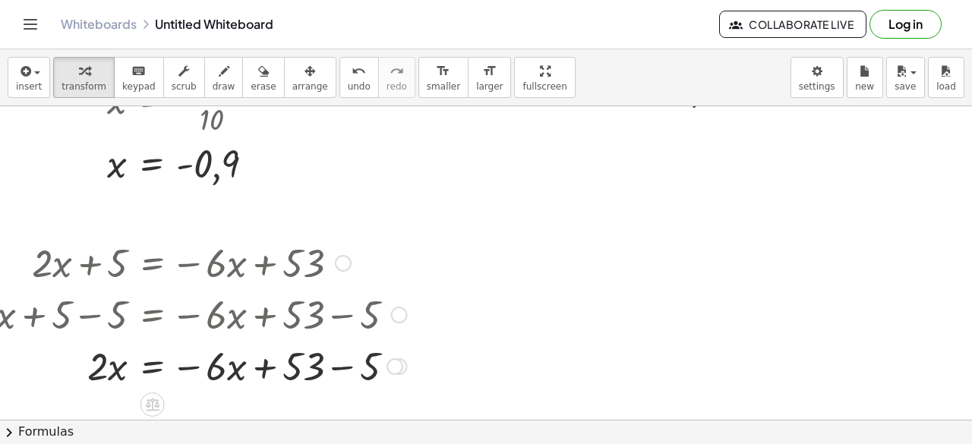
click at [325, 362] on div at bounding box center [191, 365] width 446 height 52
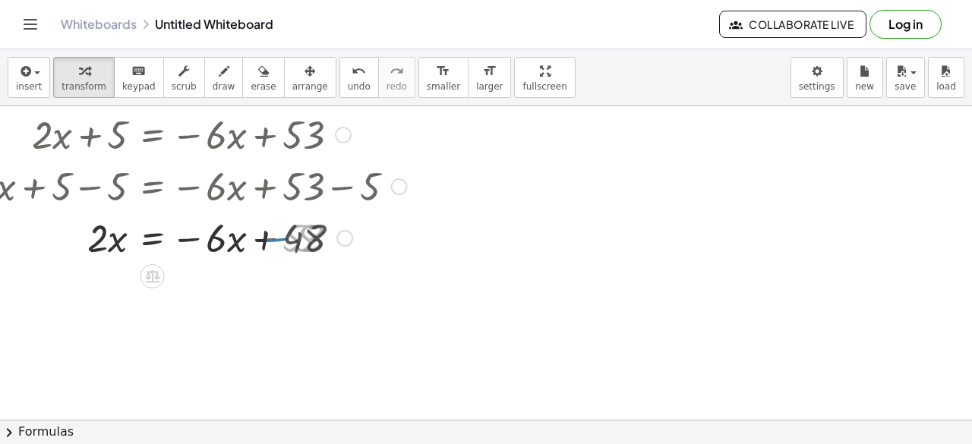
scroll to position [1462, 90]
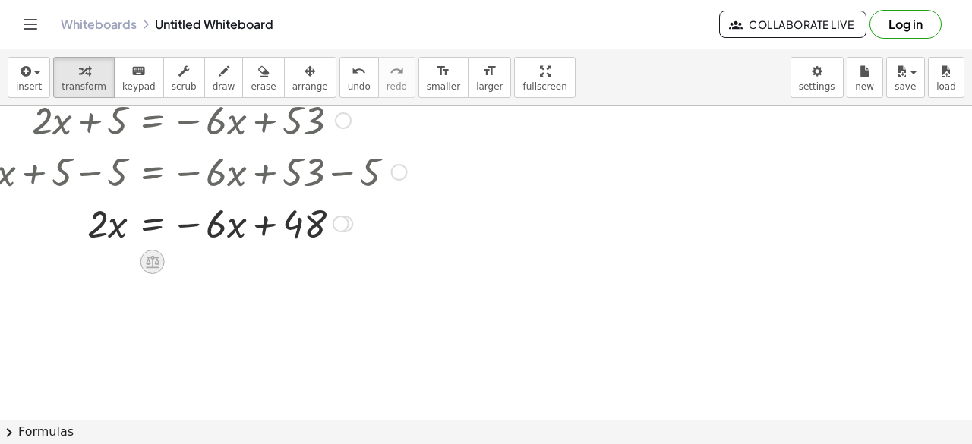
click at [150, 256] on icon at bounding box center [153, 262] width 14 height 13
click at [96, 265] on div "+" at bounding box center [92, 262] width 24 height 24
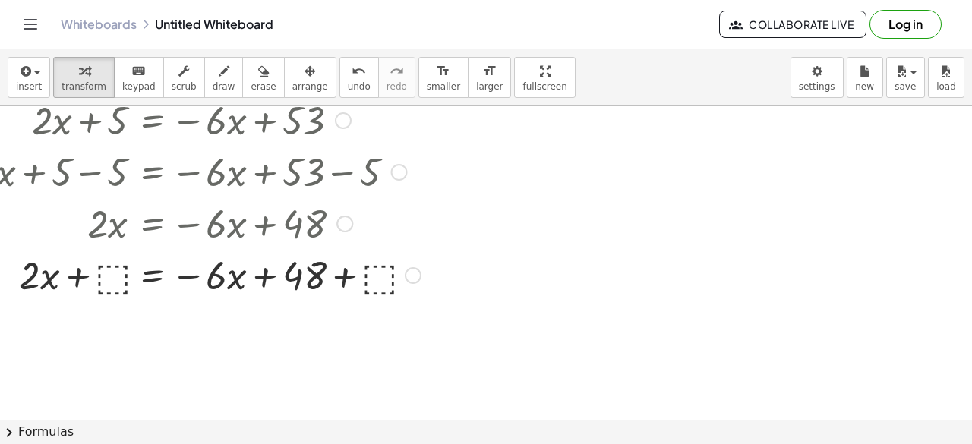
click at [114, 270] on div at bounding box center [198, 274] width 460 height 52
click at [65, 281] on div at bounding box center [202, 274] width 468 height 52
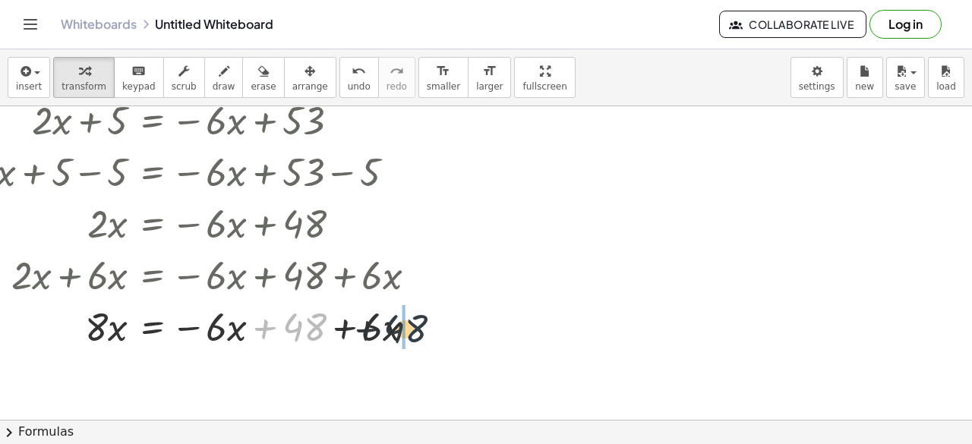
drag, startPoint x: 299, startPoint y: 321, endPoint x: 421, endPoint y: 326, distance: 121.6
click at [421, 326] on div at bounding box center [202, 326] width 468 height 52
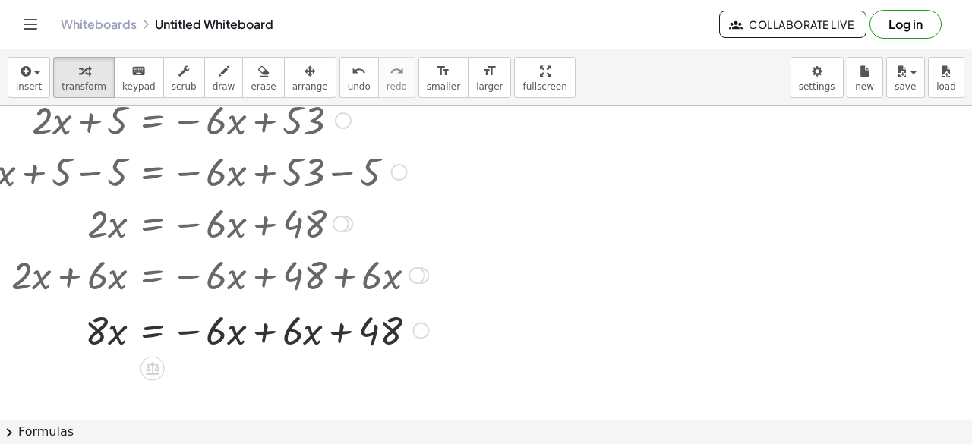
click at [274, 327] on div at bounding box center [202, 329] width 468 height 52
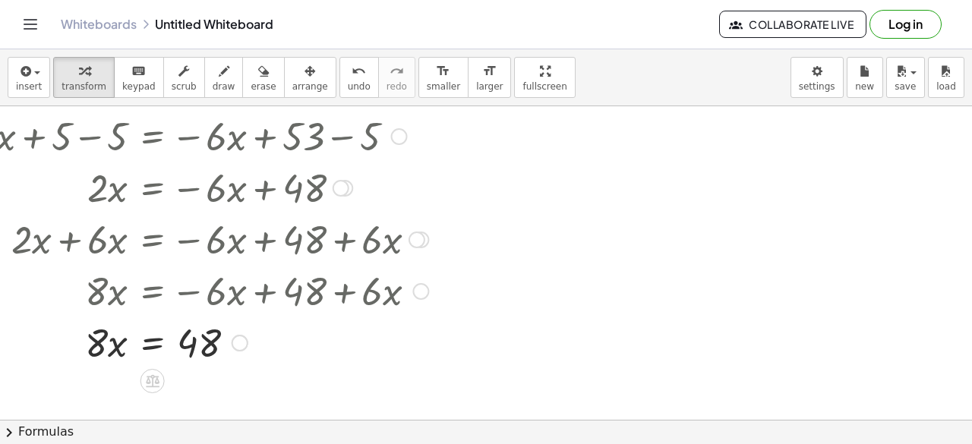
scroll to position [1499, 90]
drag, startPoint x: 86, startPoint y: 337, endPoint x: 210, endPoint y: 386, distance: 133.2
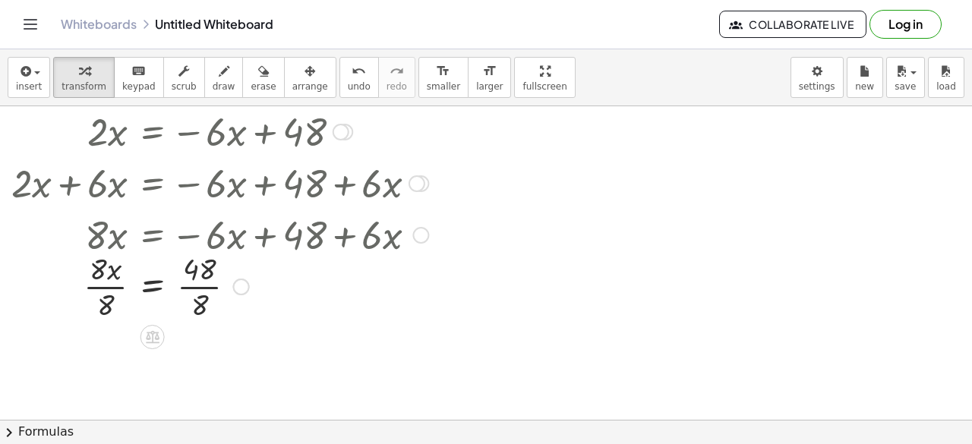
scroll to position [1555, 90]
click at [101, 290] on div at bounding box center [202, 285] width 468 height 76
click at [193, 287] on div at bounding box center [202, 285] width 468 height 76
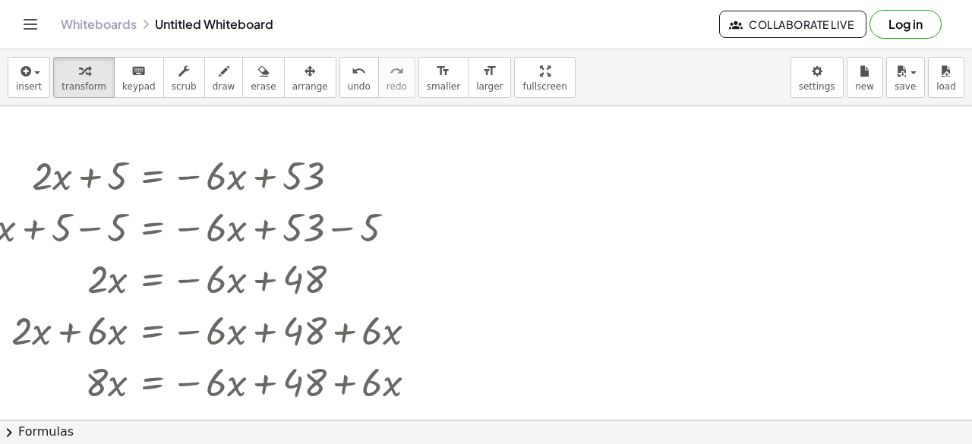
scroll to position [1405, 90]
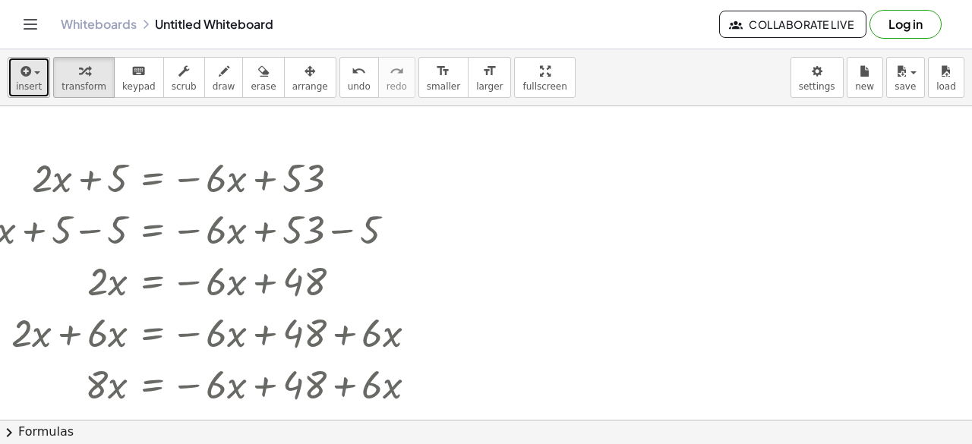
click at [27, 91] on span "insert" at bounding box center [29, 86] width 26 height 11
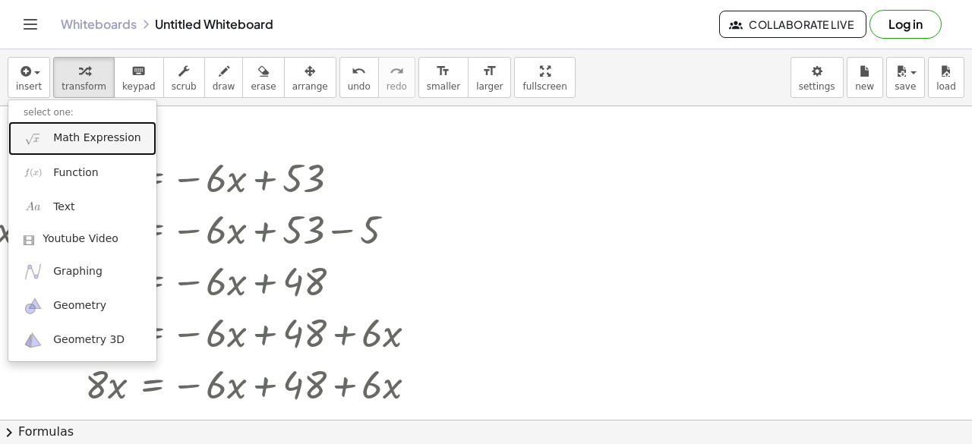
click at [105, 153] on link "Math Expression" at bounding box center [82, 138] width 148 height 34
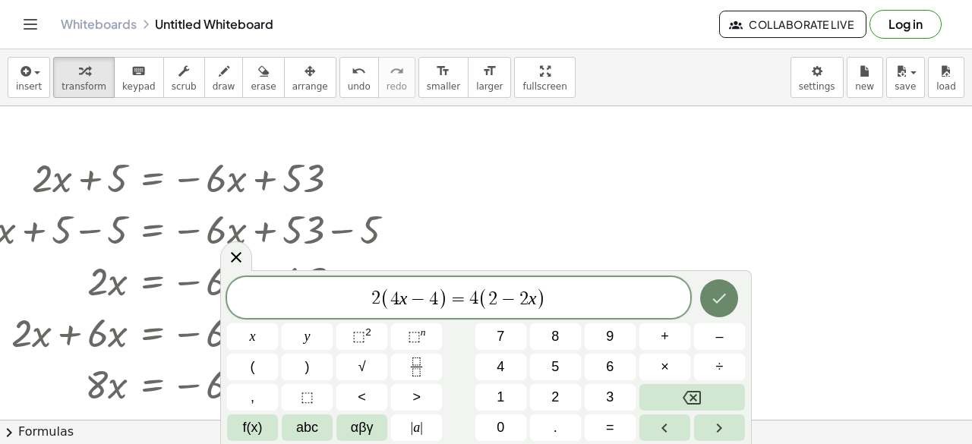
click at [724, 295] on icon "Done" at bounding box center [719, 298] width 18 height 18
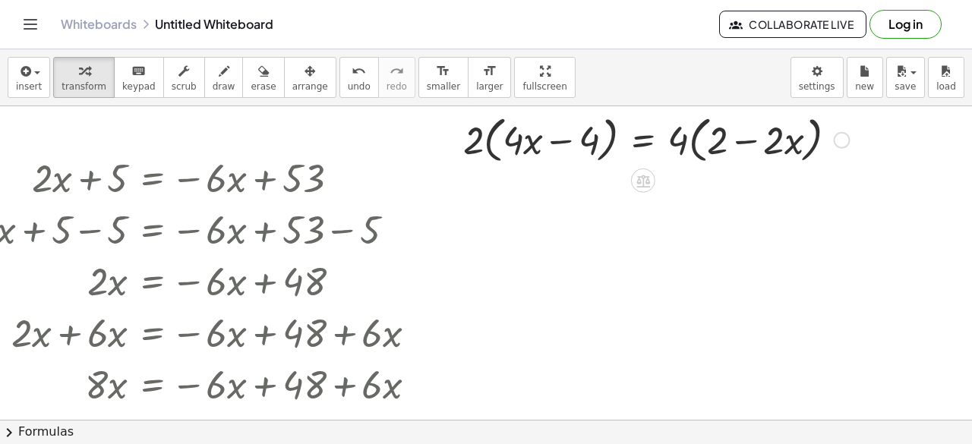
click at [515, 139] on div at bounding box center [657, 139] width 402 height 58
click at [488, 142] on div at bounding box center [657, 139] width 402 height 58
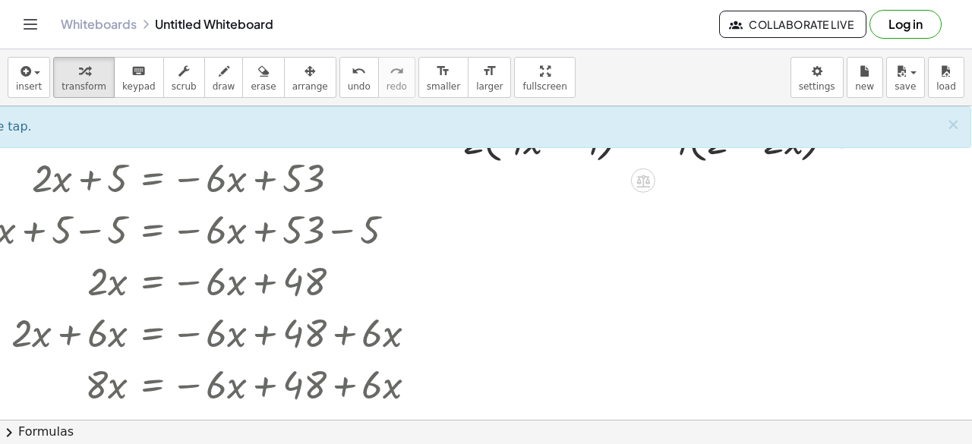
click at [472, 147] on div at bounding box center [657, 139] width 402 height 58
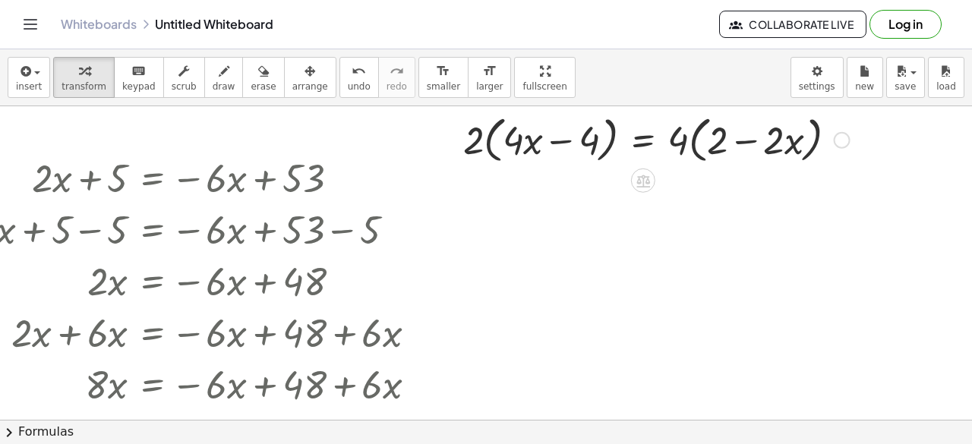
click at [482, 146] on div at bounding box center [657, 139] width 402 height 58
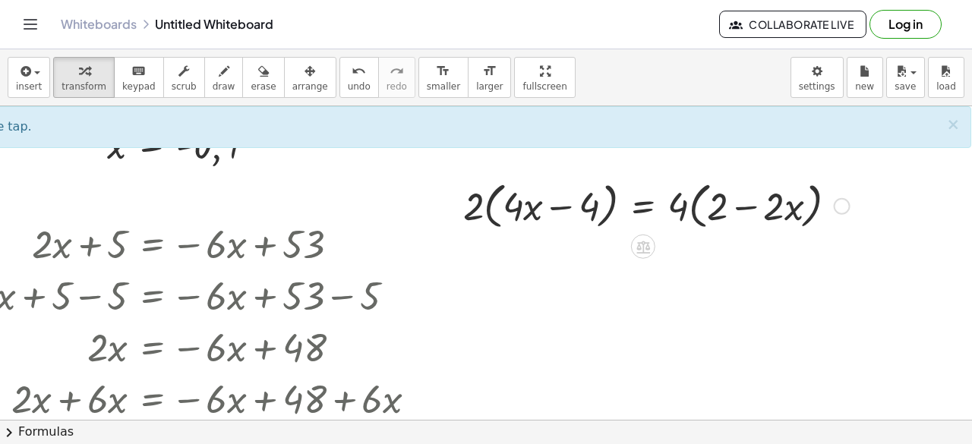
scroll to position [1336, 90]
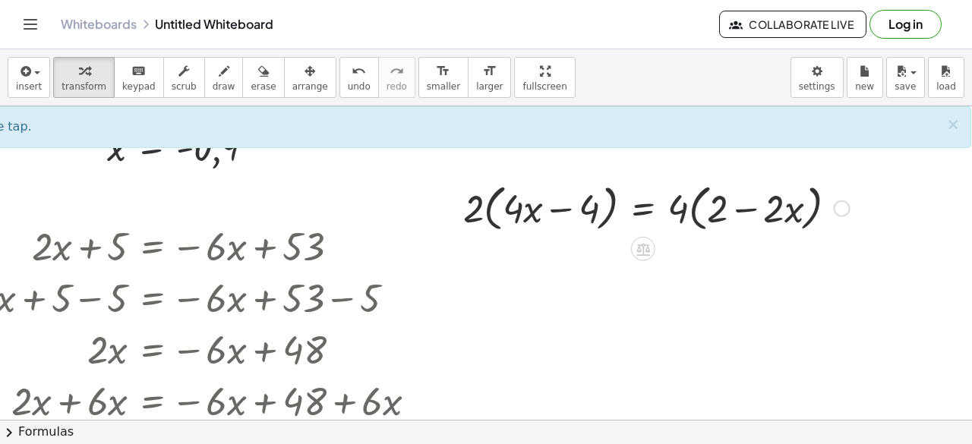
click at [678, 200] on div at bounding box center [657, 207] width 402 height 58
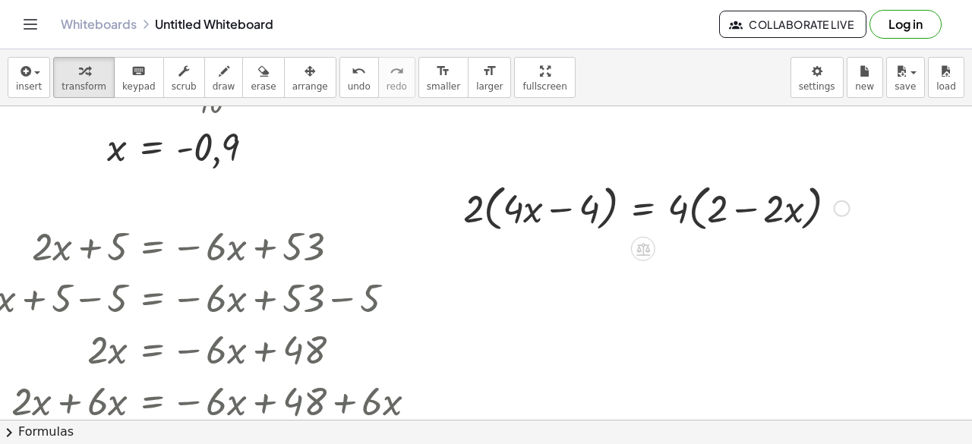
click at [678, 200] on div at bounding box center [657, 207] width 402 height 58
click at [679, 219] on div at bounding box center [657, 207] width 402 height 58
click at [688, 218] on div at bounding box center [657, 207] width 402 height 58
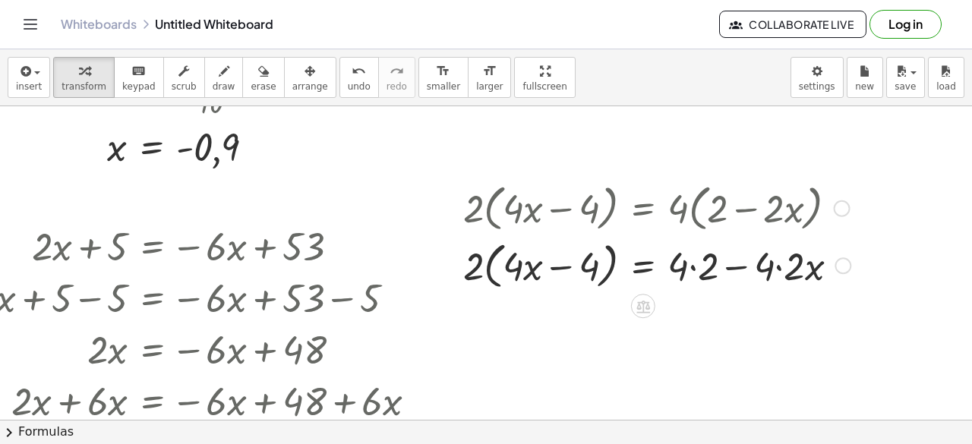
click at [473, 264] on div at bounding box center [657, 264] width 402 height 58
click at [464, 271] on div at bounding box center [657, 264] width 402 height 58
click at [501, 271] on div at bounding box center [657, 264] width 402 height 58
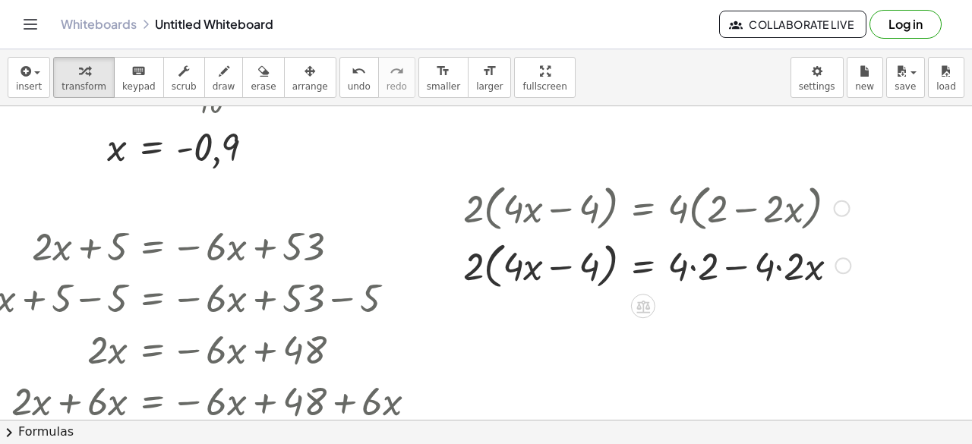
click at [501, 271] on div at bounding box center [657, 264] width 402 height 58
click at [522, 271] on div at bounding box center [657, 264] width 402 height 58
click at [487, 267] on div at bounding box center [657, 264] width 402 height 58
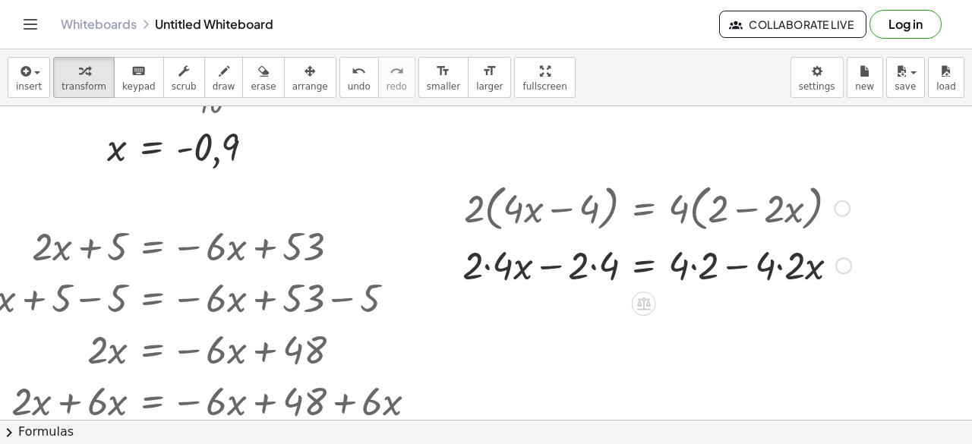
click at [497, 270] on div at bounding box center [657, 264] width 404 height 52
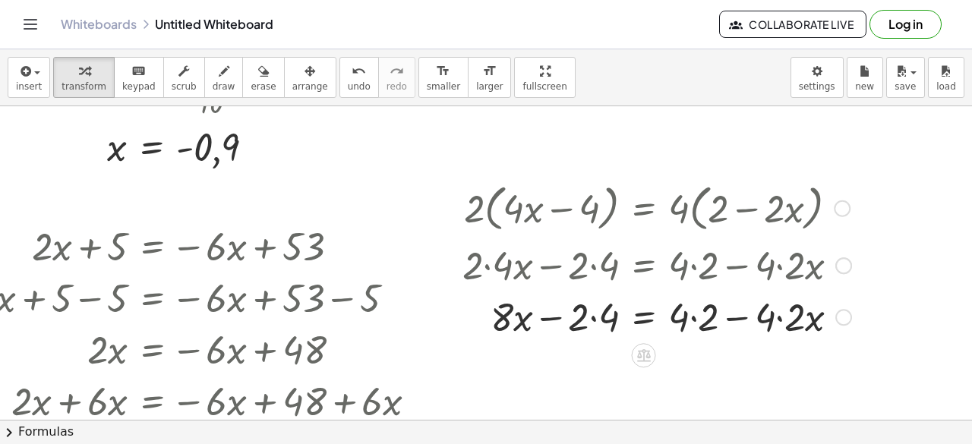
click at [604, 316] on div at bounding box center [657, 316] width 404 height 52
click at [706, 310] on div at bounding box center [657, 316] width 404 height 52
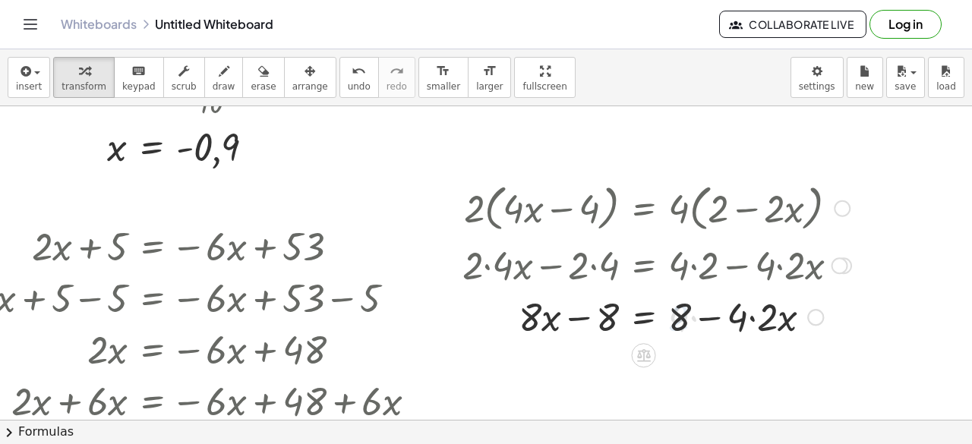
click at [756, 320] on div at bounding box center [657, 316] width 404 height 52
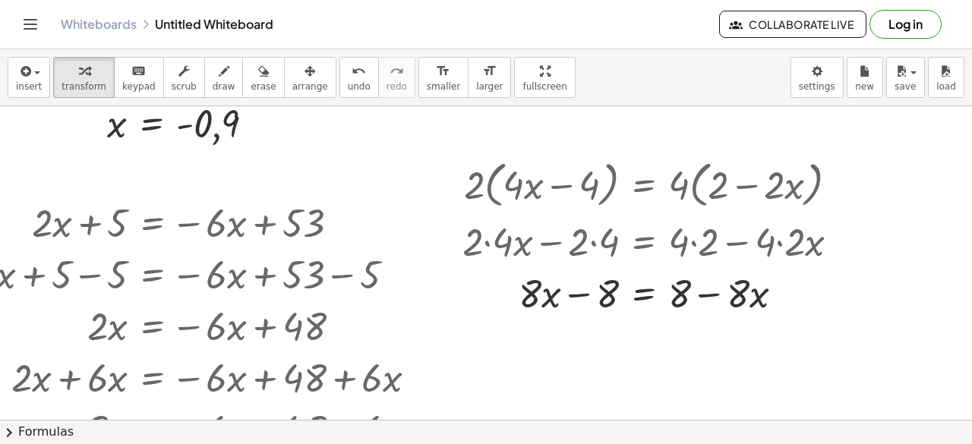
scroll to position [1362, 87]
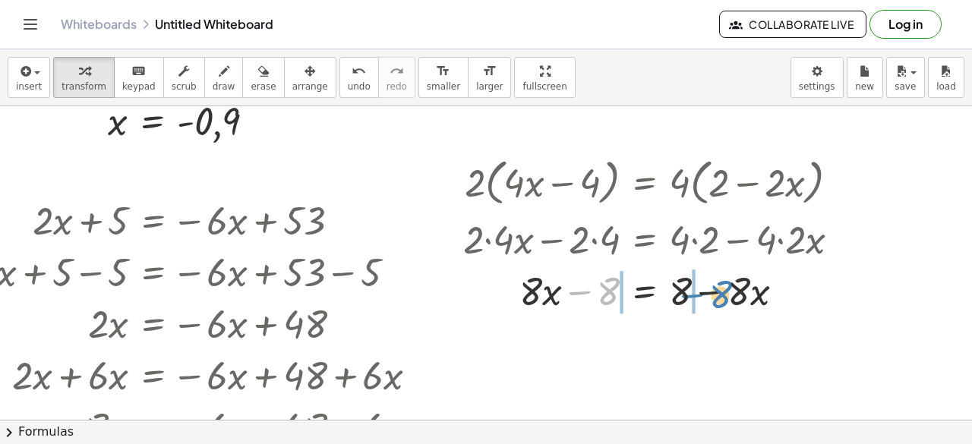
drag, startPoint x: 608, startPoint y: 288, endPoint x: 721, endPoint y: 291, distance: 112.4
click at [721, 291] on div at bounding box center [658, 290] width 404 height 52
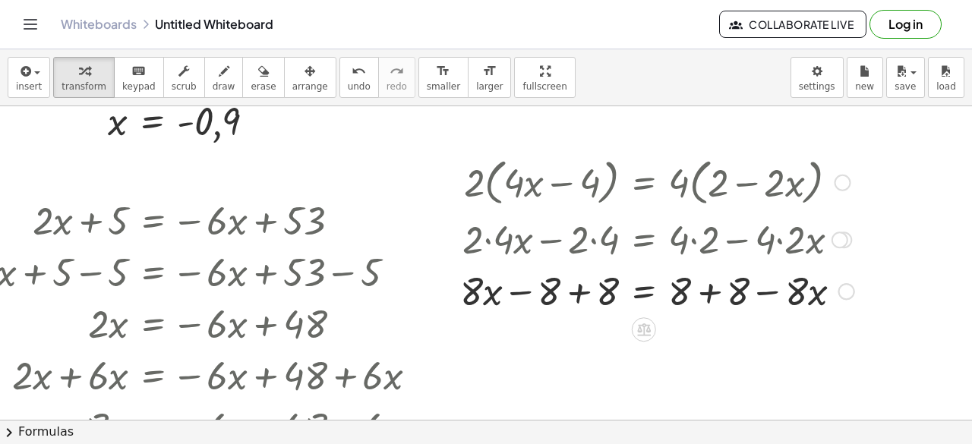
click at [689, 290] on div at bounding box center [657, 290] width 409 height 52
click at [580, 286] on div at bounding box center [657, 290] width 409 height 52
click at [708, 292] on div at bounding box center [659, 290] width 406 height 52
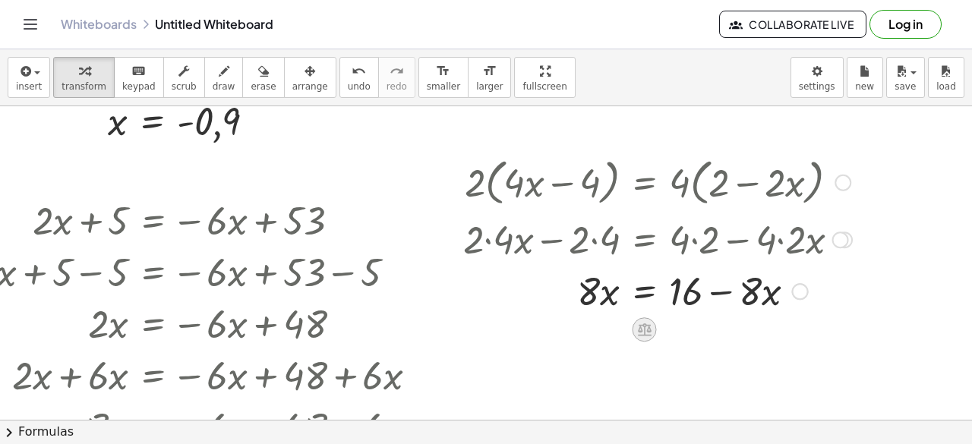
click at [645, 329] on icon at bounding box center [644, 329] width 16 height 16
click at [594, 327] on div "+" at bounding box center [584, 329] width 24 height 24
click at [608, 294] on div at bounding box center [669, 290] width 427 height 52
click at [559, 289] on div at bounding box center [674, 290] width 437 height 52
click at [792, 297] on div at bounding box center [674, 290] width 437 height 52
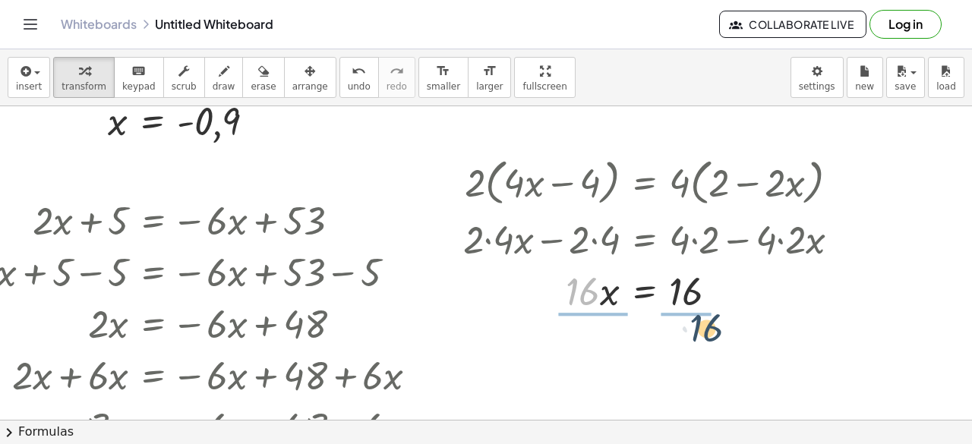
drag, startPoint x: 579, startPoint y: 287, endPoint x: 699, endPoint y: 324, distance: 126.3
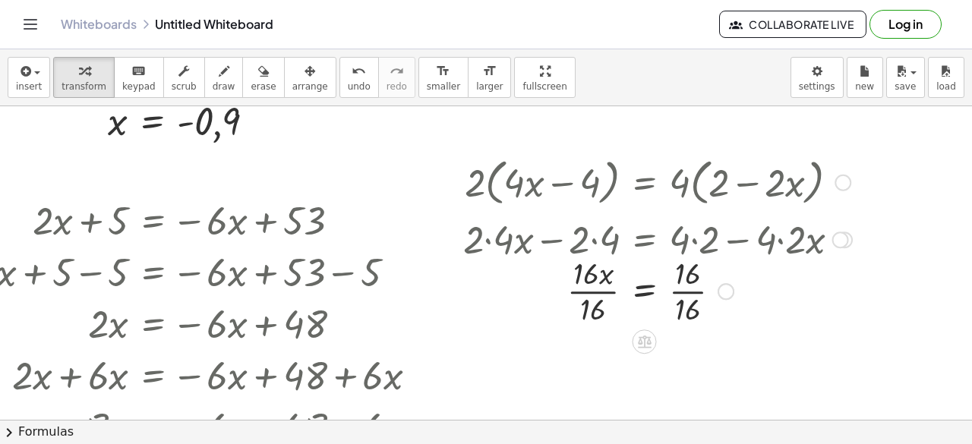
click at [584, 292] on div at bounding box center [658, 290] width 404 height 76
click at [680, 295] on div at bounding box center [658, 290] width 404 height 76
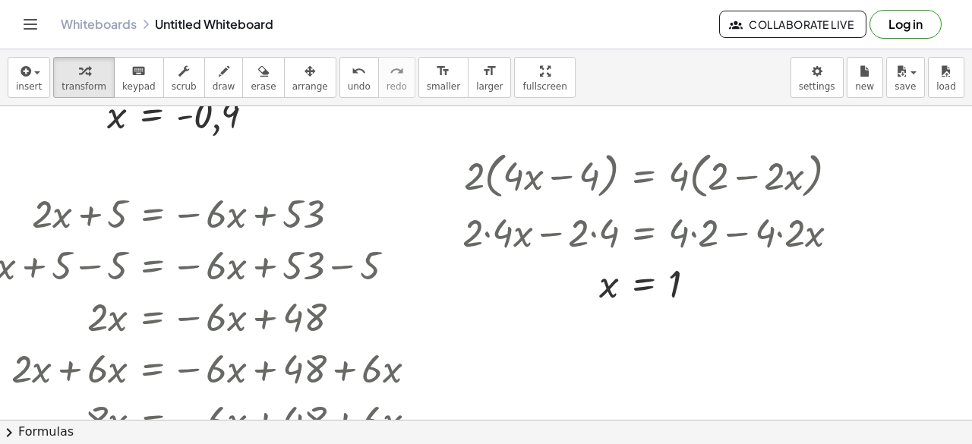
scroll to position [1370, 99]
click at [40, 78] on button "insert" at bounding box center [29, 77] width 43 height 41
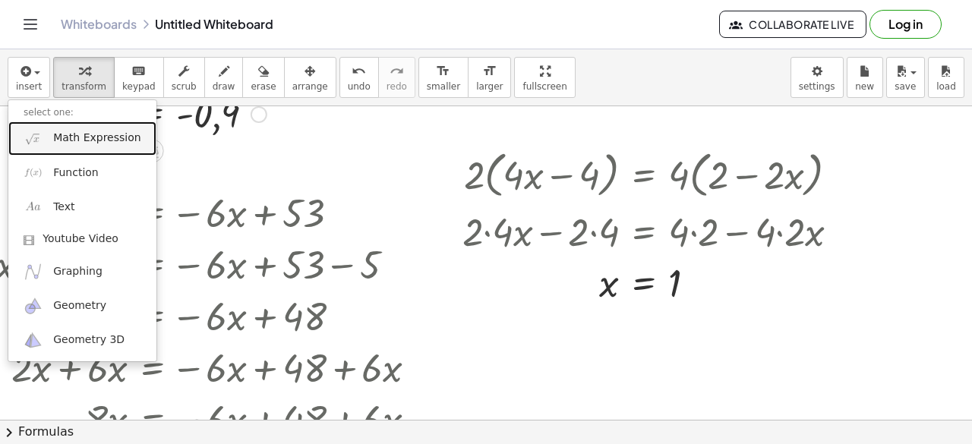
click at [89, 134] on span "Math Expression" at bounding box center [96, 138] width 87 height 15
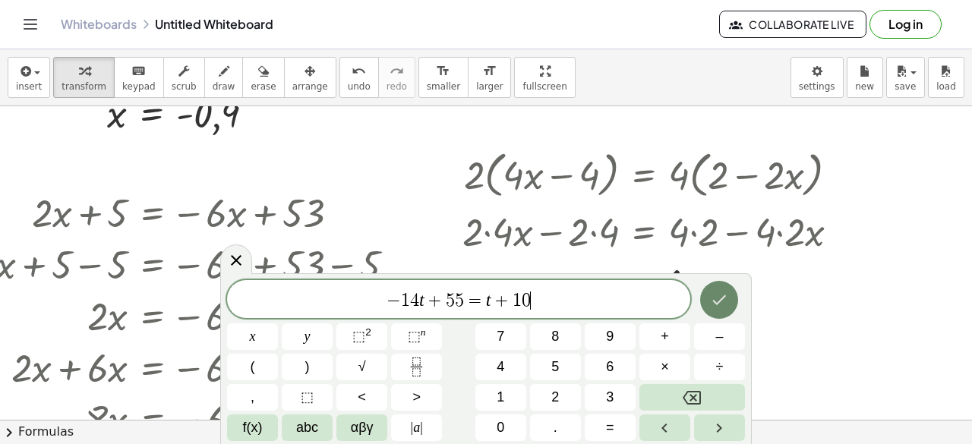
click at [732, 295] on button "Done" at bounding box center [719, 300] width 38 height 38
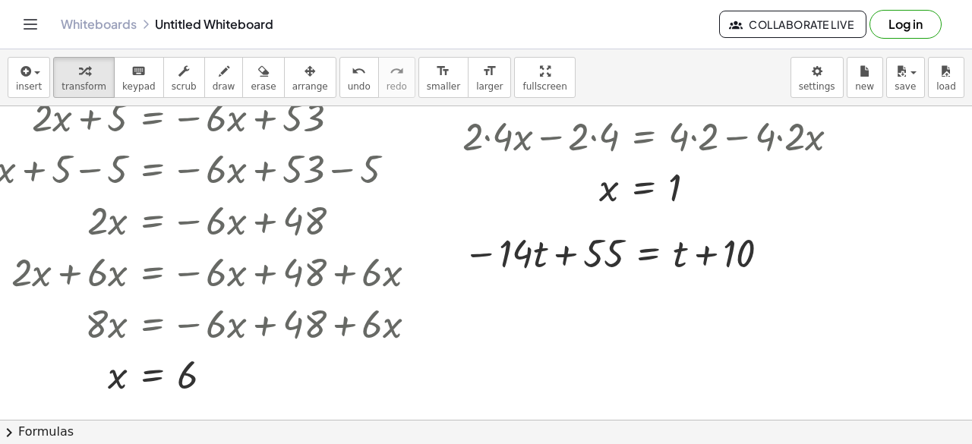
scroll to position [1471, 99]
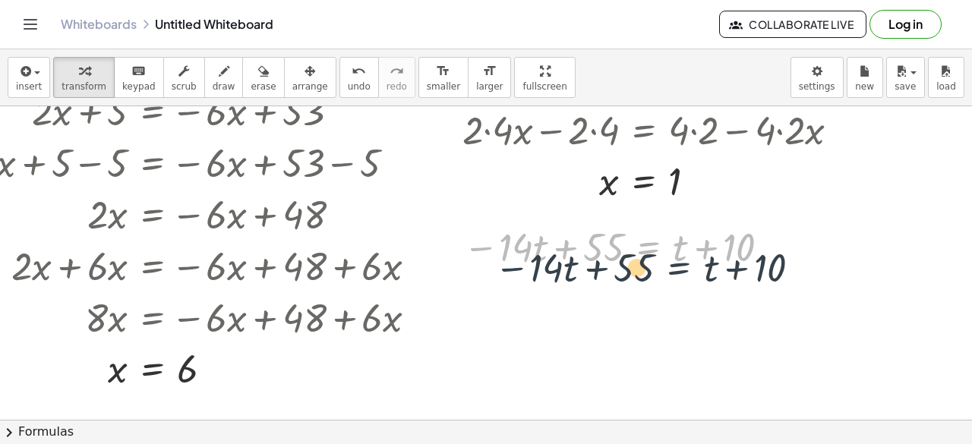
drag, startPoint x: 628, startPoint y: 250, endPoint x: 653, endPoint y: 263, distance: 28.5
click at [653, 263] on div at bounding box center [619, 246] width 327 height 52
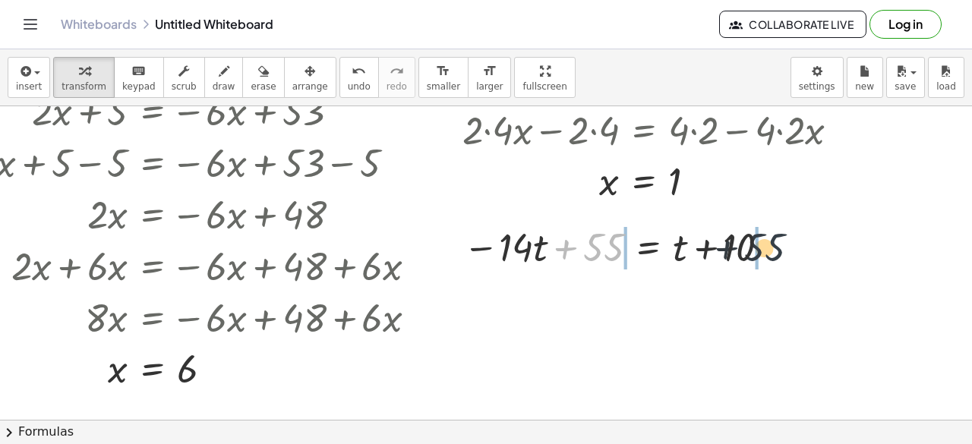
drag, startPoint x: 580, startPoint y: 247, endPoint x: 785, endPoint y: 247, distance: 205.0
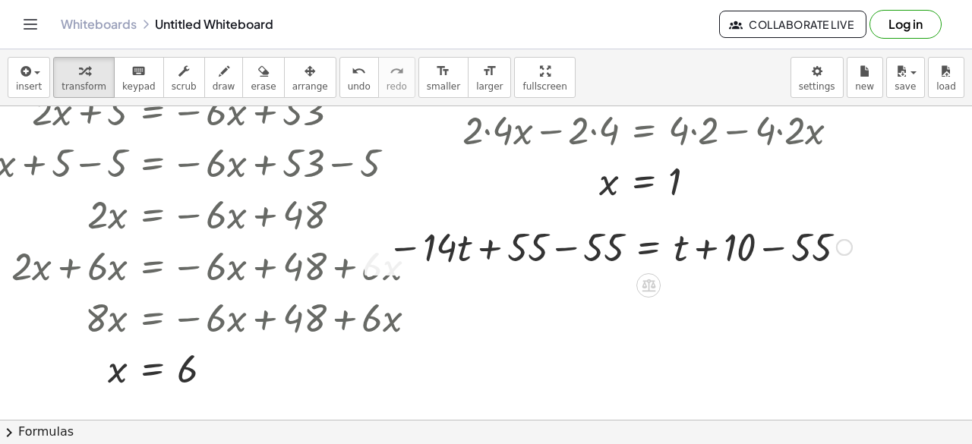
click at [525, 244] on div at bounding box center [620, 246] width 480 height 52
click at [552, 253] on div at bounding box center [620, 246] width 480 height 52
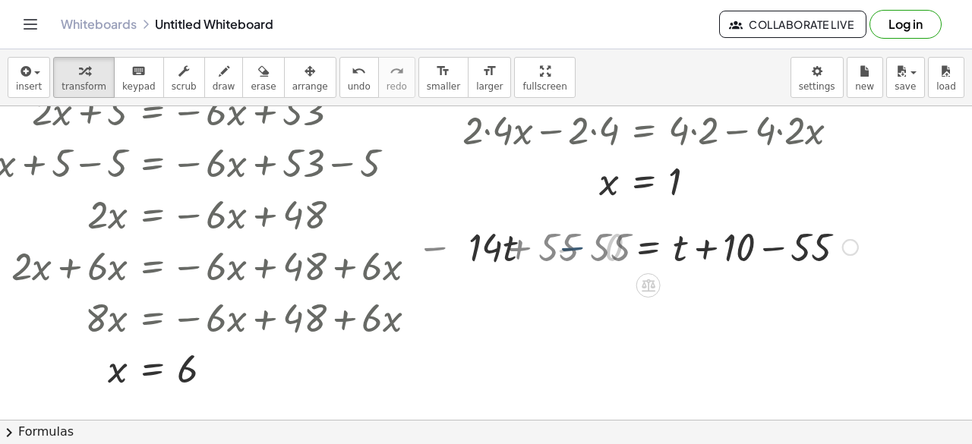
click at [747, 254] on div at bounding box center [708, 246] width 316 height 52
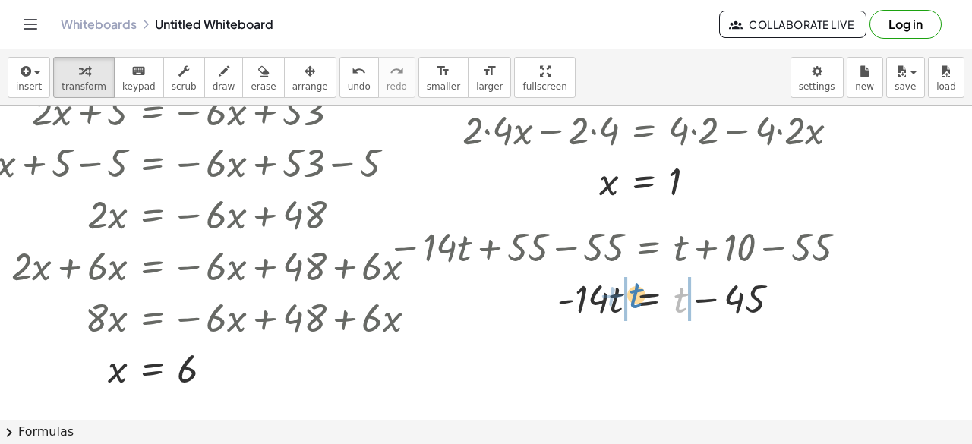
drag, startPoint x: 670, startPoint y: 306, endPoint x: 626, endPoint y: 301, distance: 44.3
click at [626, 301] on div at bounding box center [620, 298] width 480 height 52
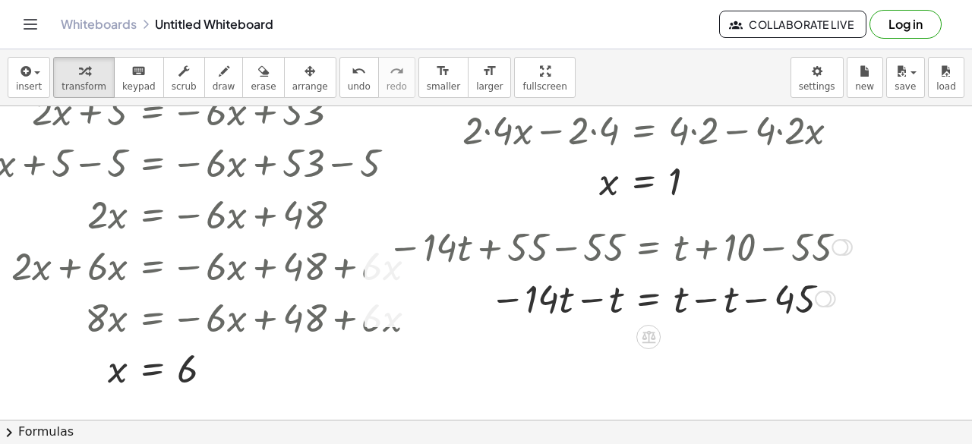
click at [579, 299] on div at bounding box center [620, 298] width 480 height 52
click at [695, 299] on div at bounding box center [620, 298] width 480 height 52
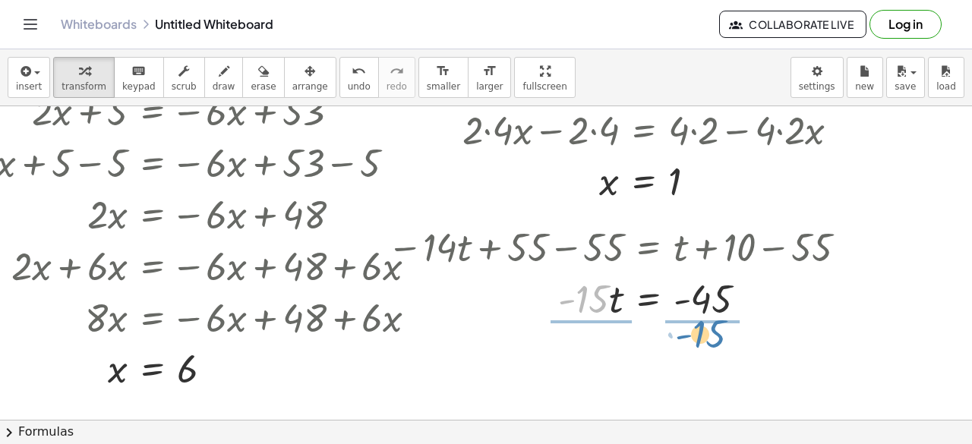
drag, startPoint x: 582, startPoint y: 297, endPoint x: 699, endPoint y: 332, distance: 122.8
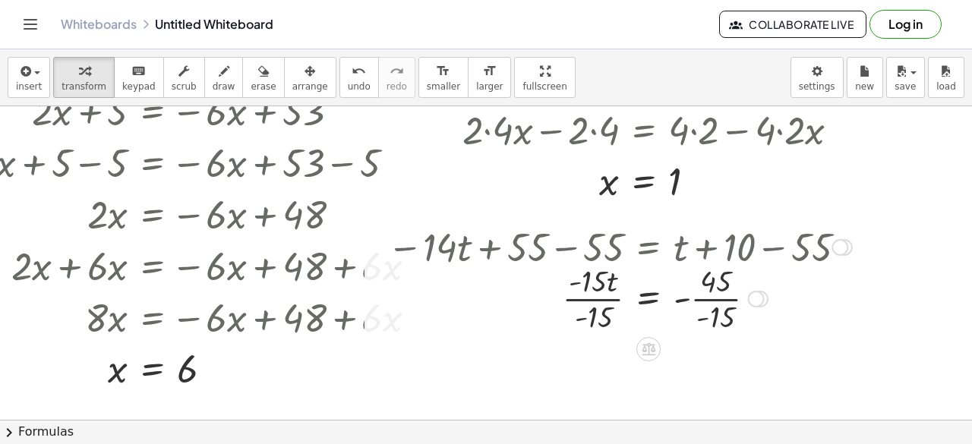
click at [698, 304] on div at bounding box center [620, 298] width 480 height 76
click at [585, 294] on div at bounding box center [620, 298] width 480 height 76
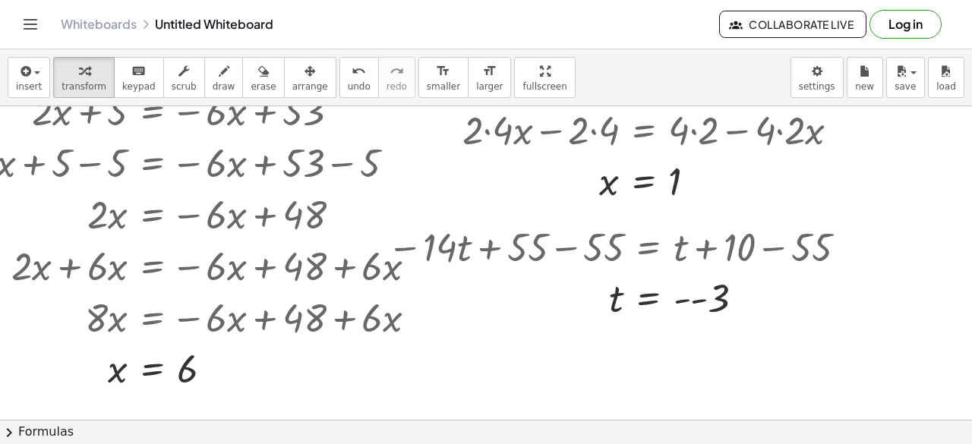
scroll to position [1479, 99]
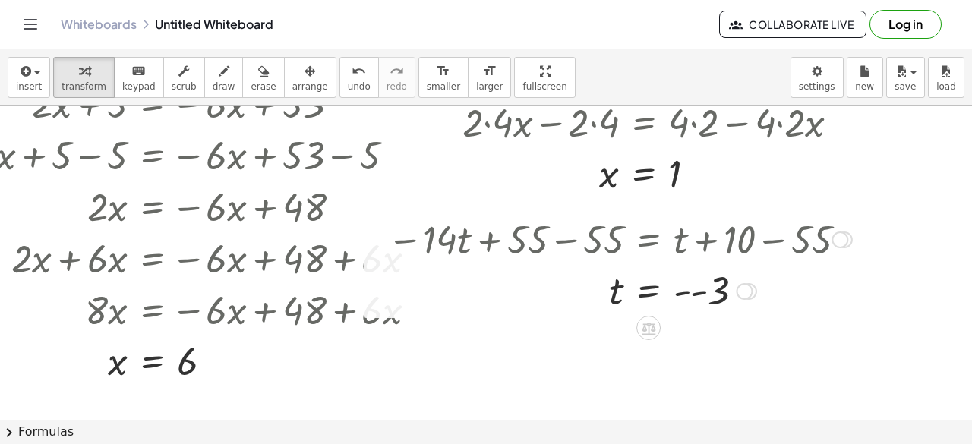
click at [687, 282] on div at bounding box center [620, 290] width 480 height 50
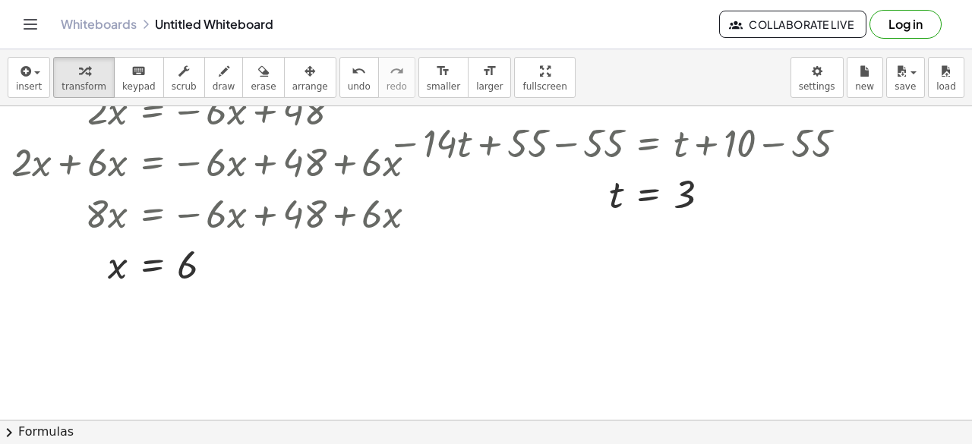
scroll to position [1579, 99]
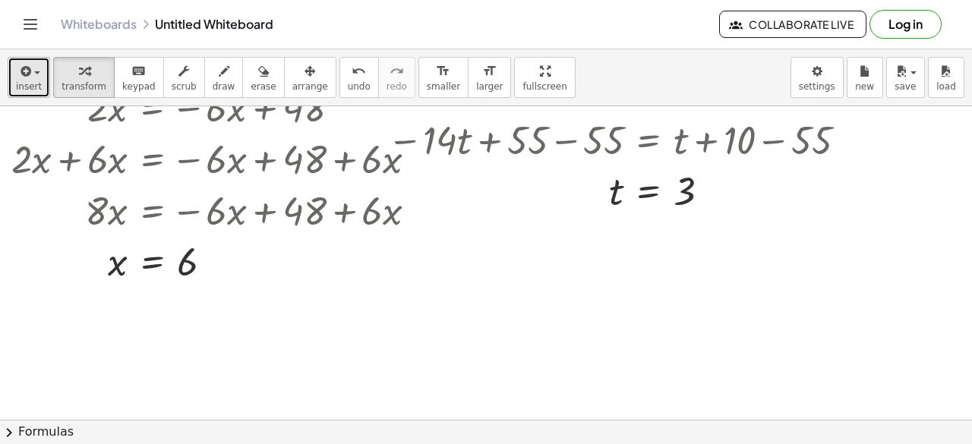
click at [33, 85] on span "insert" at bounding box center [29, 86] width 26 height 11
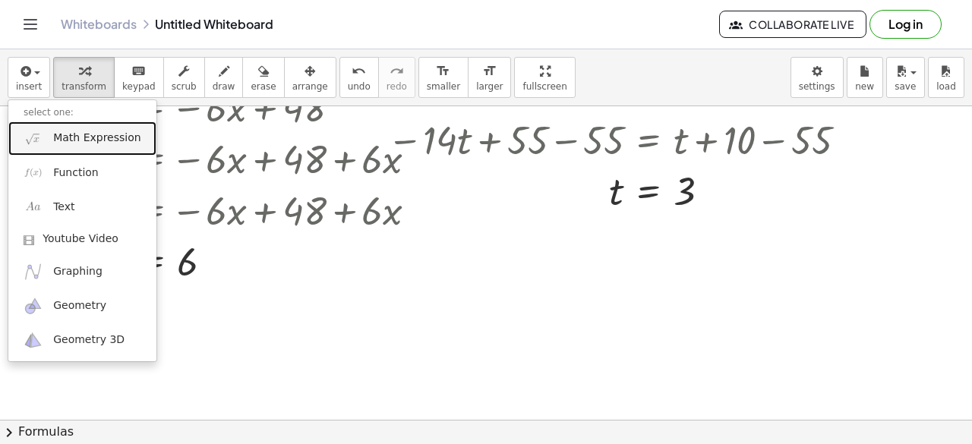
click at [112, 147] on link "Math Expression" at bounding box center [82, 138] width 148 height 34
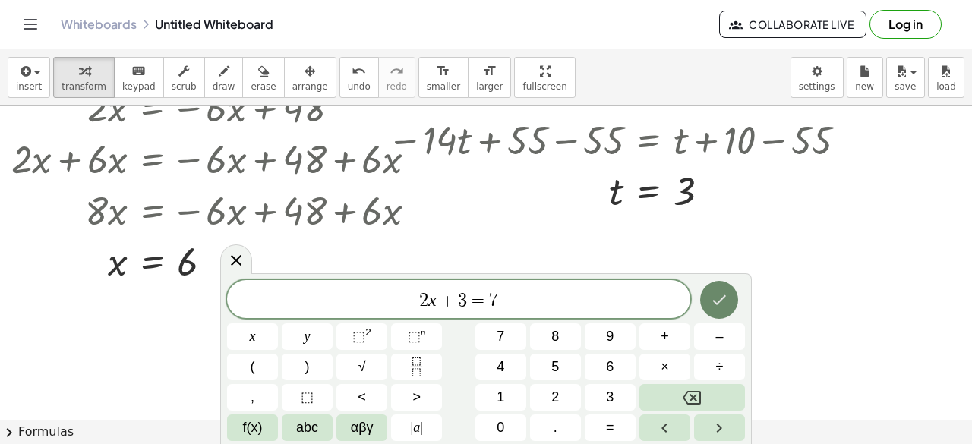
click at [723, 282] on button "Done" at bounding box center [719, 300] width 38 height 38
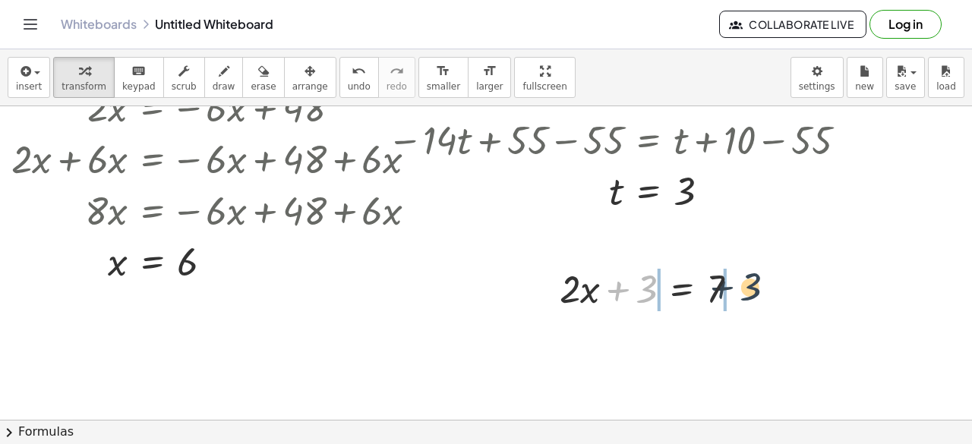
drag, startPoint x: 658, startPoint y: 291, endPoint x: 743, endPoint y: 290, distance: 85.0
click at [743, 290] on div at bounding box center [655, 288] width 206 height 52
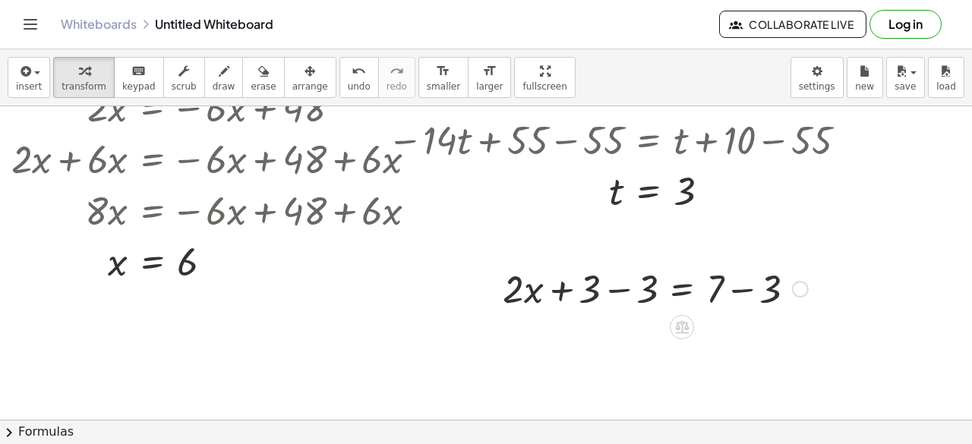
click at [696, 292] on div at bounding box center [655, 288] width 320 height 52
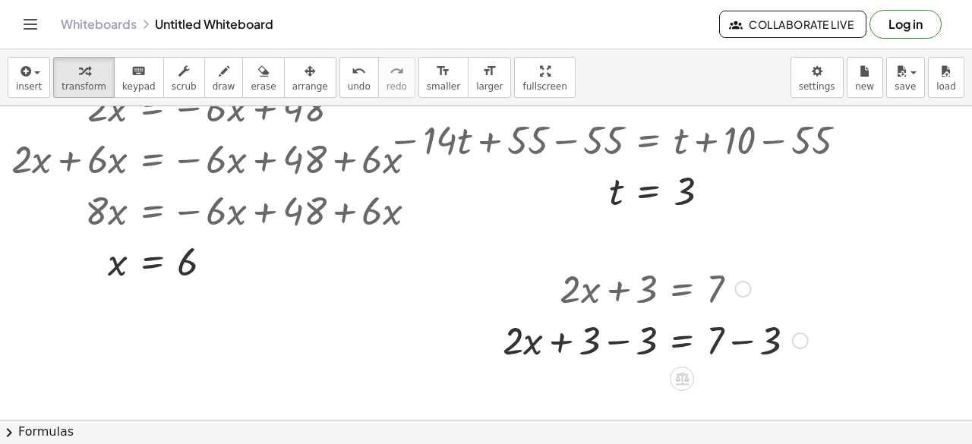
click at [729, 345] on div at bounding box center [655, 340] width 320 height 52
click at [607, 345] on div at bounding box center [628, 340] width 267 height 52
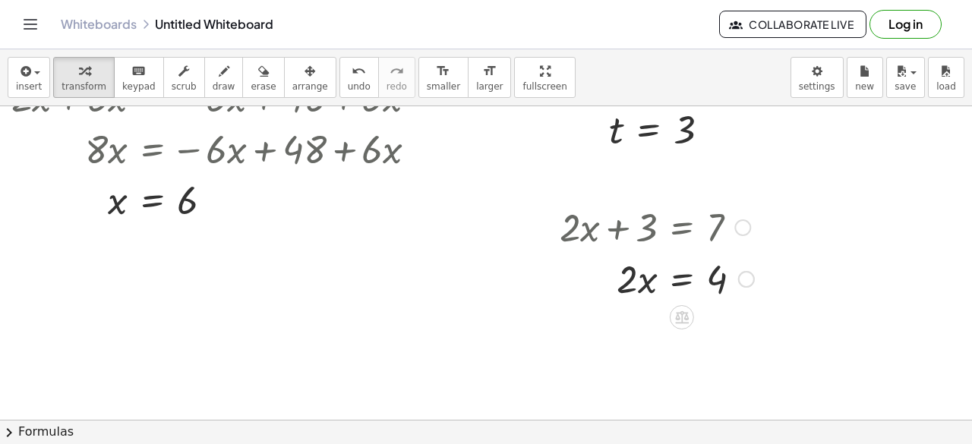
scroll to position [1641, 99]
drag, startPoint x: 617, startPoint y: 280, endPoint x: 708, endPoint y: 314, distance: 97.0
click at [709, 274] on div at bounding box center [660, 277] width 216 height 76
click at [626, 274] on div at bounding box center [657, 277] width 210 height 76
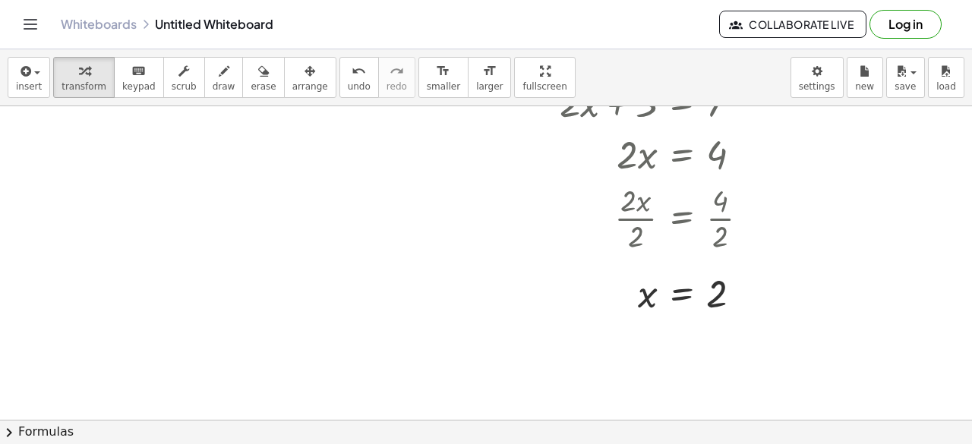
scroll to position [1789, 99]
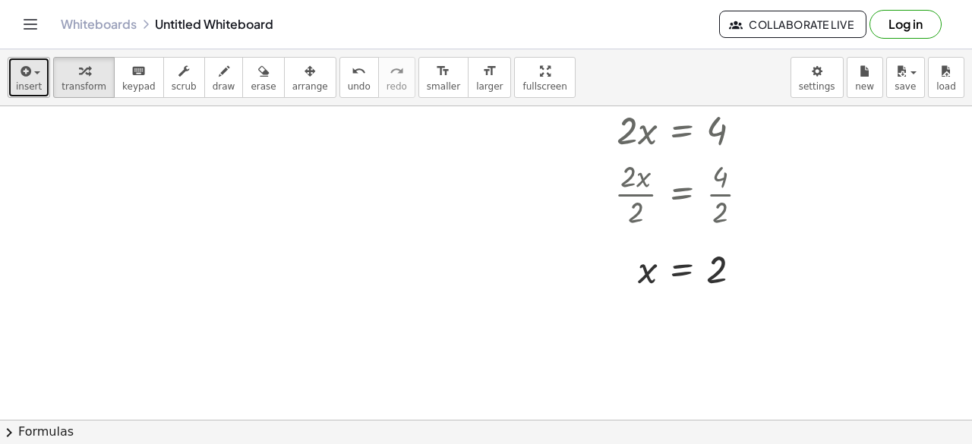
click at [12, 83] on button "insert" at bounding box center [29, 77] width 43 height 41
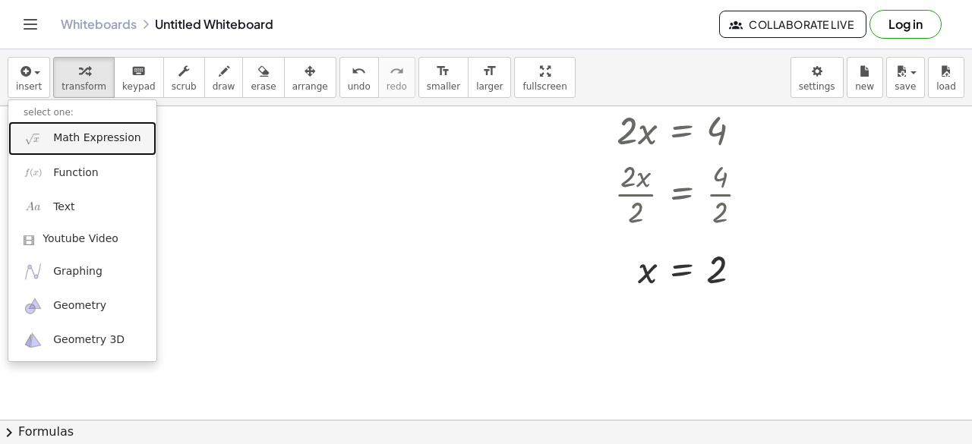
click at [68, 135] on span "Math Expression" at bounding box center [96, 138] width 87 height 15
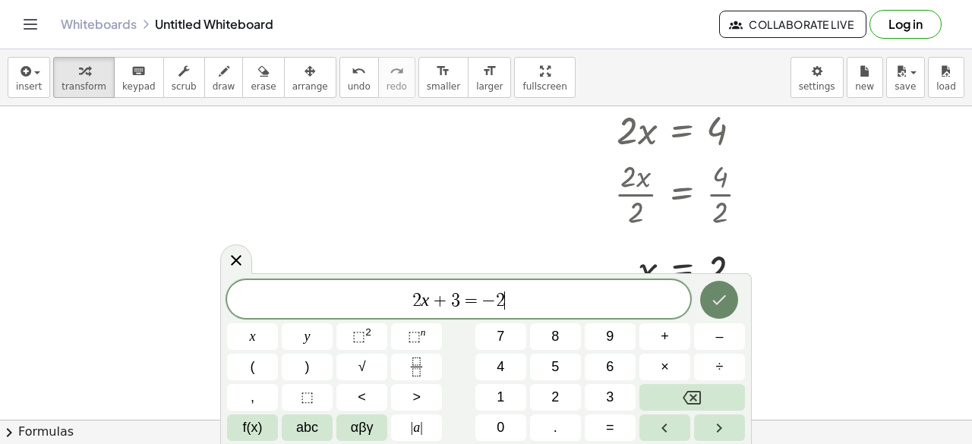
click at [718, 295] on icon "Done" at bounding box center [719, 300] width 18 height 18
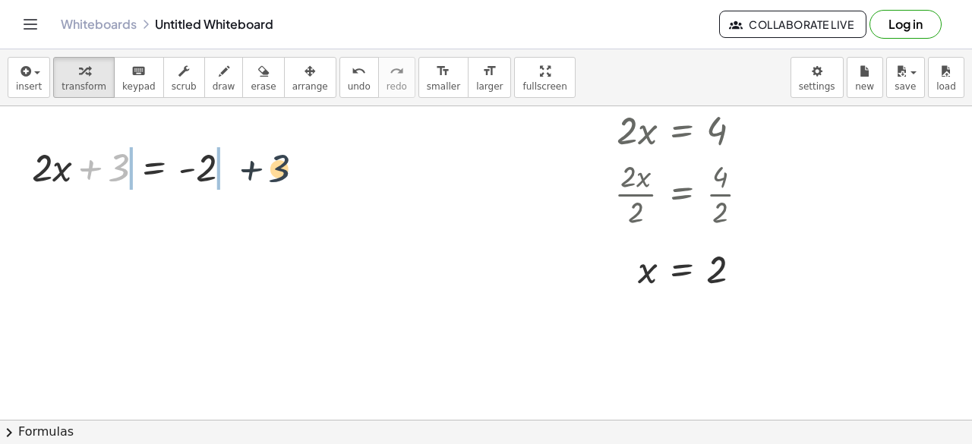
drag, startPoint x: 108, startPoint y: 171, endPoint x: 272, endPoint y: 175, distance: 164.1
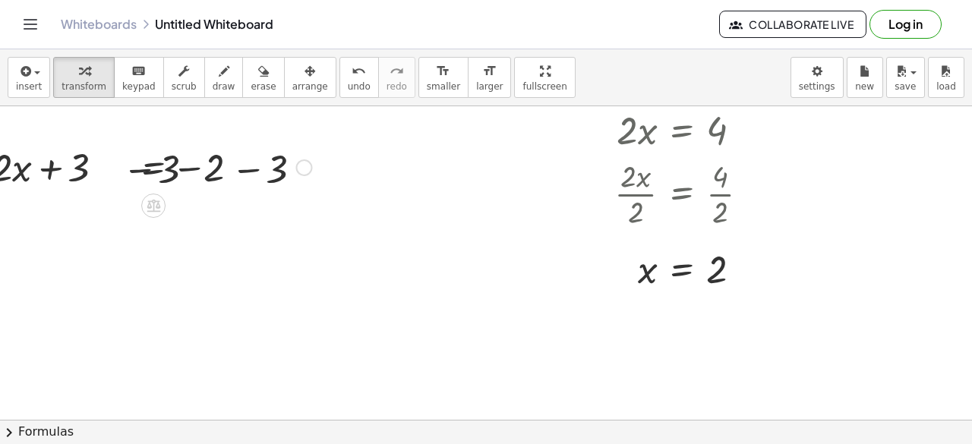
click at [211, 169] on div at bounding box center [143, 166] width 352 height 52
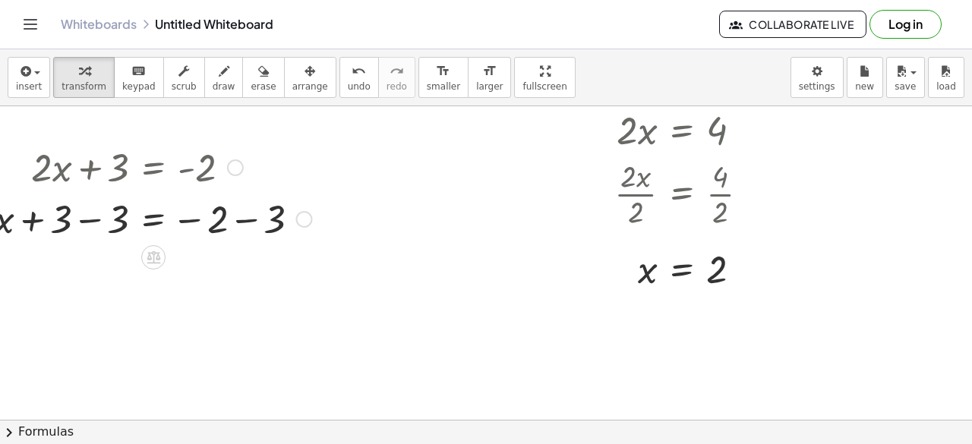
click at [70, 221] on div at bounding box center [143, 218] width 352 height 52
click at [226, 221] on div at bounding box center [171, 218] width 295 height 52
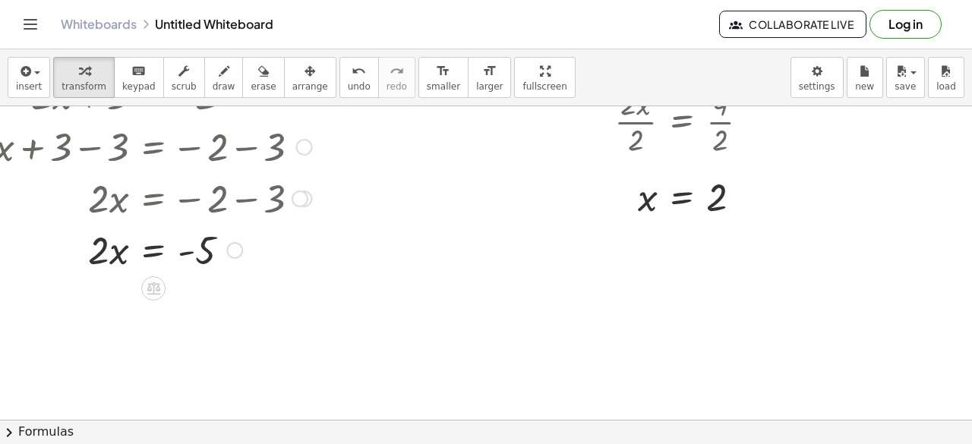
scroll to position [1862, 99]
drag, startPoint x: 80, startPoint y: 254, endPoint x: 213, endPoint y: 281, distance: 135.7
click at [185, 250] on div at bounding box center [143, 248] width 352 height 76
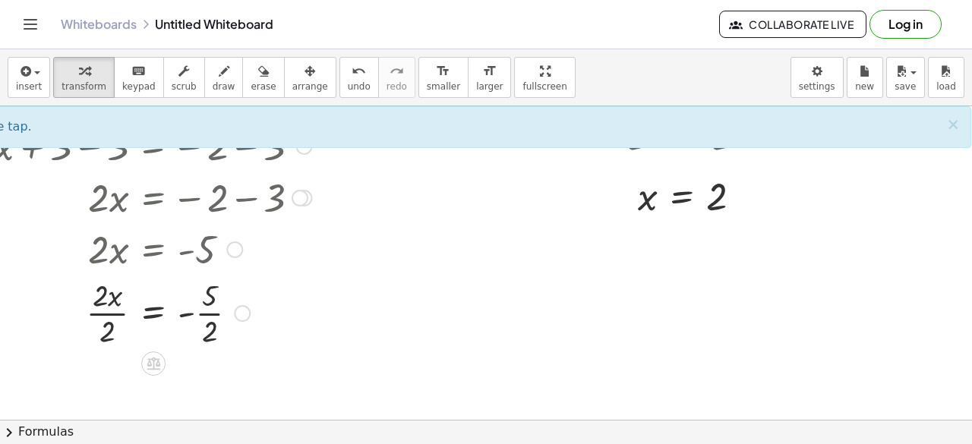
click at [196, 308] on div at bounding box center [143, 312] width 352 height 76
click at [89, 308] on div at bounding box center [143, 312] width 352 height 76
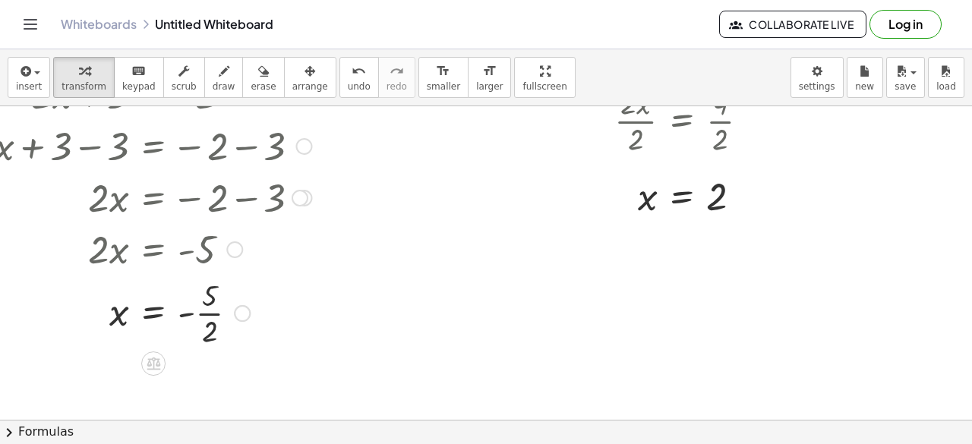
click at [199, 313] on div at bounding box center [143, 312] width 352 height 76
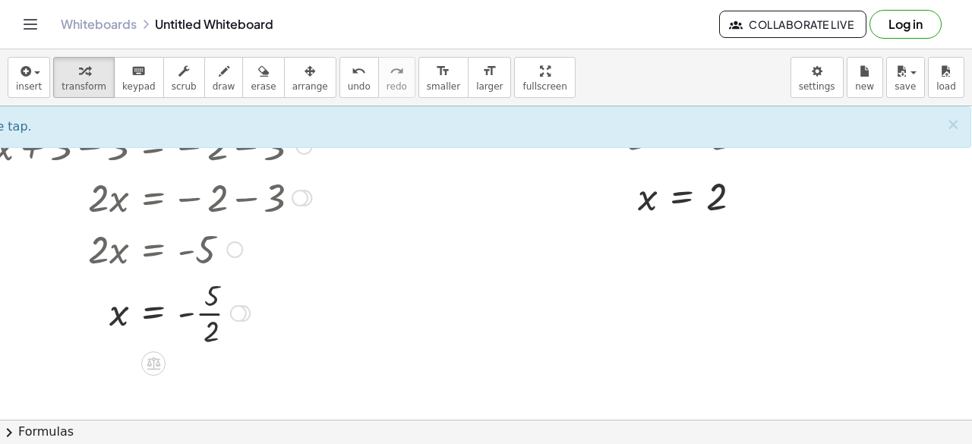
click at [199, 313] on div at bounding box center [143, 312] width 352 height 76
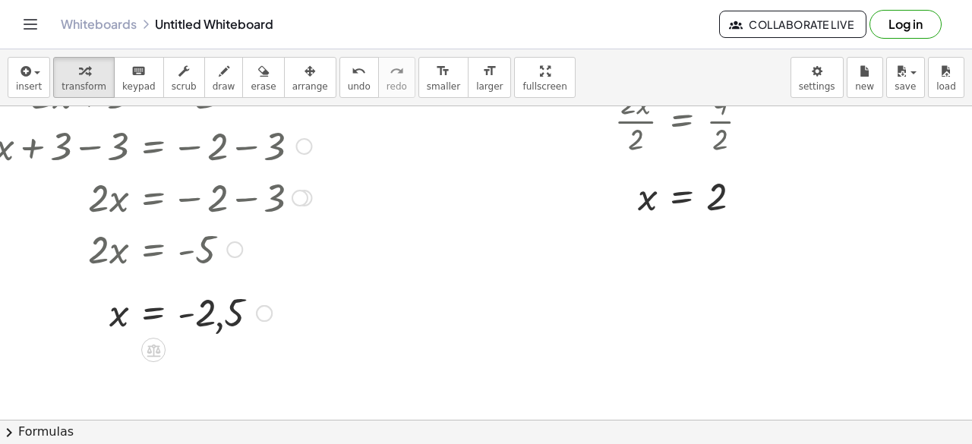
click at [199, 313] on div at bounding box center [143, 312] width 352 height 50
click at [195, 314] on div at bounding box center [143, 312] width 352 height 50
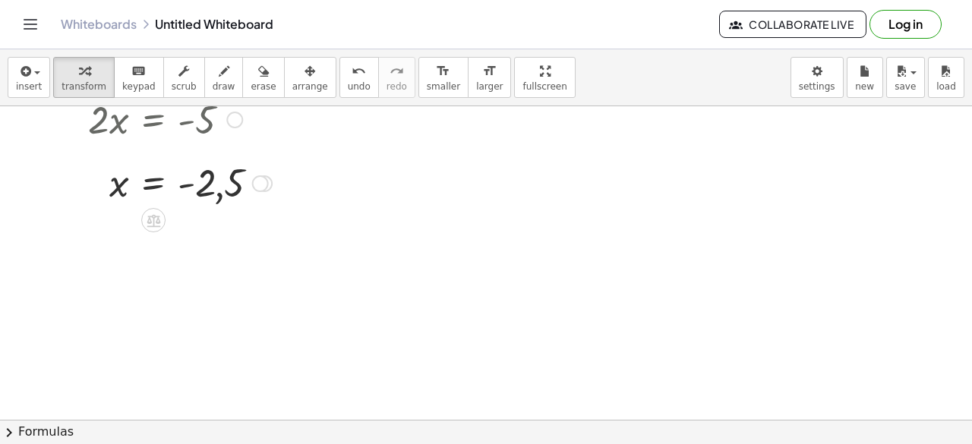
scroll to position [1993, 99]
click at [31, 71] on span "button" at bounding box center [32, 73] width 3 height 11
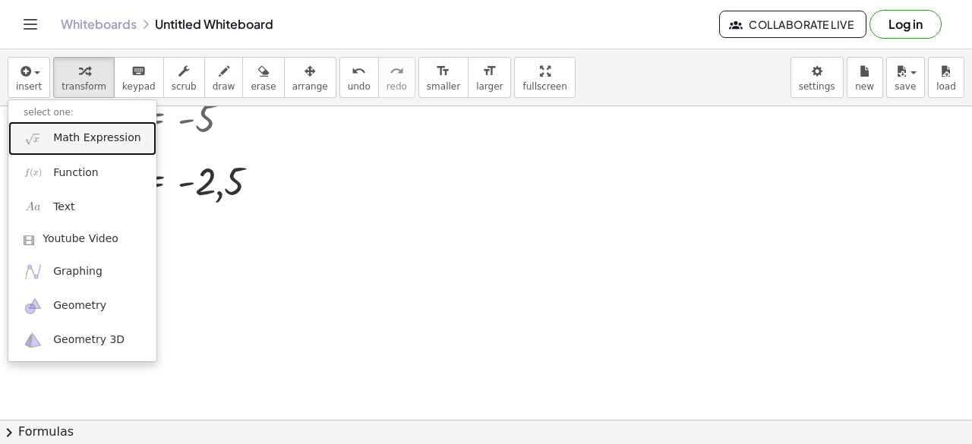
click at [64, 142] on span "Math Expression" at bounding box center [96, 138] width 87 height 15
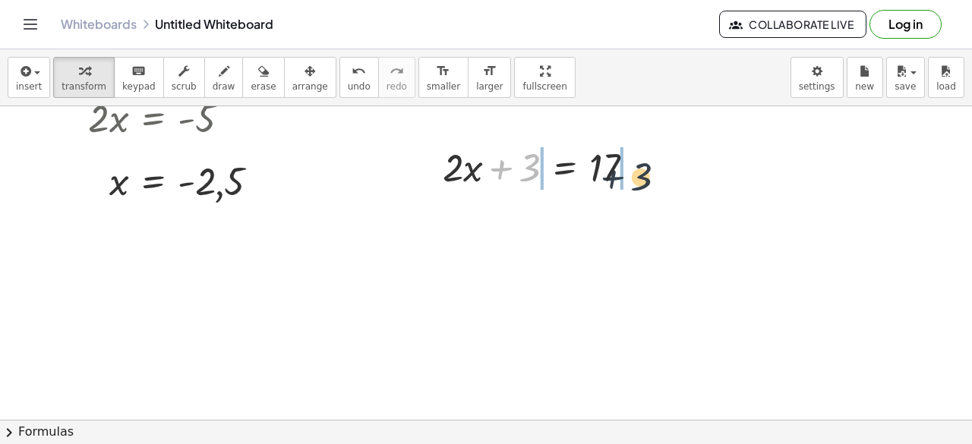
drag, startPoint x: 497, startPoint y: 160, endPoint x: 616, endPoint y: 169, distance: 119.6
click at [616, 169] on div at bounding box center [544, 166] width 219 height 52
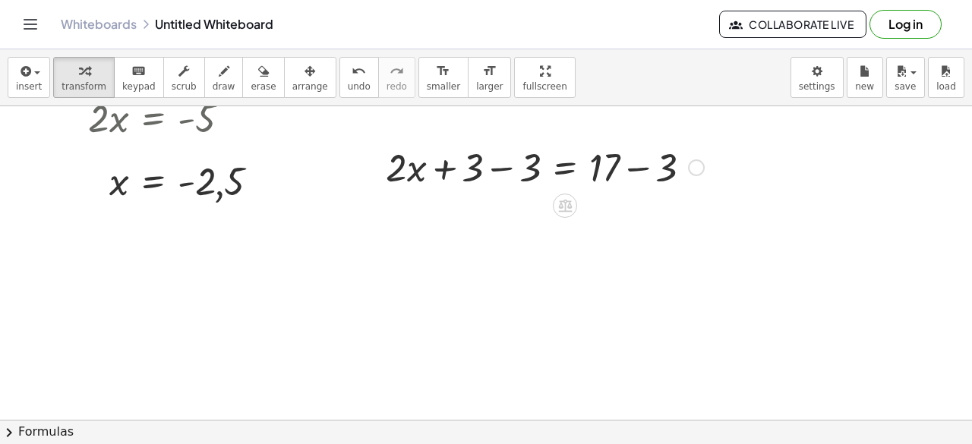
click at [565, 168] on div "+ 3 + · 2 · x + 3 = 17 + 3 − 3 + − 3 + · 2 · x + 3 = 17" at bounding box center [565, 168] width 0 height 0
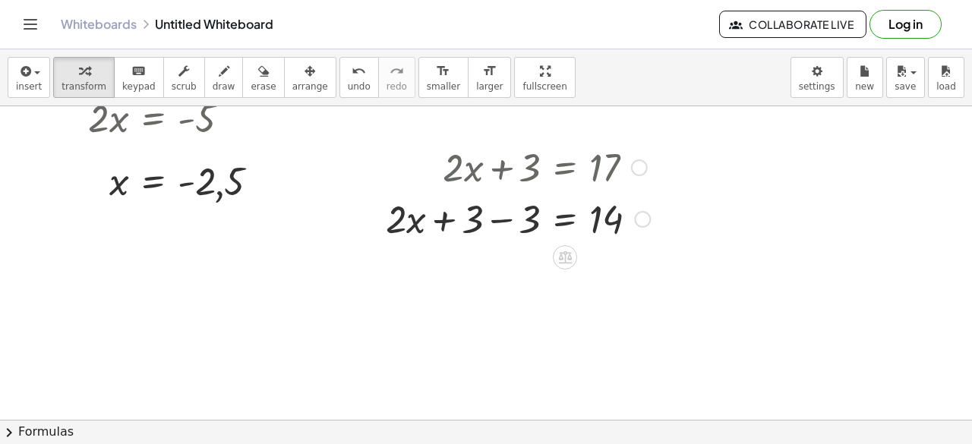
click at [565, 168] on div "+ · 2 · x + 3 = 17 + · 2 · x + 3 − 3 = + 17 − 3 + · 2 · x = + 3 − 3 14" at bounding box center [565, 168] width 0 height 0
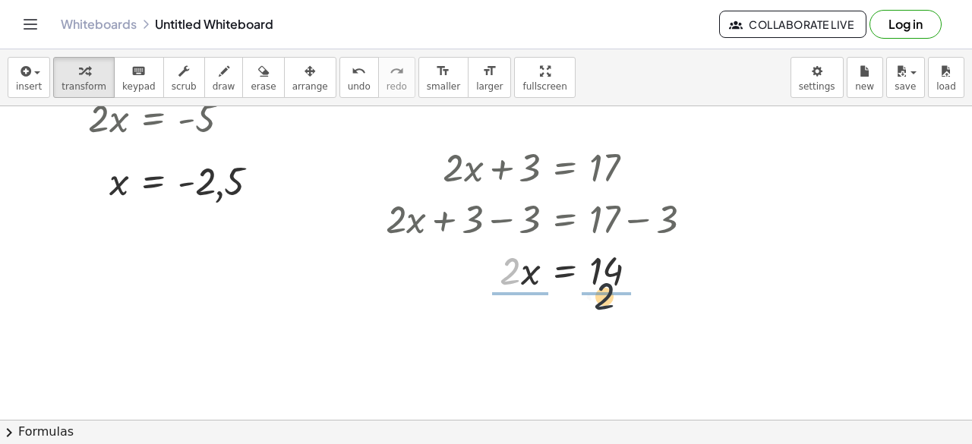
drag, startPoint x: 499, startPoint y: 270, endPoint x: 606, endPoint y: 301, distance: 111.5
click at [597, 273] on div at bounding box center [544, 270] width 333 height 76
click at [513, 264] on div at bounding box center [544, 270] width 333 height 76
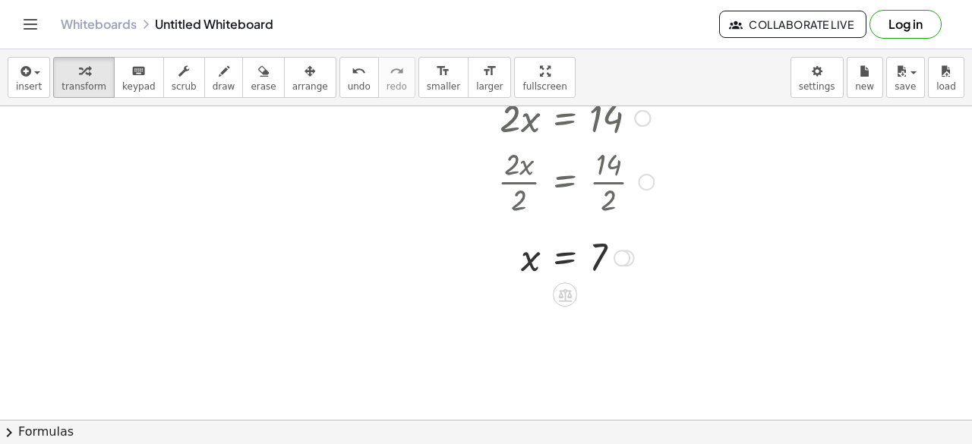
scroll to position [2146, 99]
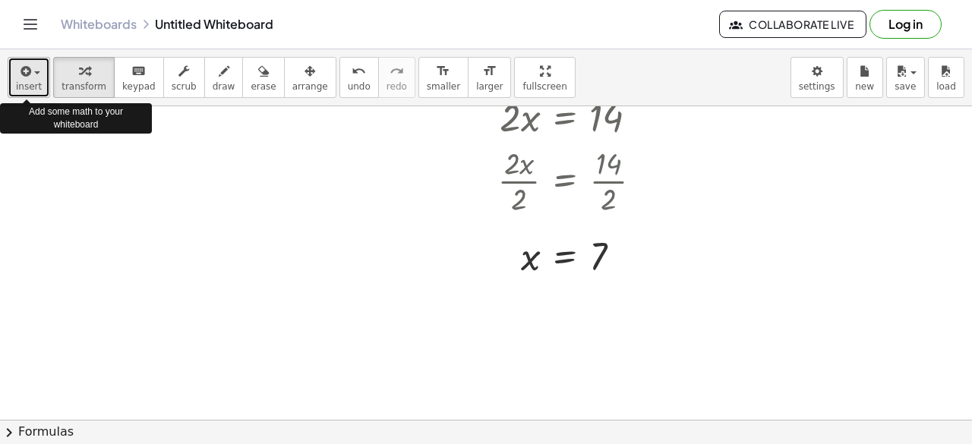
click at [21, 79] on icon "button" at bounding box center [24, 71] width 14 height 18
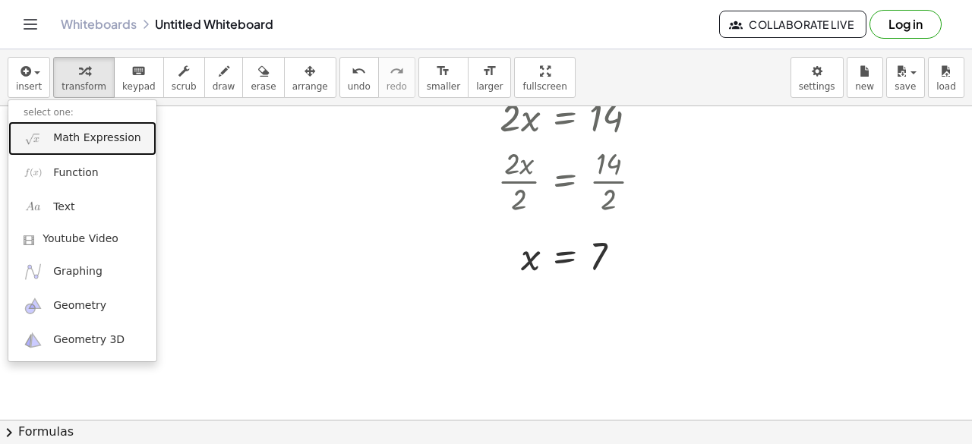
click at [41, 130] on img at bounding box center [33, 138] width 19 height 19
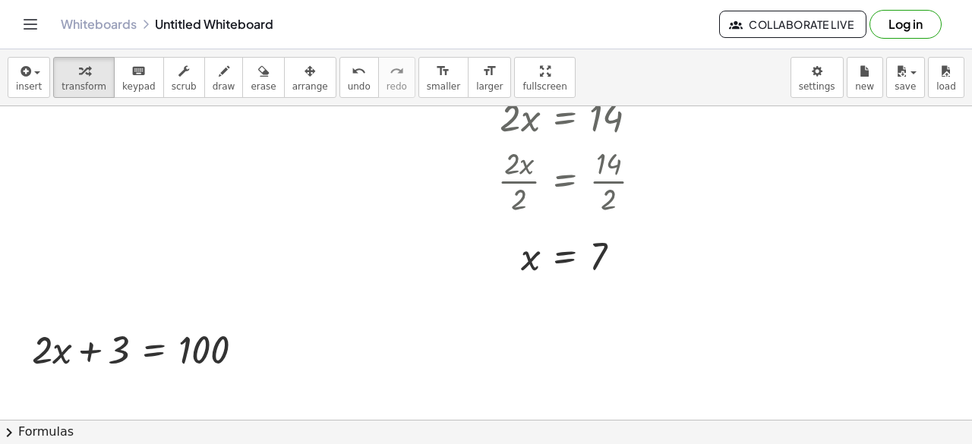
scroll to position [2230, 99]
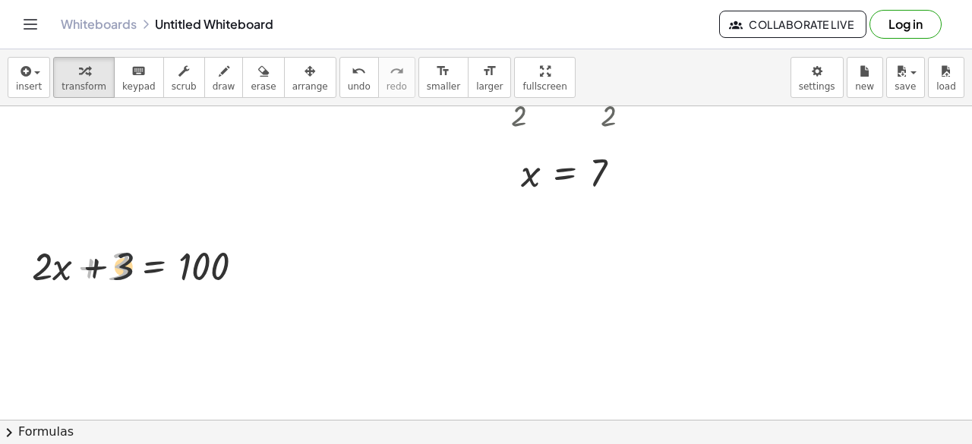
drag, startPoint x: 108, startPoint y: 267, endPoint x: 241, endPoint y: 257, distance: 134.1
click at [241, 257] on div at bounding box center [144, 265] width 240 height 52
click at [228, 266] on div at bounding box center [144, 265] width 354 height 52
click at [96, 272] on div at bounding box center [115, 265] width 297 height 52
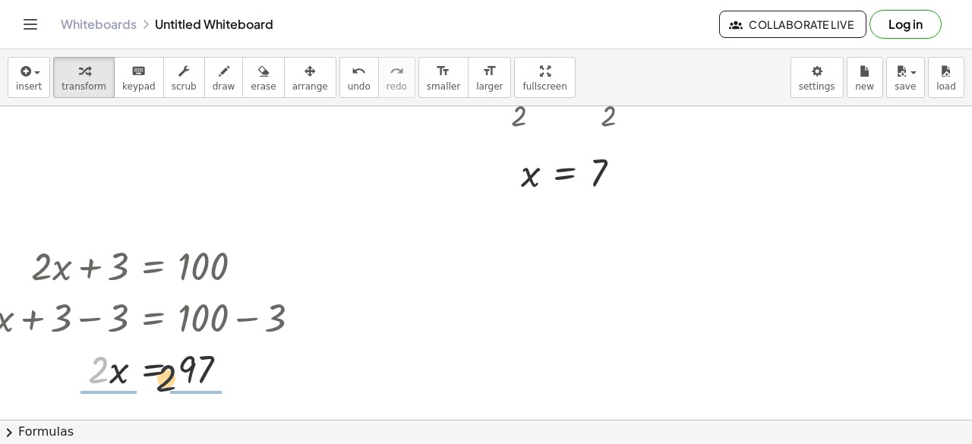
drag, startPoint x: 84, startPoint y: 371, endPoint x: 180, endPoint y: 383, distance: 97.3
click at [180, 383] on div at bounding box center [144, 368] width 354 height 52
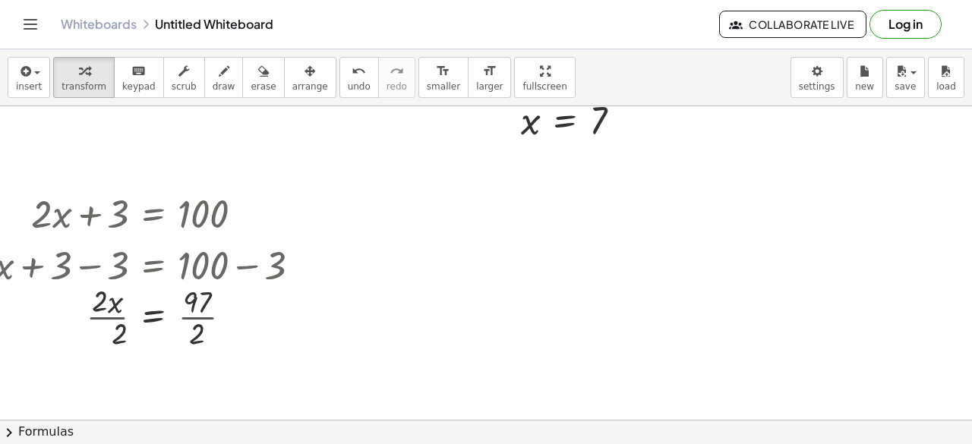
scroll to position [2283, 99]
click at [187, 317] on div at bounding box center [144, 315] width 354 height 76
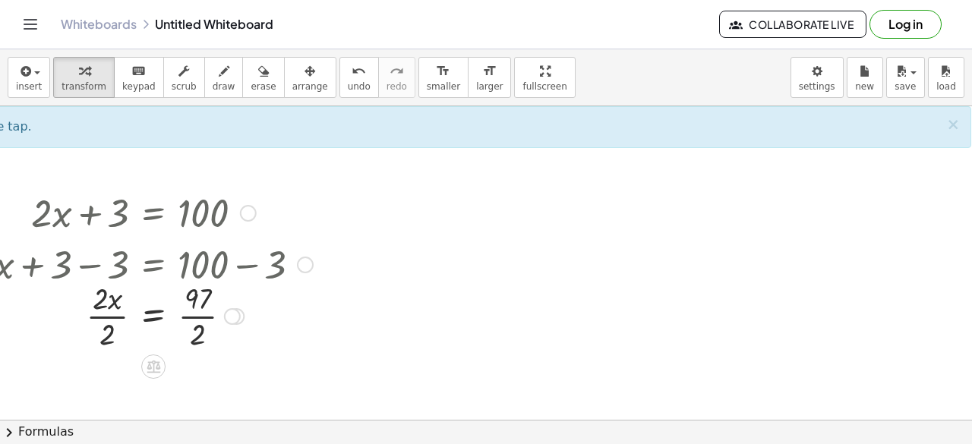
click at [181, 317] on div at bounding box center [144, 315] width 354 height 76
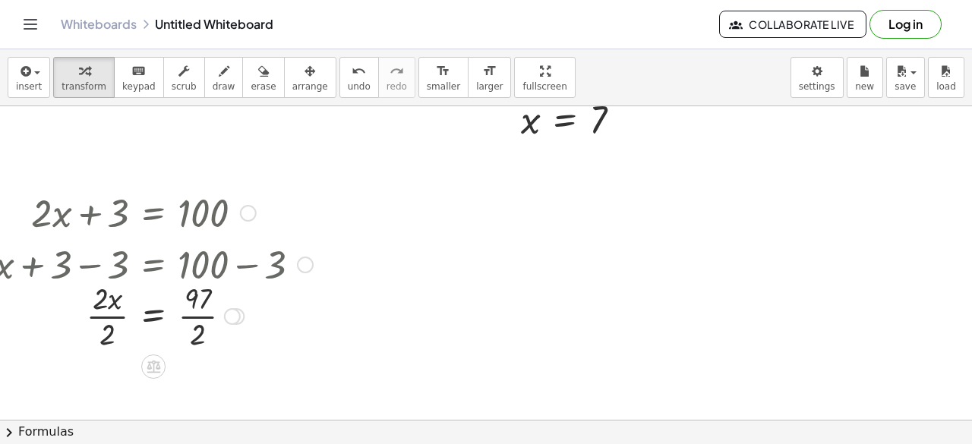
click at [181, 317] on div at bounding box center [144, 315] width 354 height 76
click at [106, 314] on div at bounding box center [144, 315] width 354 height 76
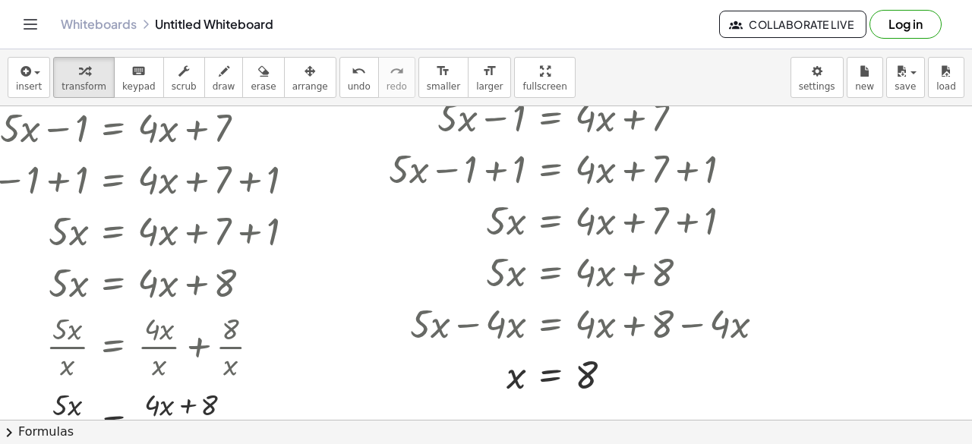
scroll to position [0, 99]
